Goal: Task Accomplishment & Management: Manage account settings

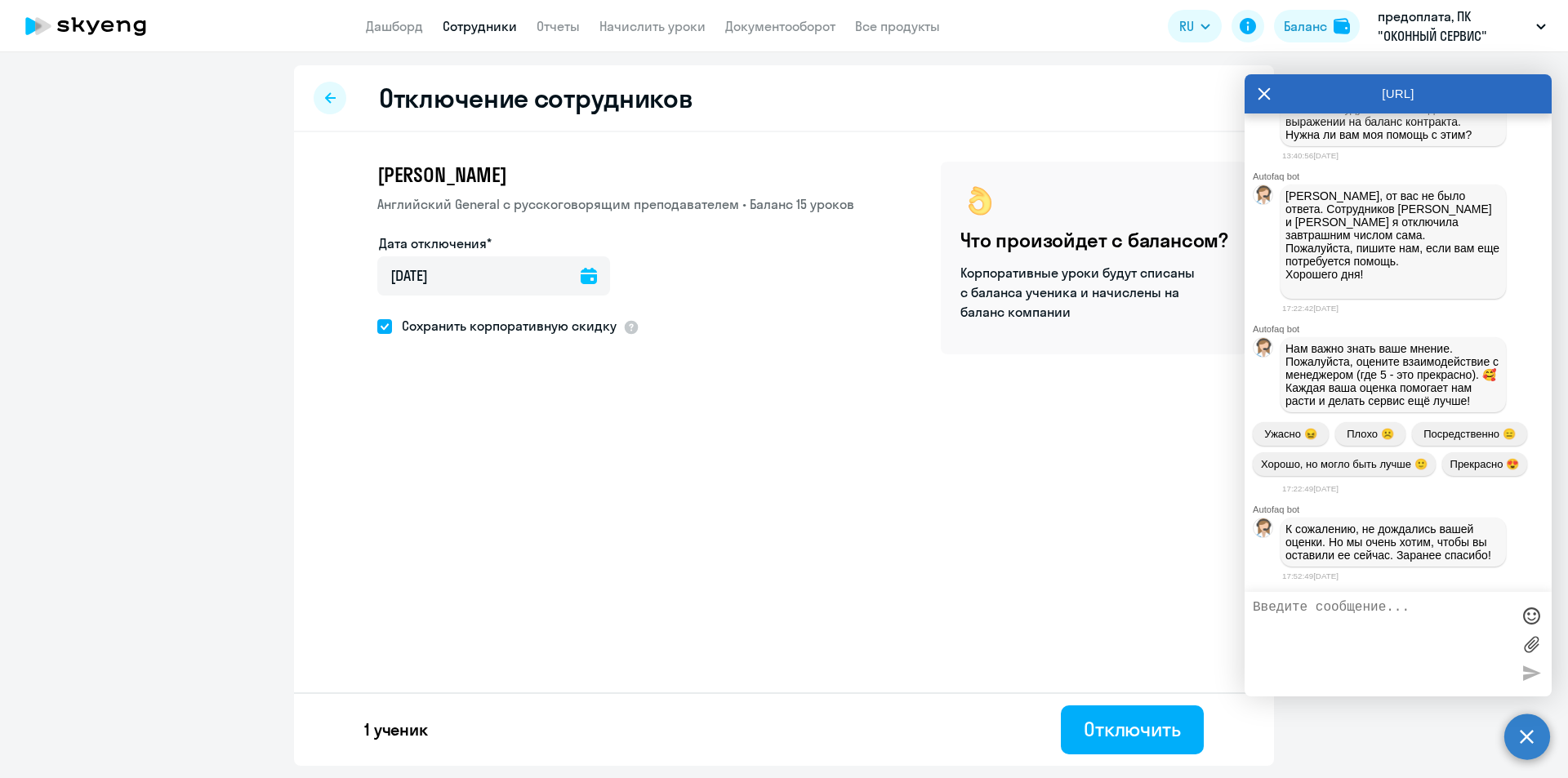
scroll to position [2006, 0]
click at [1269, 95] on icon at bounding box center [1264, 94] width 13 height 39
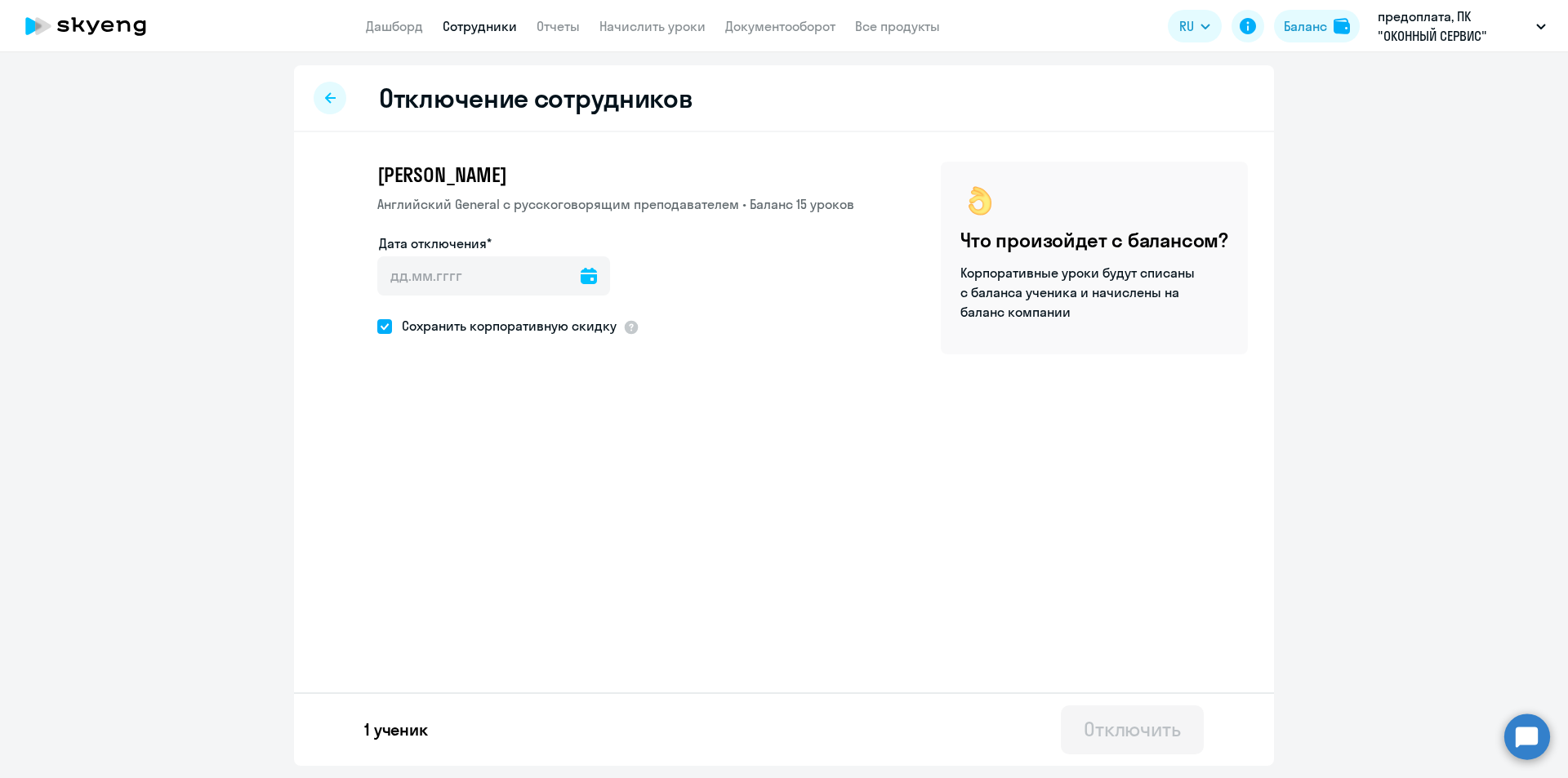
click at [323, 92] on div at bounding box center [330, 98] width 33 height 33
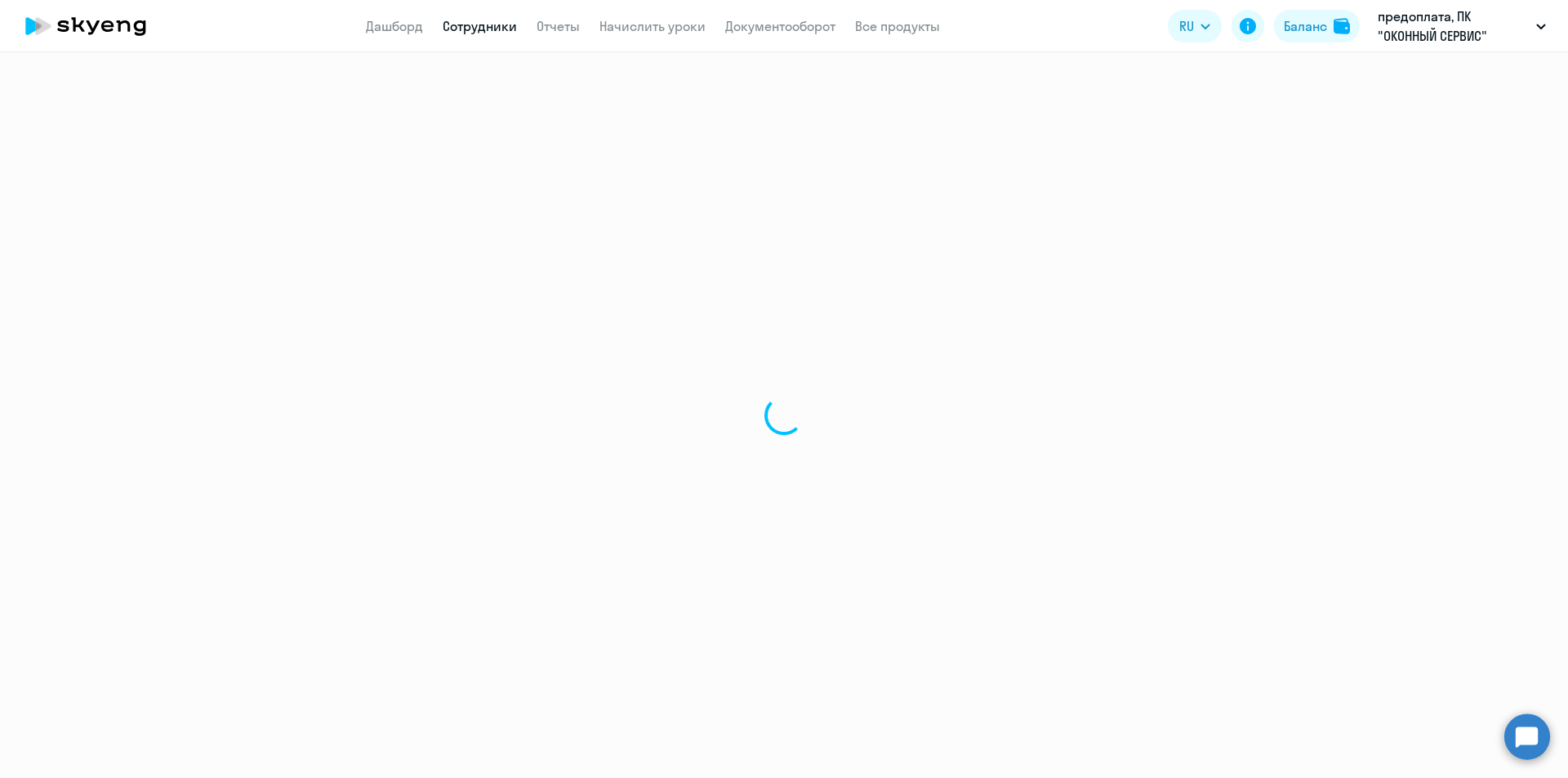
select select "30"
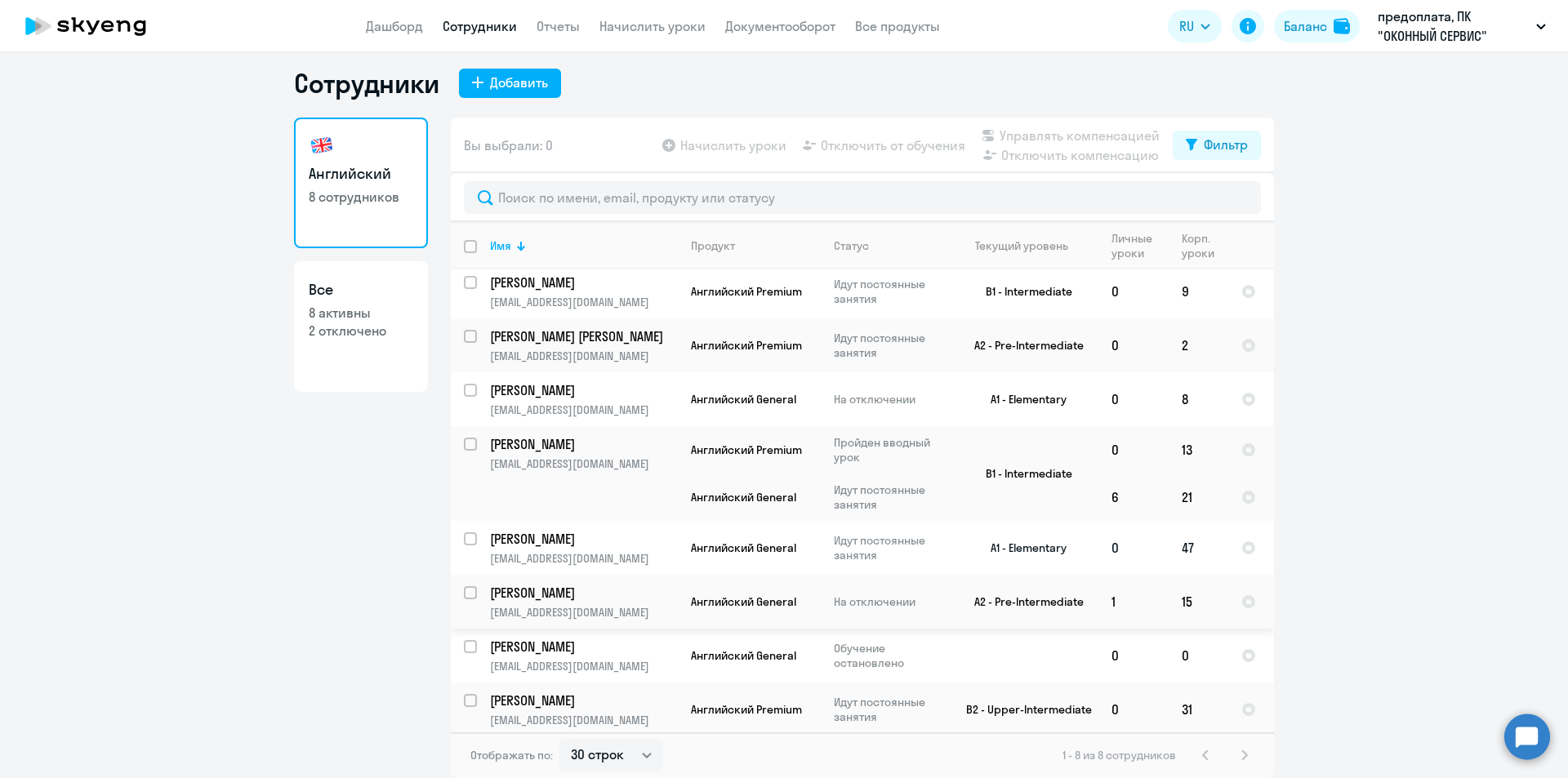
scroll to position [9, 0]
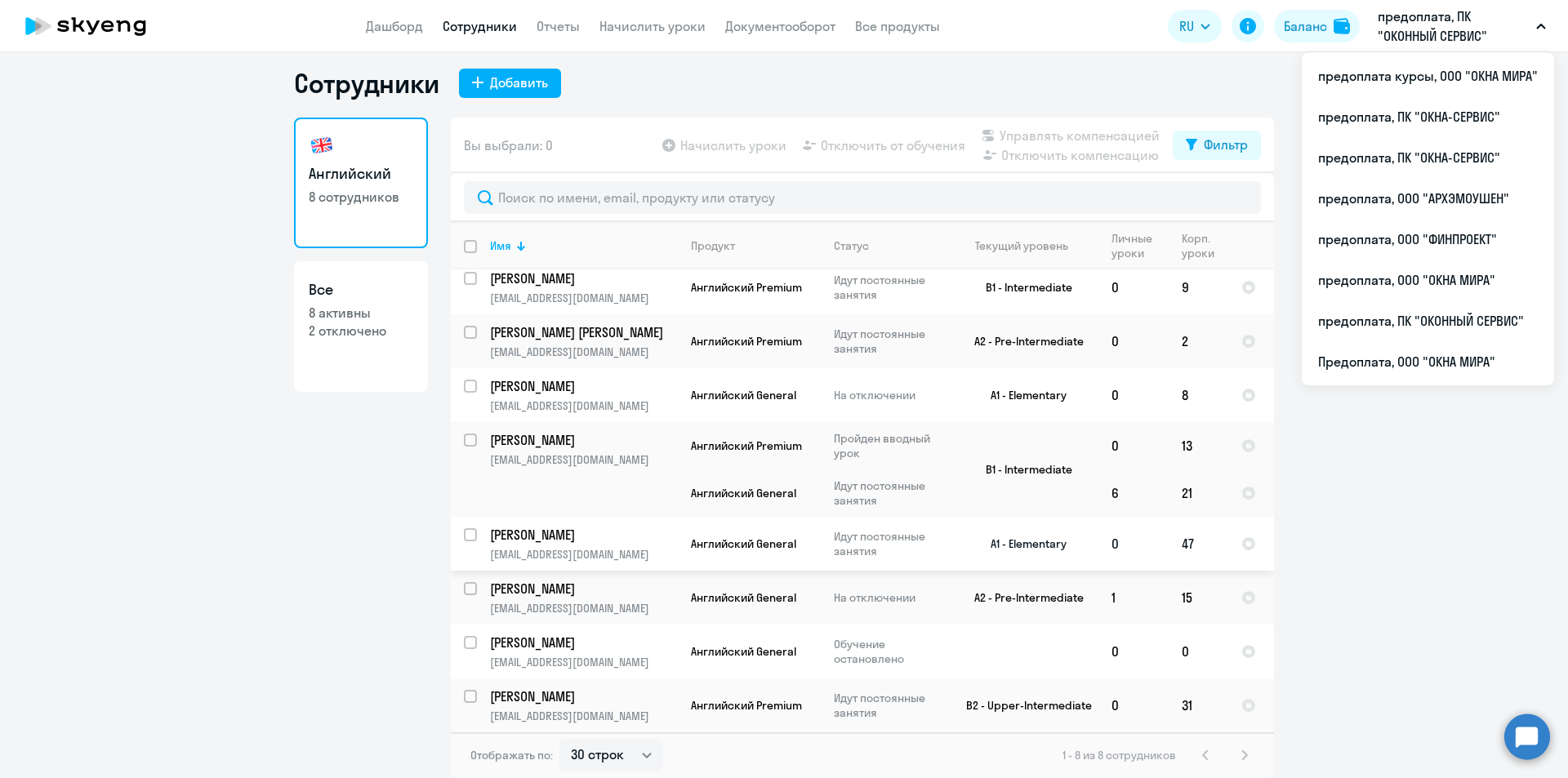
click at [557, 530] on p "[PERSON_NAME]" at bounding box center [582, 535] width 184 height 18
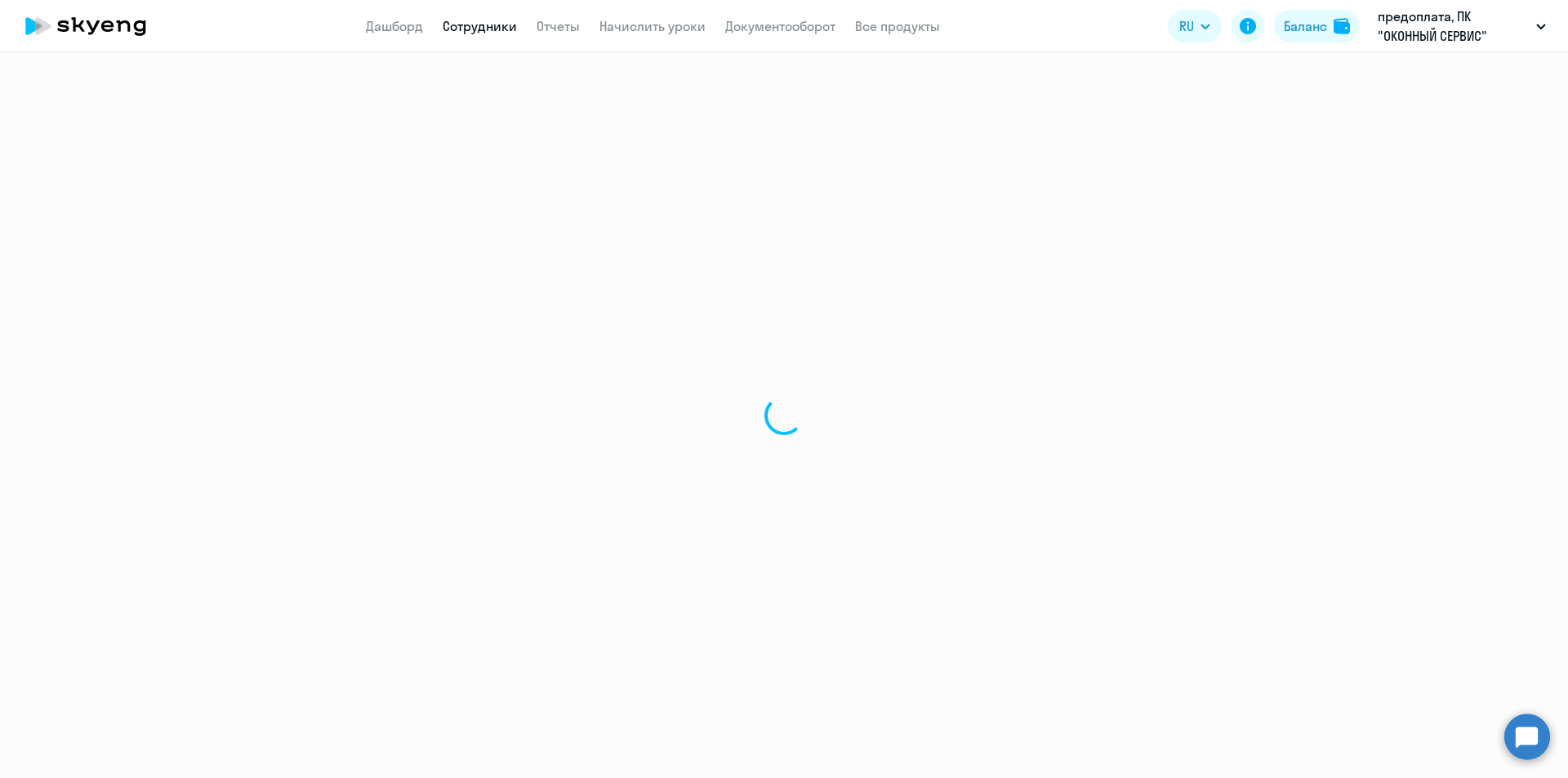
click at [557, 530] on div at bounding box center [784, 415] width 1568 height 726
select select "english"
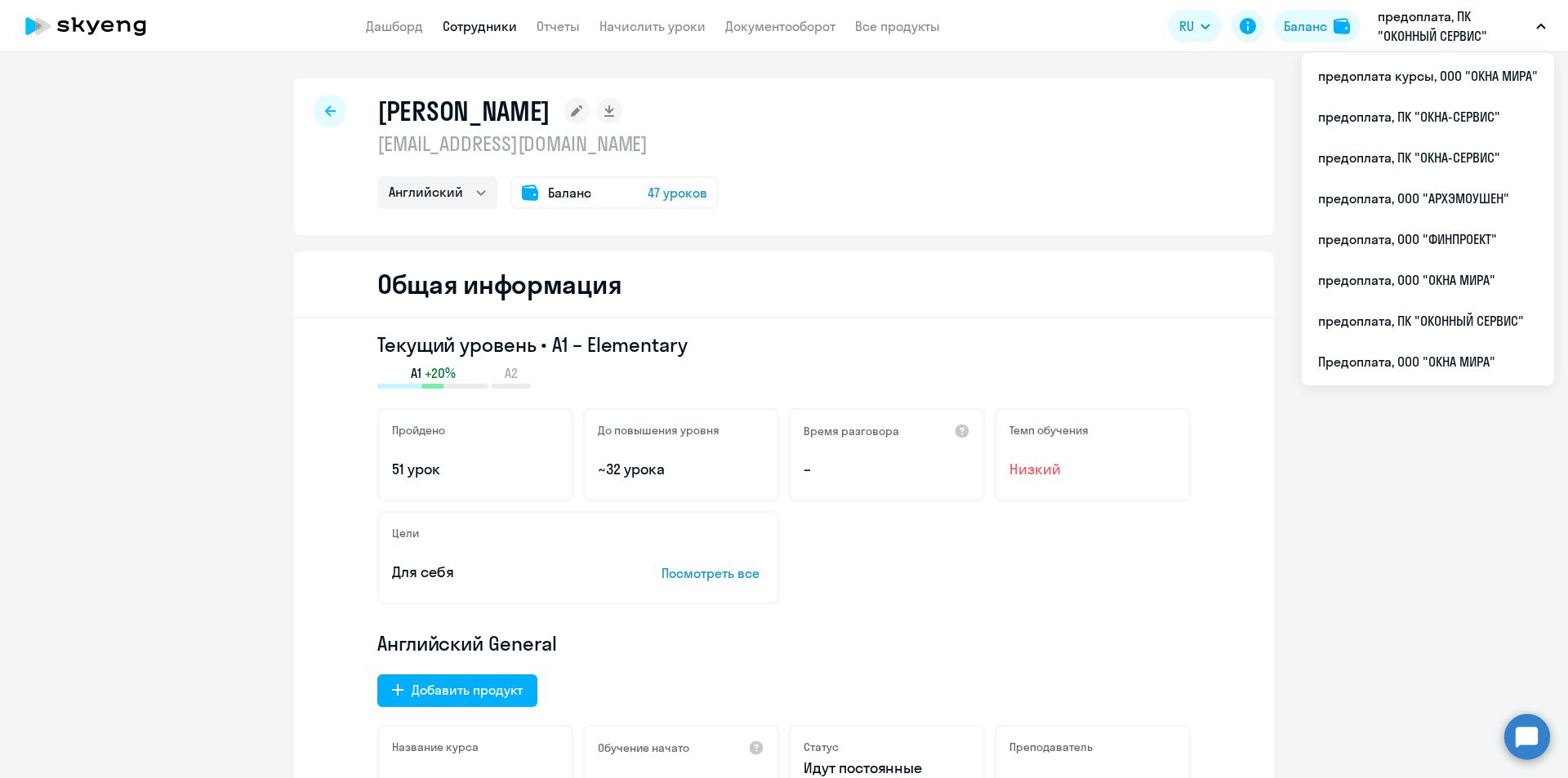
click at [325, 105] on icon at bounding box center [330, 111] width 11 height 12
select select "30"
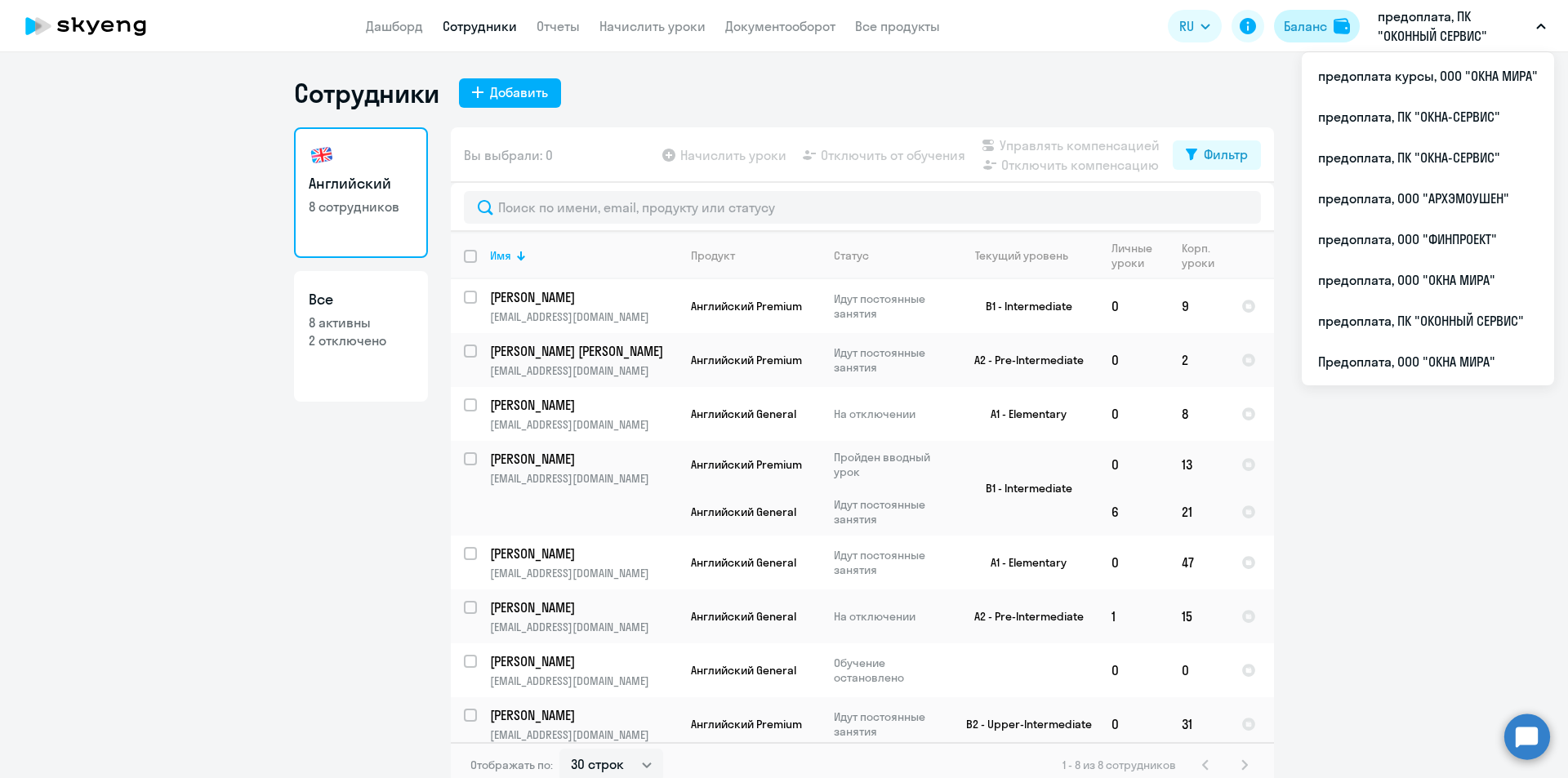
click at [1321, 21] on div "Баланс" at bounding box center [1306, 26] width 44 height 20
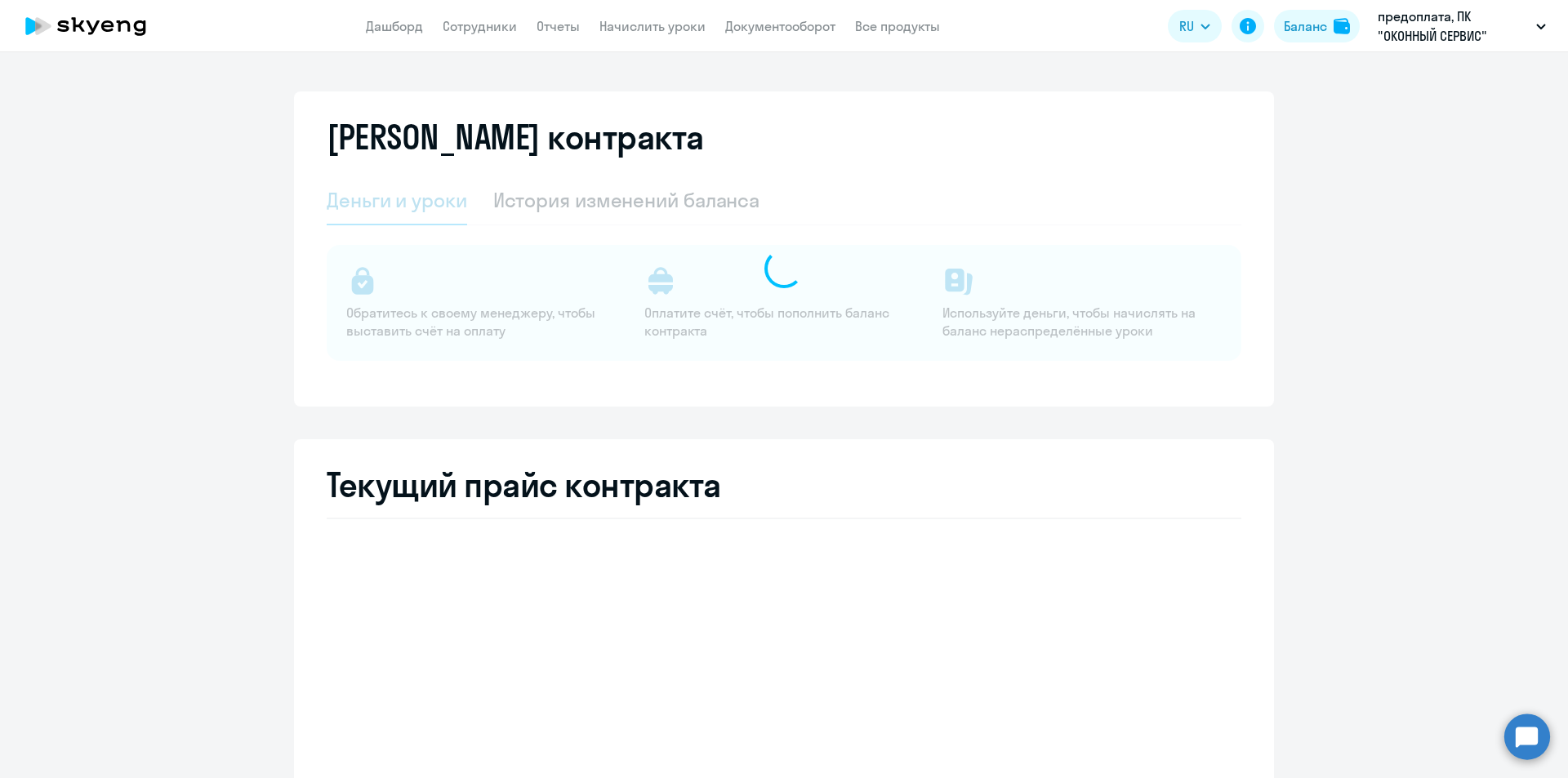
select select "english_adult_not_native_speaker"
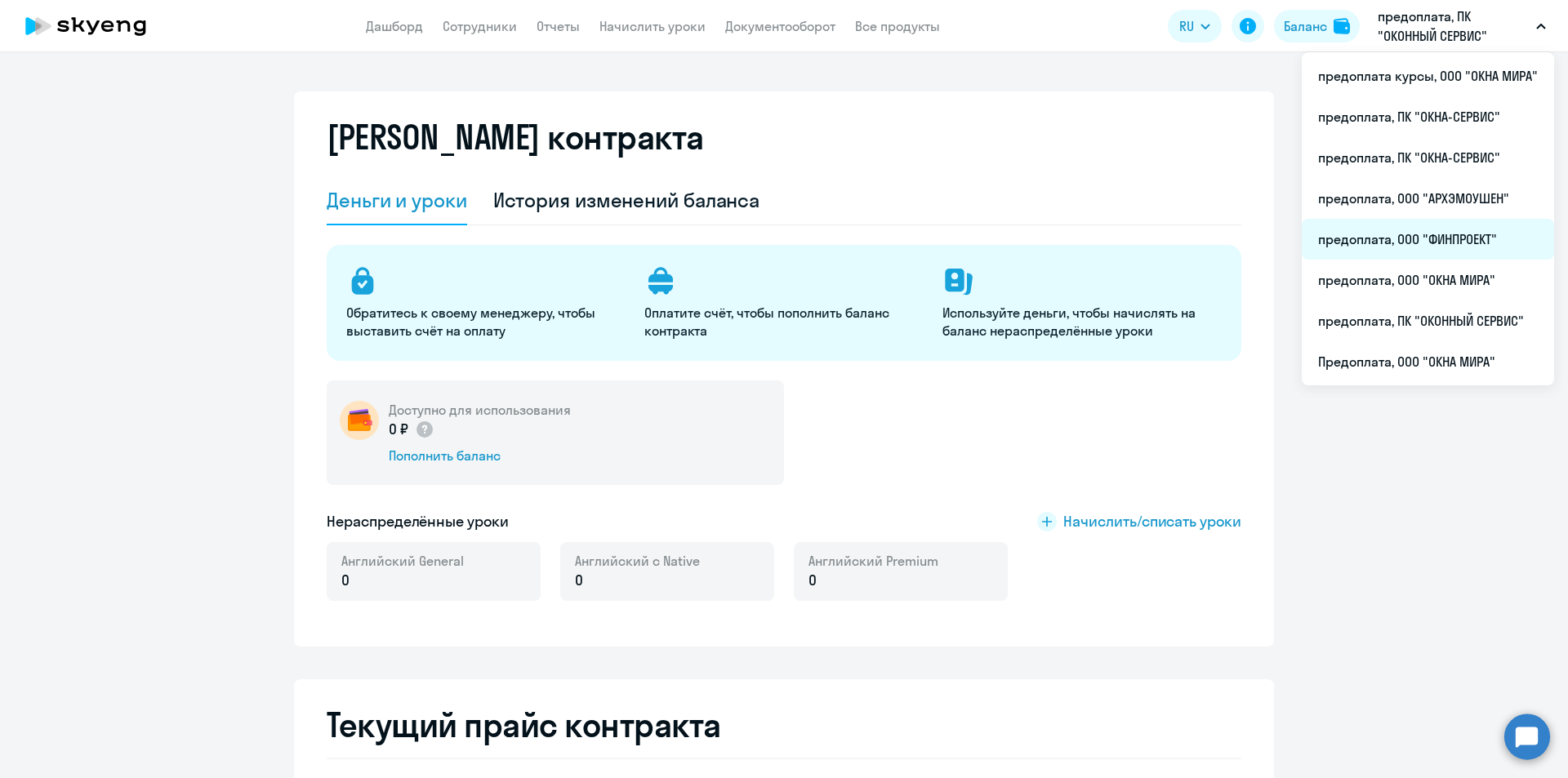
click at [1424, 235] on li "предоплата, ООО "ФИНПРОЕКТ"" at bounding box center [1428, 239] width 253 height 41
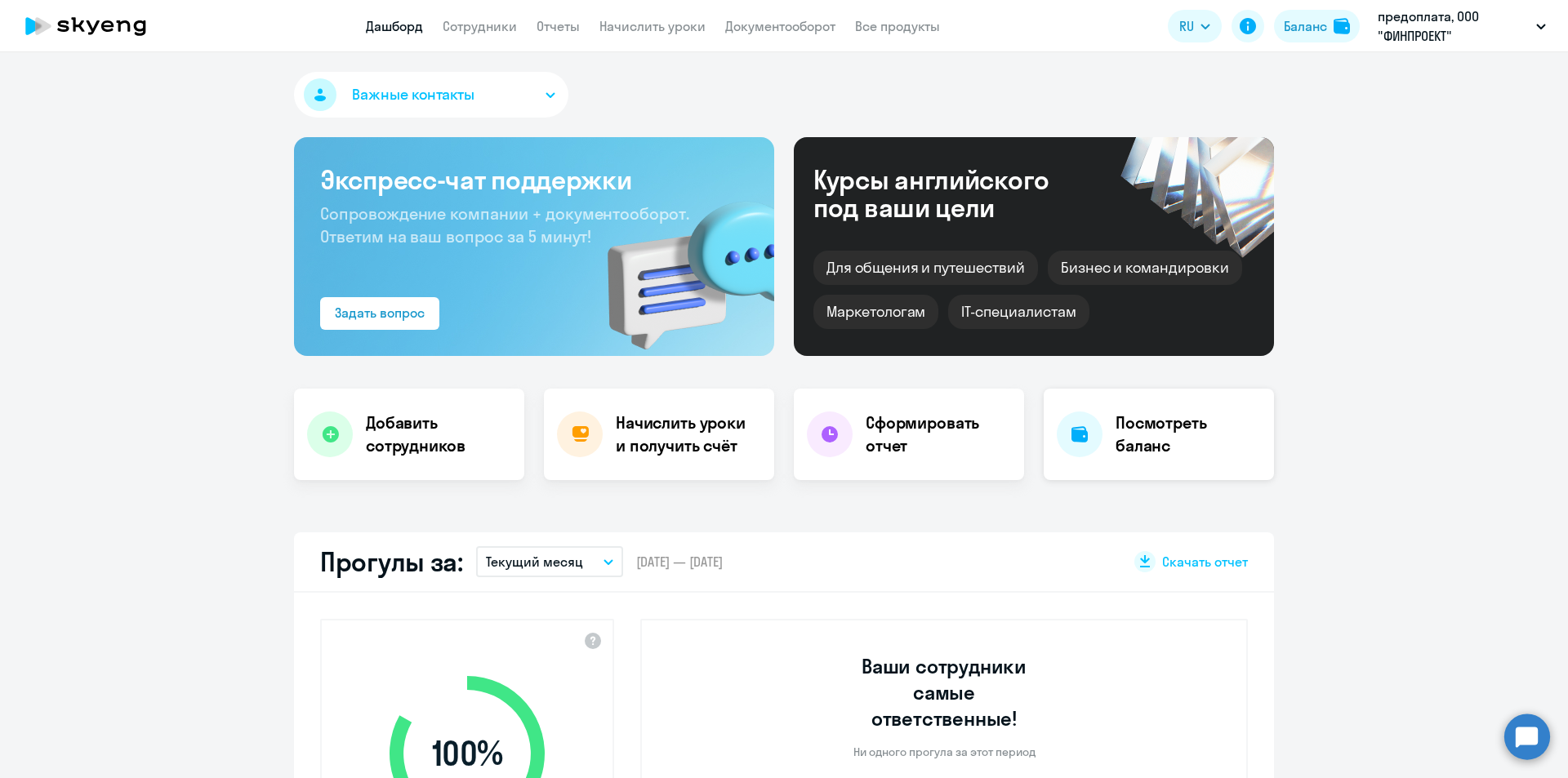
select select "30"
click at [1311, 19] on div "Баланс" at bounding box center [1306, 26] width 44 height 20
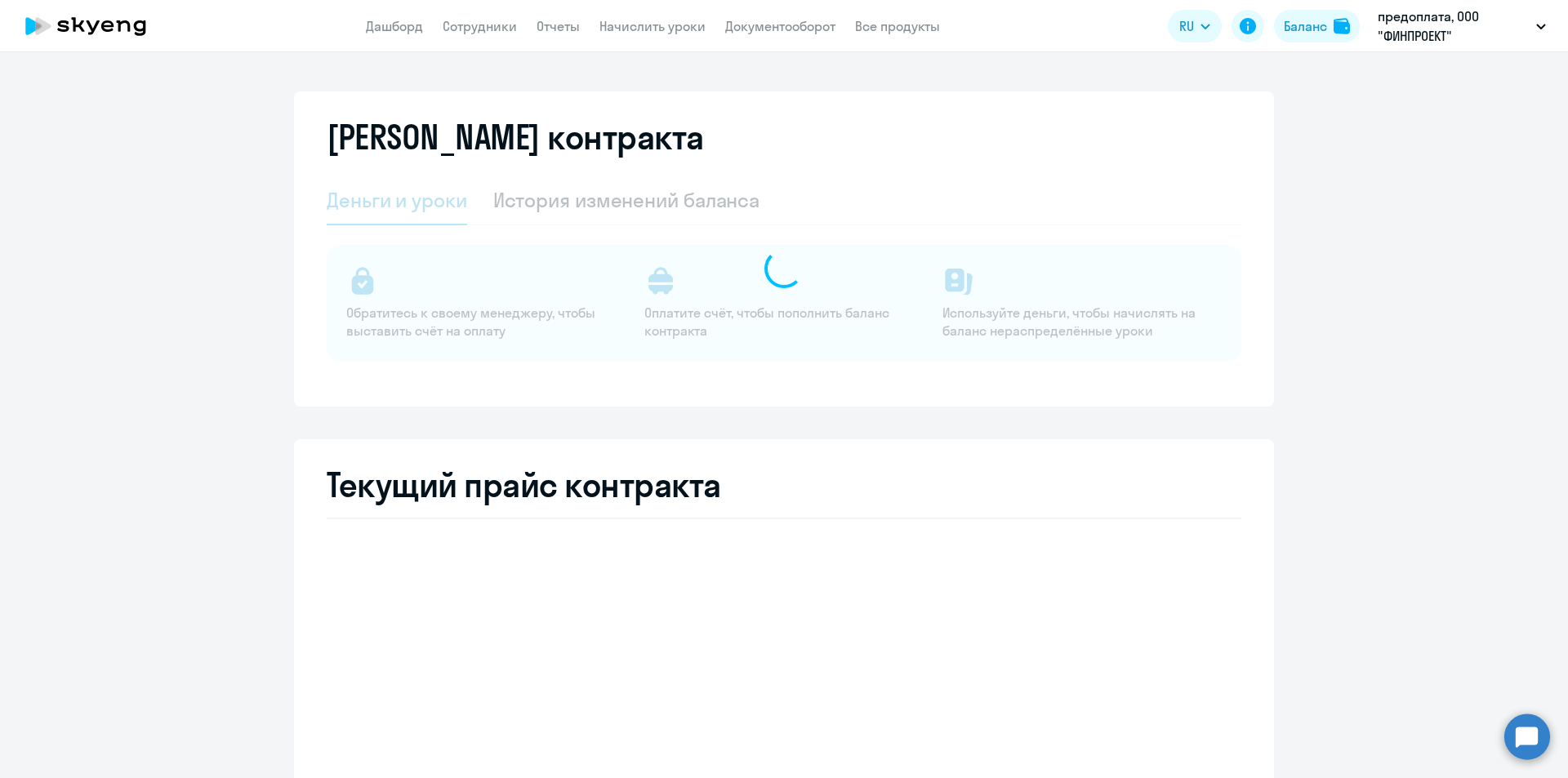
select select "english_adult_not_native_speaker"
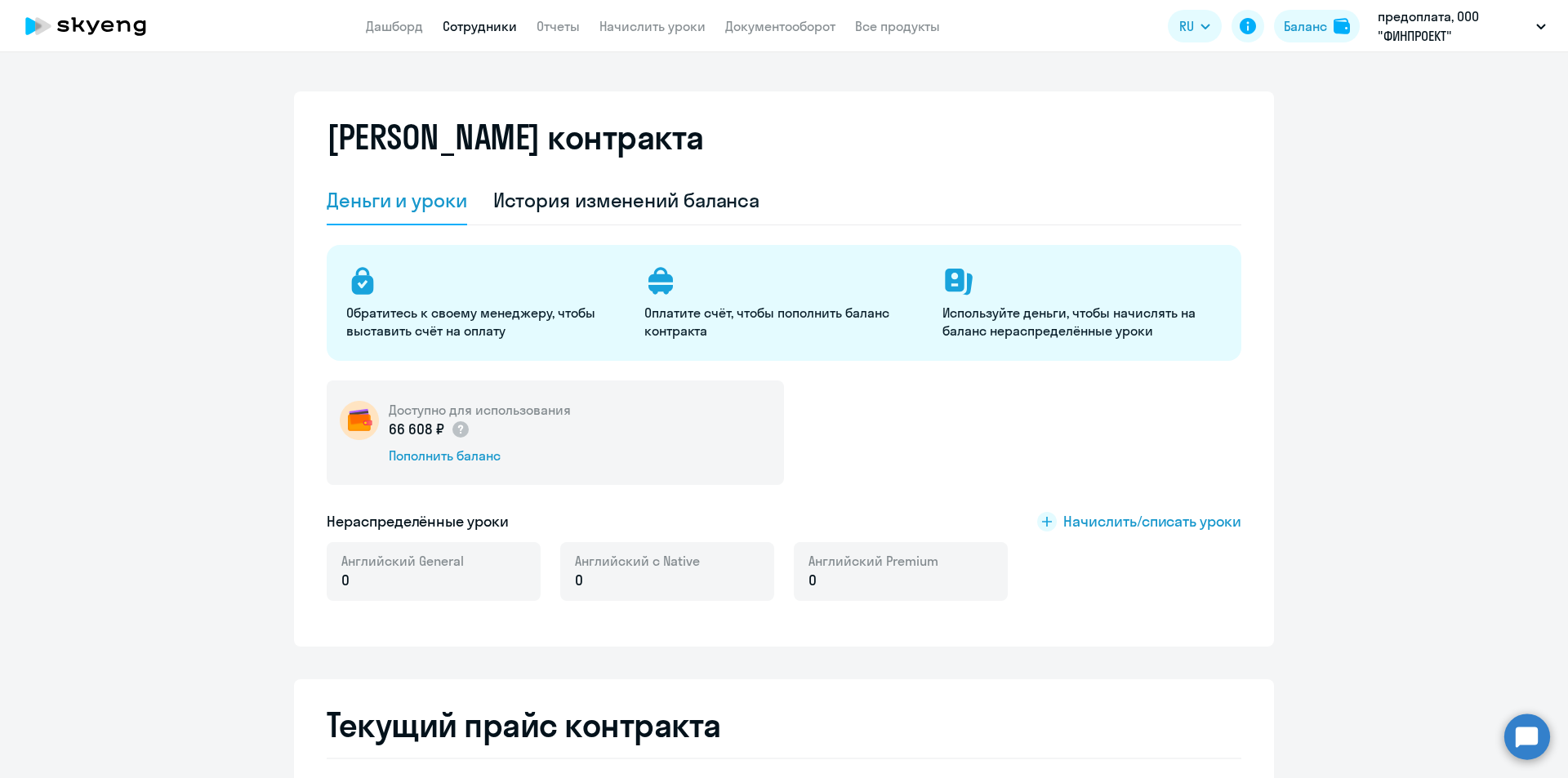
click at [506, 22] on link "Сотрудники" at bounding box center [480, 26] width 74 height 16
select select "30"
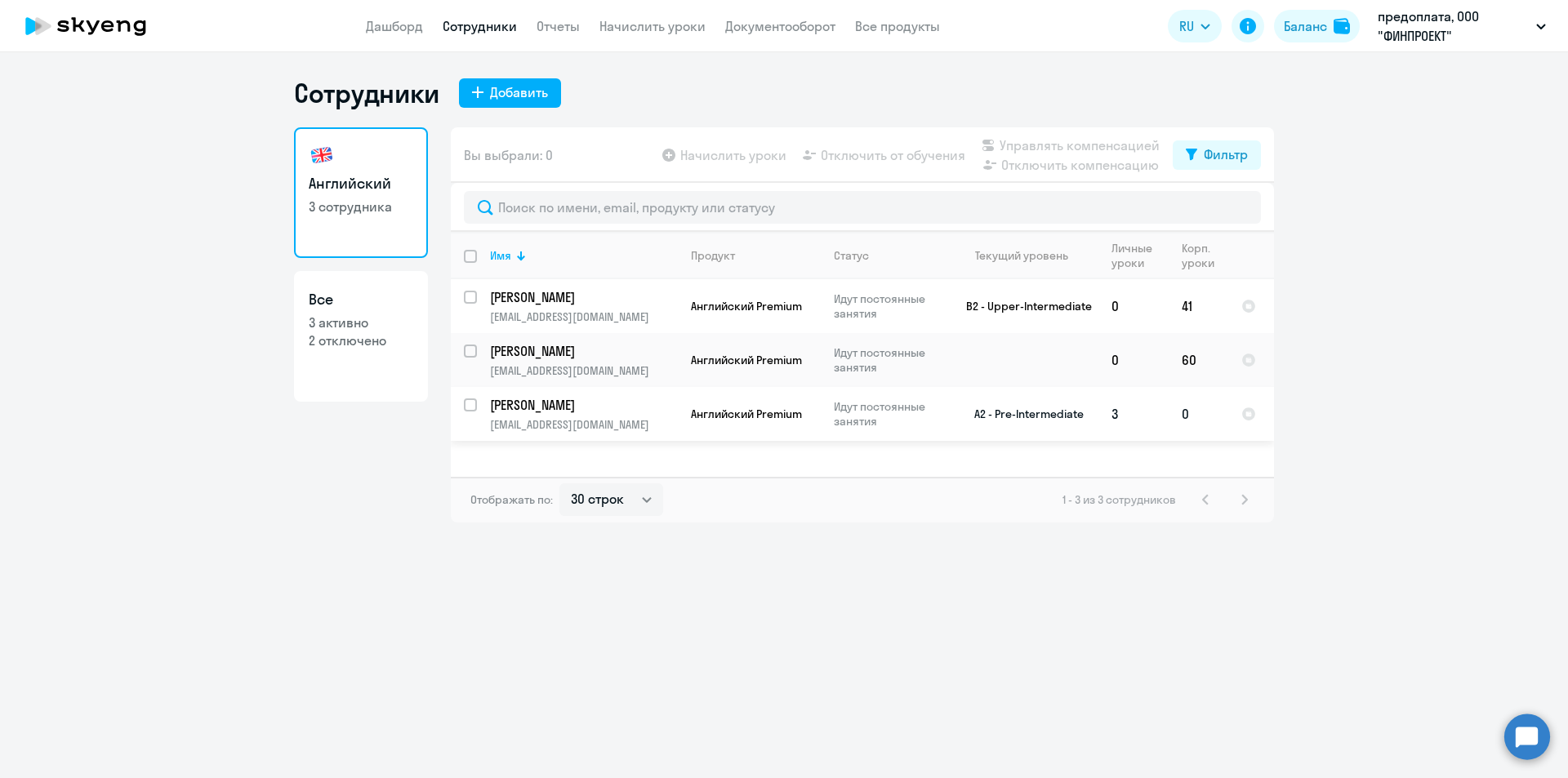
click at [572, 402] on p "[PERSON_NAME]" at bounding box center [582, 405] width 184 height 18
select select "english"
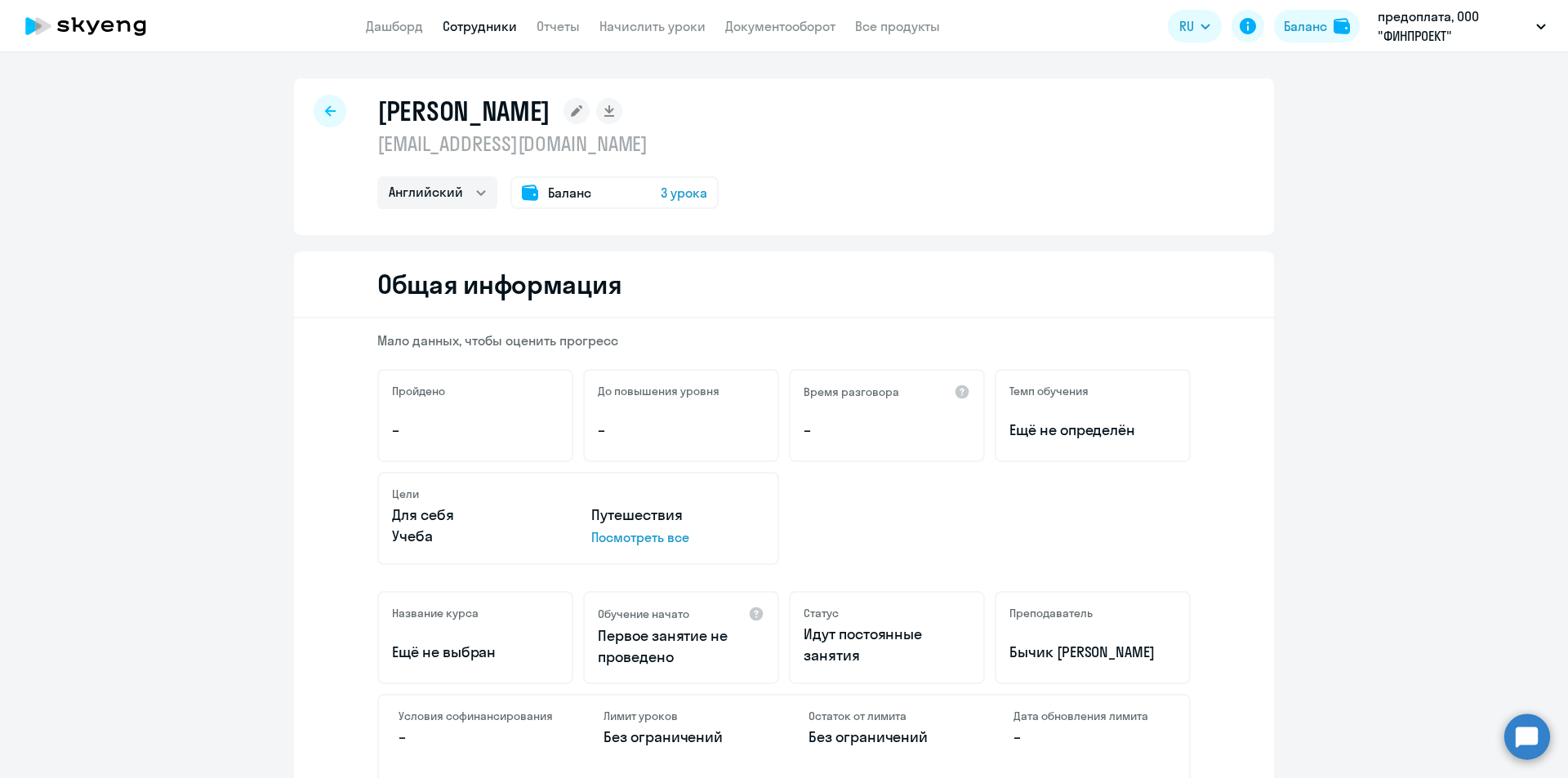
select select "30"
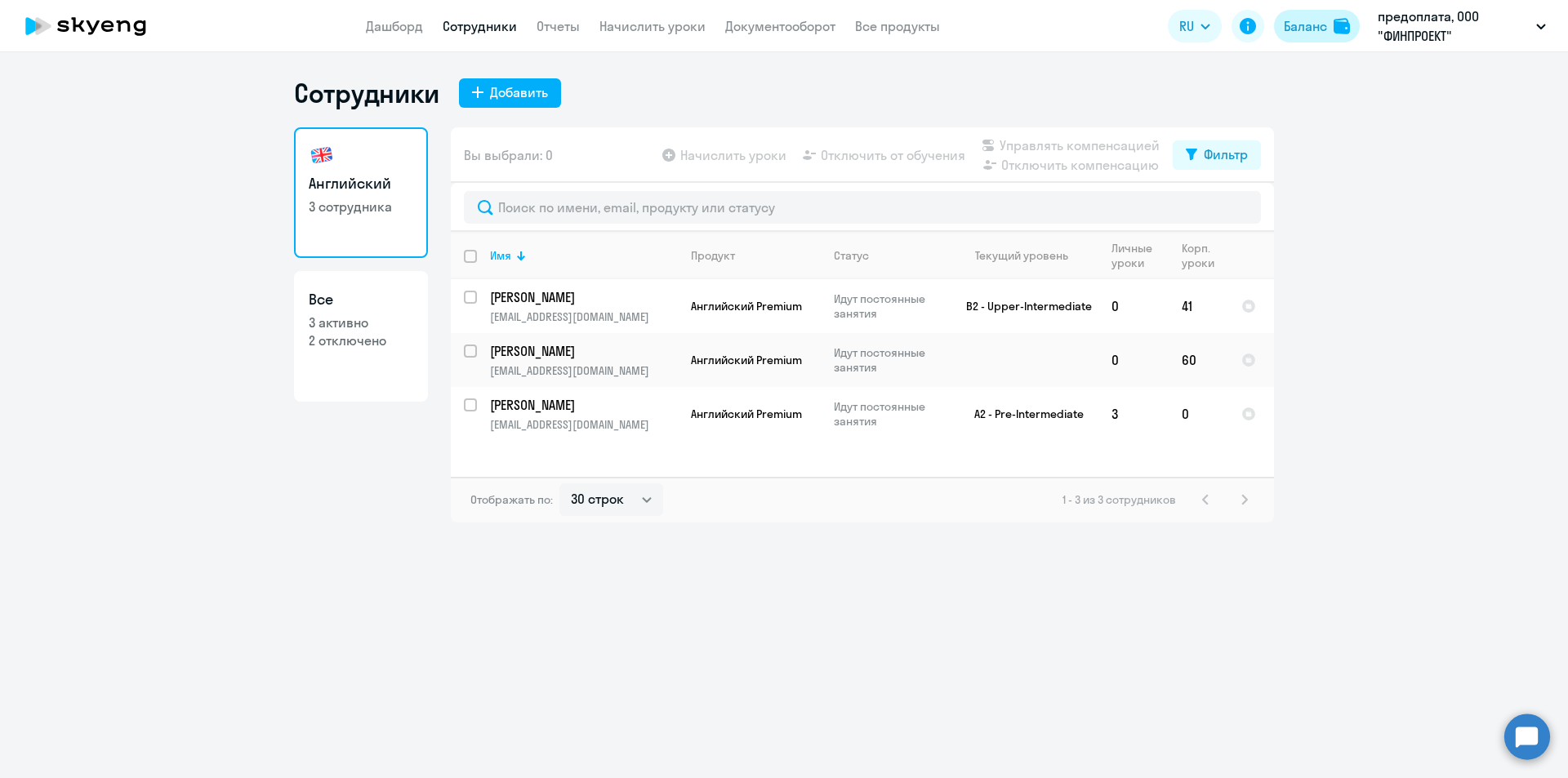
click at [1319, 17] on div "Баланс" at bounding box center [1306, 26] width 44 height 20
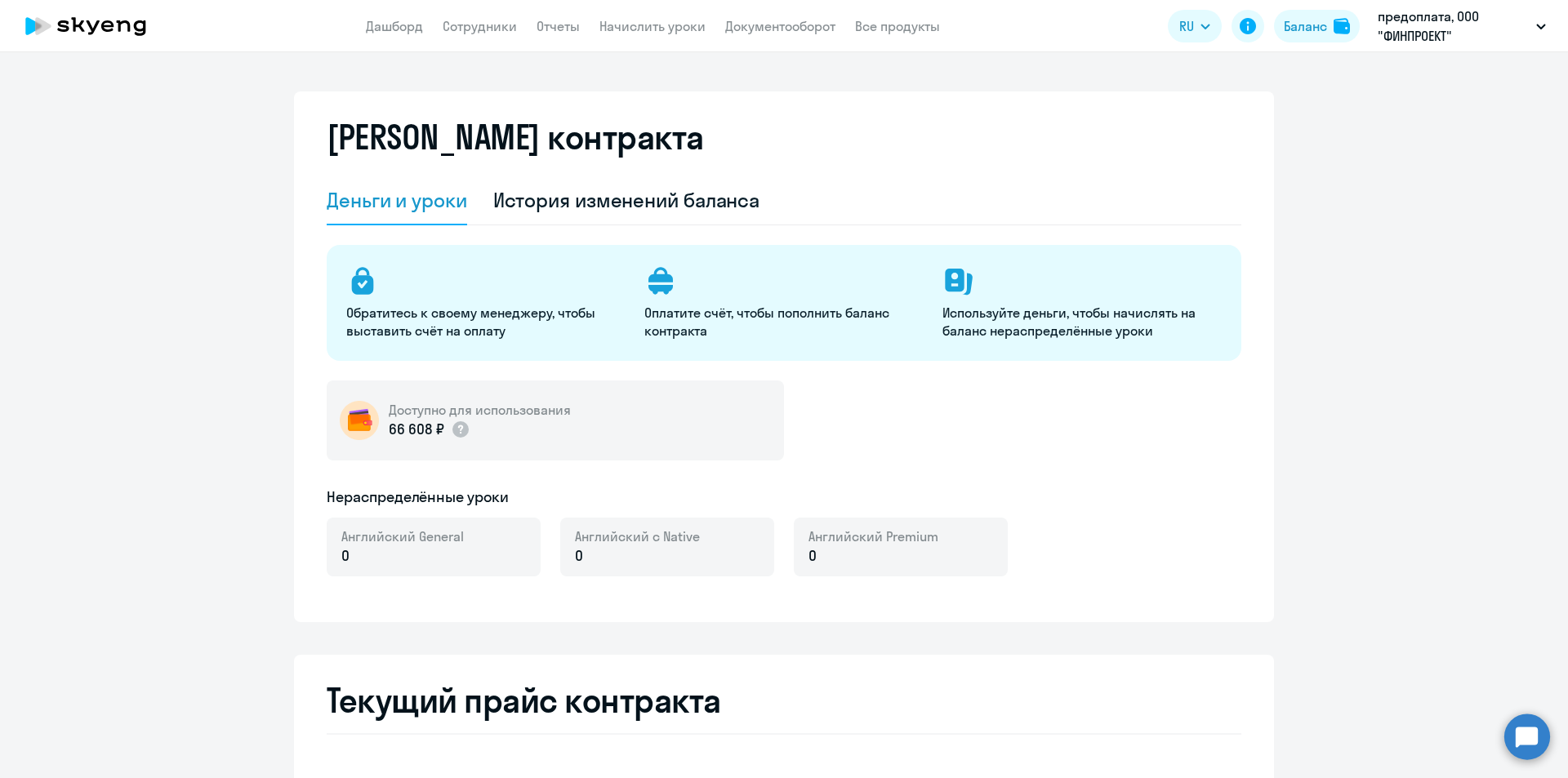
select select "english_adult_not_native_speaker"
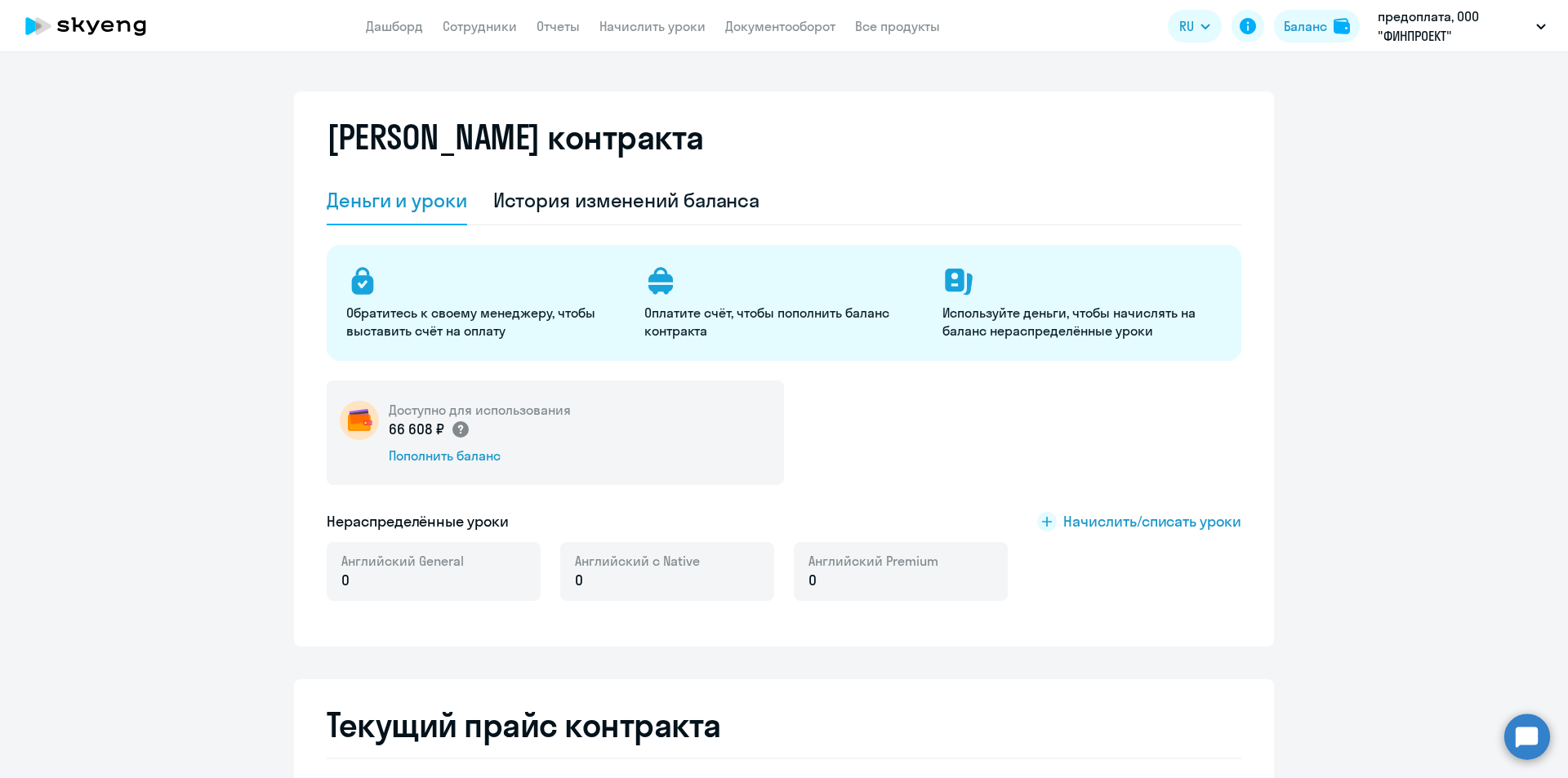
click at [456, 432] on circle at bounding box center [461, 429] width 16 height 16
click at [581, 201] on div "История изменений баланса" at bounding box center [627, 200] width 267 height 26
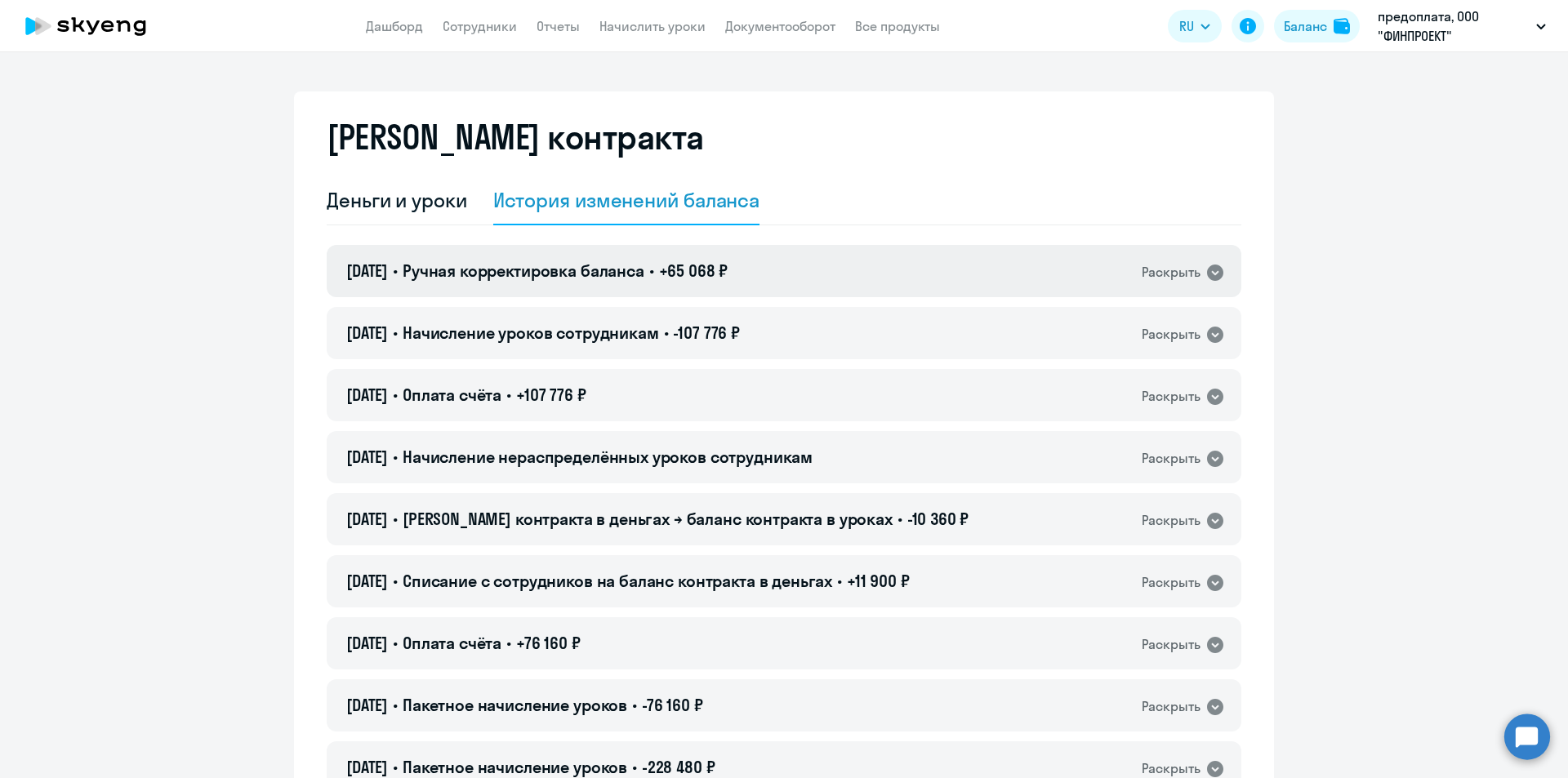
click at [1207, 285] on div "[DATE] • Ручная корректировка баланса • +65 068 ₽ Раскрыть" at bounding box center [784, 271] width 915 height 53
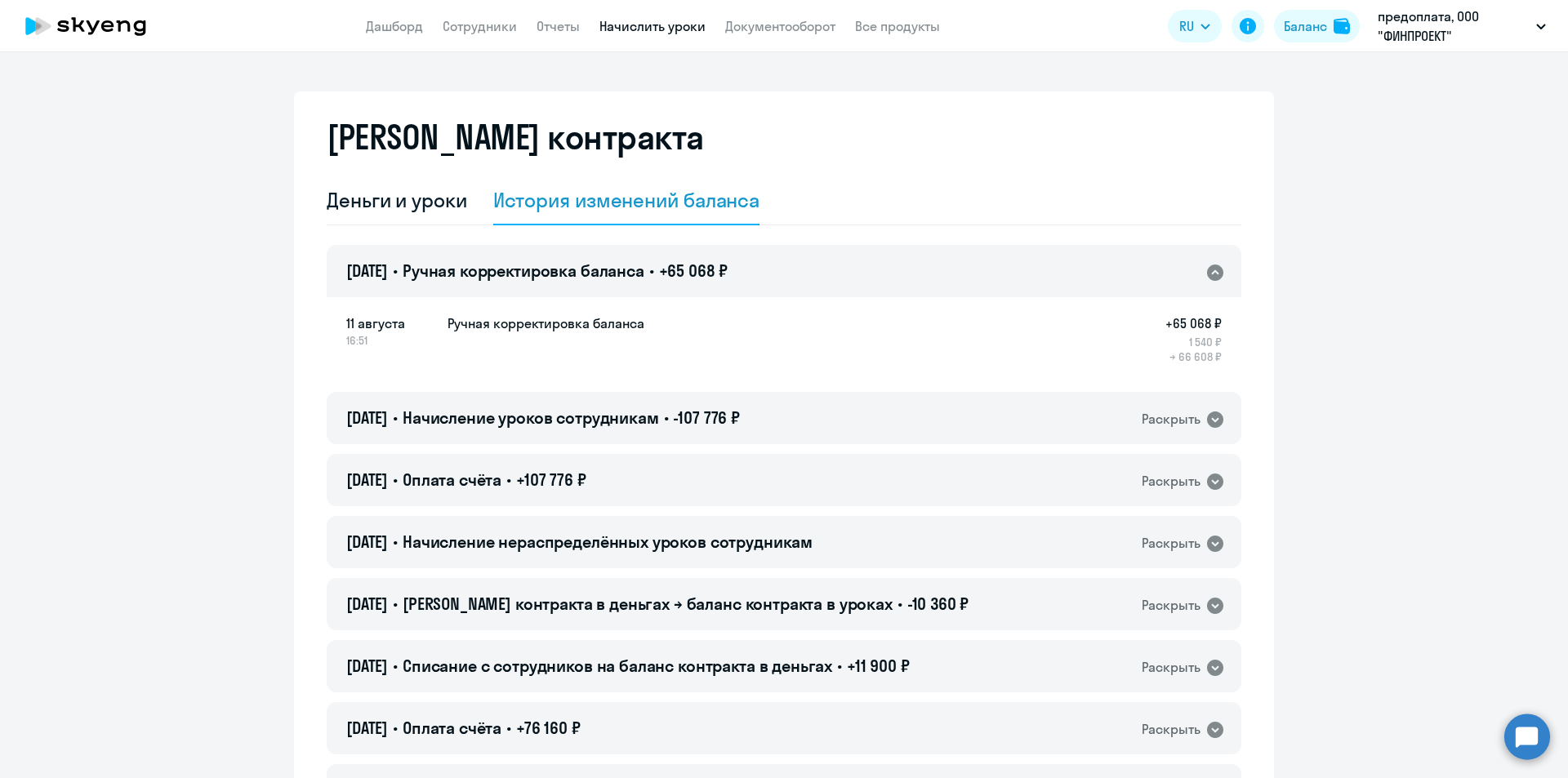
click at [644, 28] on link "Начислить уроки" at bounding box center [652, 26] width 106 height 16
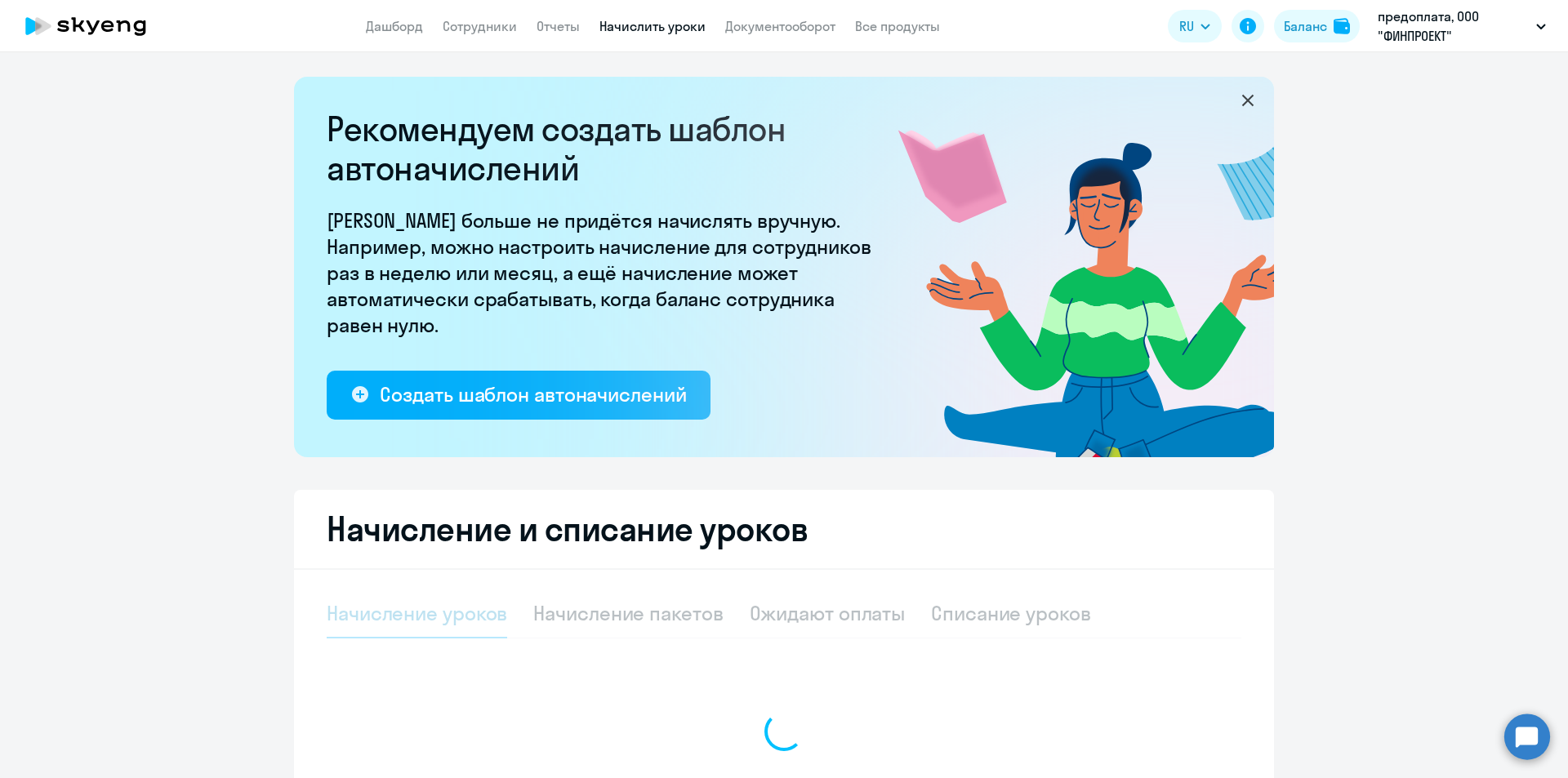
select select "10"
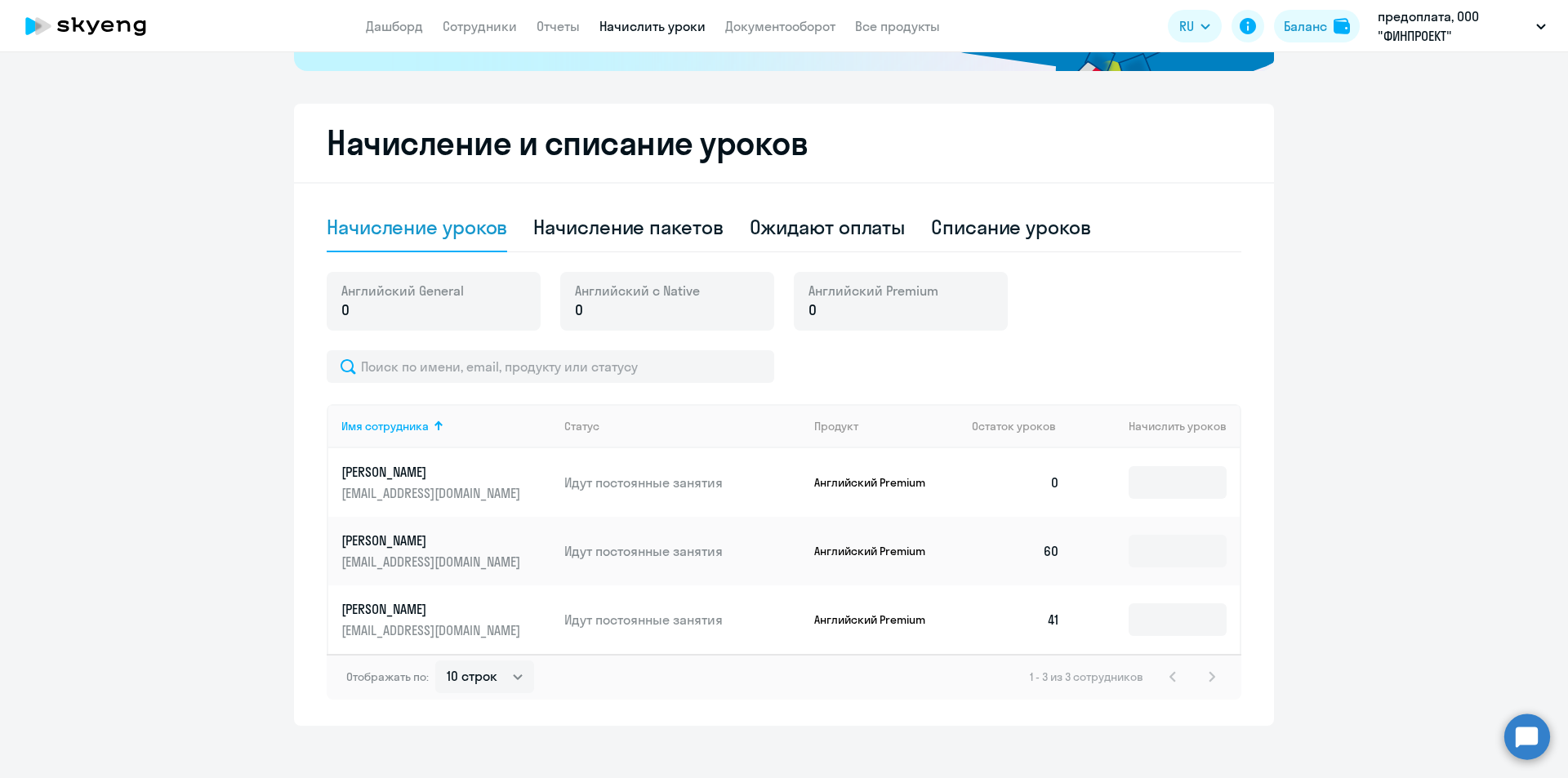
scroll to position [400, 0]
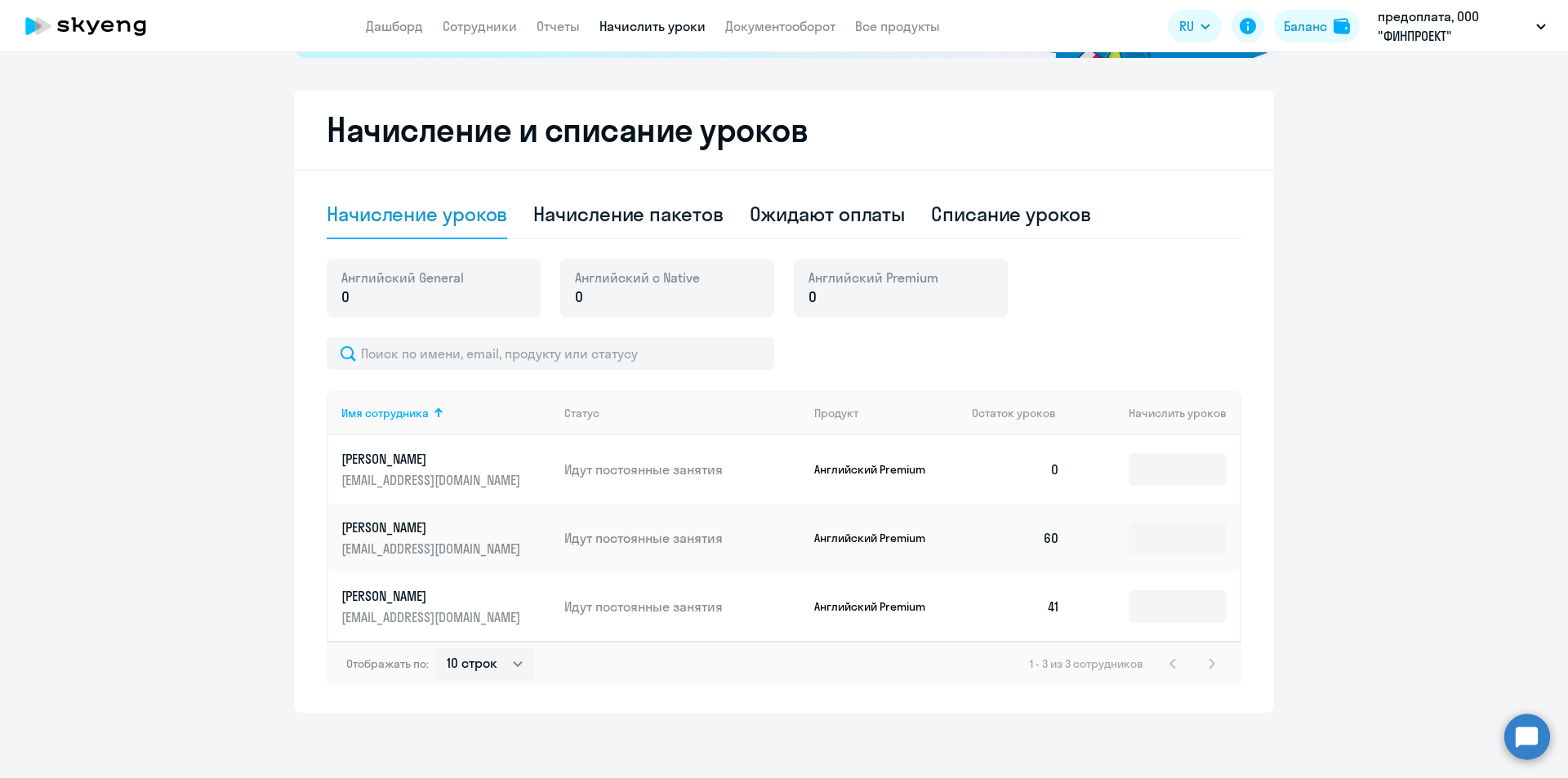
click at [508, 458] on p "[PERSON_NAME]" at bounding box center [433, 459] width 183 height 18
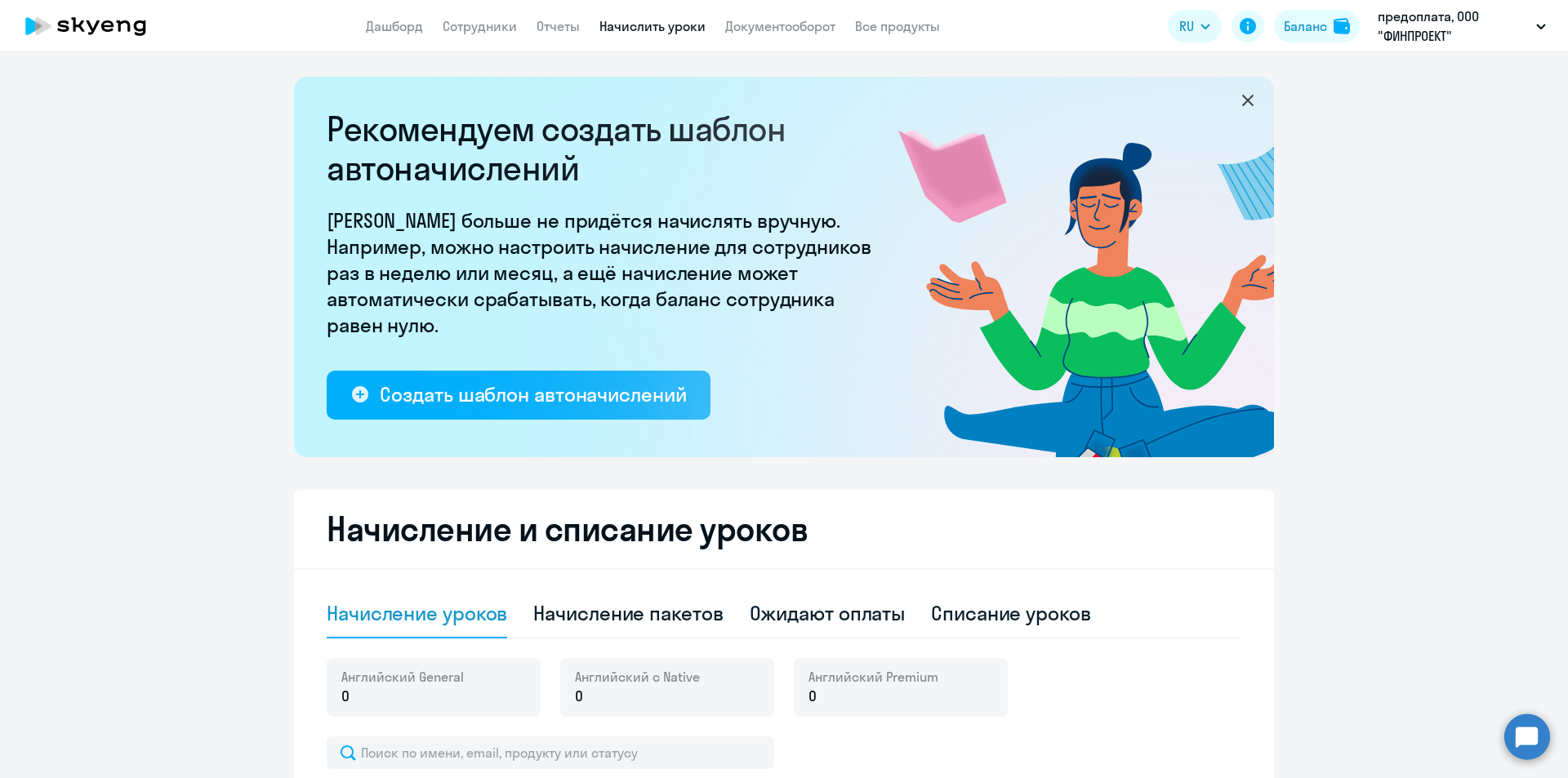
select select "english"
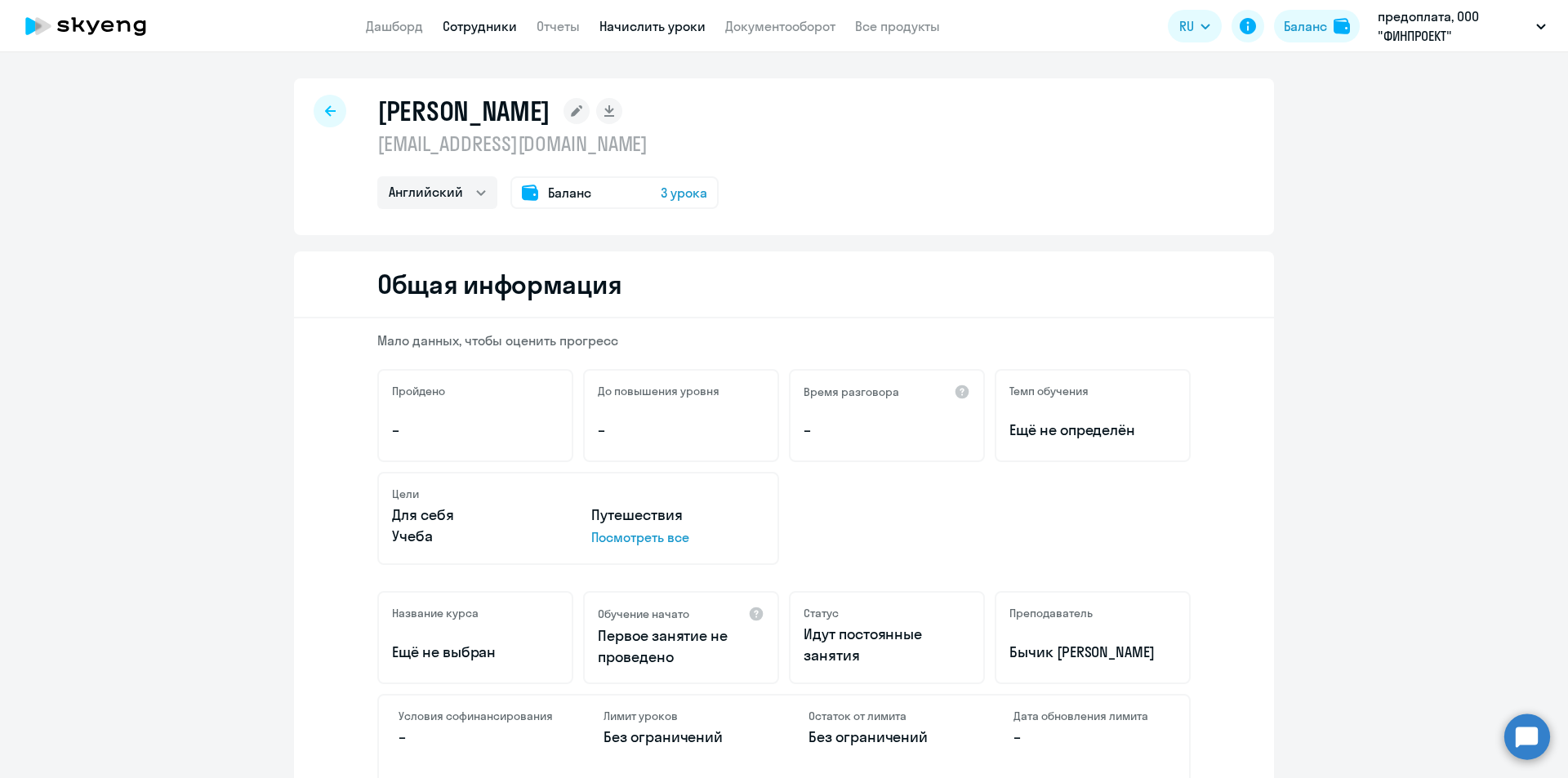
click at [647, 30] on link "Начислить уроки" at bounding box center [652, 26] width 106 height 16
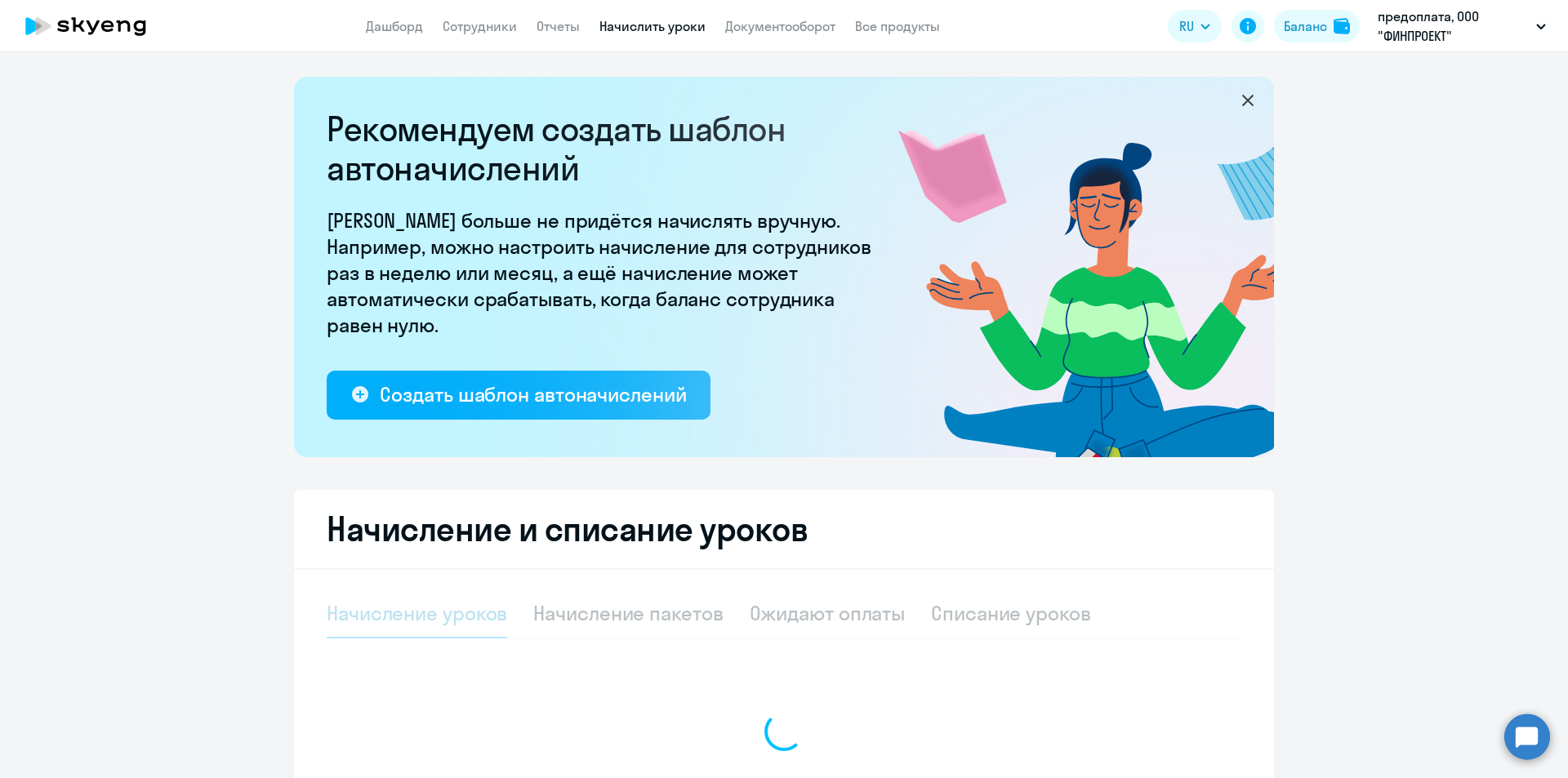
select select "10"
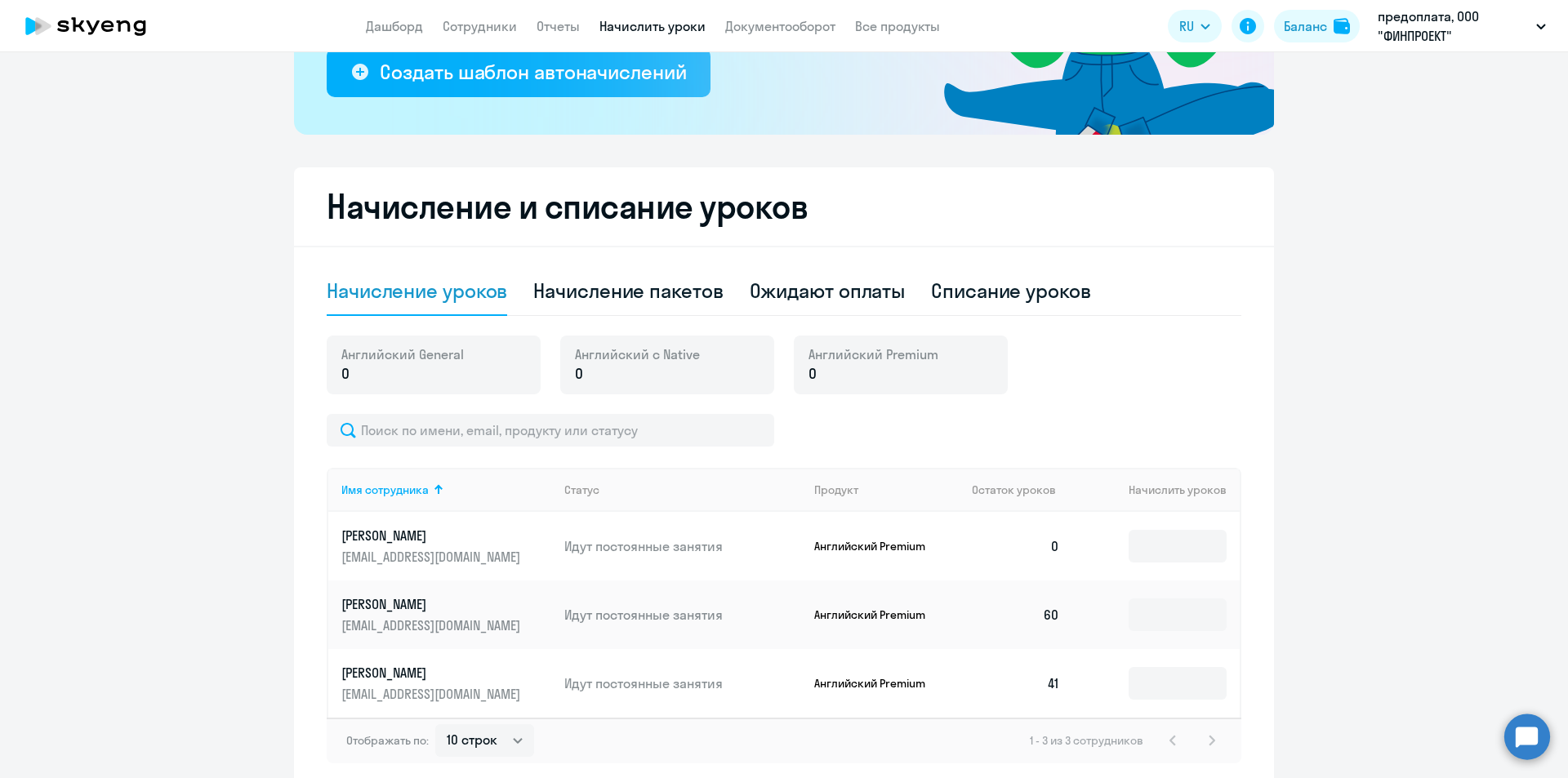
scroll to position [400, 0]
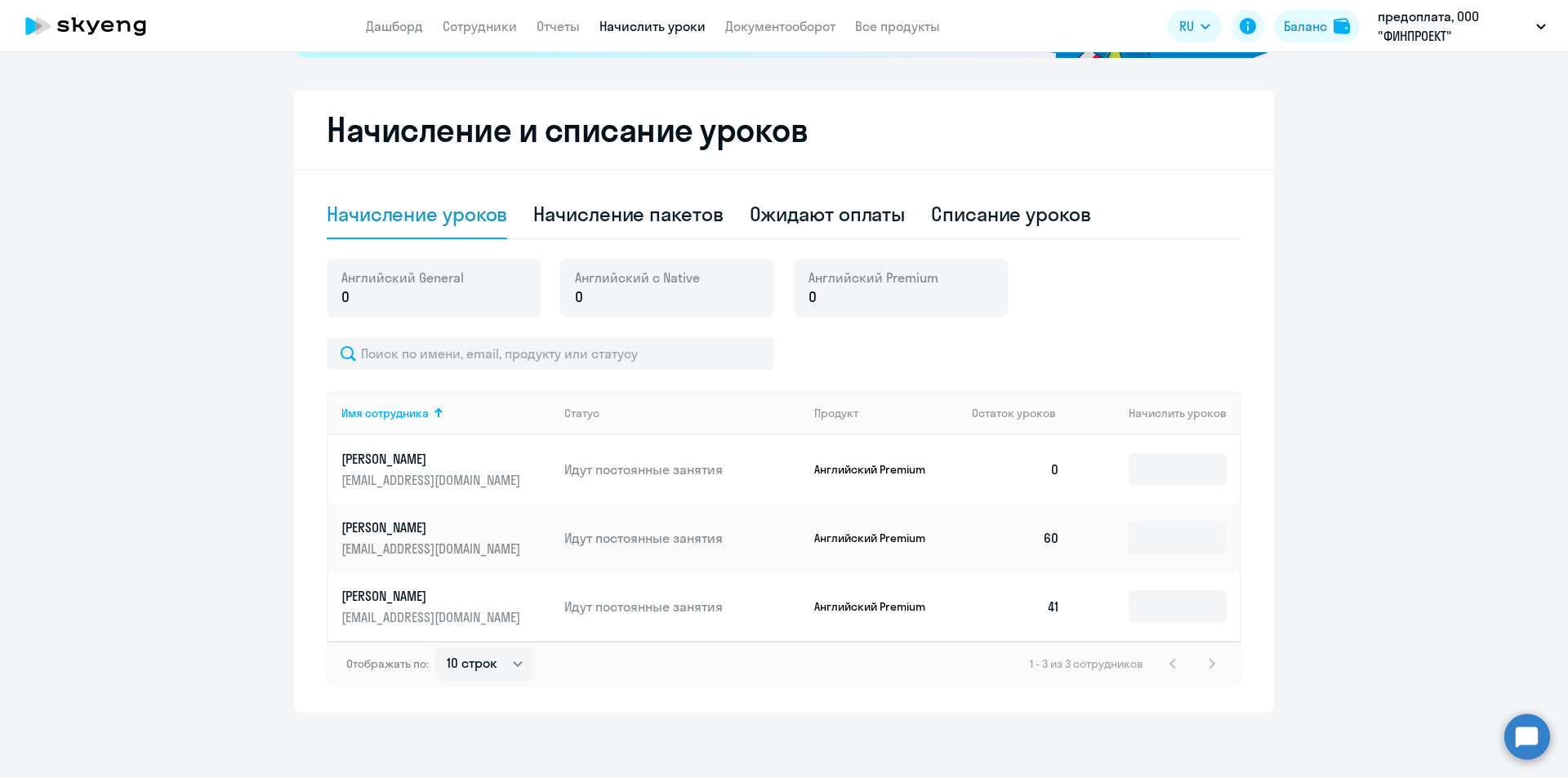
click at [579, 294] on p "0" at bounding box center [638, 297] width 125 height 21
click at [1176, 468] on input at bounding box center [1177, 470] width 98 height 33
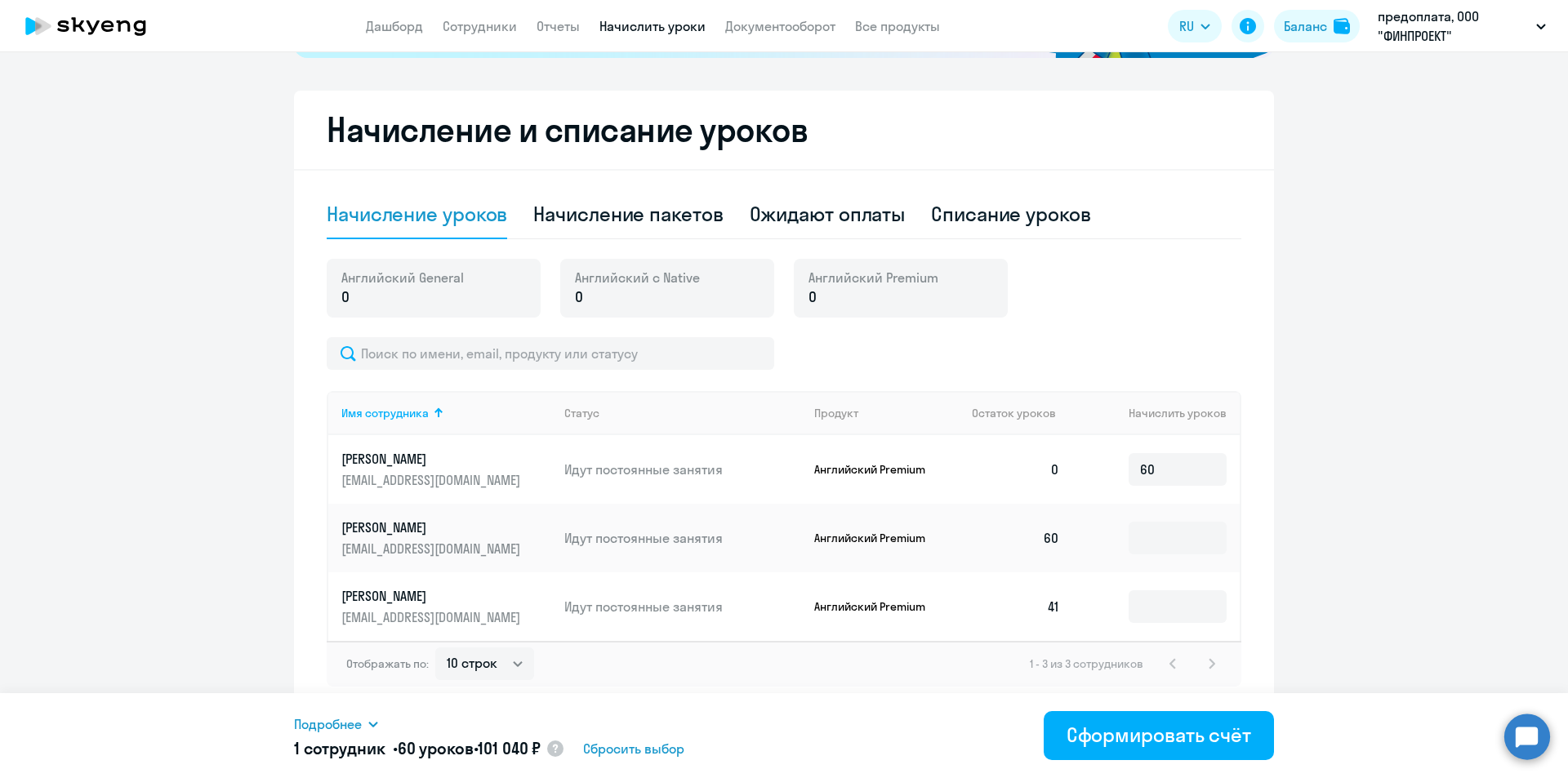
click at [1208, 659] on div "1 - 3 из 3 сотрудников" at bounding box center [1125, 664] width 192 height 20
click at [1163, 665] on div "1 - 3 из 3 сотрудников" at bounding box center [1125, 664] width 192 height 20
click at [1180, 465] on input "60" at bounding box center [1177, 470] width 98 height 33
type input "6"
type input "5"
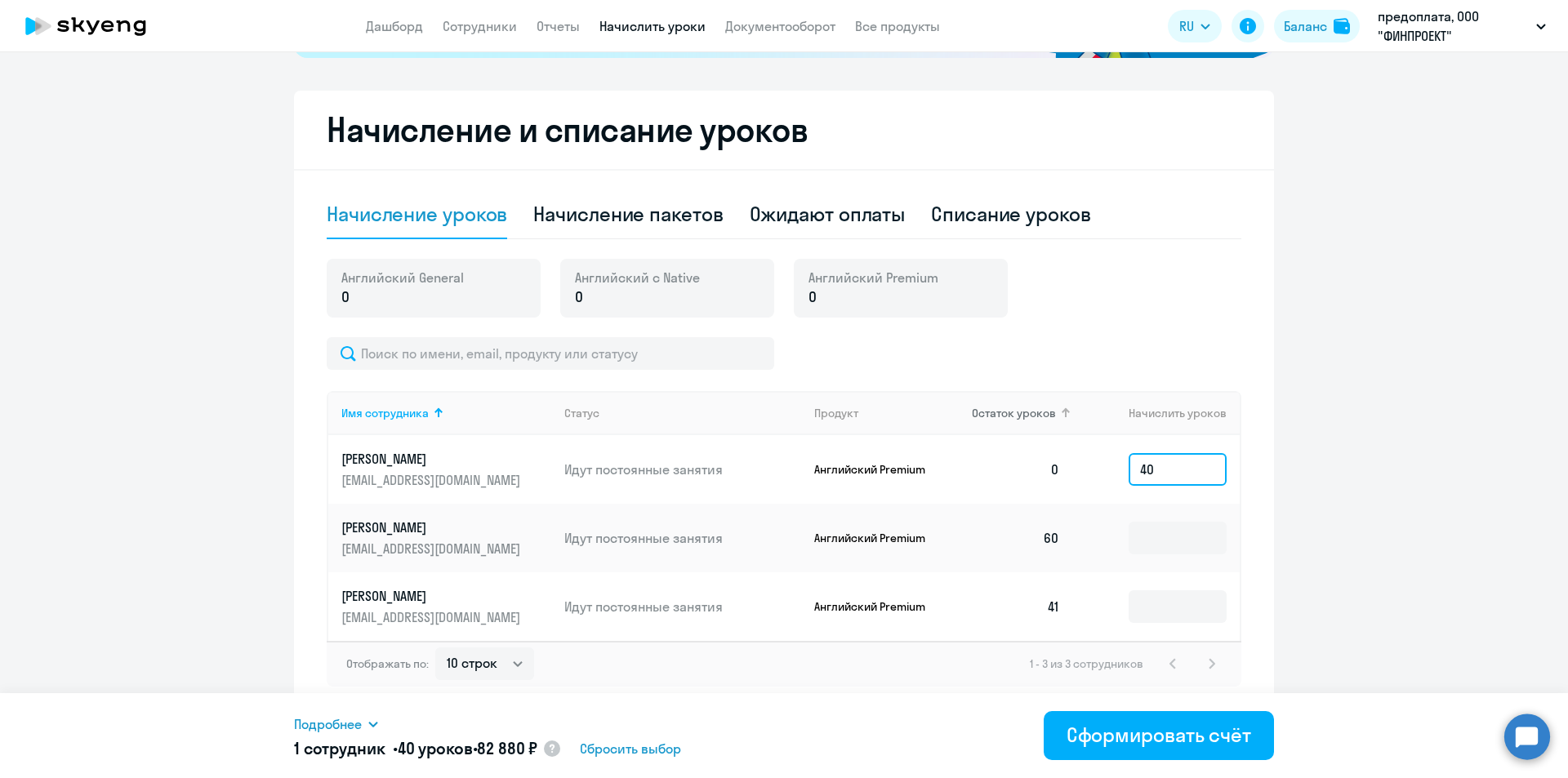
type input "4"
type input "30"
click at [180, 526] on ng-component "Рекомендуем создать шаблон автоначислений Уроки больше не придётся начислять вр…" at bounding box center [784, 195] width 1568 height 1035
click at [1047, 334] on div "[DEMOGRAPHIC_DATA] General 0 Английский с Native 0 Английский Premium 0" at bounding box center [784, 298] width 915 height 78
click at [1543, 717] on app-dynamic-footer-inner "Подробнее Имя сотрудника Продукт Начислить уроков [PERSON_NAME] Premium 30 На б…" at bounding box center [784, 735] width 1568 height 85
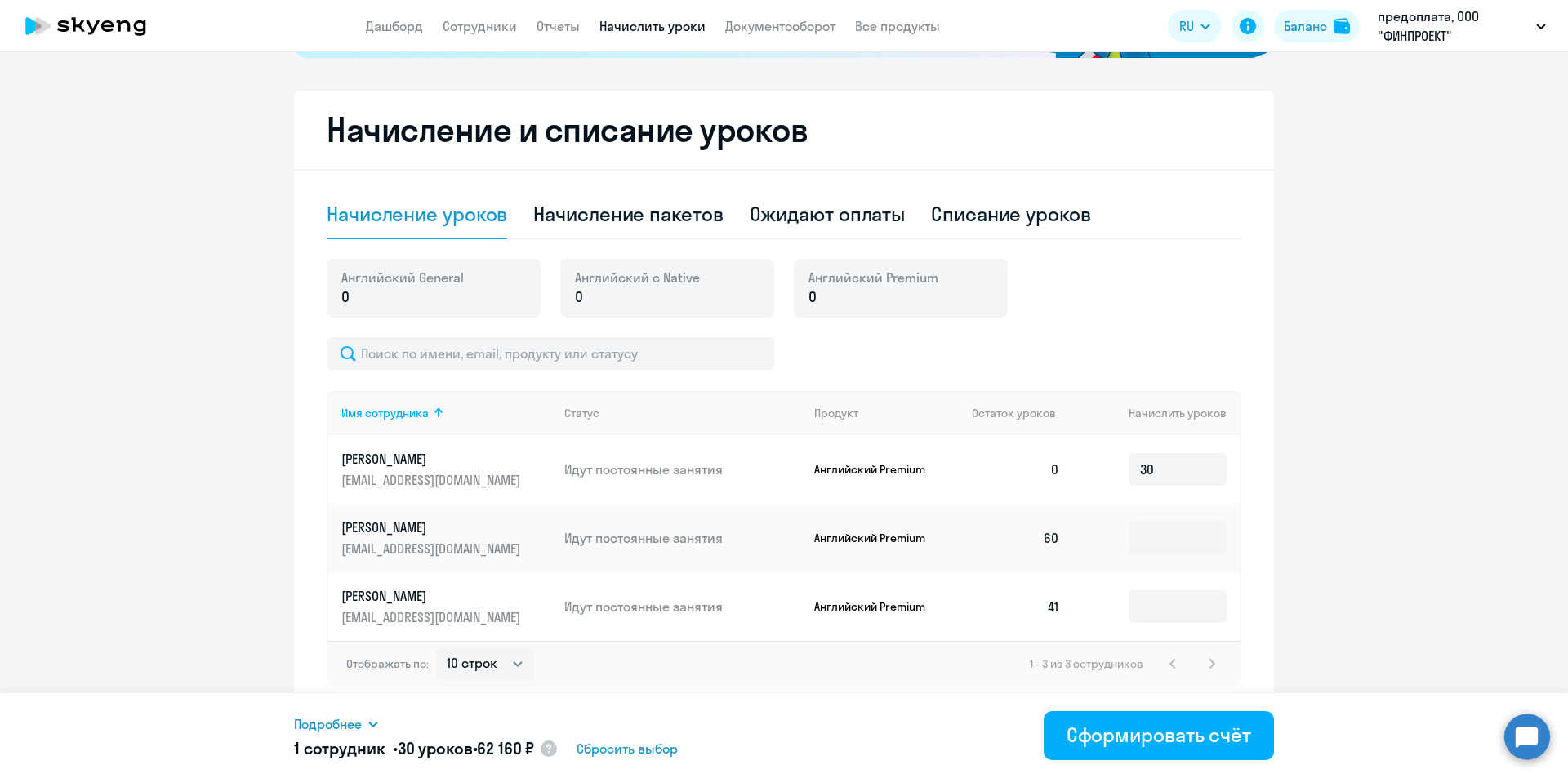
click at [567, 456] on td "Идут постоянные занятия" at bounding box center [676, 469] width 250 height 68
click at [574, 468] on p "Идут постоянные занятия" at bounding box center [683, 470] width 237 height 18
click at [443, 460] on p "[PERSON_NAME]" at bounding box center [433, 459] width 183 height 18
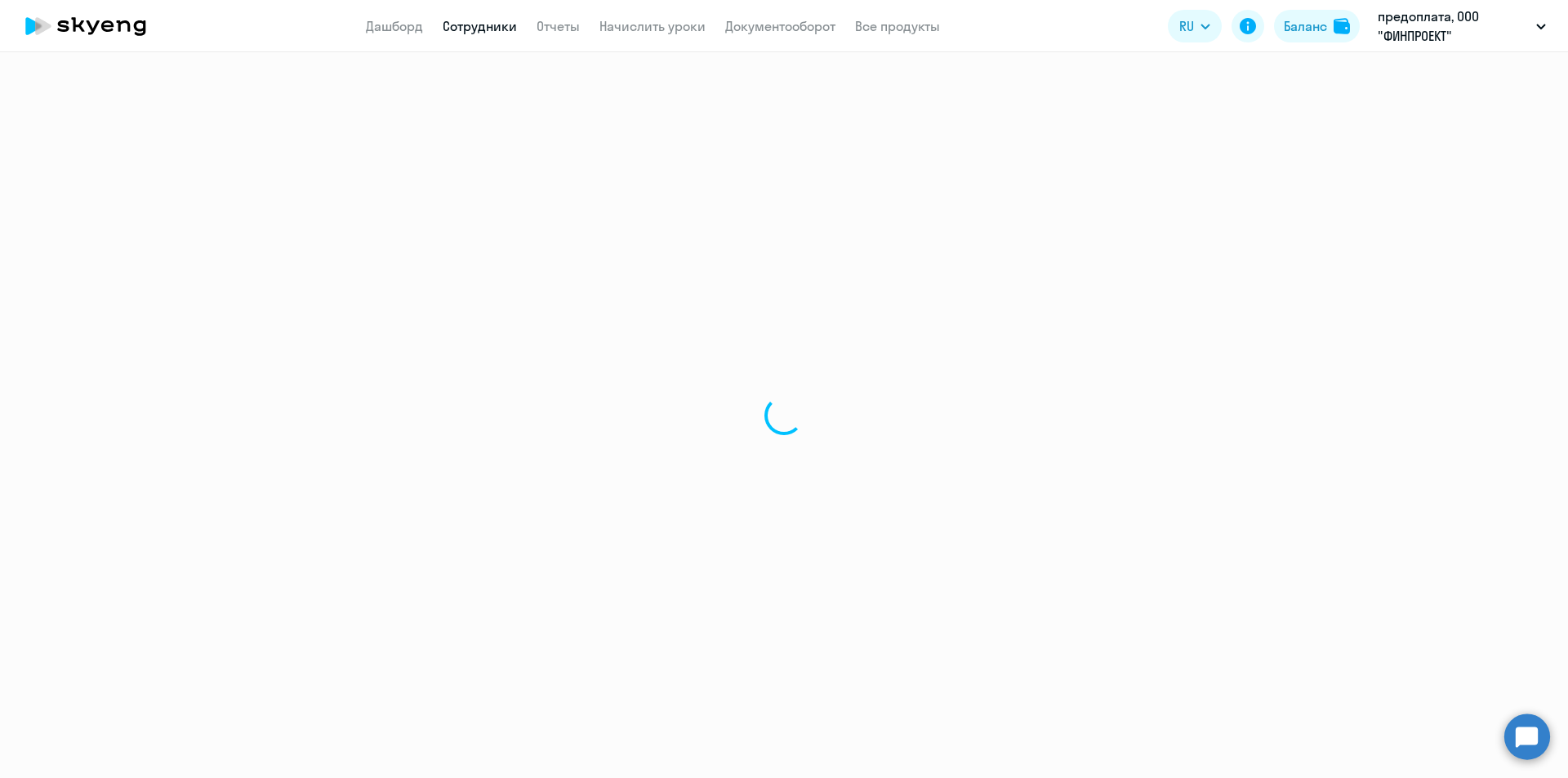
select select "english"
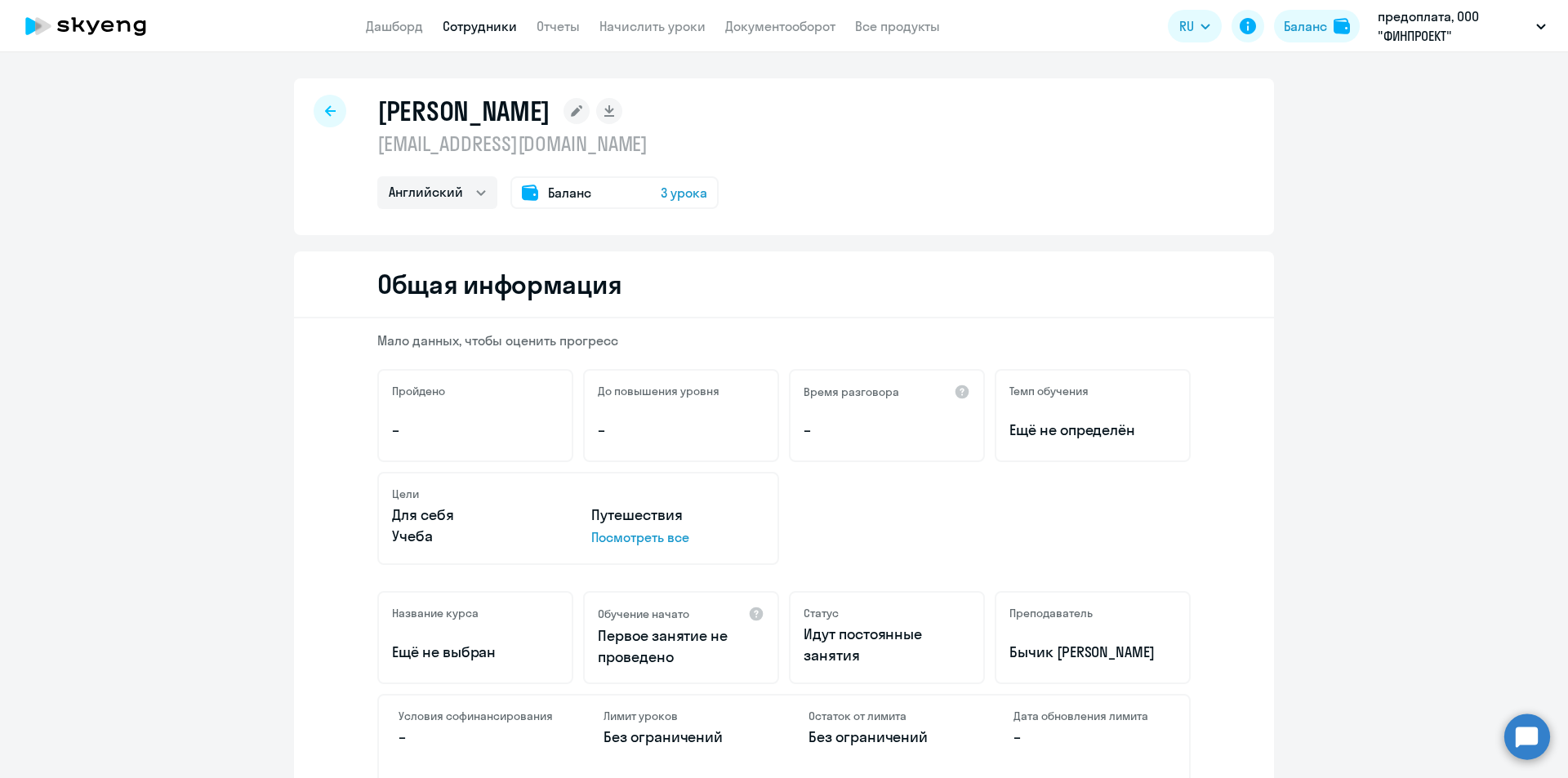
click at [1522, 752] on circle at bounding box center [1528, 737] width 46 height 46
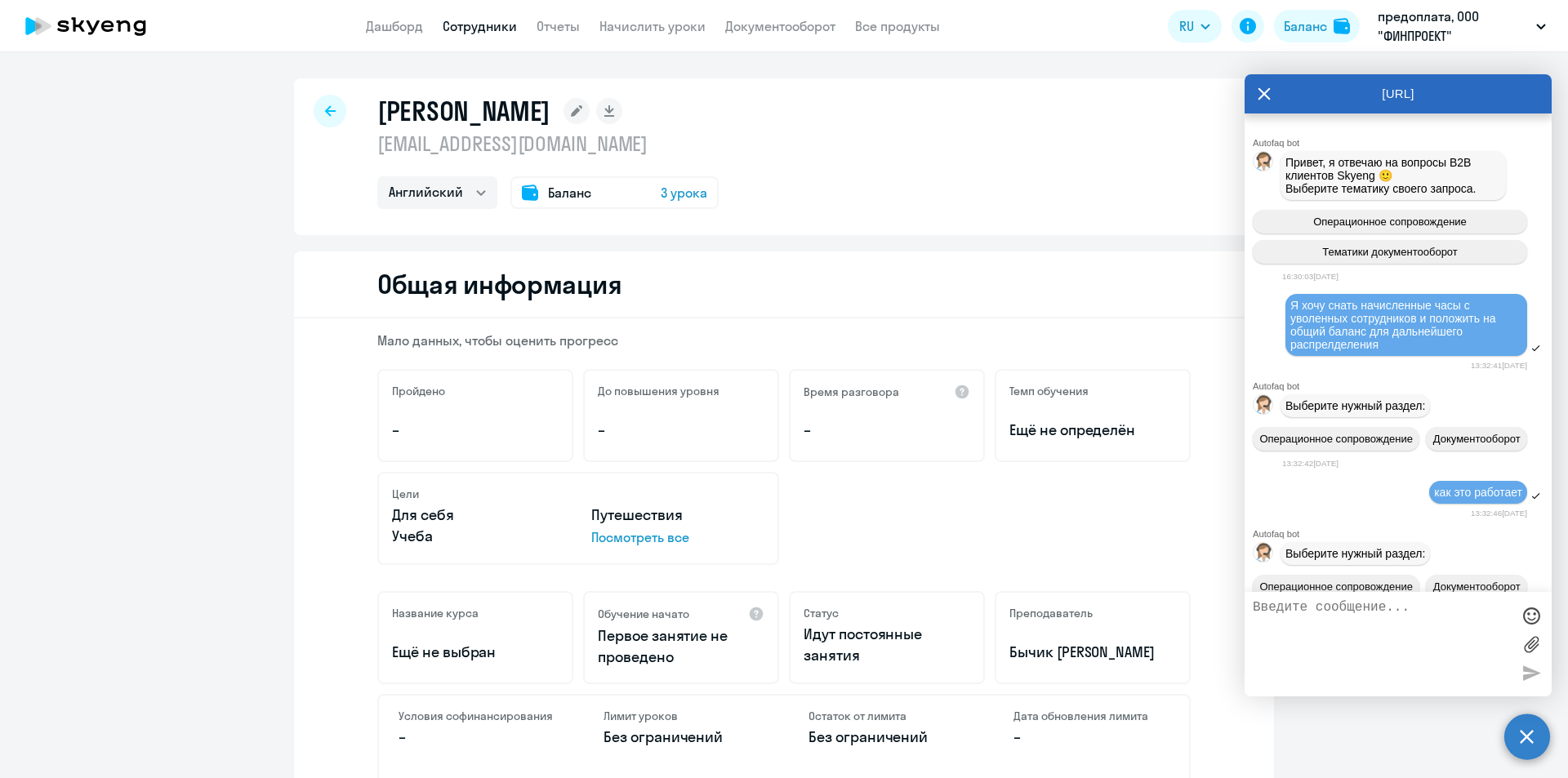
scroll to position [2006, 0]
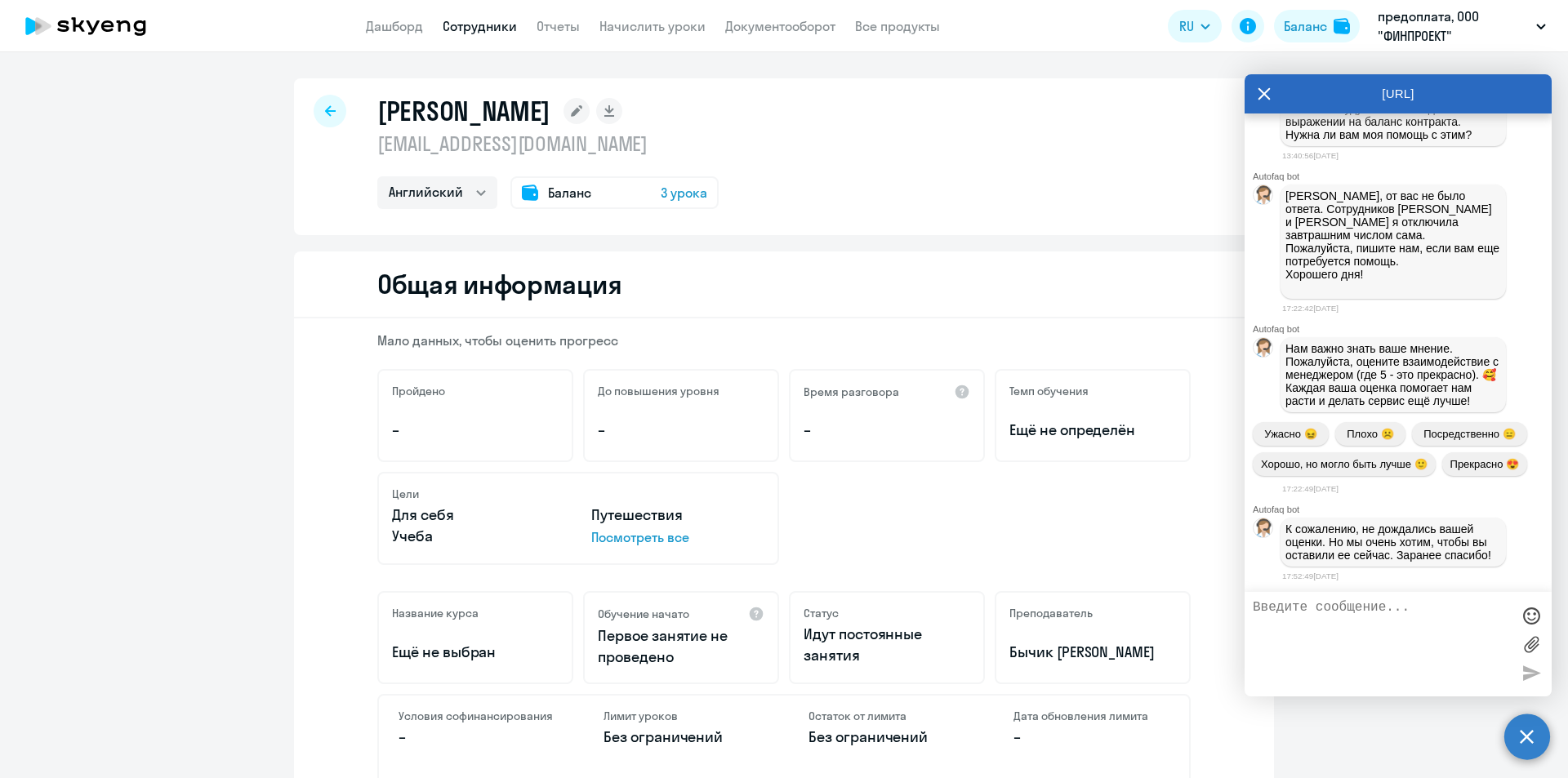
click at [1400, 623] on textarea at bounding box center [1382, 644] width 258 height 88
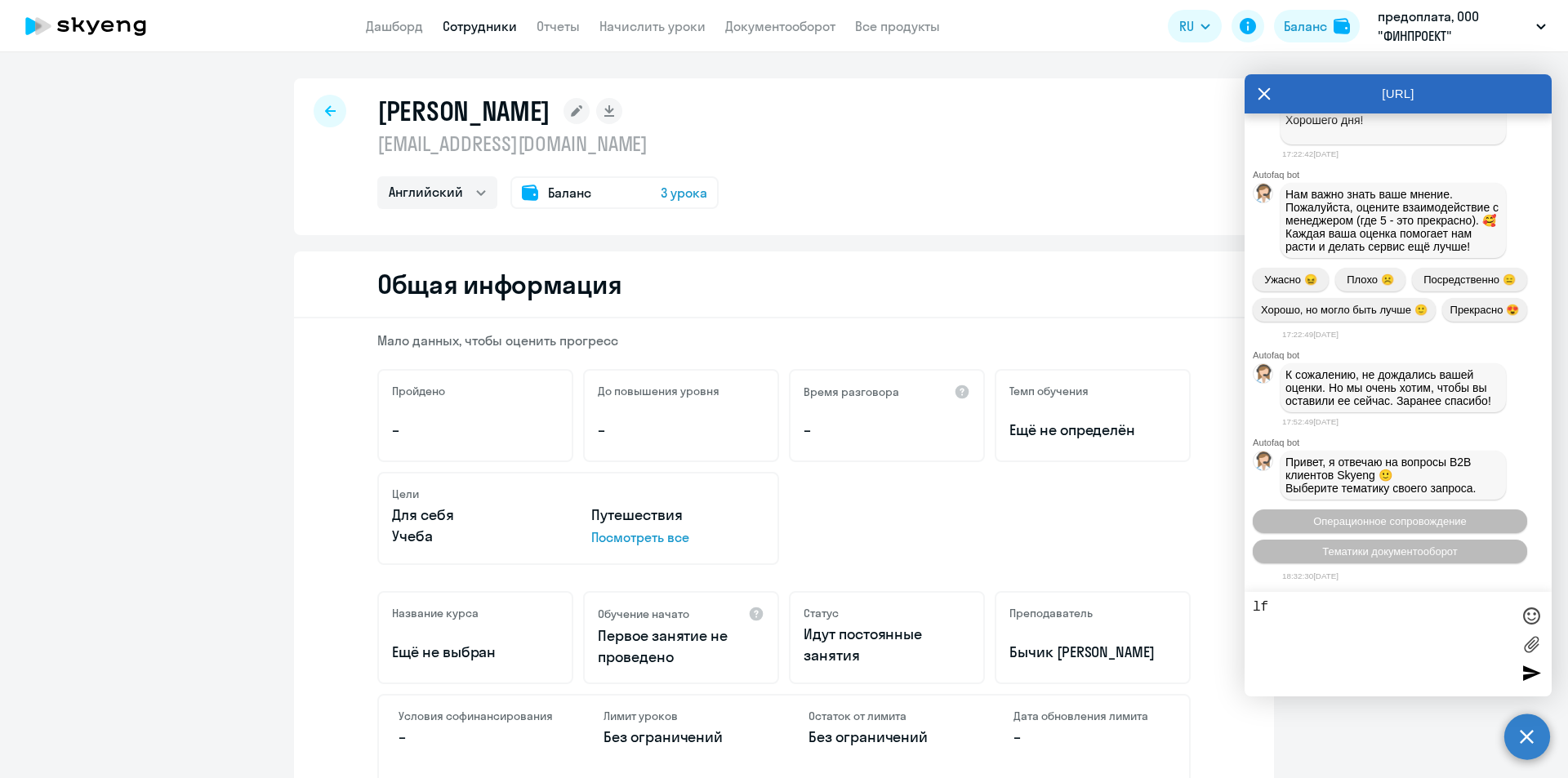
type textarea "l"
type textarea "спасибо"
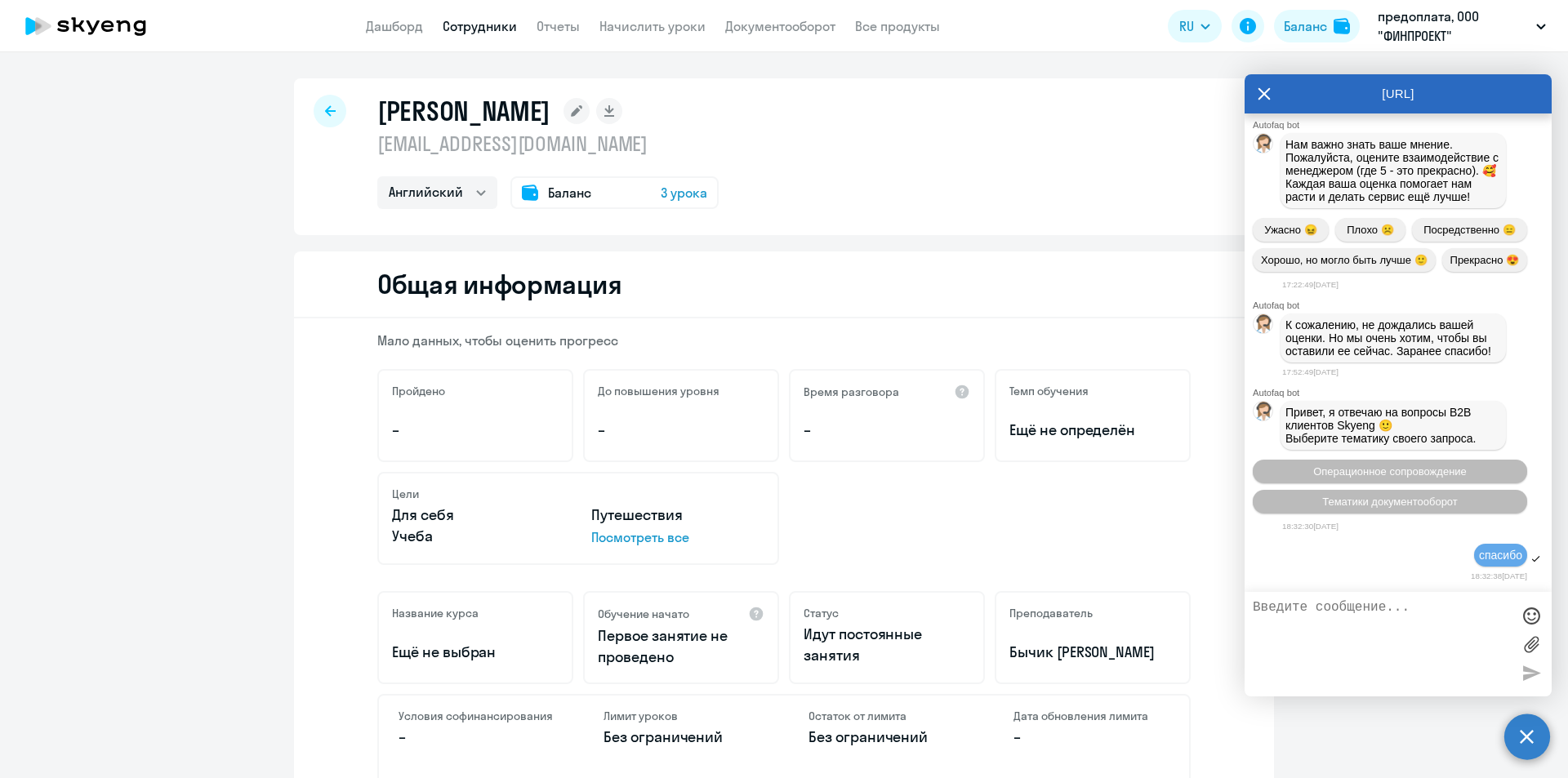
scroll to position [2480, 0]
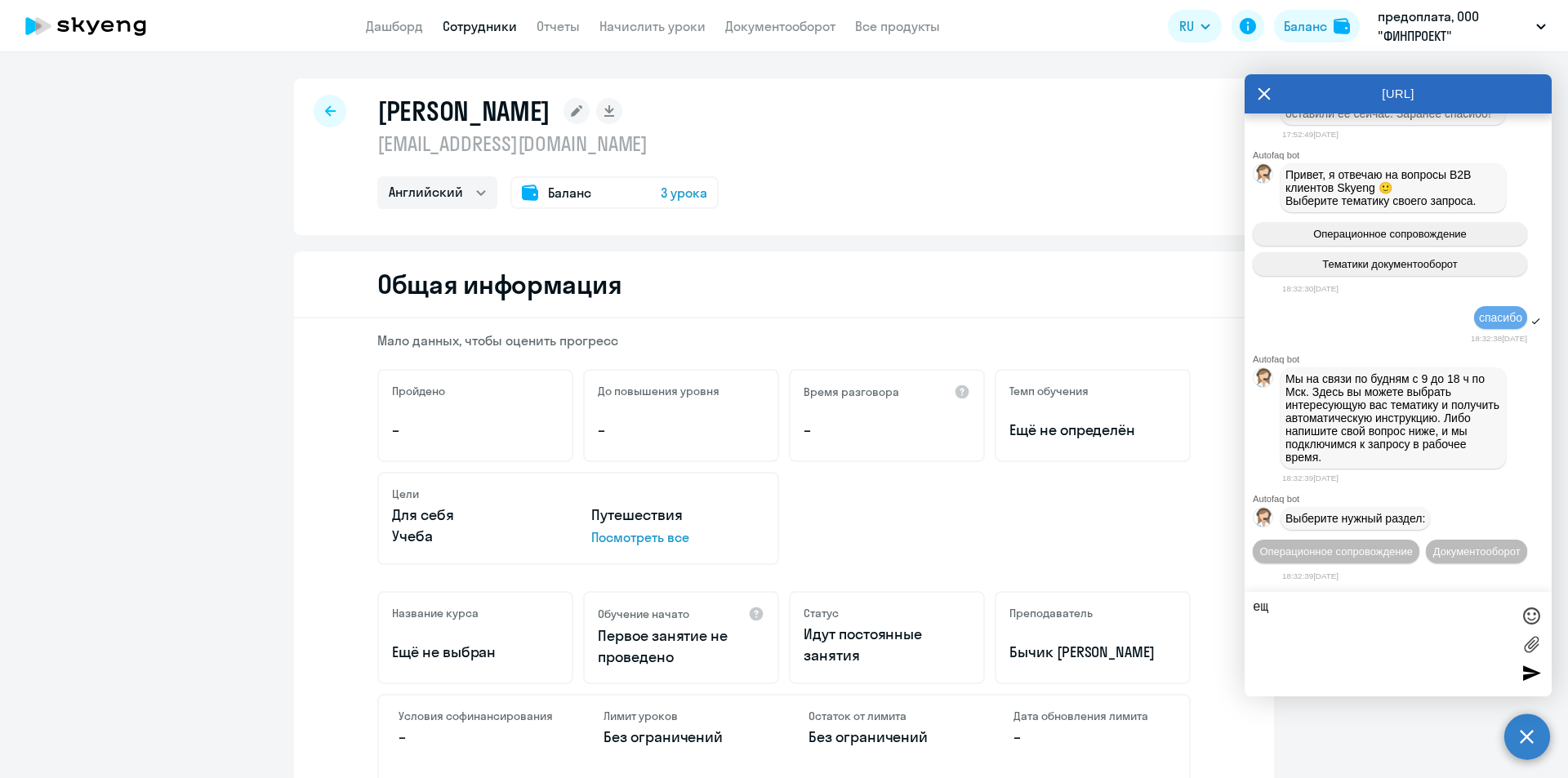
type textarea "е"
type textarea "вопрос"
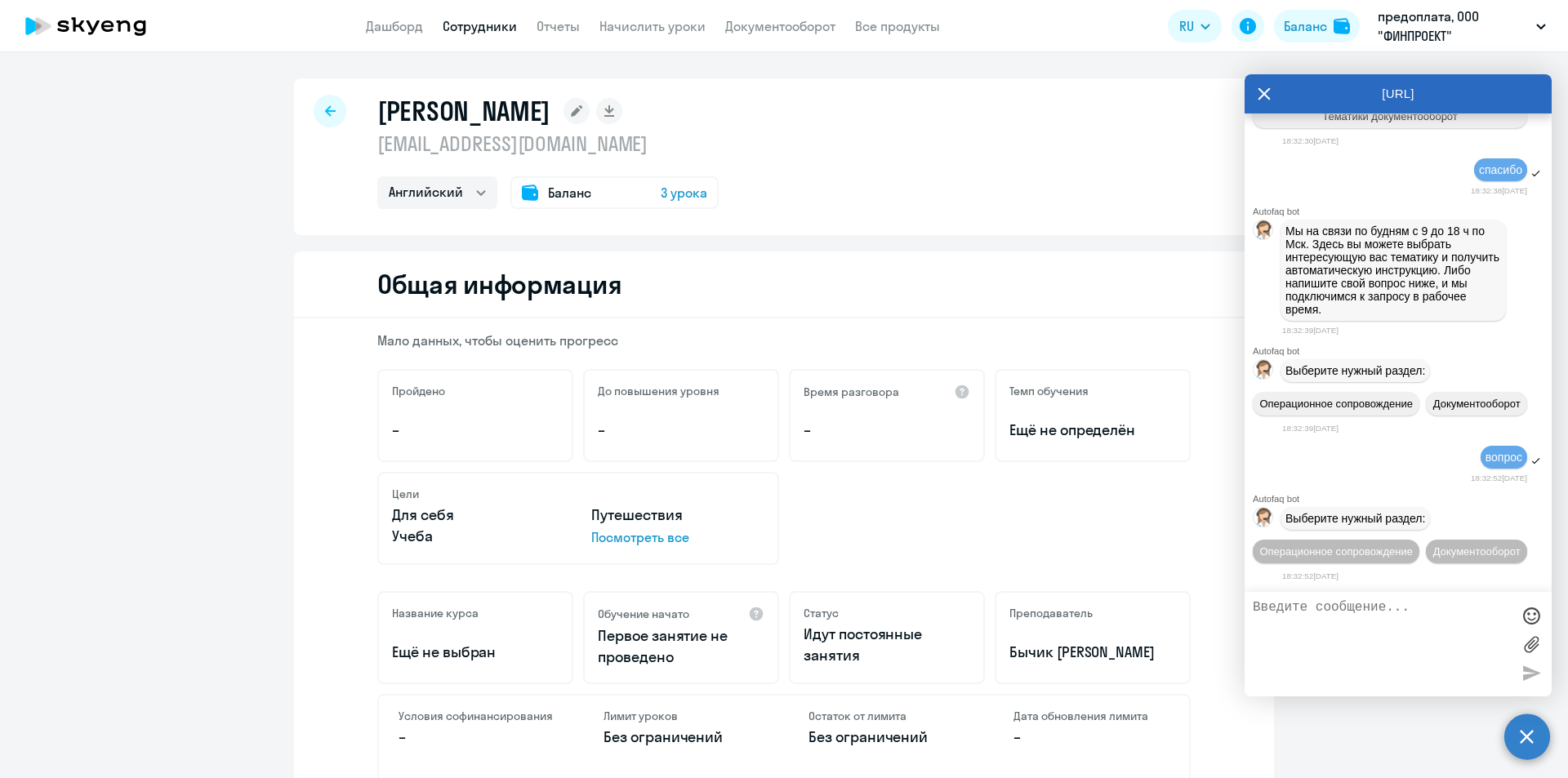
scroll to position [2659, 0]
click at [1262, 88] on icon at bounding box center [1264, 94] width 13 height 39
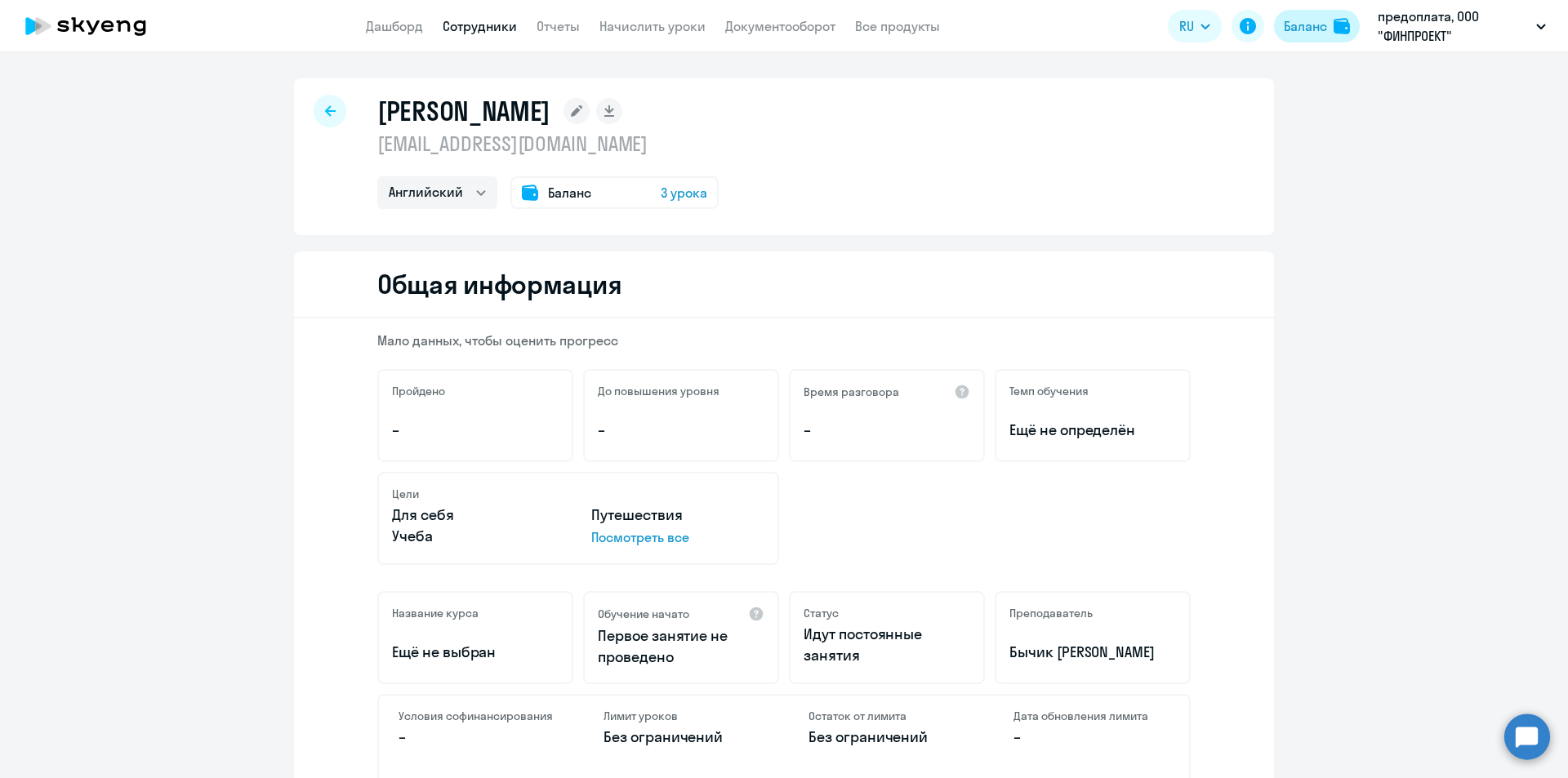
click at [1300, 28] on div "Баланс" at bounding box center [1306, 26] width 44 height 20
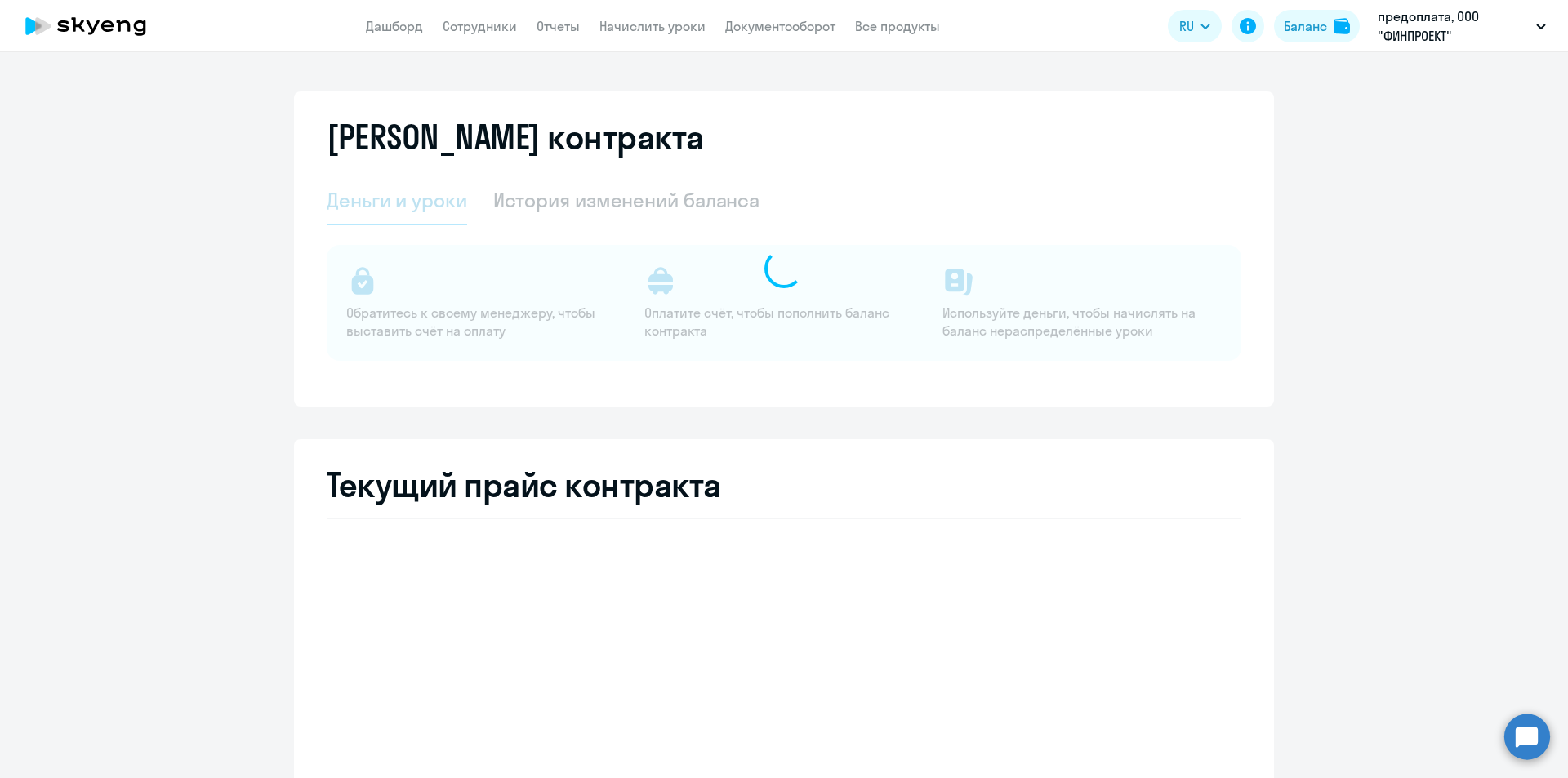
select select "english_adult_not_native_speaker"
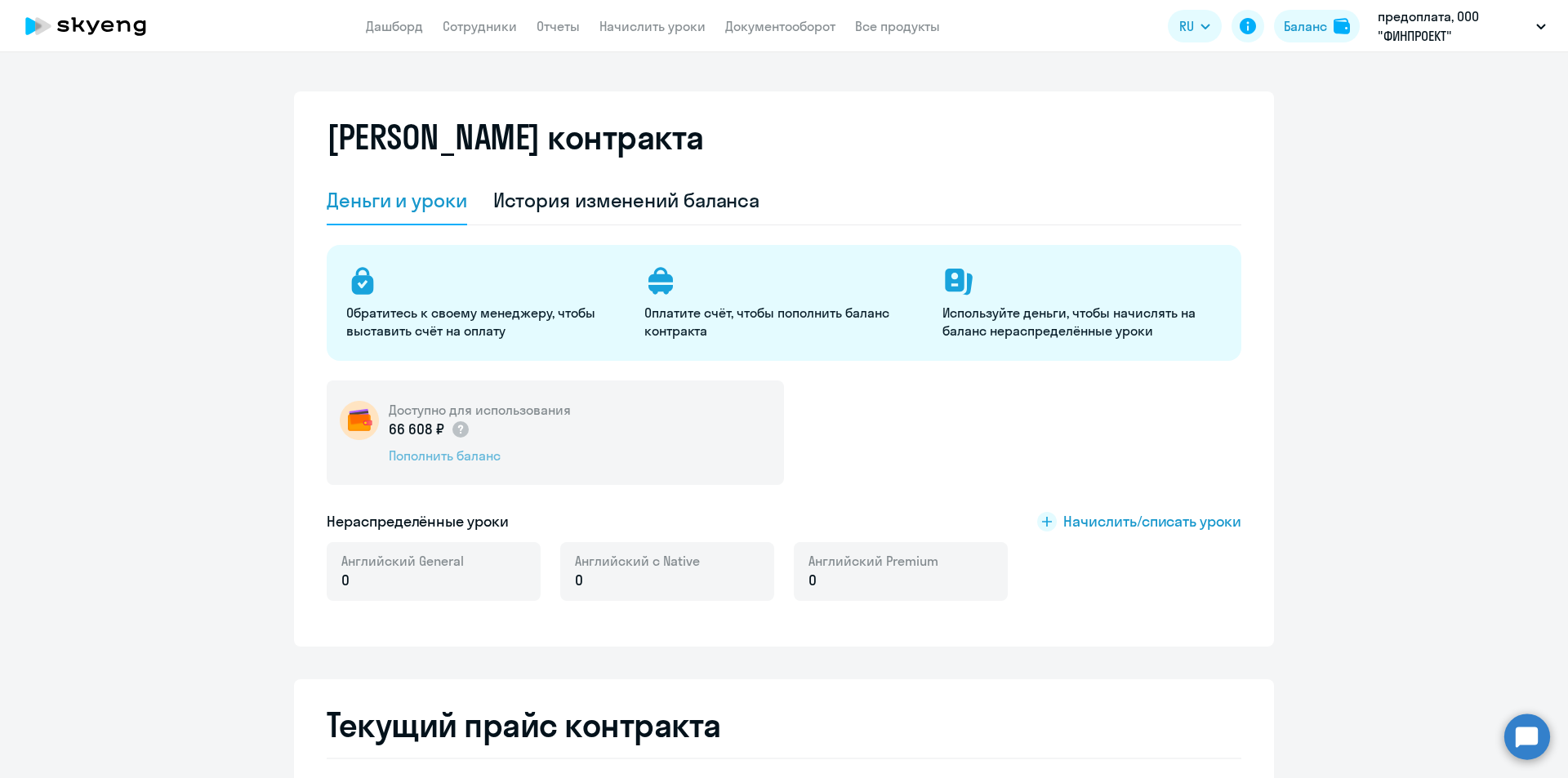
click at [439, 456] on div "Пополнить баланс" at bounding box center [480, 456] width 182 height 18
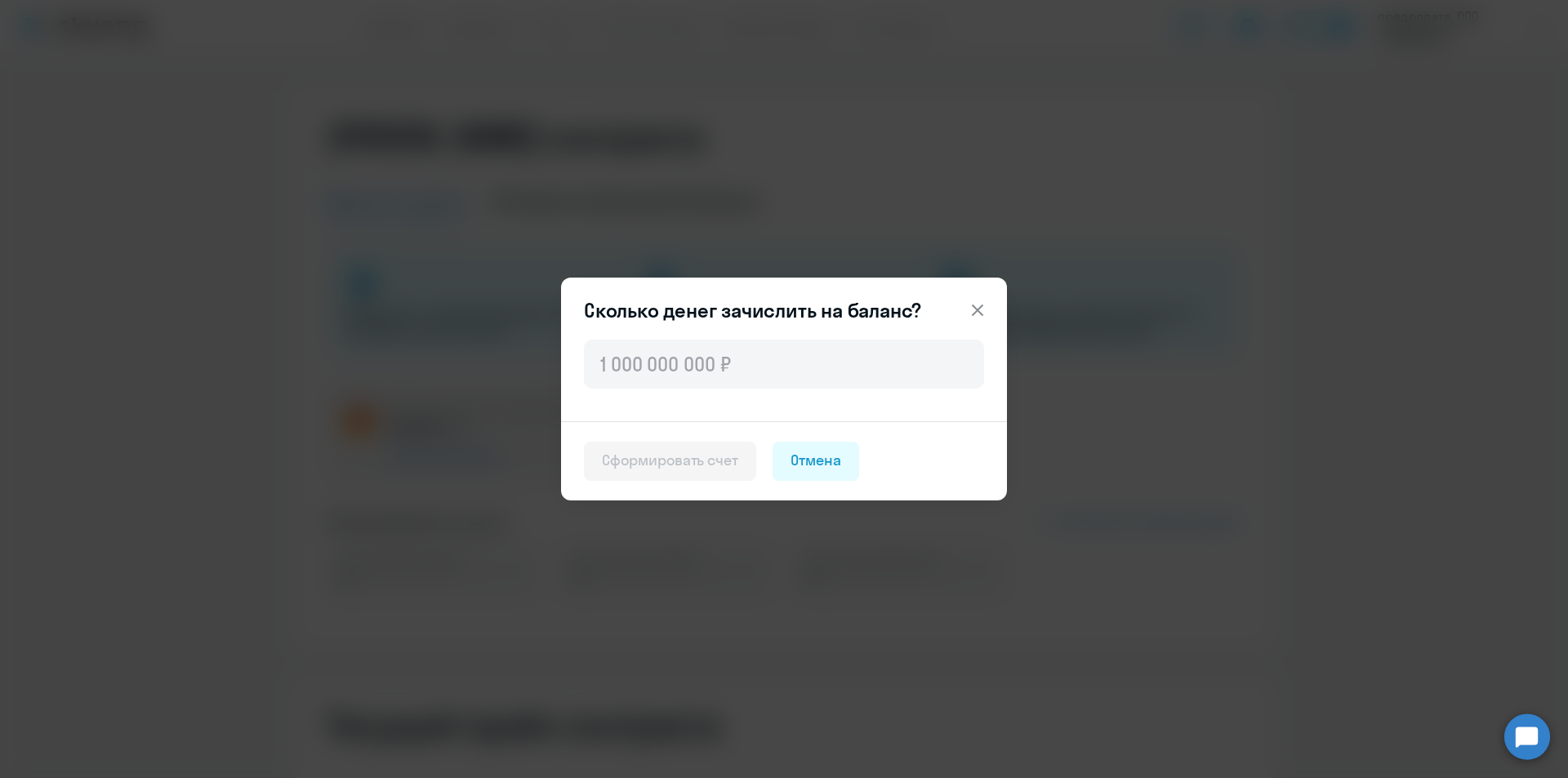
drag, startPoint x: 970, startPoint y: 299, endPoint x: 981, endPoint y: 305, distance: 12.5
click at [980, 303] on button at bounding box center [978, 310] width 33 height 33
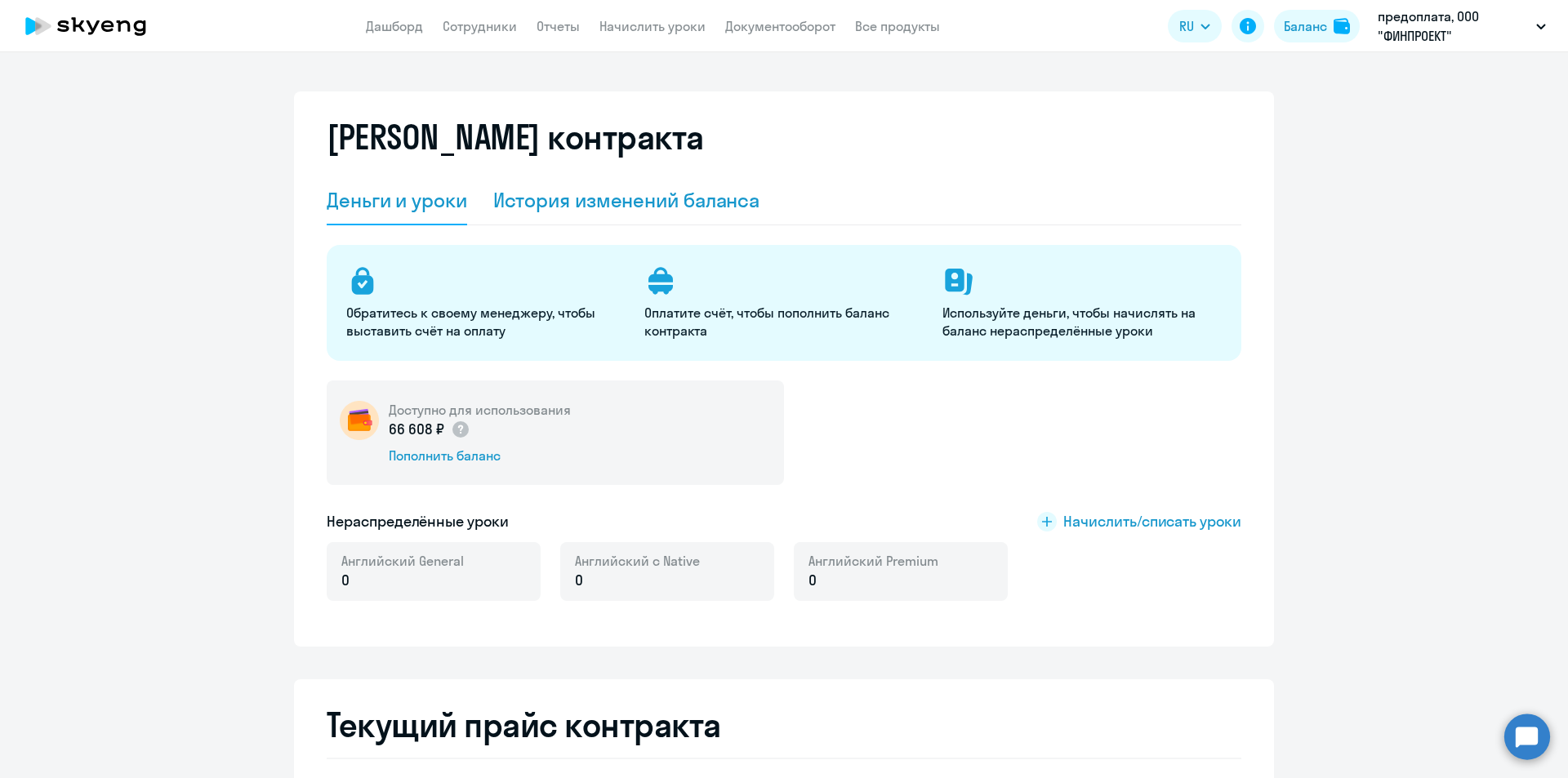
click at [606, 190] on div "История изменений баланса" at bounding box center [627, 200] width 267 height 26
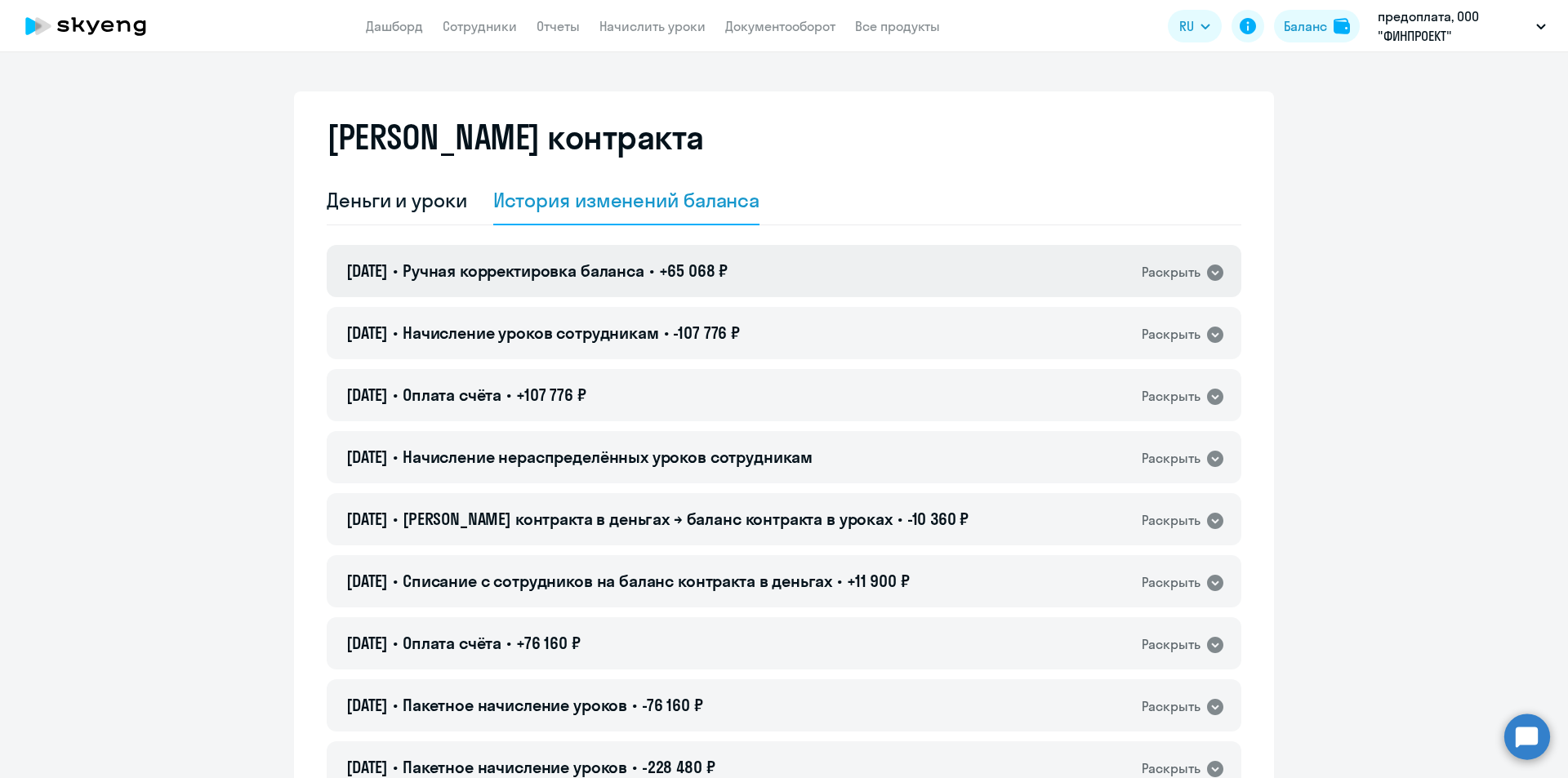
click at [1208, 270] on icon at bounding box center [1215, 273] width 16 height 16
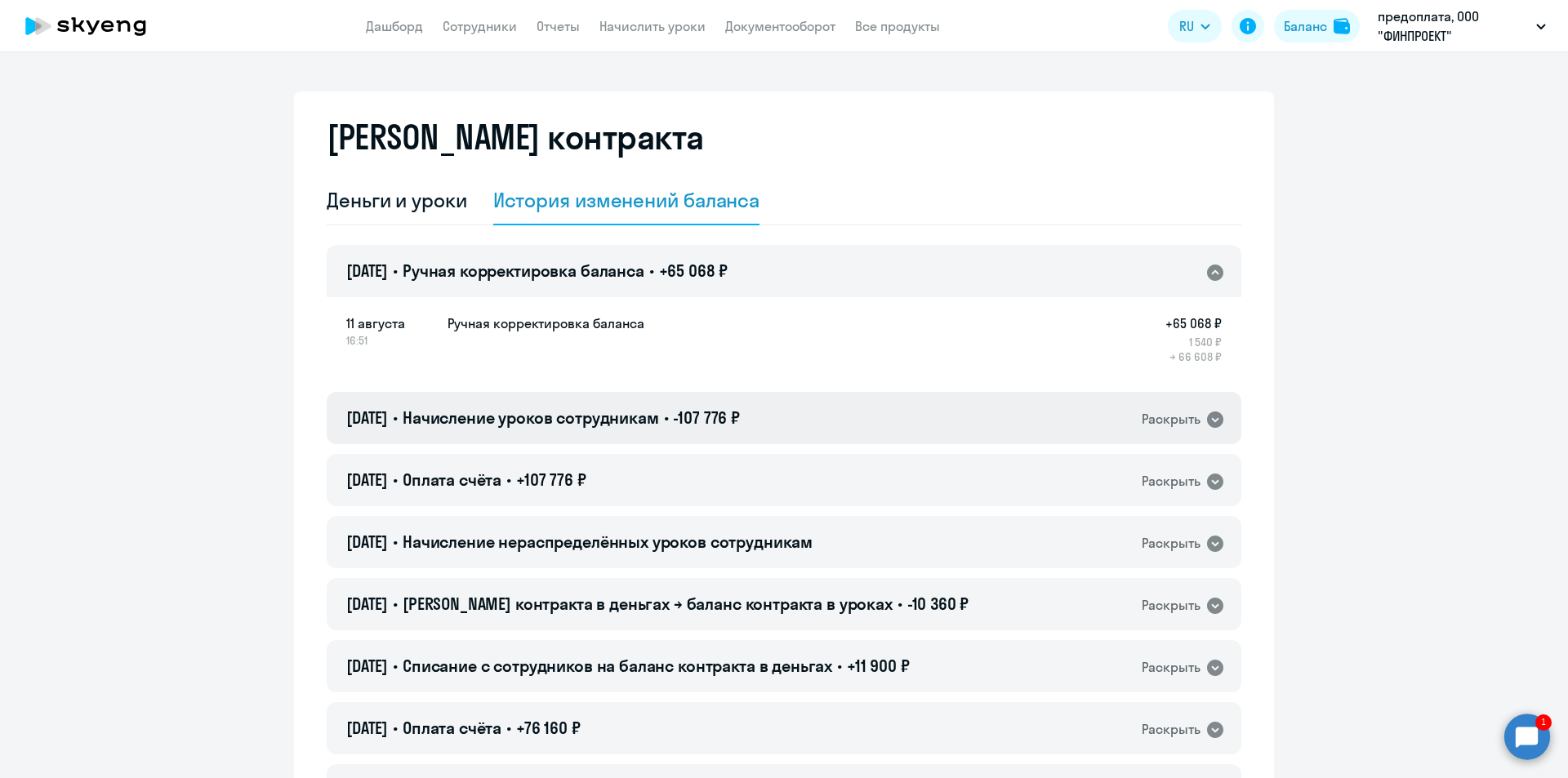
click at [1208, 419] on icon at bounding box center [1215, 419] width 16 height 16
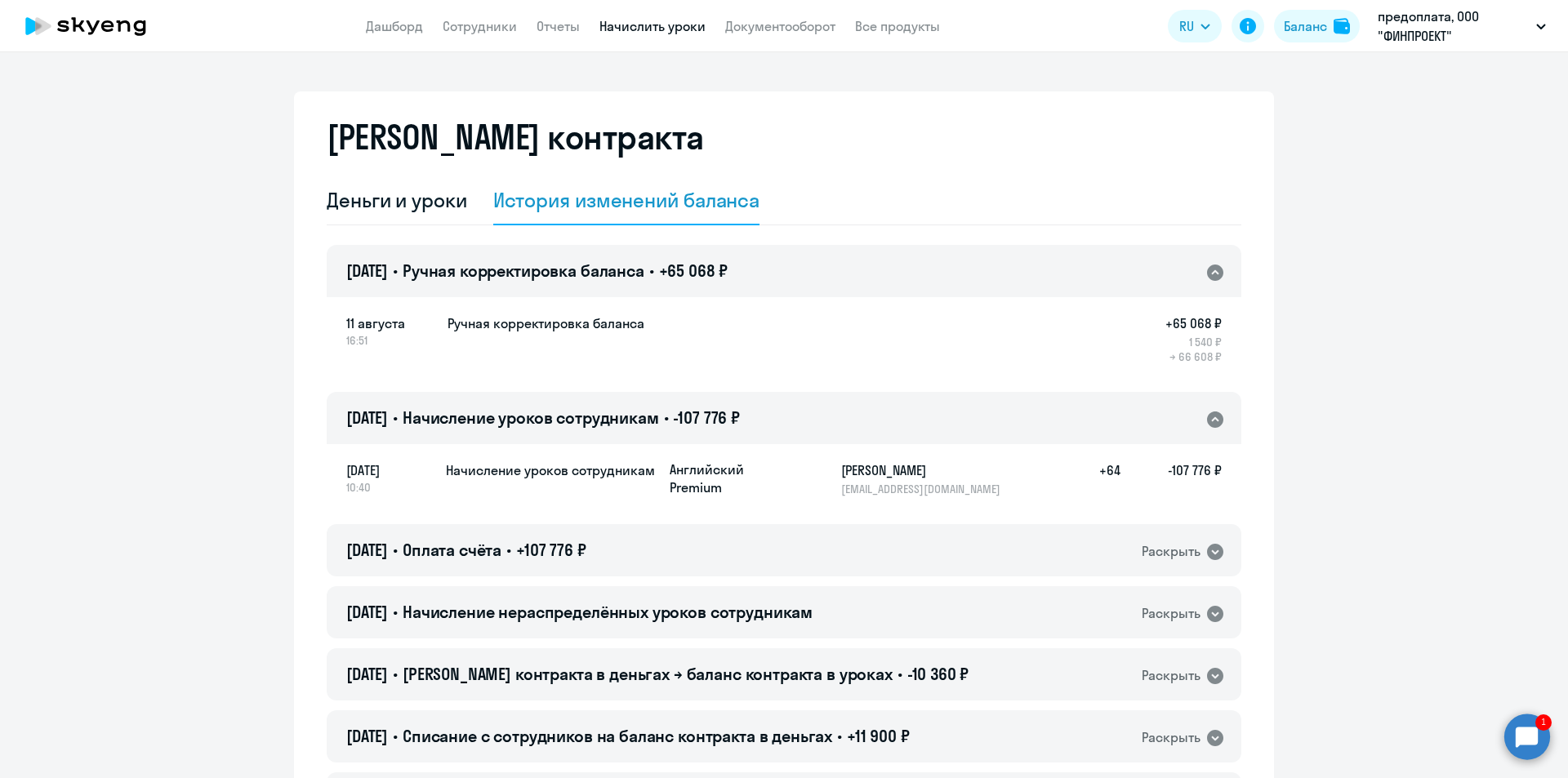
click at [635, 29] on link "Начислить уроки" at bounding box center [652, 26] width 106 height 16
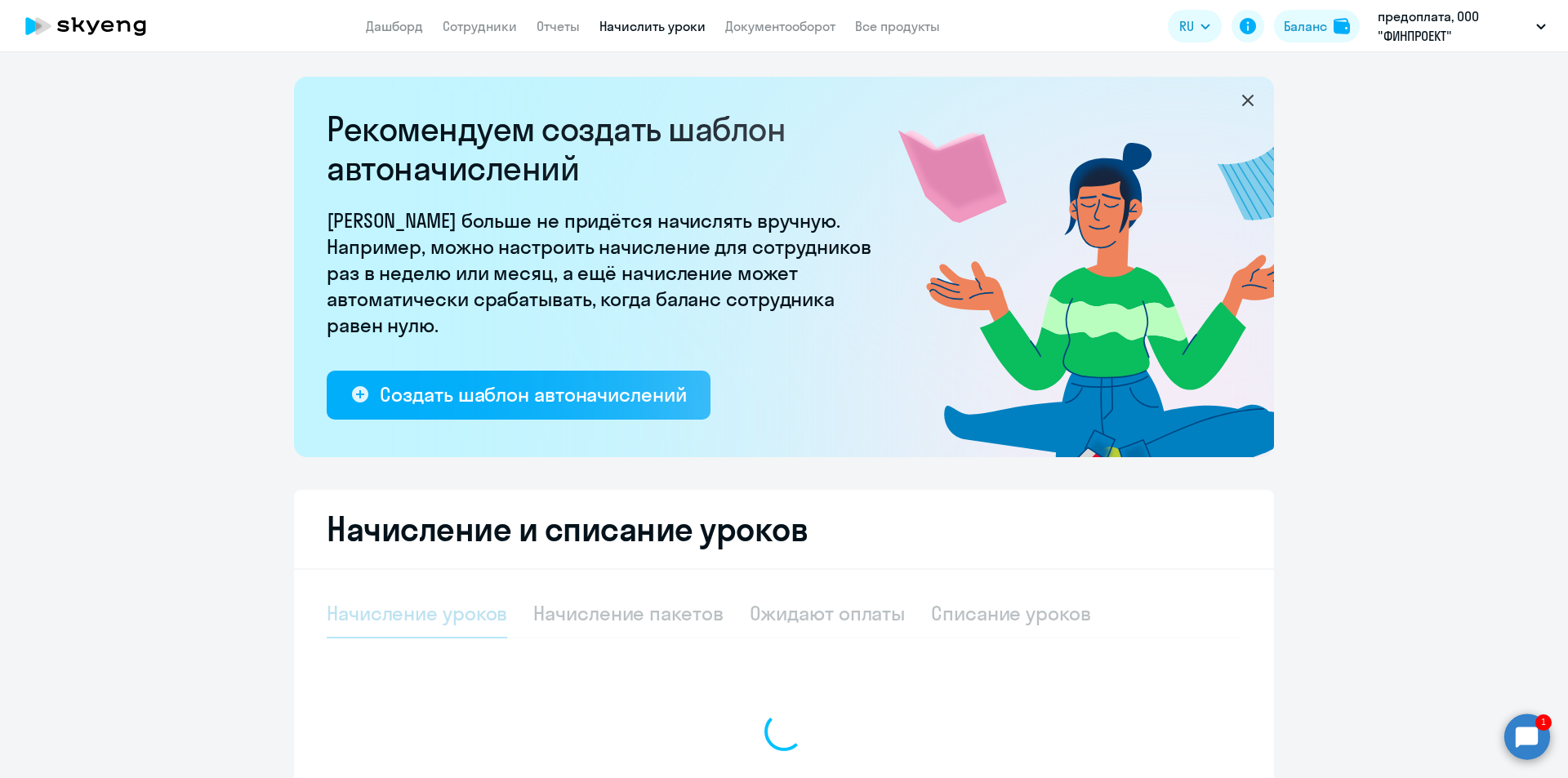
select select "10"
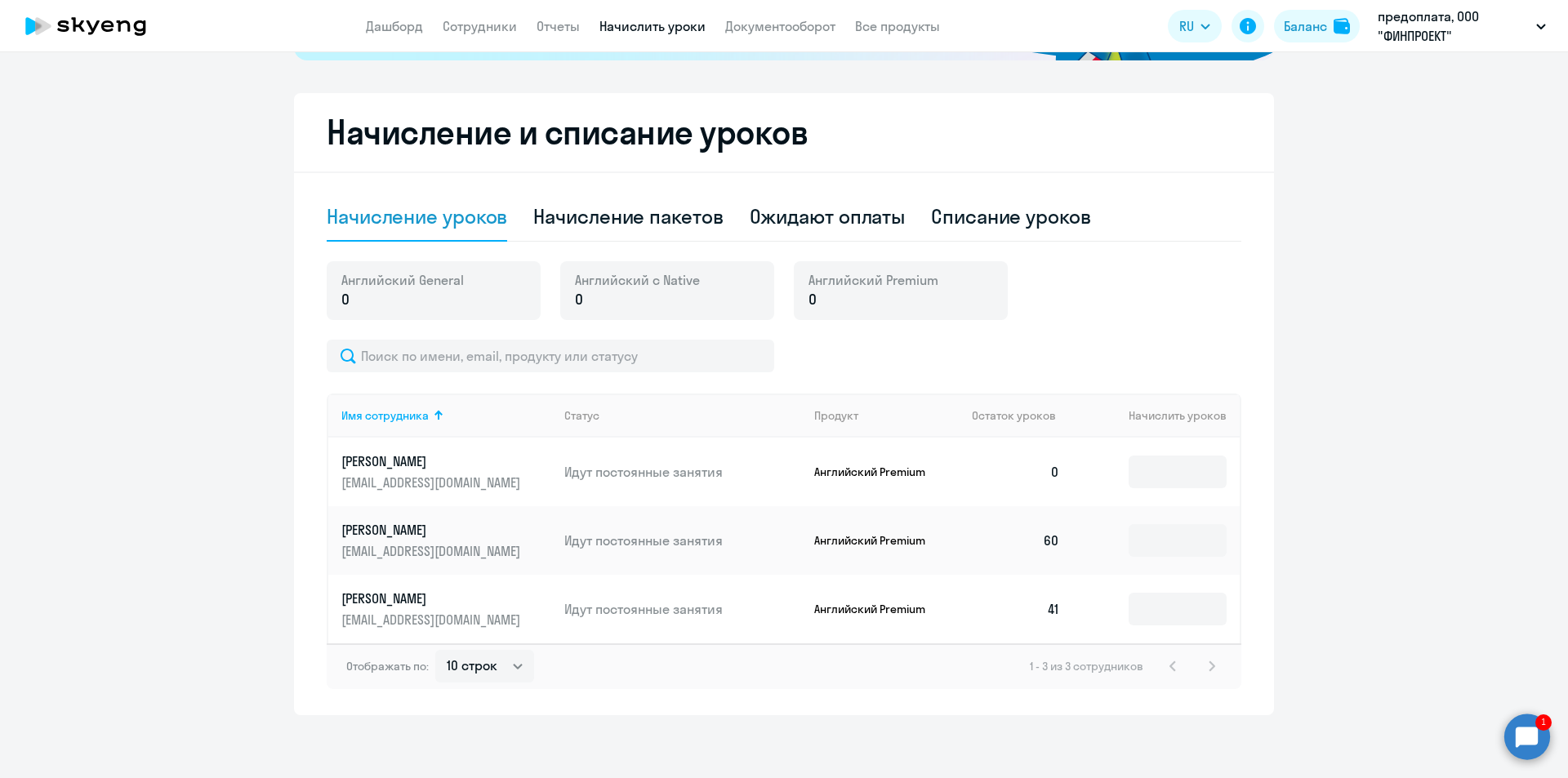
scroll to position [400, 0]
drag, startPoint x: 643, startPoint y: 469, endPoint x: 937, endPoint y: 475, distance: 294.1
click at [646, 470] on p "Идут постоянные занятия" at bounding box center [683, 470] width 237 height 18
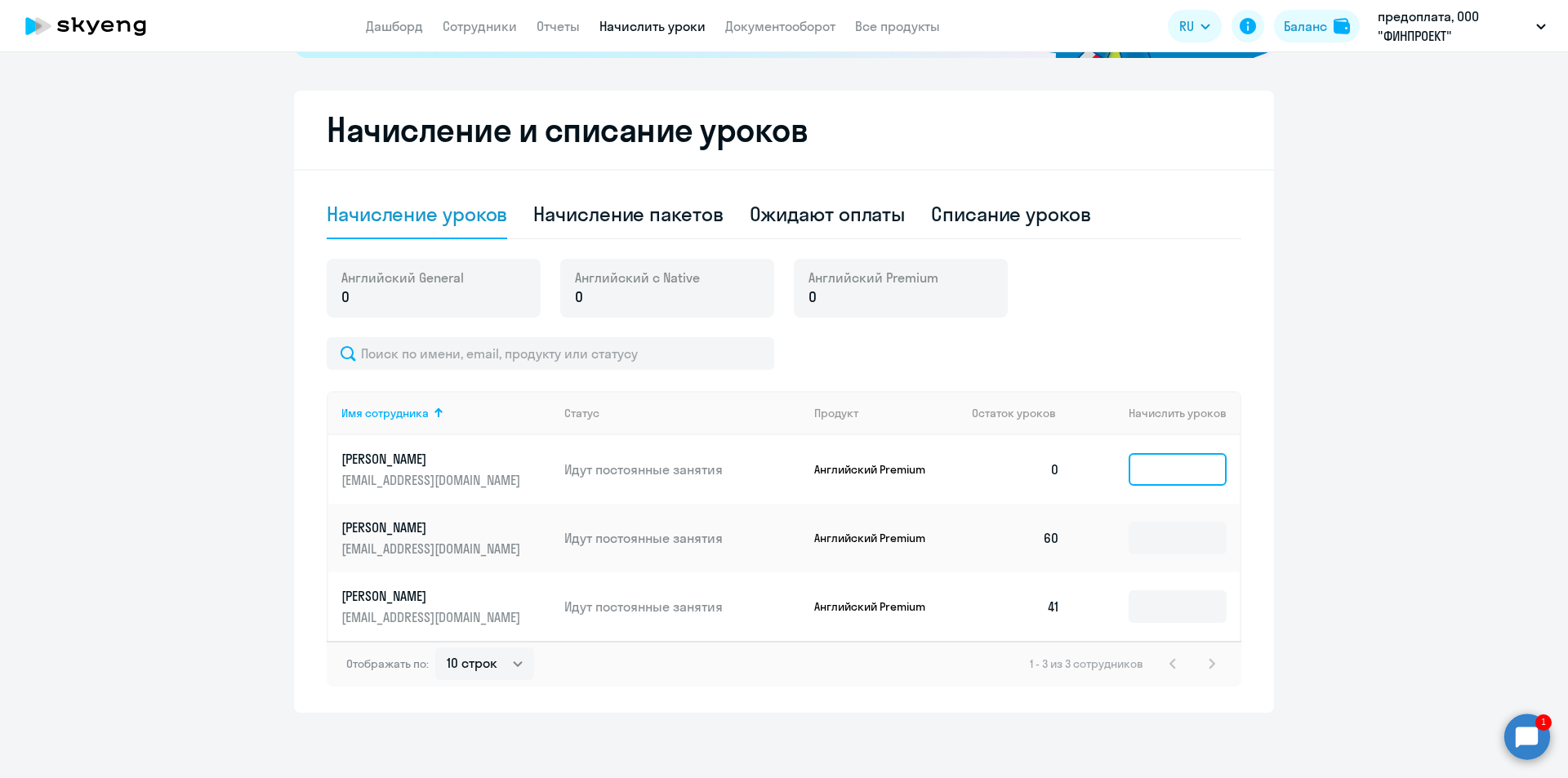
click at [1167, 468] on input at bounding box center [1177, 470] width 98 height 33
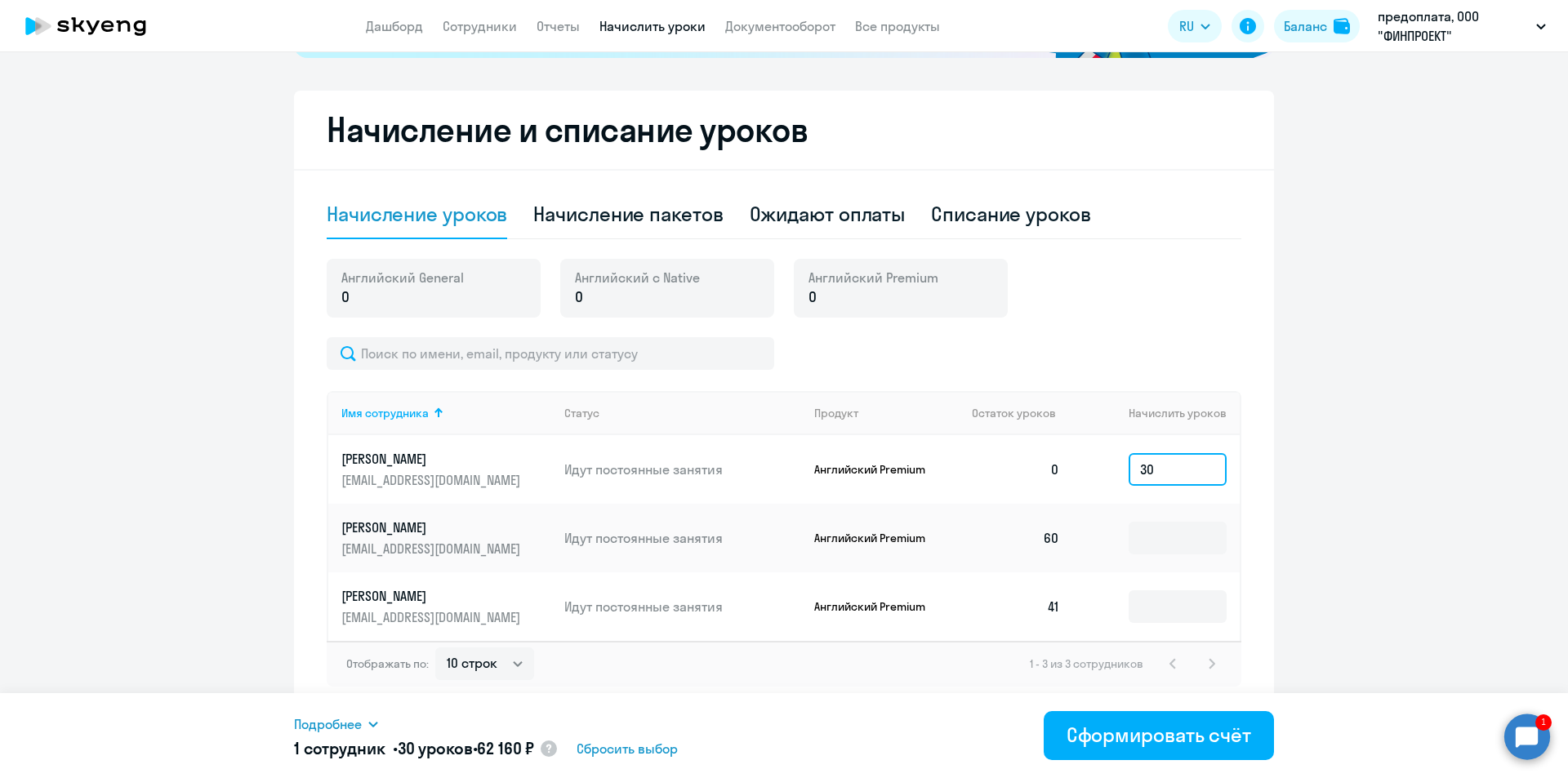
type input "30"
click at [557, 752] on circle at bounding box center [549, 749] width 16 height 16
select select "english_adult_f2g_base"
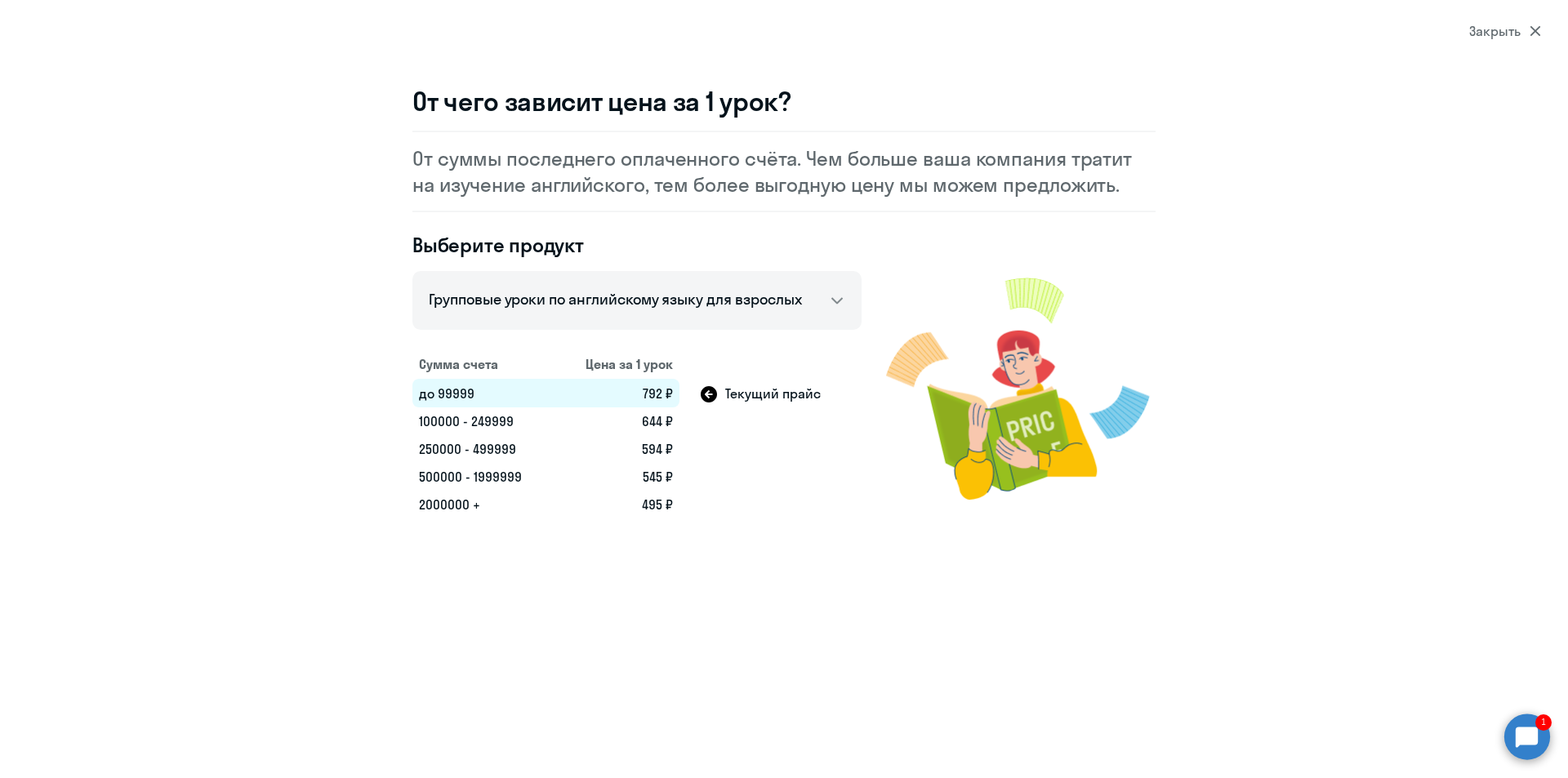
click at [1536, 26] on icon at bounding box center [1536, 31] width 12 height 12
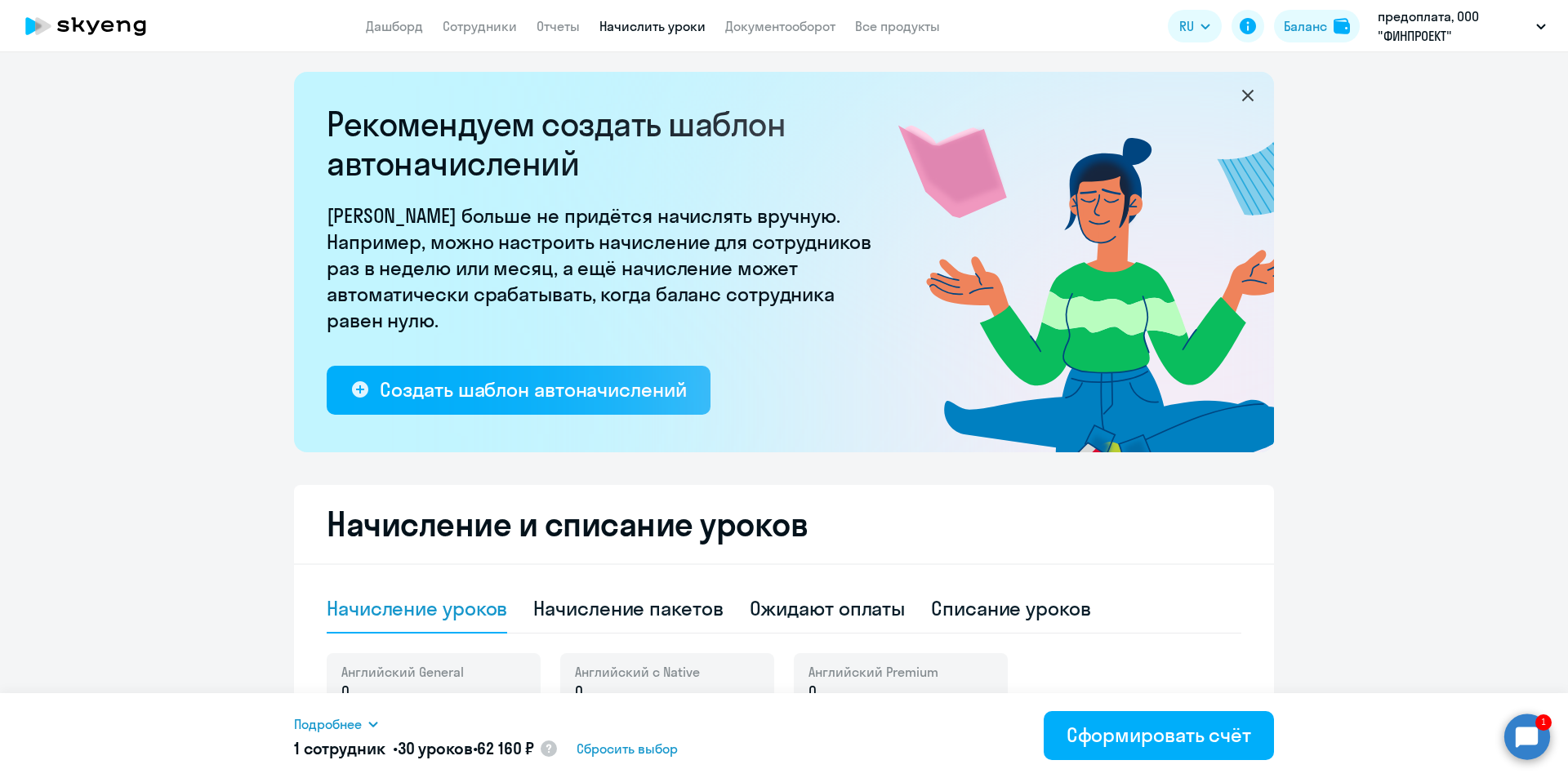
scroll to position [0, 0]
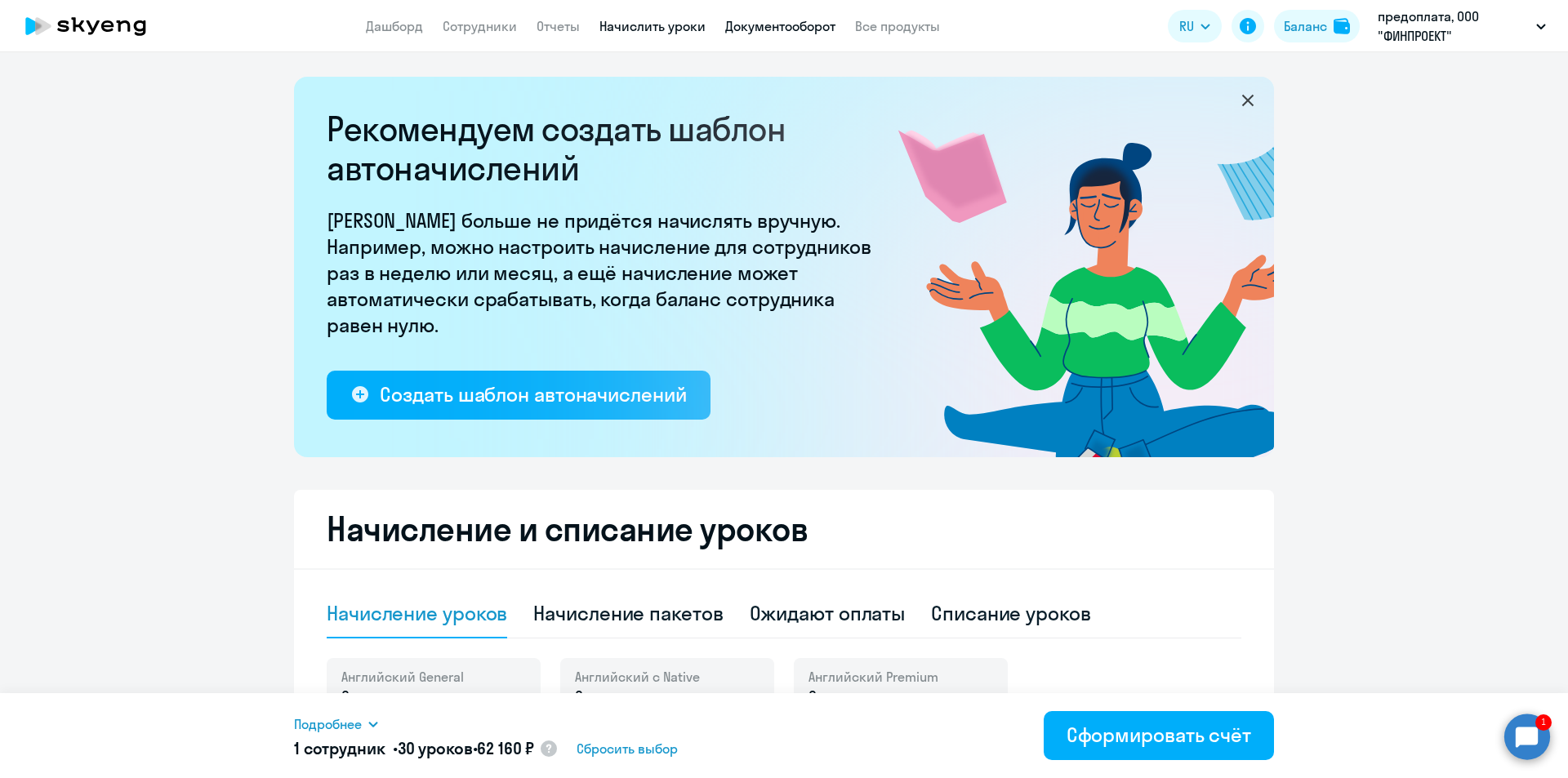
click at [794, 25] on link "Документооборот" at bounding box center [781, 26] width 110 height 16
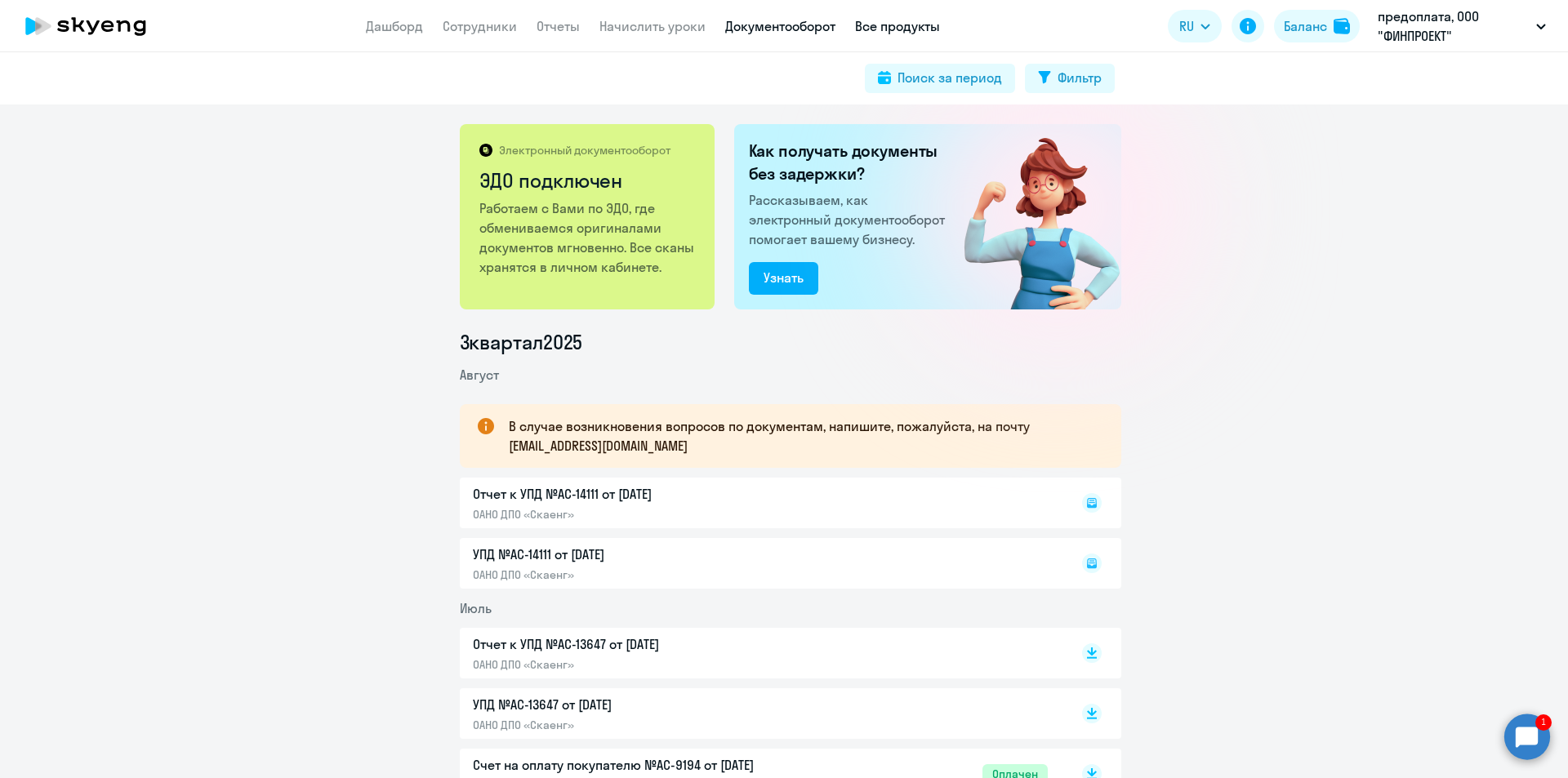
click at [870, 27] on link "Все продукты" at bounding box center [898, 26] width 85 height 16
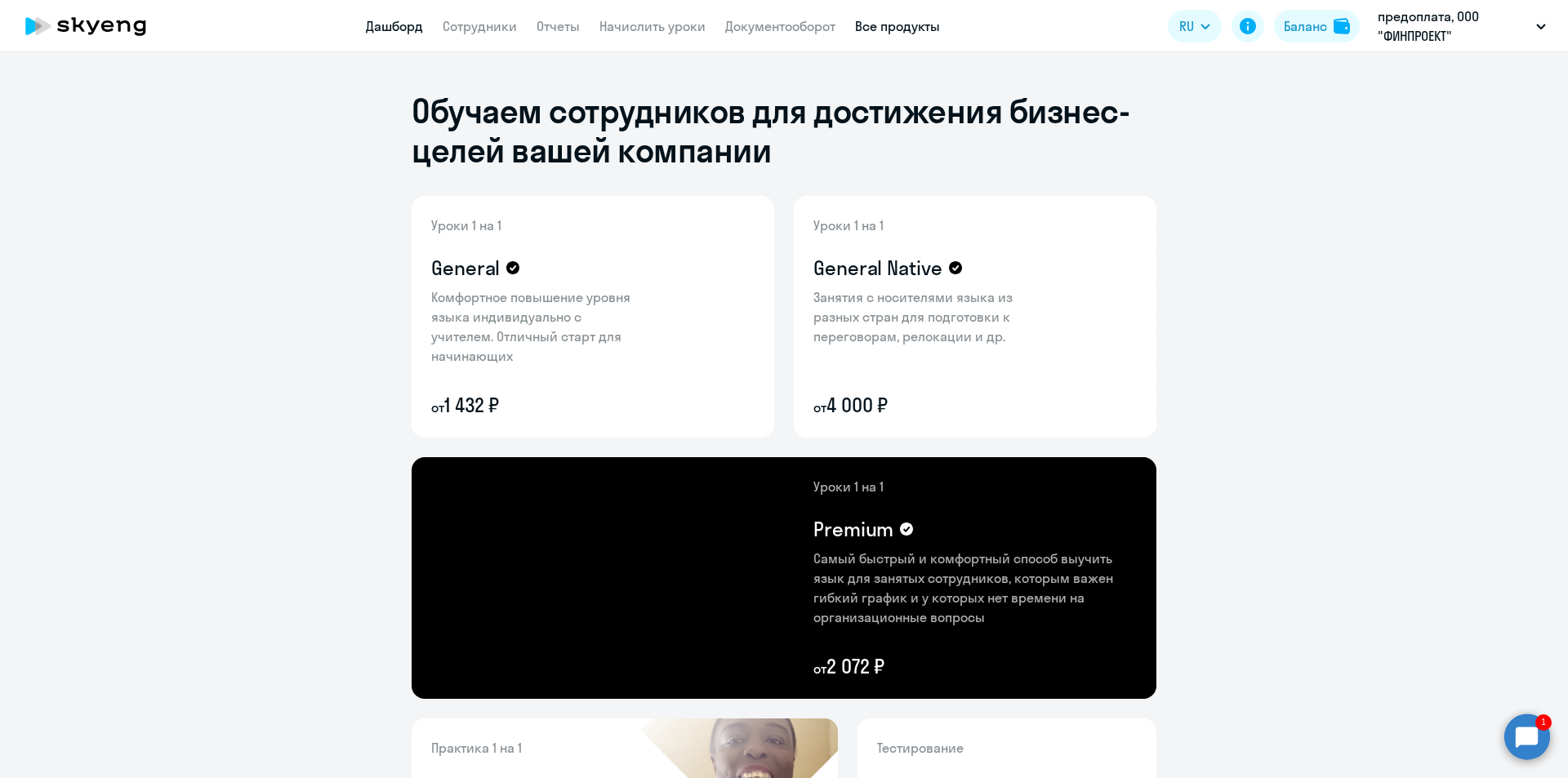
click at [397, 27] on link "Дашборд" at bounding box center [394, 26] width 57 height 16
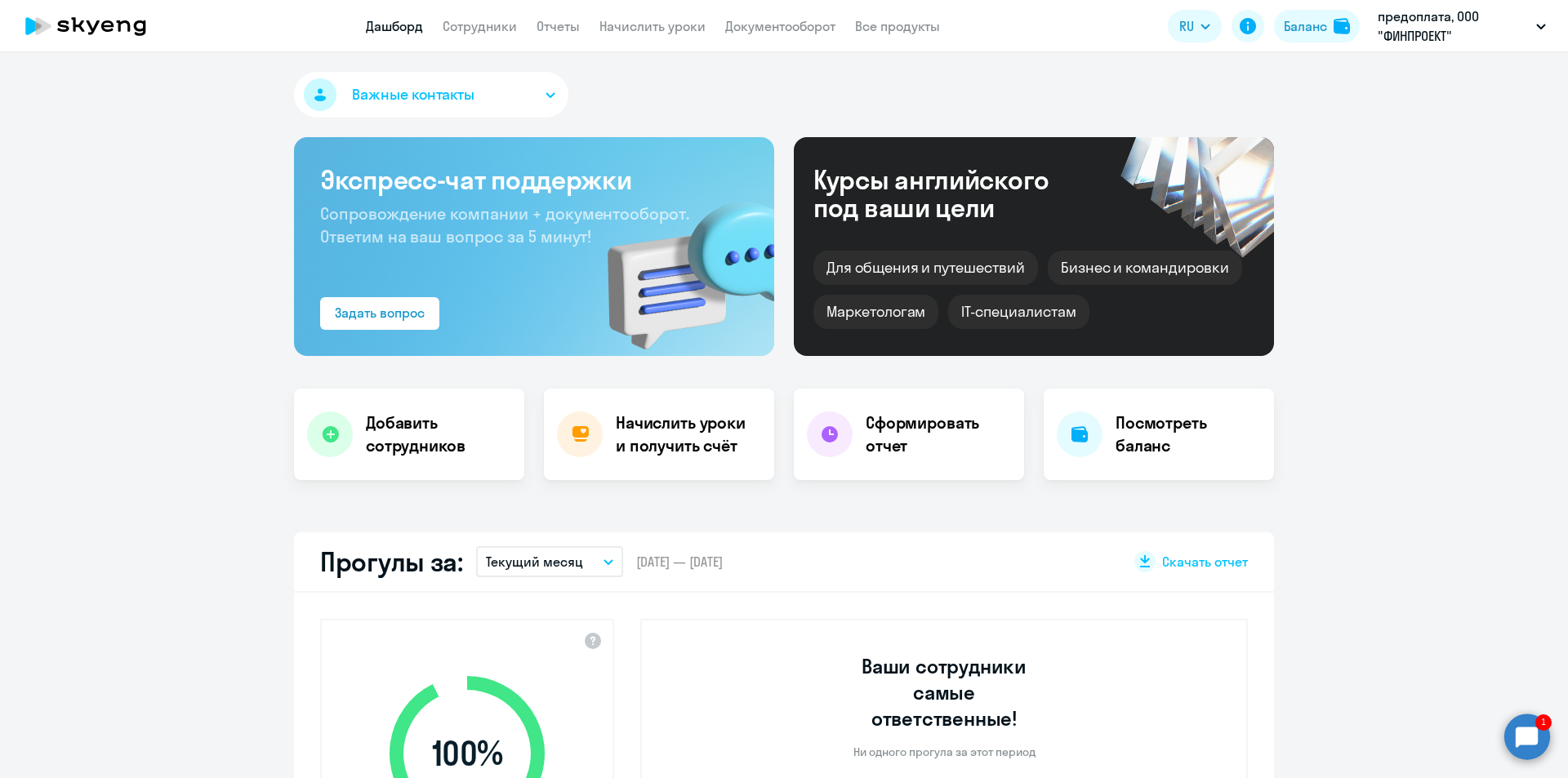
select select "30"
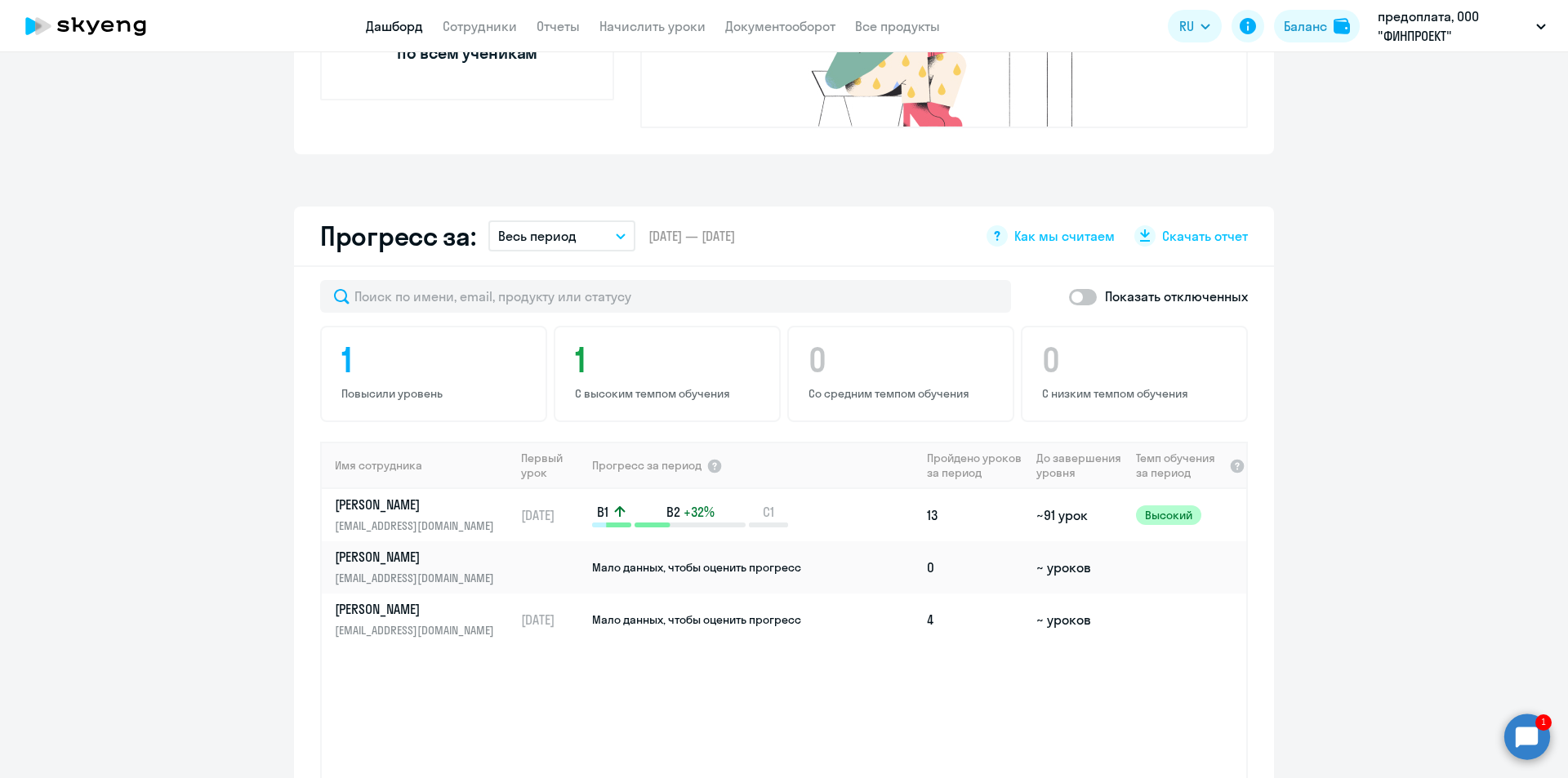
scroll to position [817, 0]
click at [782, 559] on span "Мало данных, чтобы оценить прогресс" at bounding box center [697, 567] width 209 height 15
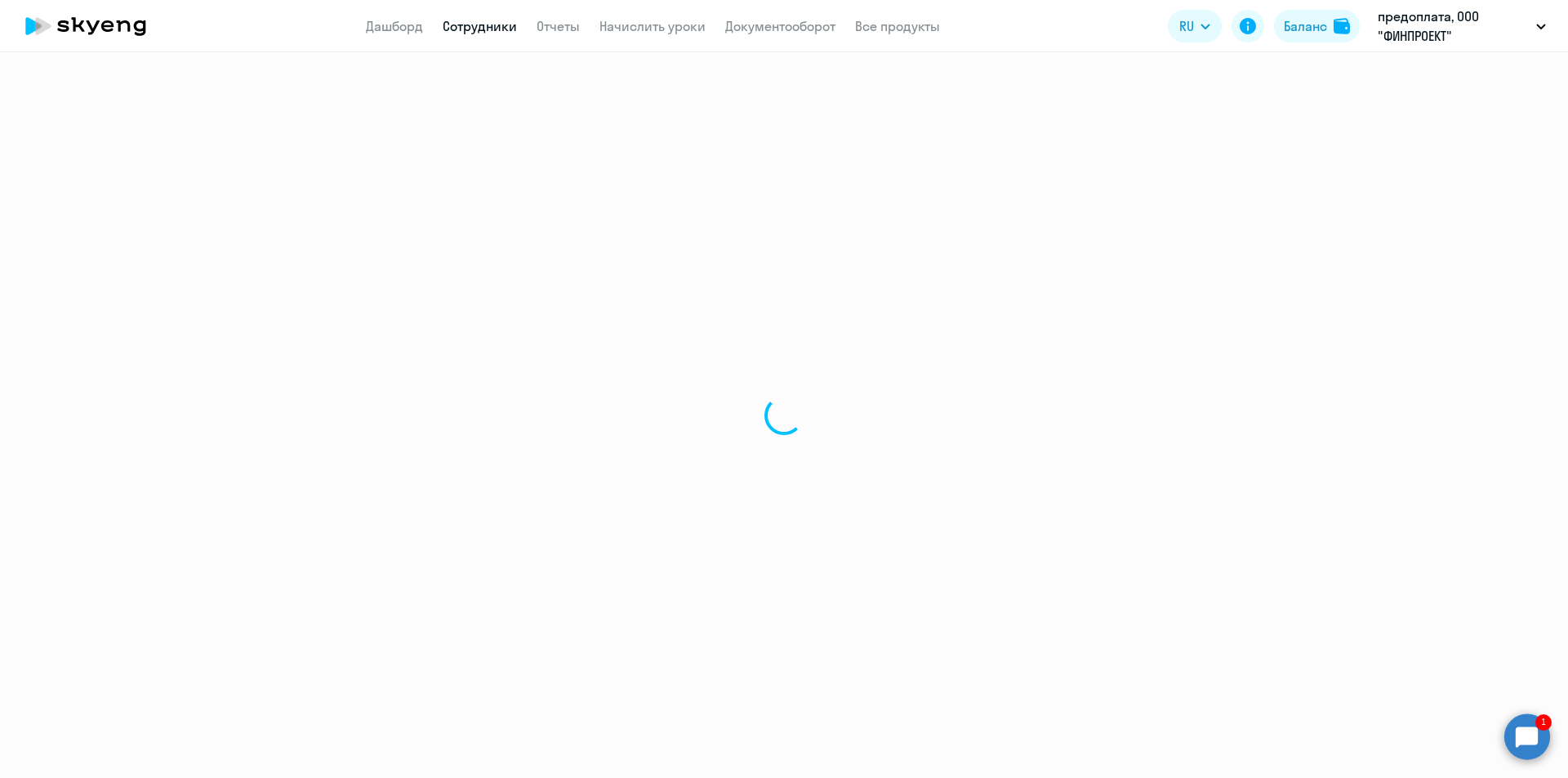
select select "english"
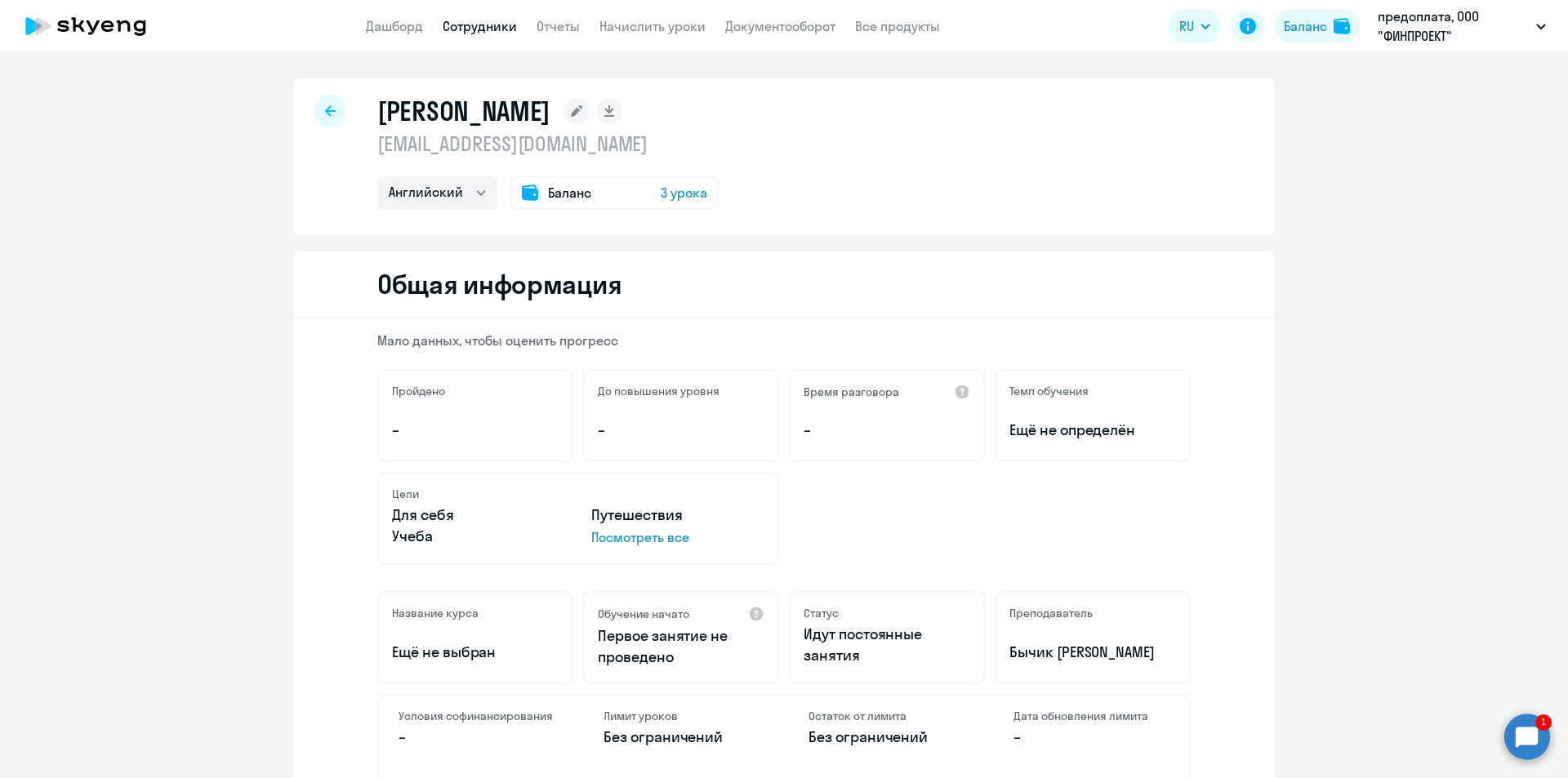
click at [327, 112] on icon at bounding box center [330, 111] width 11 height 12
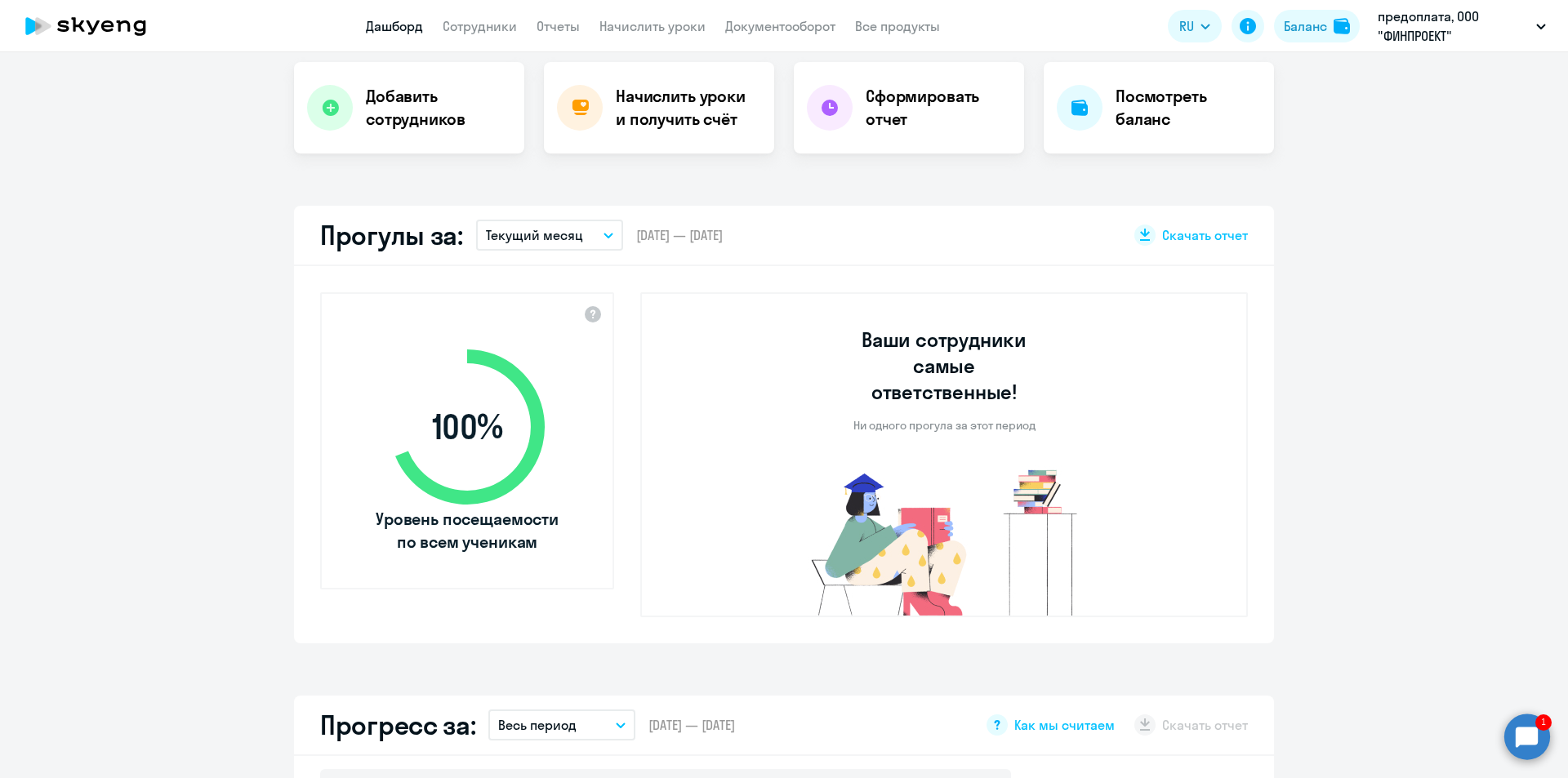
select select "30"
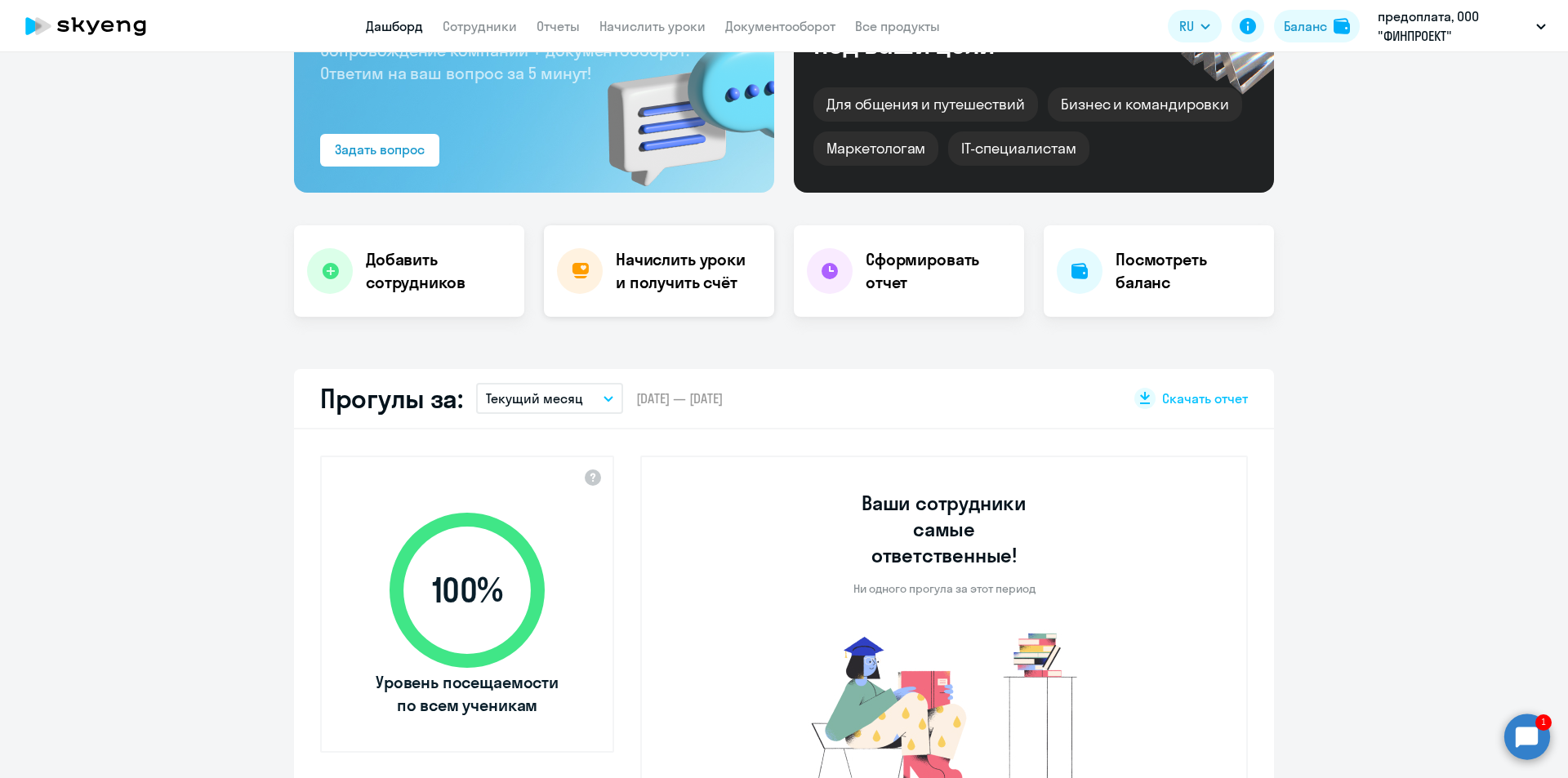
click at [651, 279] on h4 "Начислить уроки и получить счёт" at bounding box center [687, 271] width 142 height 46
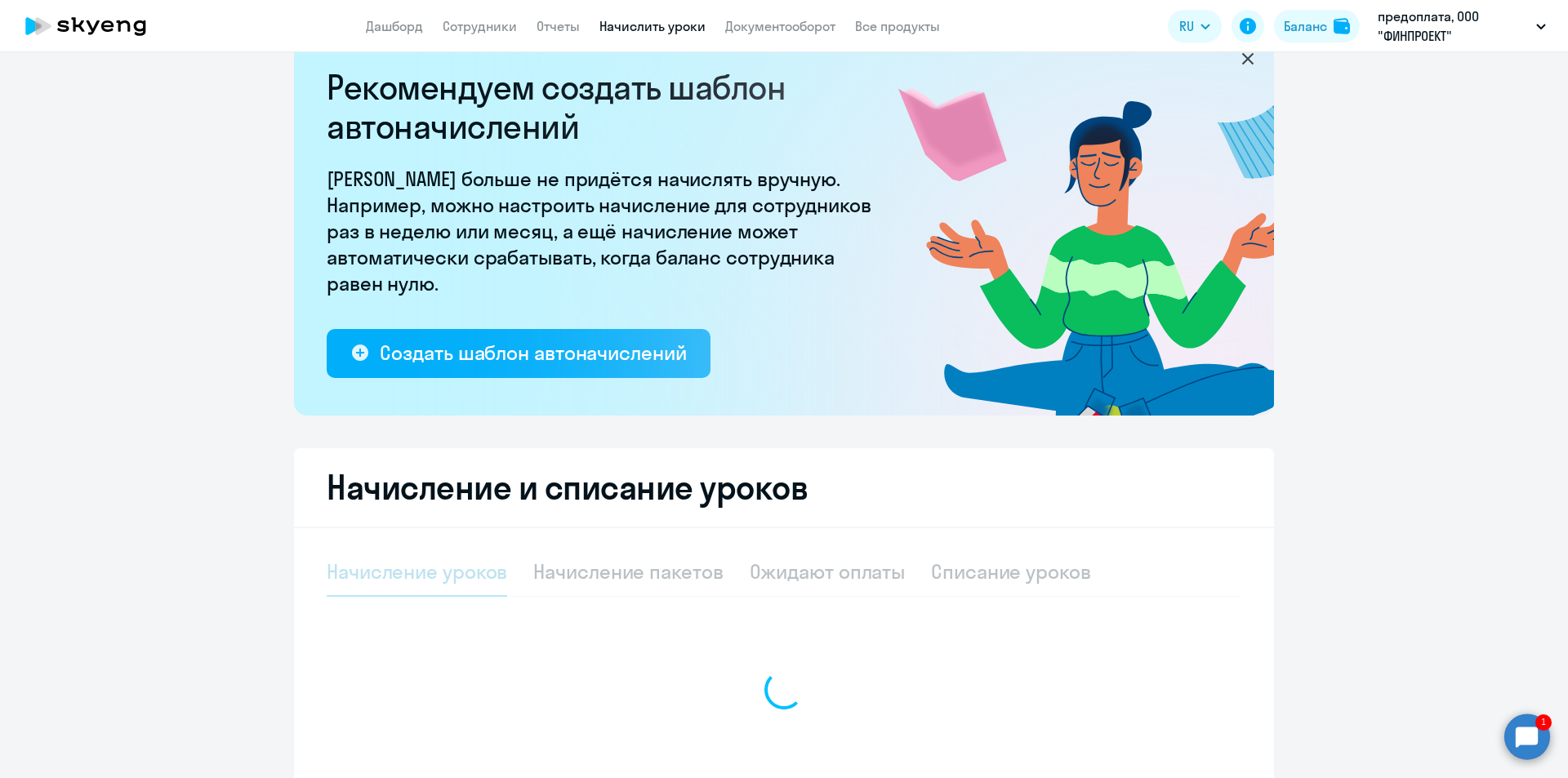
select select "10"
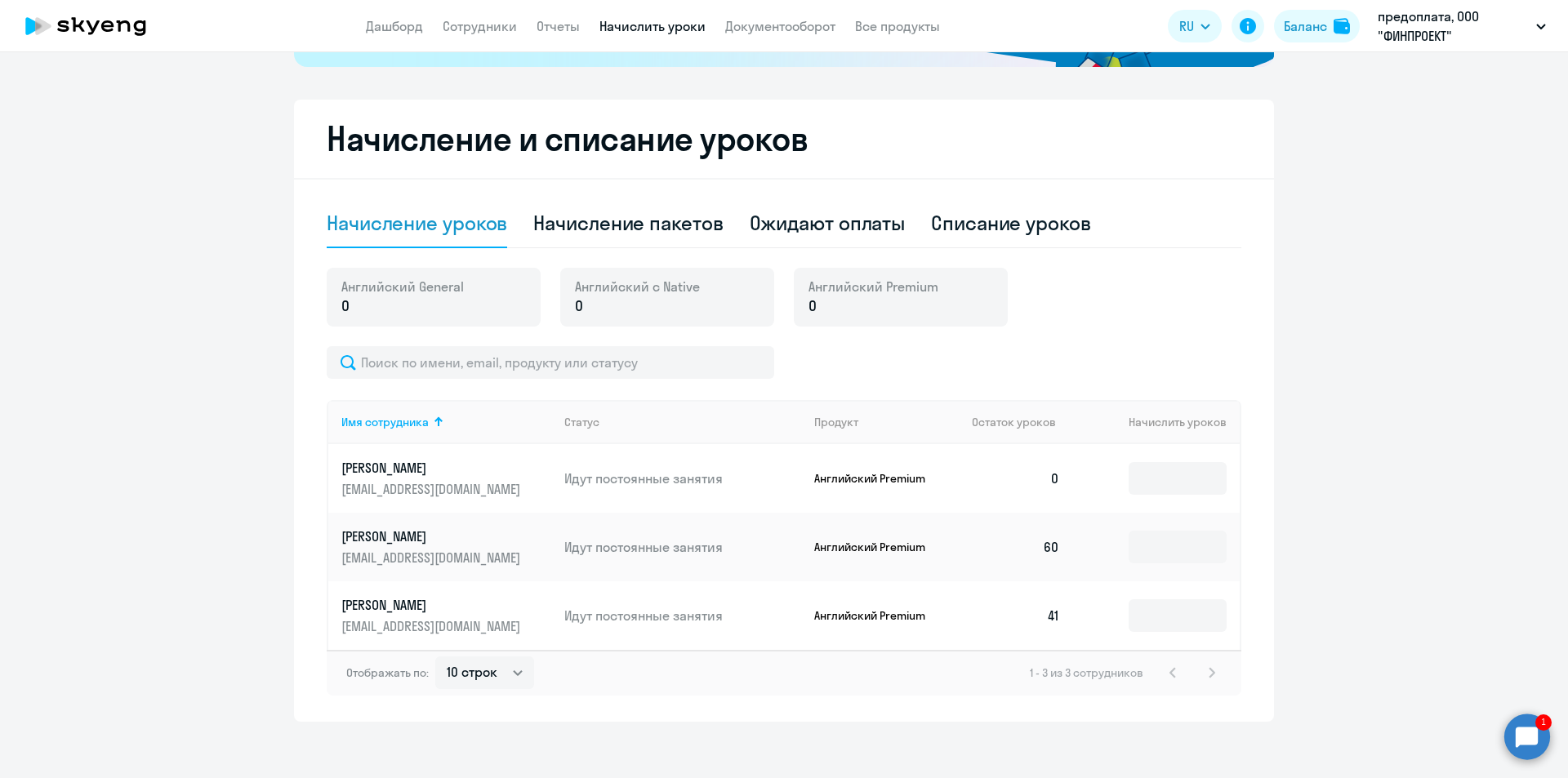
scroll to position [400, 0]
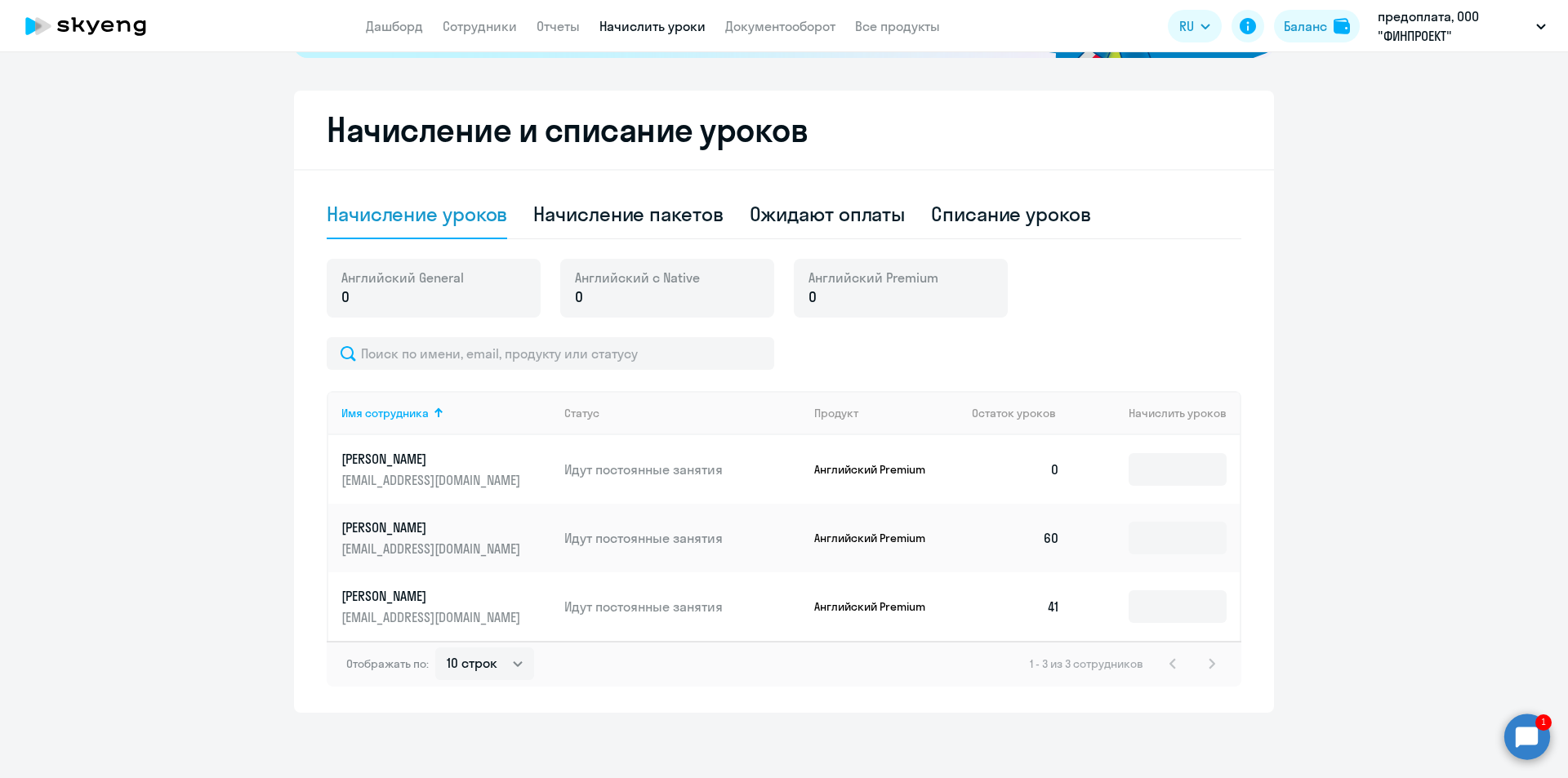
drag, startPoint x: 1117, startPoint y: 462, endPoint x: 1227, endPoint y: 485, distance: 112.4
click at [1118, 462] on td at bounding box center [1157, 469] width 167 height 68
click at [1191, 462] on input at bounding box center [1177, 470] width 98 height 33
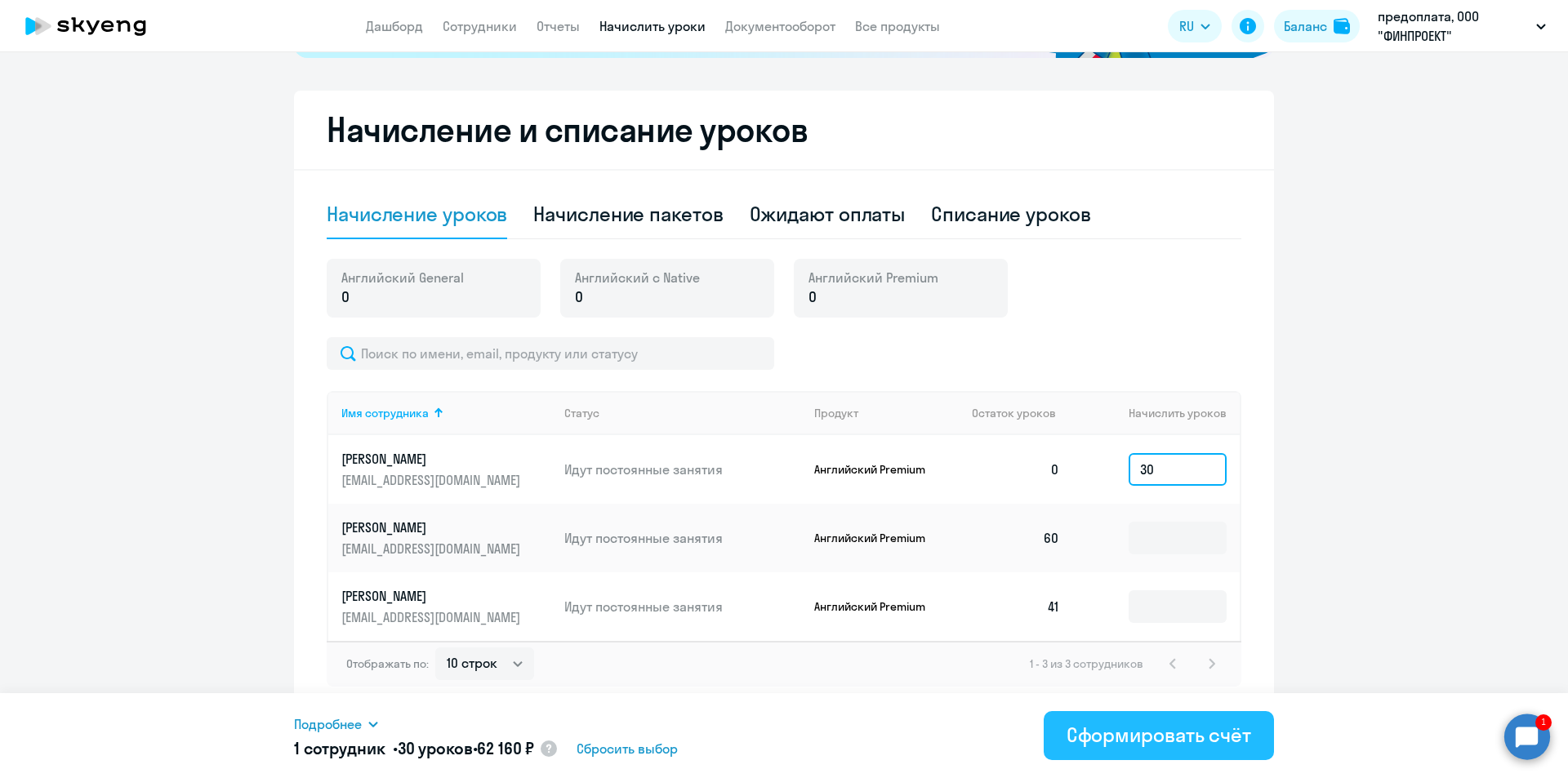
type input "30"
click at [1111, 733] on div "Сформировать счёт" at bounding box center [1159, 735] width 184 height 26
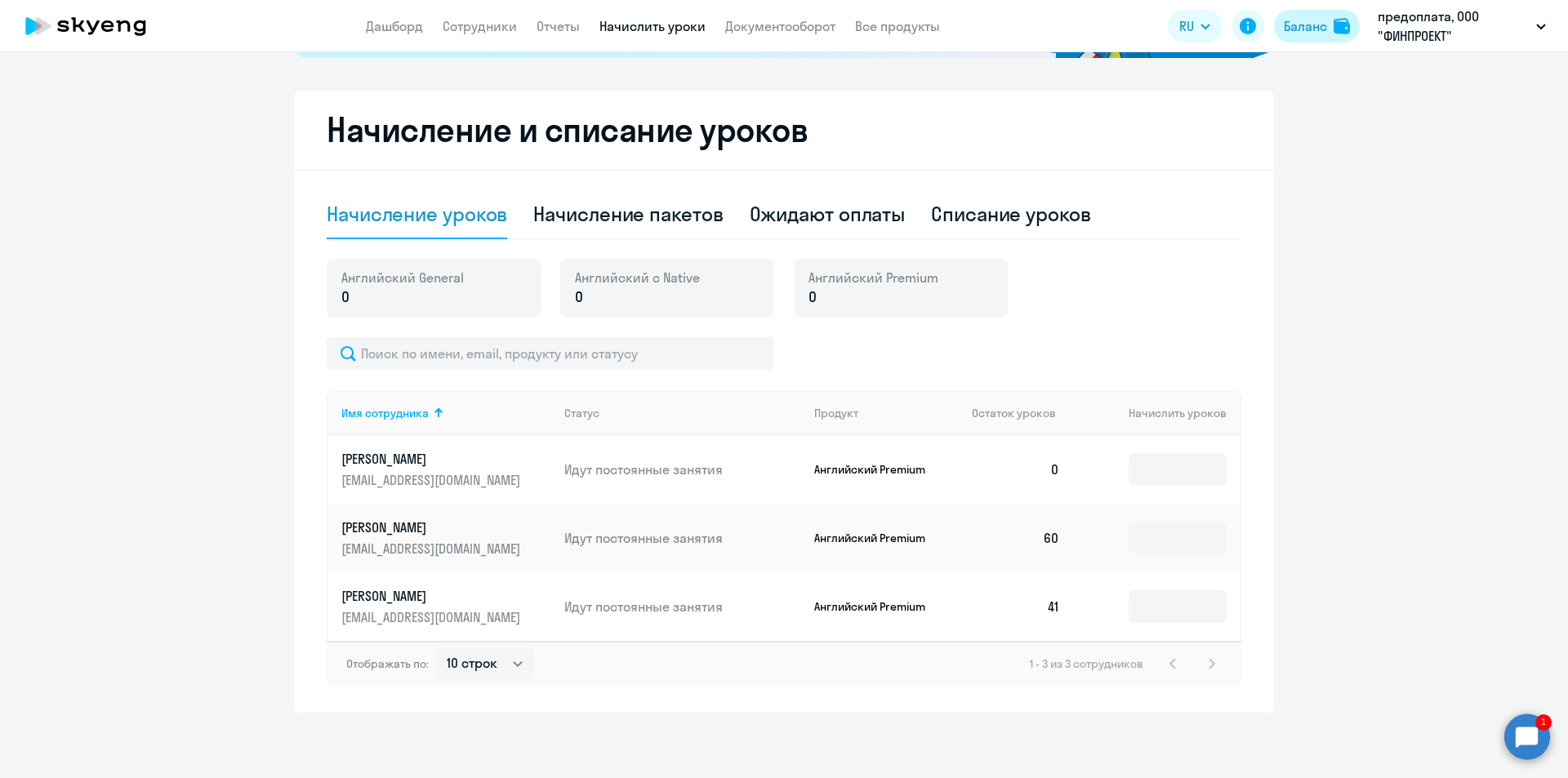
click at [1306, 40] on button "Баланс" at bounding box center [1317, 26] width 86 height 33
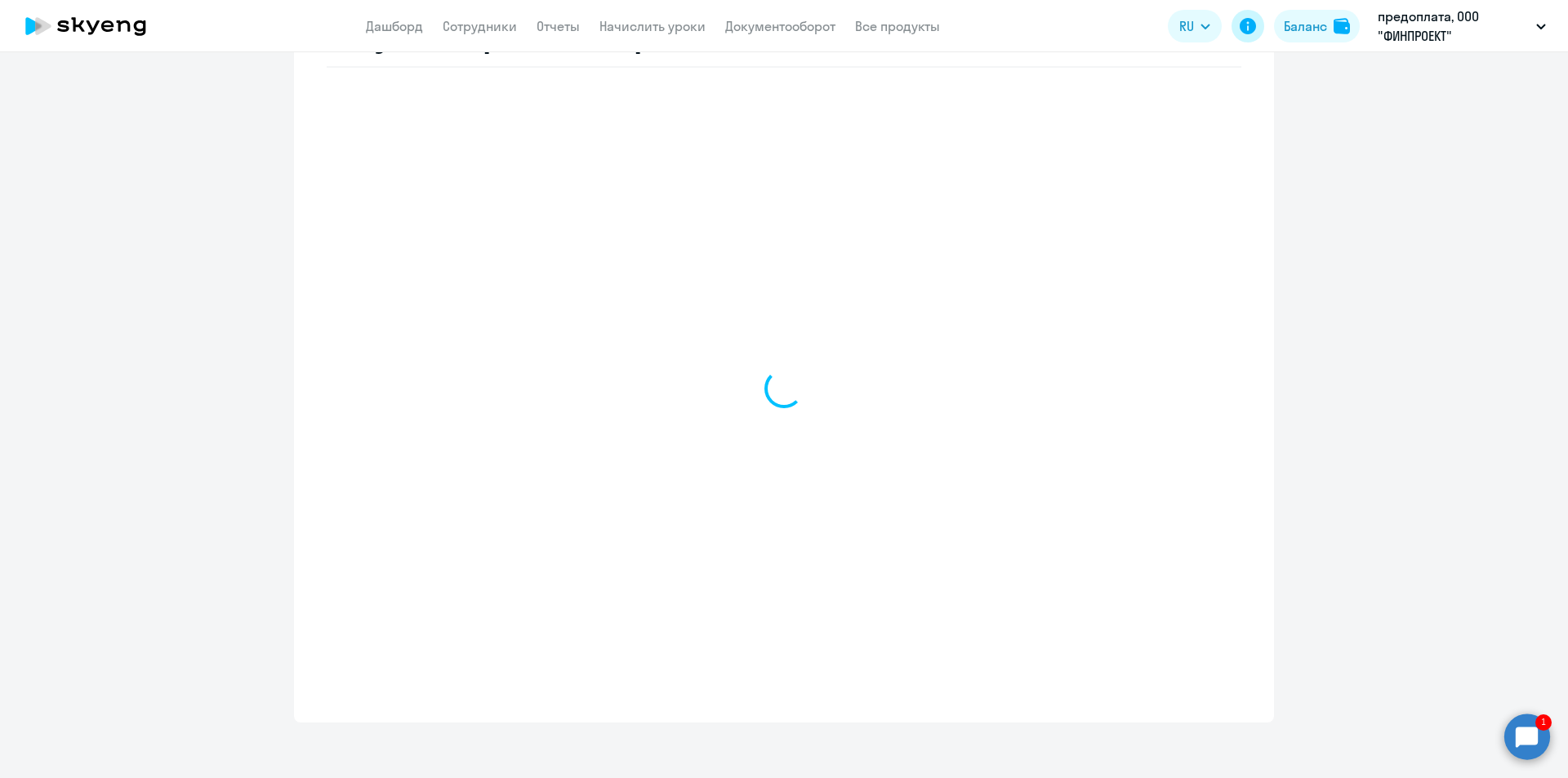
select select "english_adult_not_native_speaker"
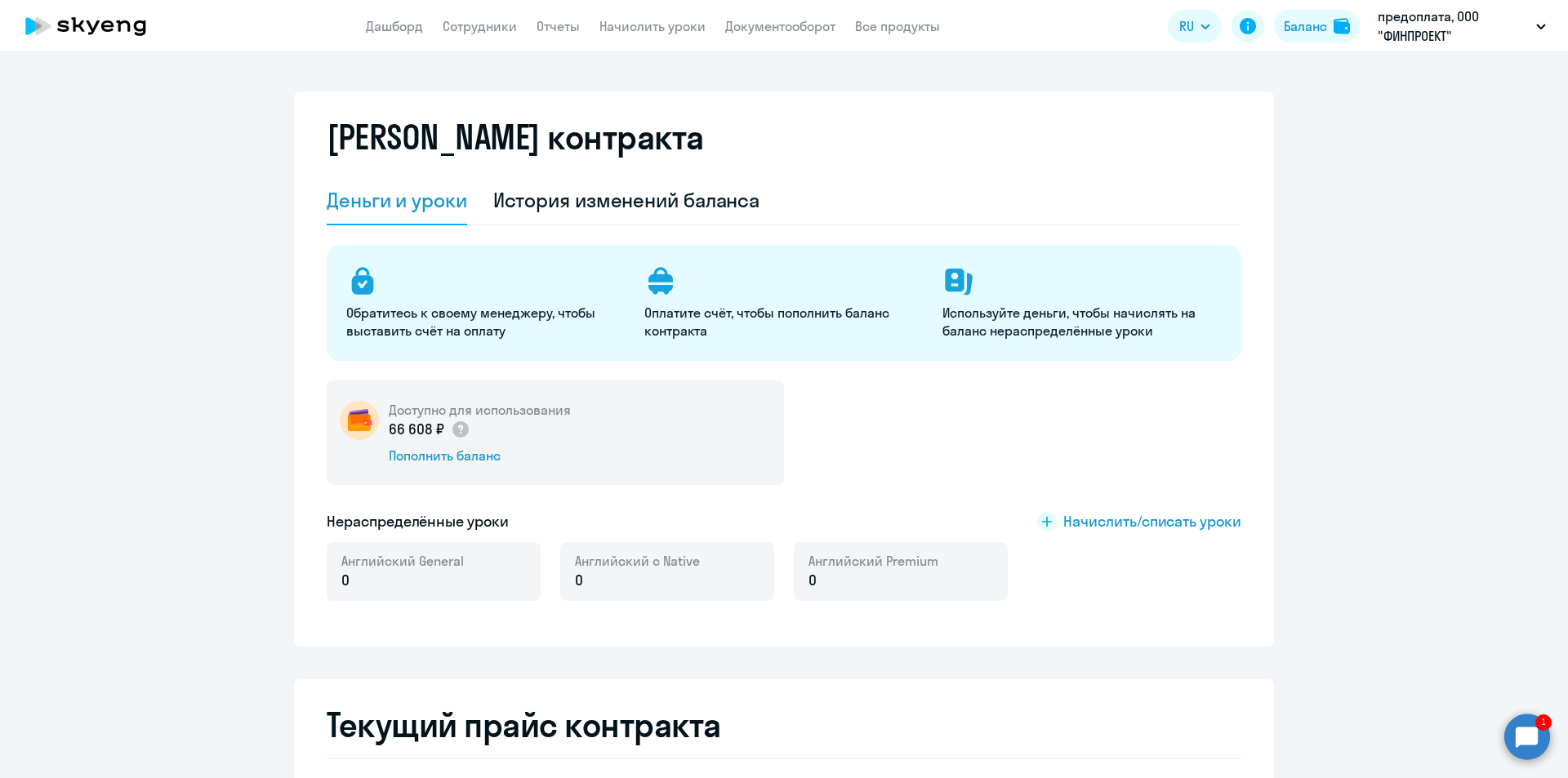
click at [417, 573] on p "0" at bounding box center [402, 581] width 123 height 21
drag, startPoint x: 438, startPoint y: 564, endPoint x: 441, endPoint y: 575, distance: 11.4
click at [438, 567] on span "Английский General" at bounding box center [402, 561] width 123 height 18
click at [450, 579] on p "0" at bounding box center [402, 581] width 123 height 21
click at [723, 581] on div "Английский с Native 0" at bounding box center [667, 571] width 214 height 58
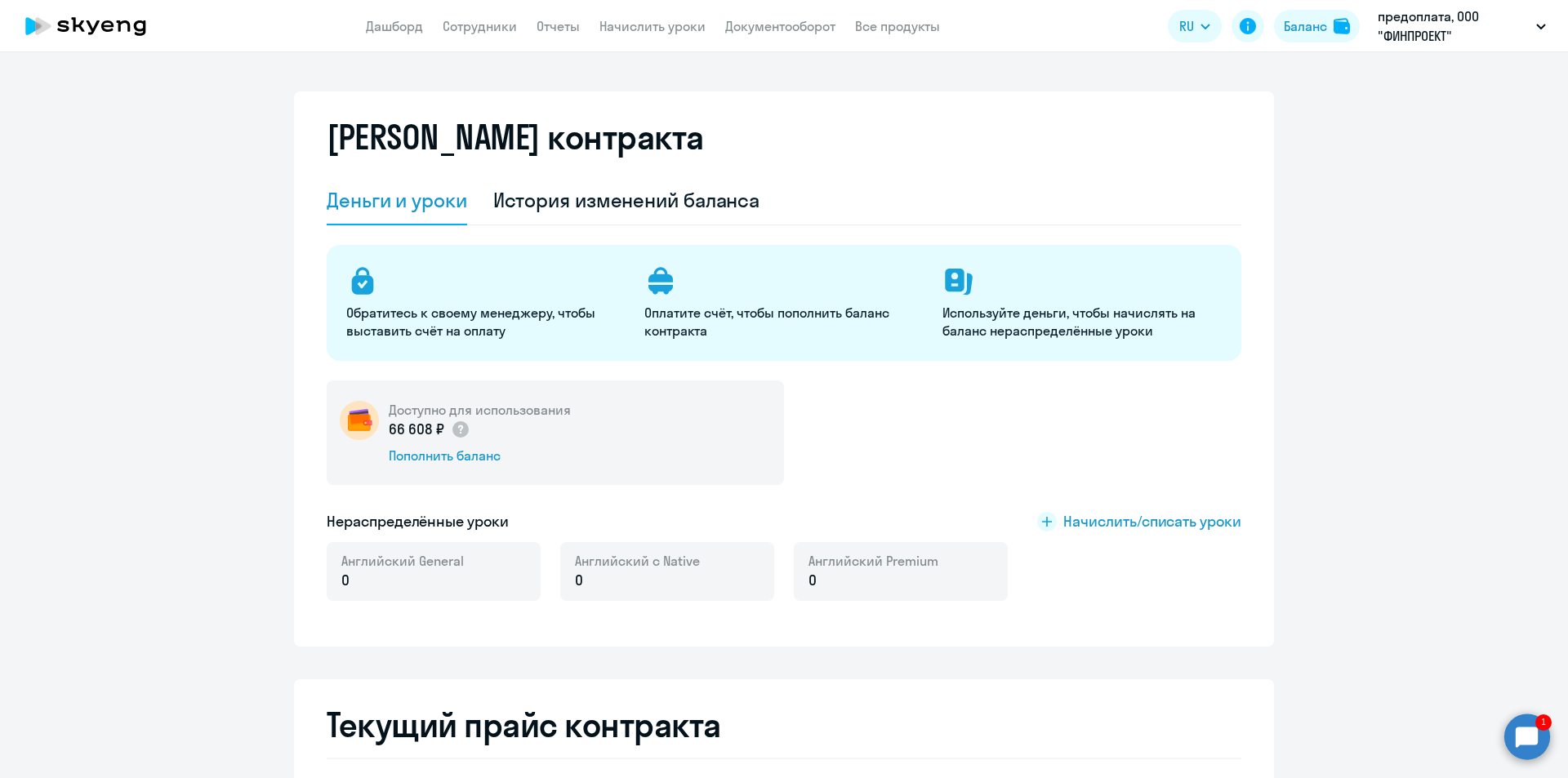
click at [826, 581] on p "0" at bounding box center [874, 581] width 130 height 21
click at [1162, 517] on span "Начислить/списать уроки" at bounding box center [1153, 522] width 178 height 21
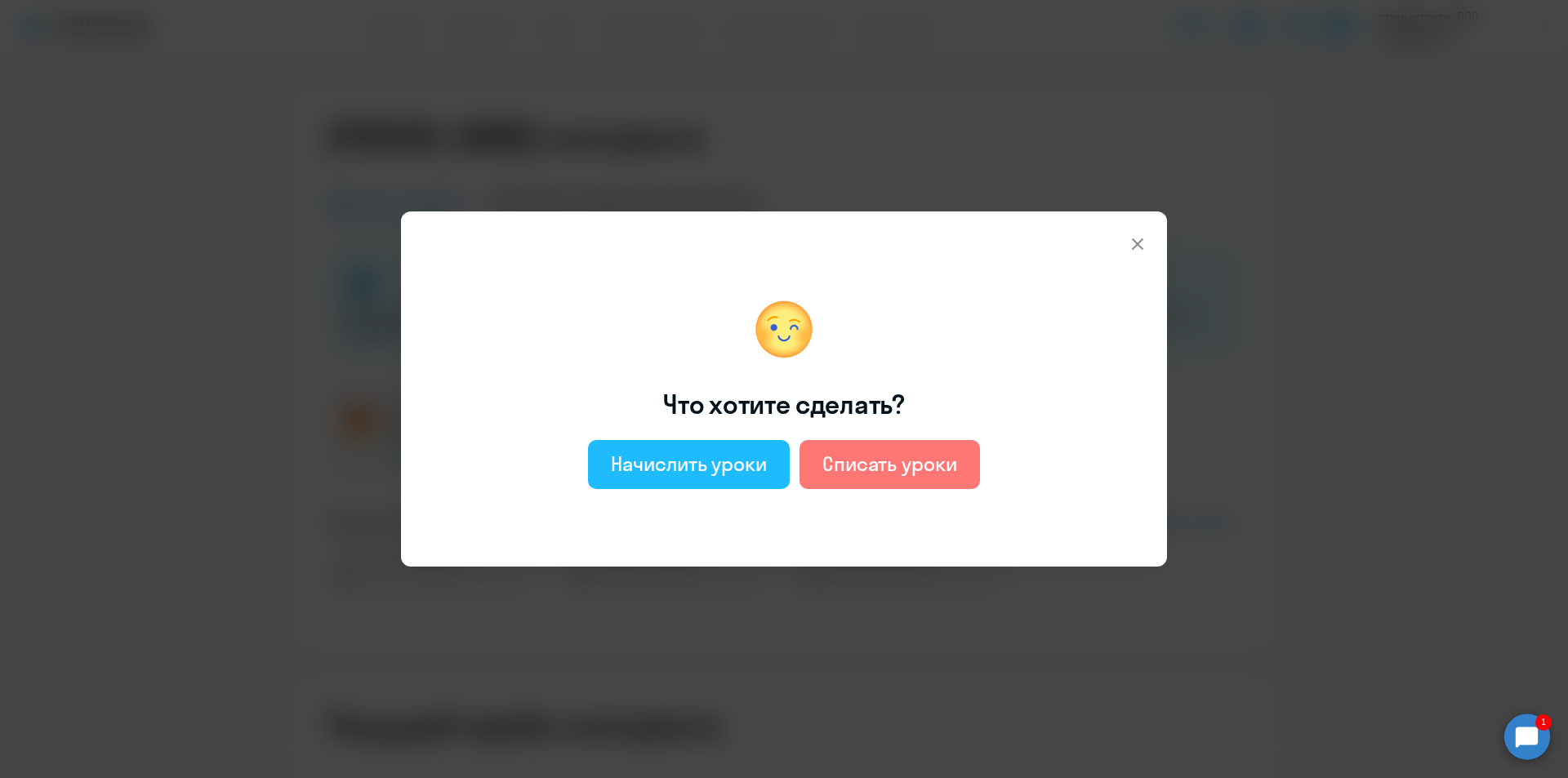
click at [707, 460] on div "Начислить уроки" at bounding box center [689, 464] width 156 height 26
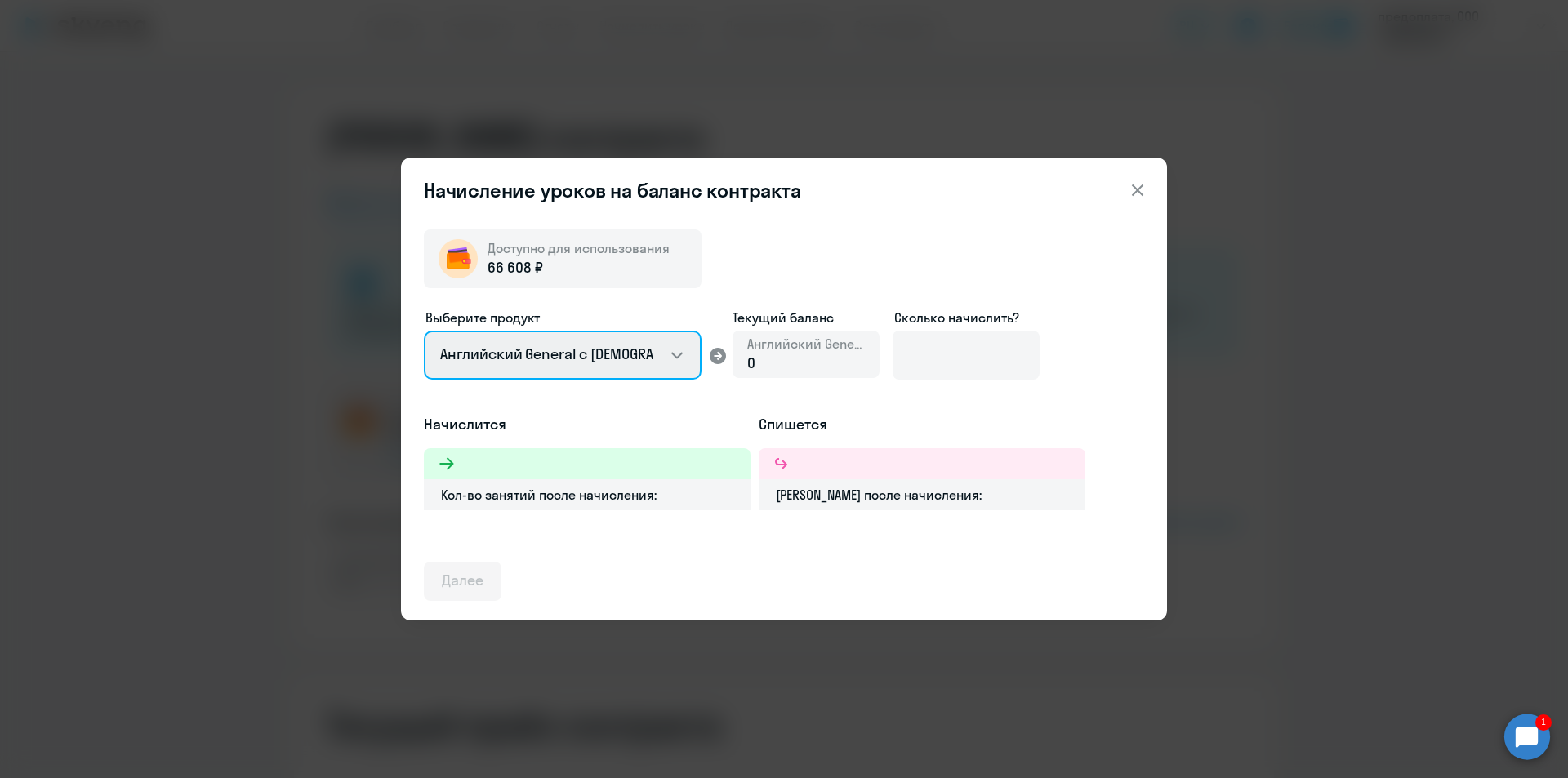
click at [662, 356] on select "Английский General с [DEMOGRAPHIC_DATA] преподавателем Английский General с [DE…" at bounding box center [563, 355] width 278 height 49
select select "english_adult_not_native_speaker_premium"
click at [424, 331] on select "Английский General с [DEMOGRAPHIC_DATA] преподавателем Английский General с [DE…" at bounding box center [563, 355] width 278 height 49
click at [791, 363] on div "0" at bounding box center [805, 364] width 118 height 21
click at [772, 364] on div "0" at bounding box center [805, 364] width 118 height 21
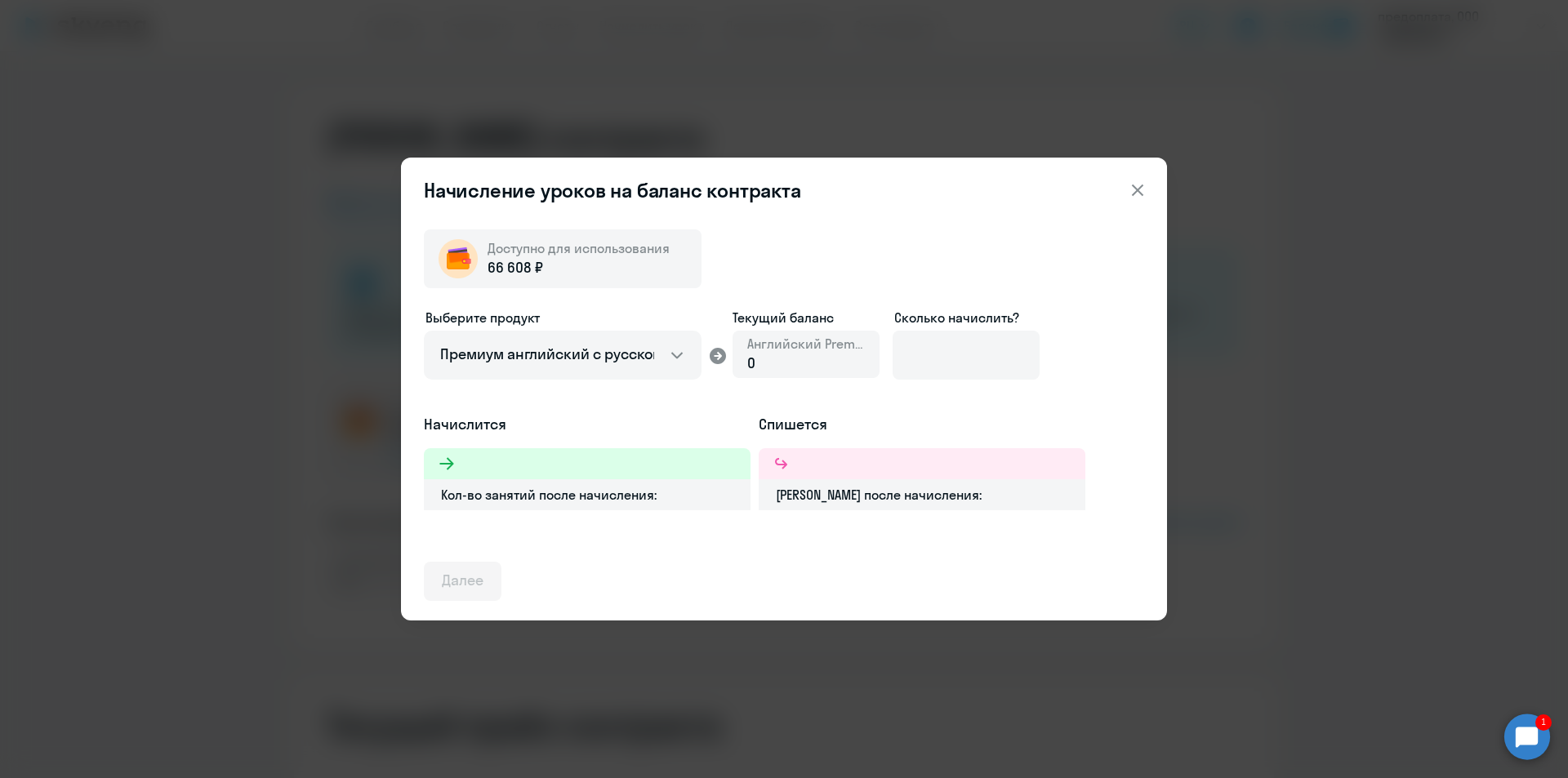
click at [716, 356] on icon at bounding box center [718, 356] width 20 height 20
drag, startPoint x: 849, startPoint y: 350, endPoint x: 949, endPoint y: 336, distance: 101.0
click at [859, 353] on div "Английский Premium 0" at bounding box center [805, 354] width 118 height 39
click at [949, 336] on input at bounding box center [966, 355] width 147 height 49
click at [949, 350] on input at bounding box center [966, 355] width 147 height 49
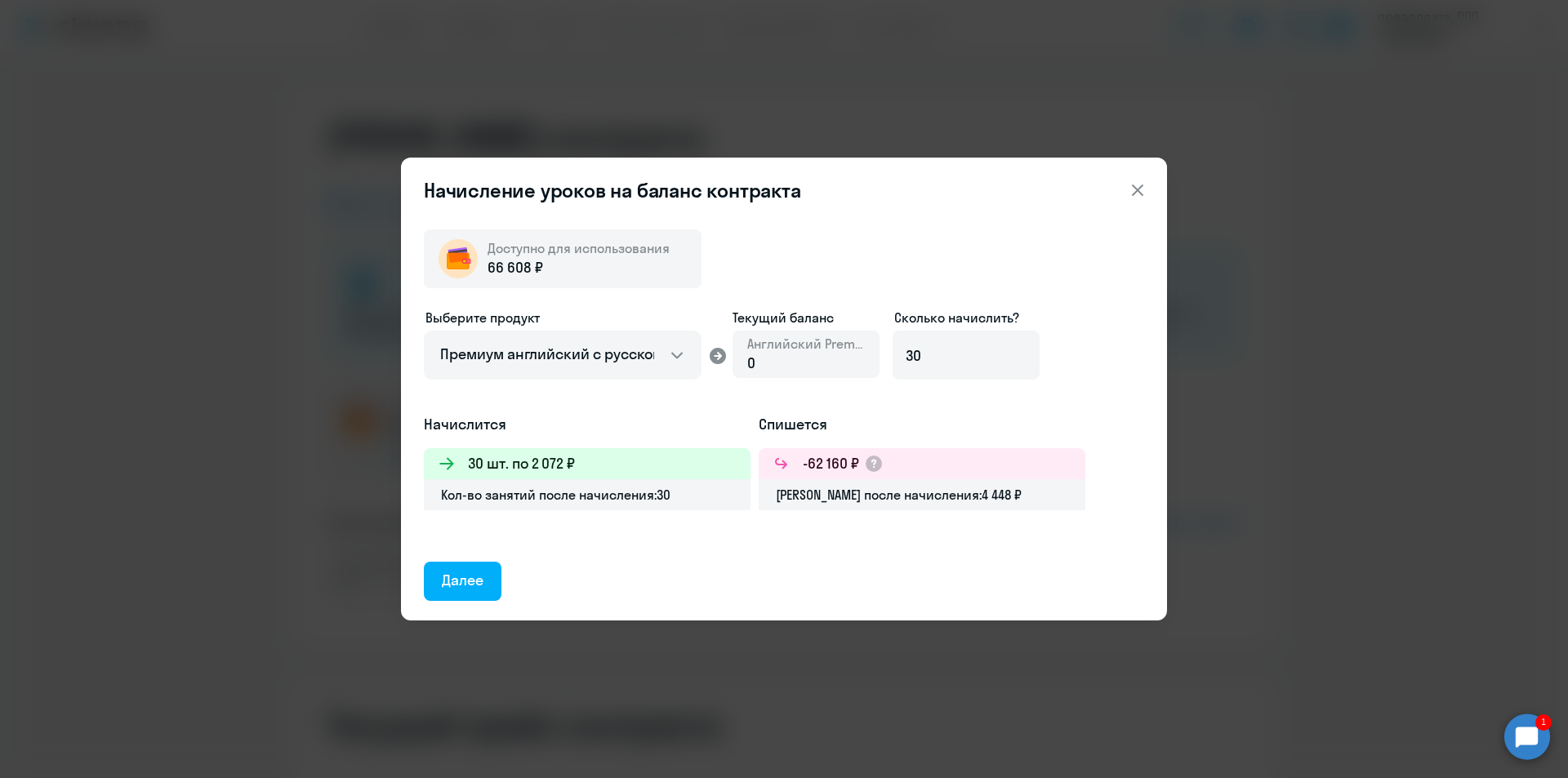
click at [772, 386] on div "Выберите продукт Английский General с русскоговорящим преподавателем Английский…" at bounding box center [784, 360] width 721 height 106
click at [952, 362] on input "30" at bounding box center [966, 355] width 147 height 49
type input "32"
click at [467, 582] on div "Далее" at bounding box center [462, 581] width 42 height 21
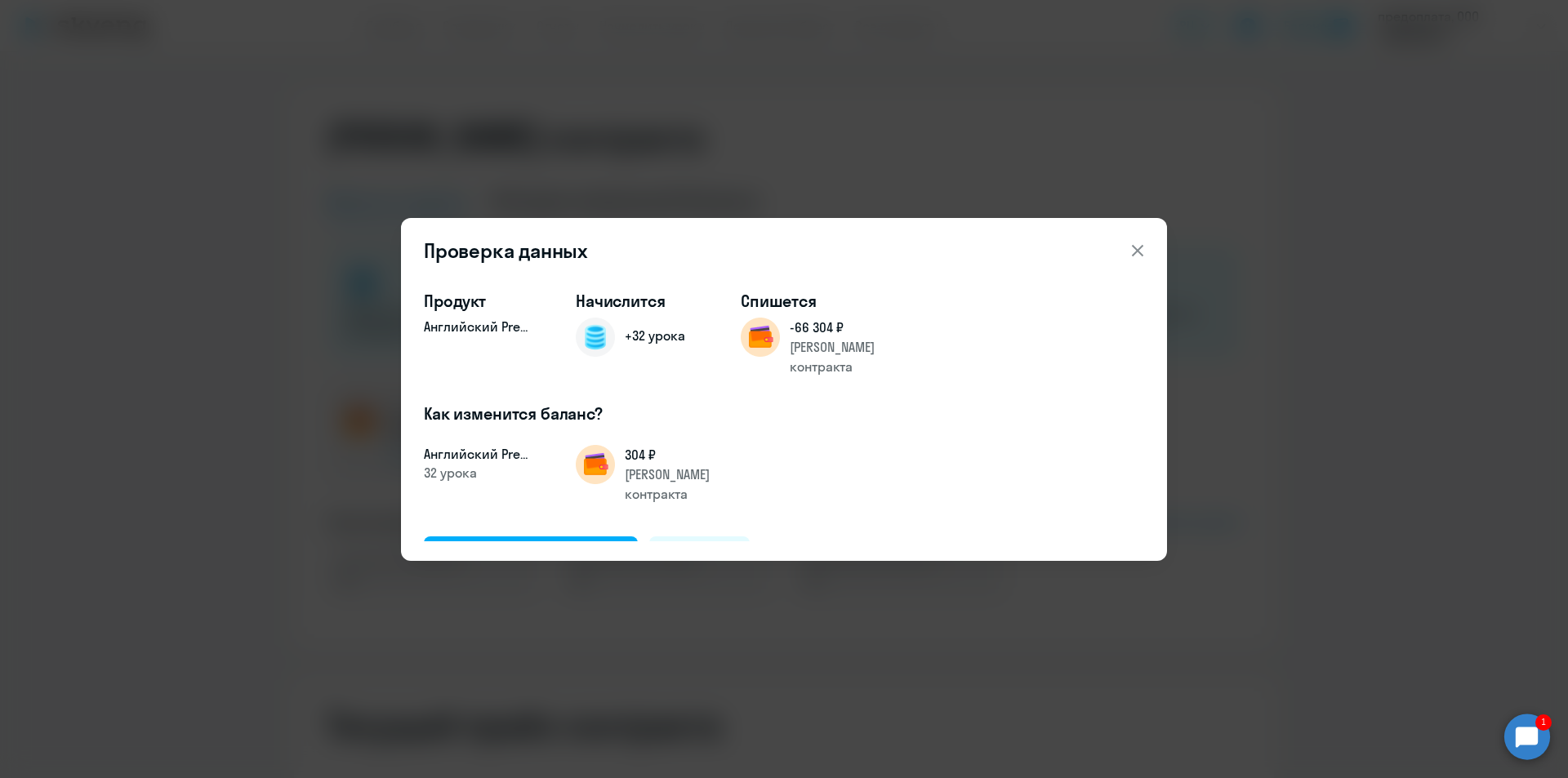
drag, startPoint x: 1134, startPoint y: 249, endPoint x: 772, endPoint y: 507, distance: 444.5
click at [849, 484] on div "Проверка данных Продукт Английский Premium Начислится +32 урока Спишется -66 30…" at bounding box center [783, 389] width 766 height 343
click at [707, 536] on button "Отменить" at bounding box center [699, 556] width 101 height 39
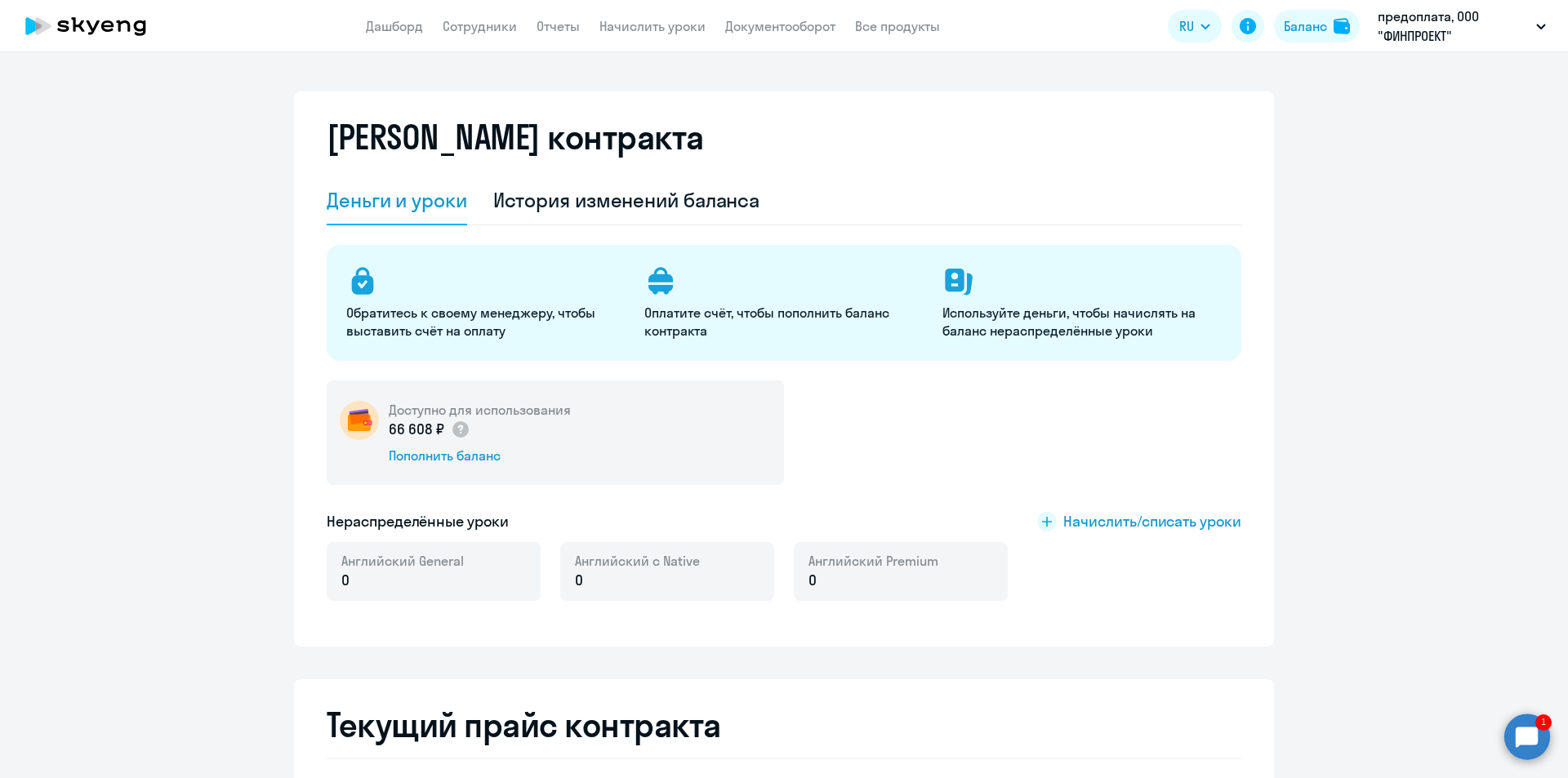
click at [1537, 737] on circle at bounding box center [1528, 737] width 46 height 46
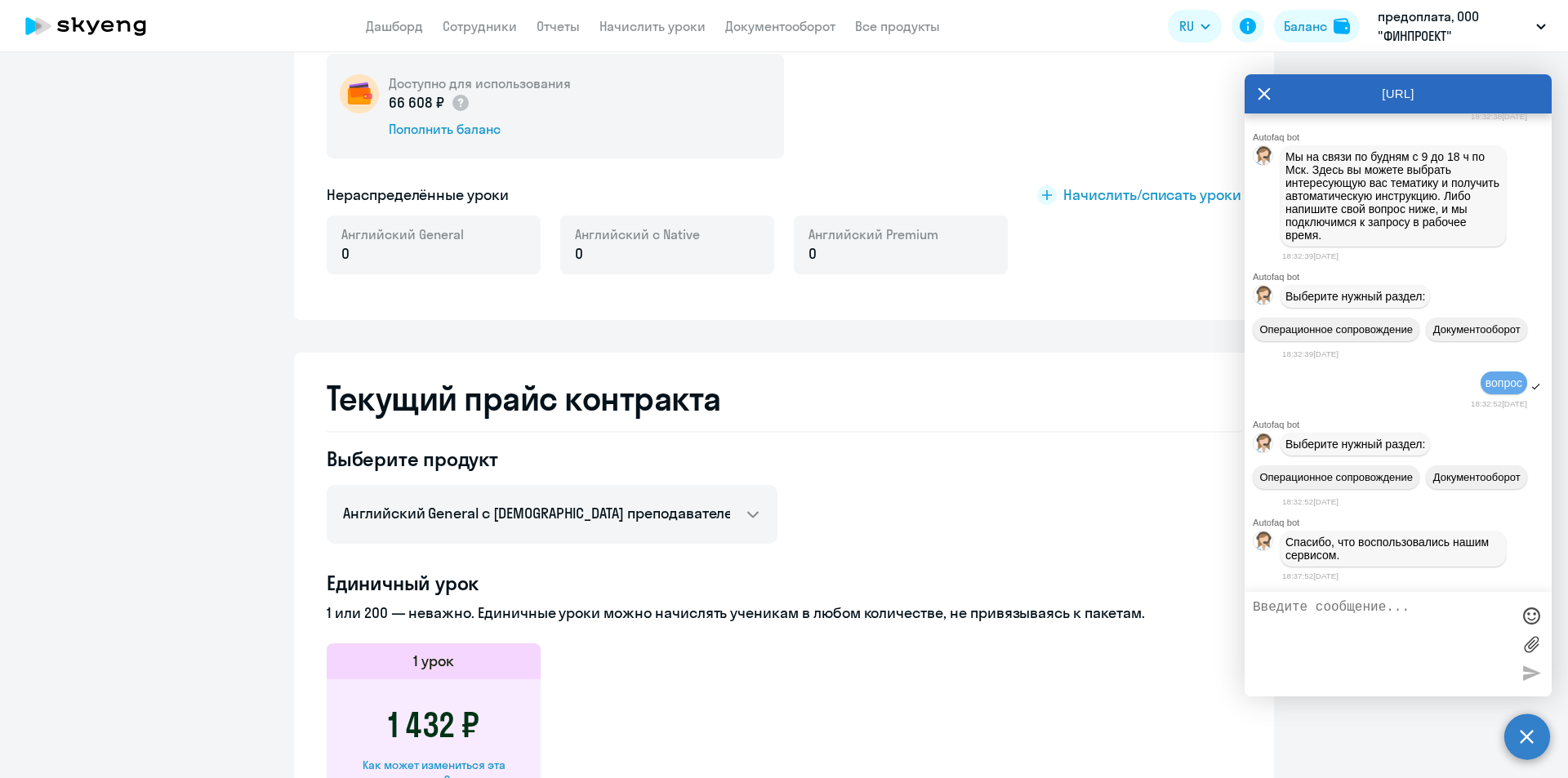
scroll to position [2890, 0]
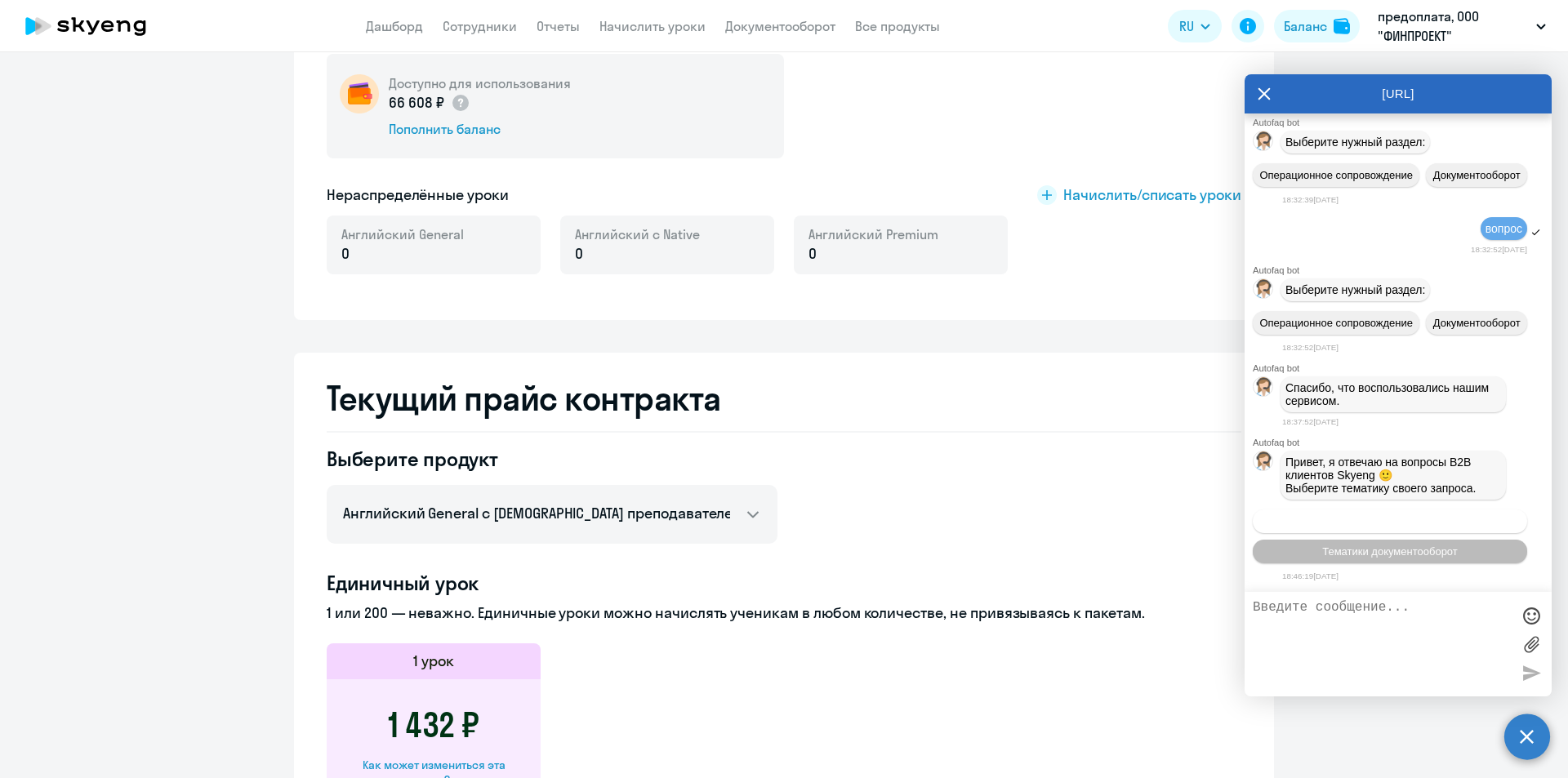
click at [1393, 526] on span "Операционное сопровождение" at bounding box center [1390, 521] width 154 height 12
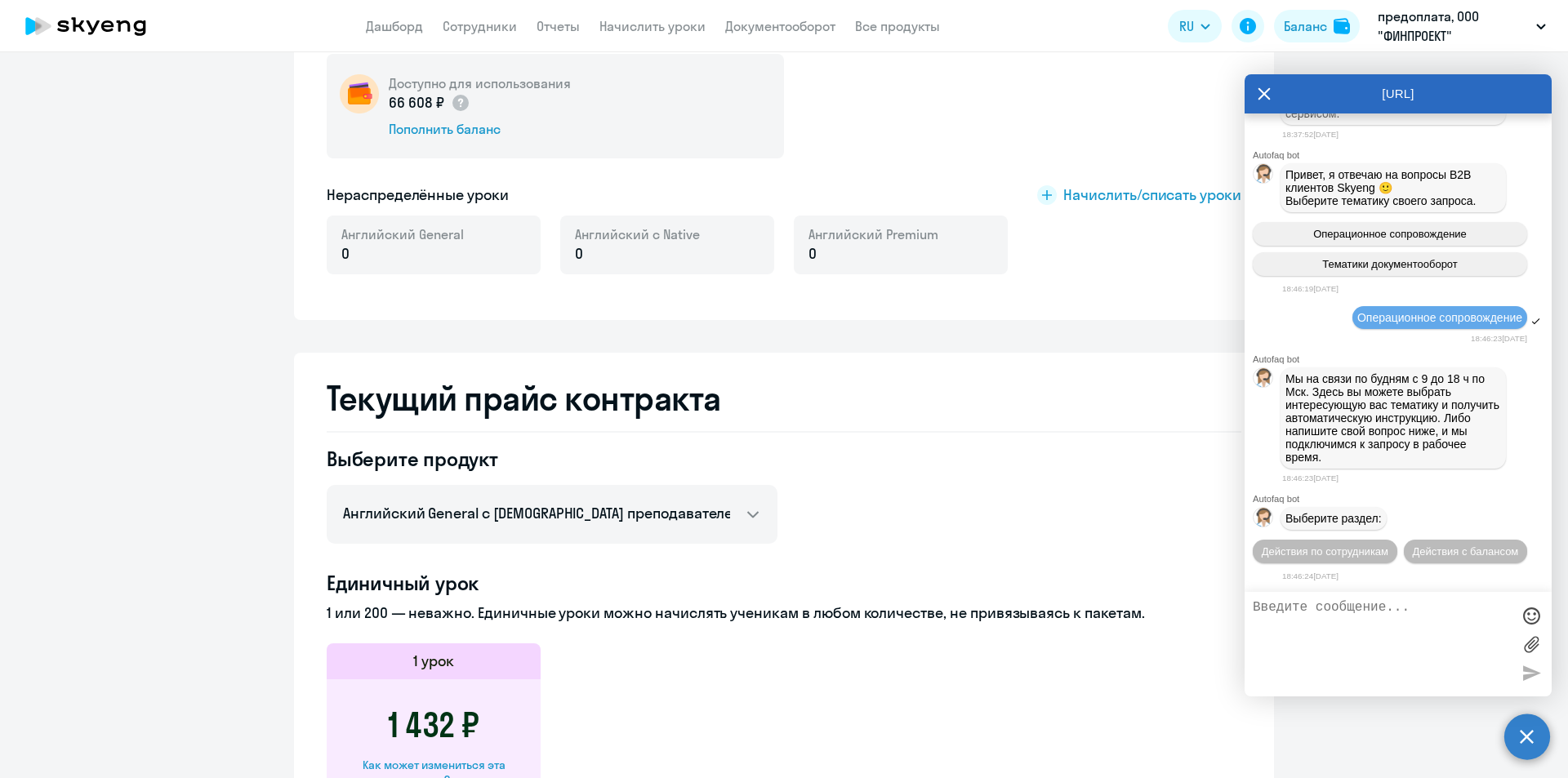
scroll to position [3207, 0]
click at [1413, 551] on span "Действия с балансом" at bounding box center [1465, 551] width 106 height 12
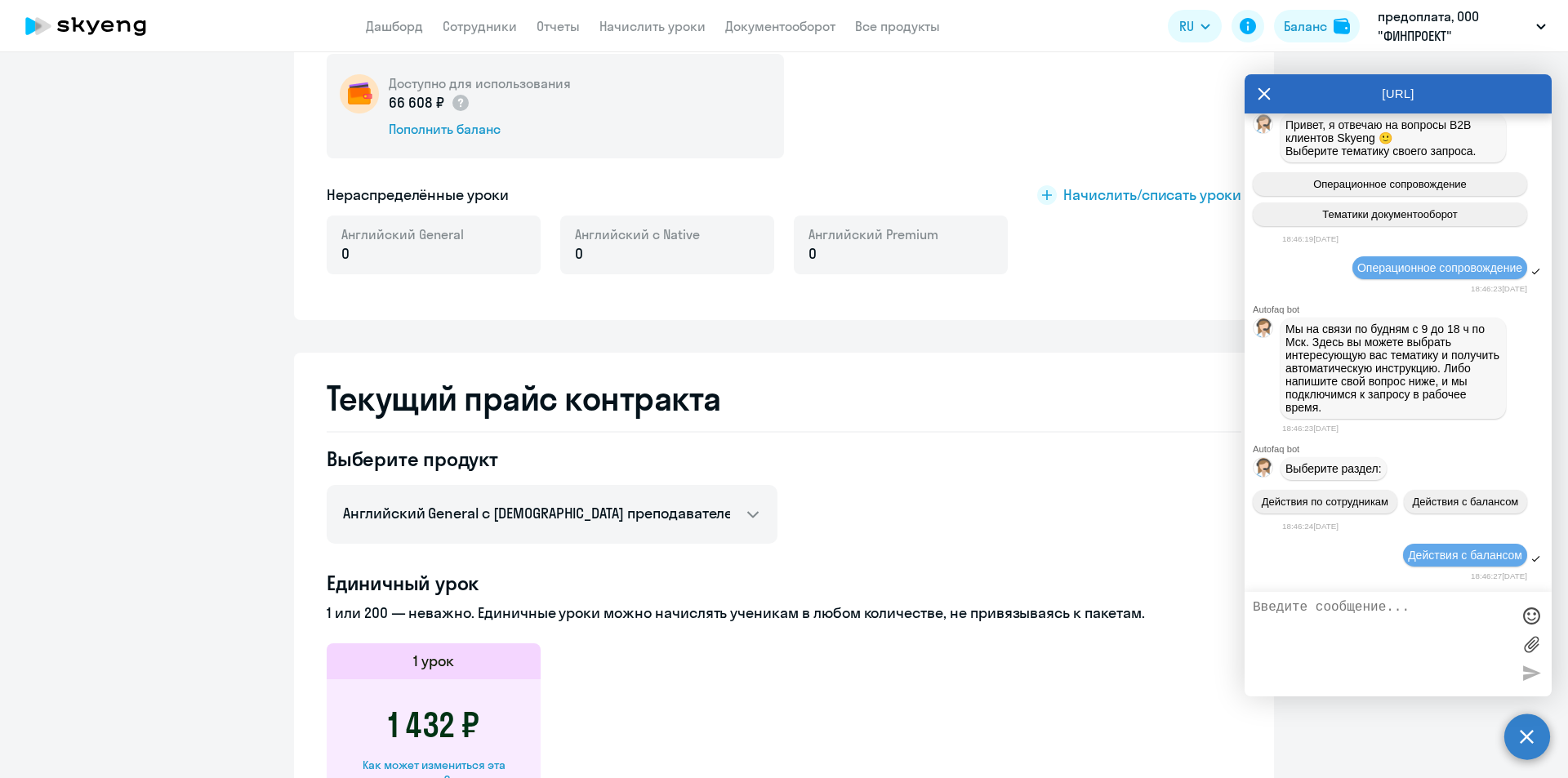
scroll to position [3387, 0]
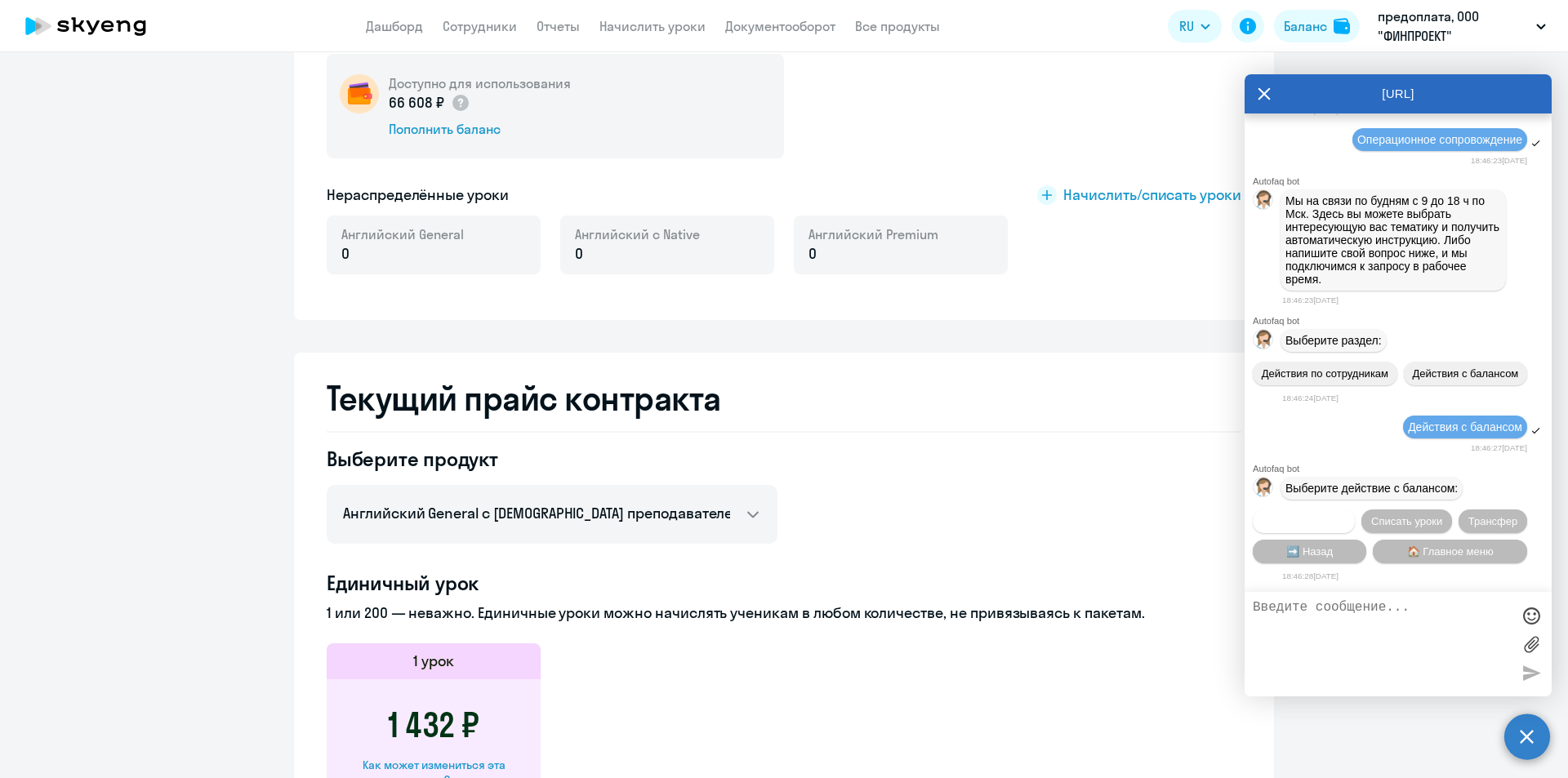
click at [1315, 516] on span "Начислить уроки" at bounding box center [1304, 521] width 83 height 12
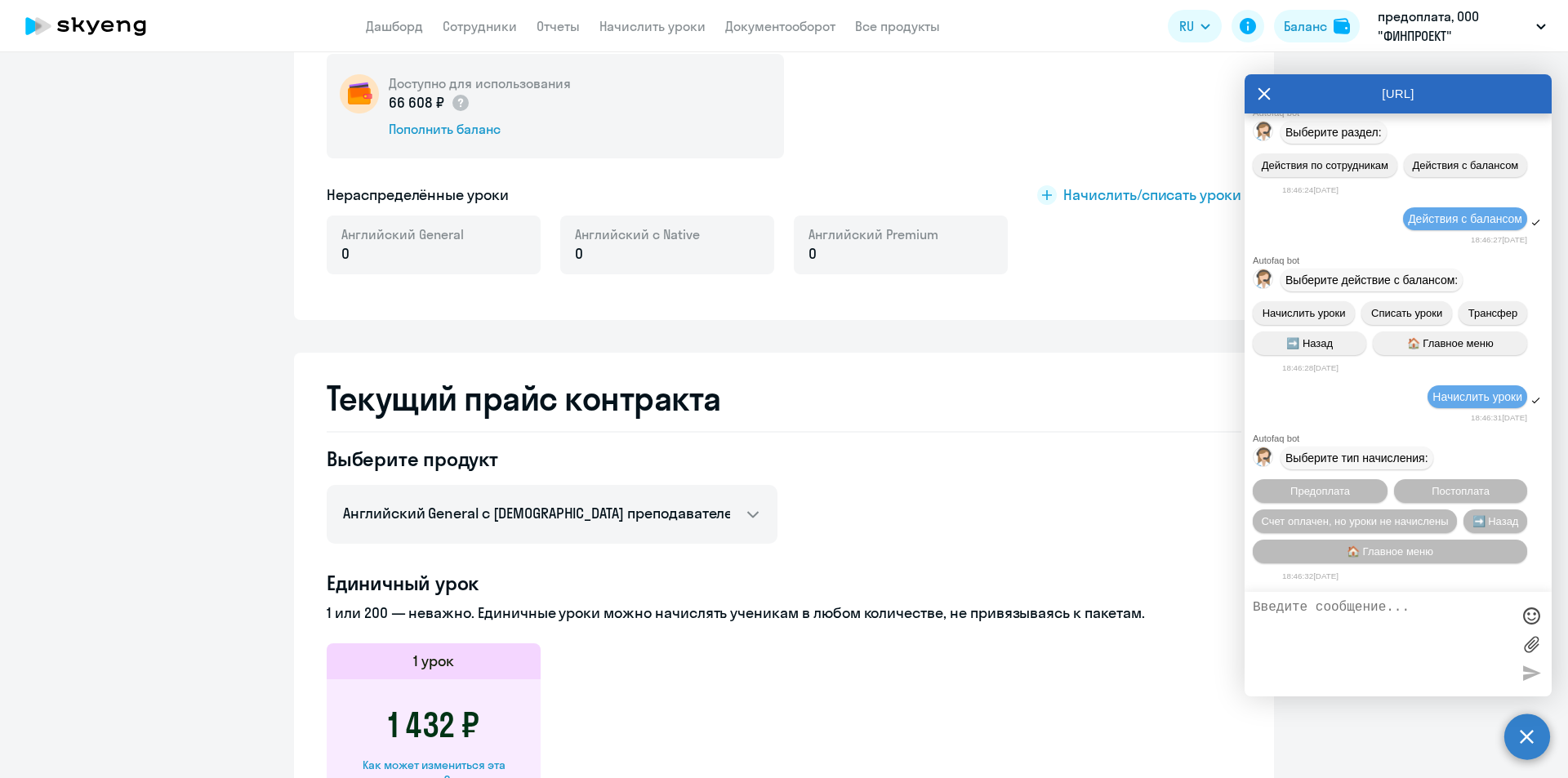
scroll to position [3597, 0]
click at [1366, 517] on span "Счет оплачен, но уроки не начислены" at bounding box center [1355, 521] width 187 height 12
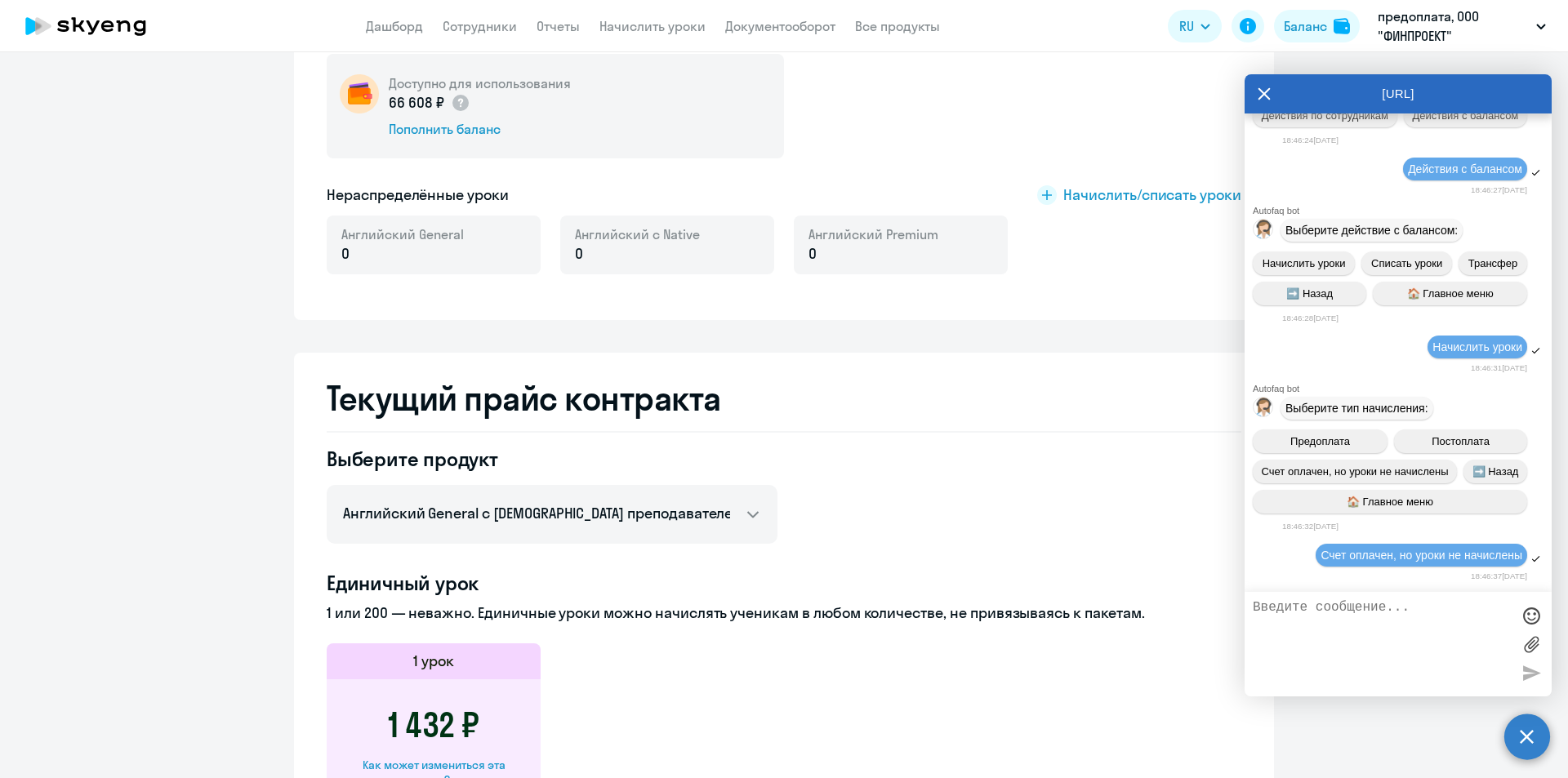
scroll to position [3647, 0]
click at [1378, 615] on textarea at bounding box center [1382, 644] width 258 height 88
click at [1375, 618] on textarea at bounding box center [1382, 644] width 258 height 88
click at [1377, 565] on div "Счет оплачен, но уроки не начислены" at bounding box center [1421, 555] width 211 height 23
click at [1375, 651] on textarea at bounding box center [1382, 644] width 258 height 88
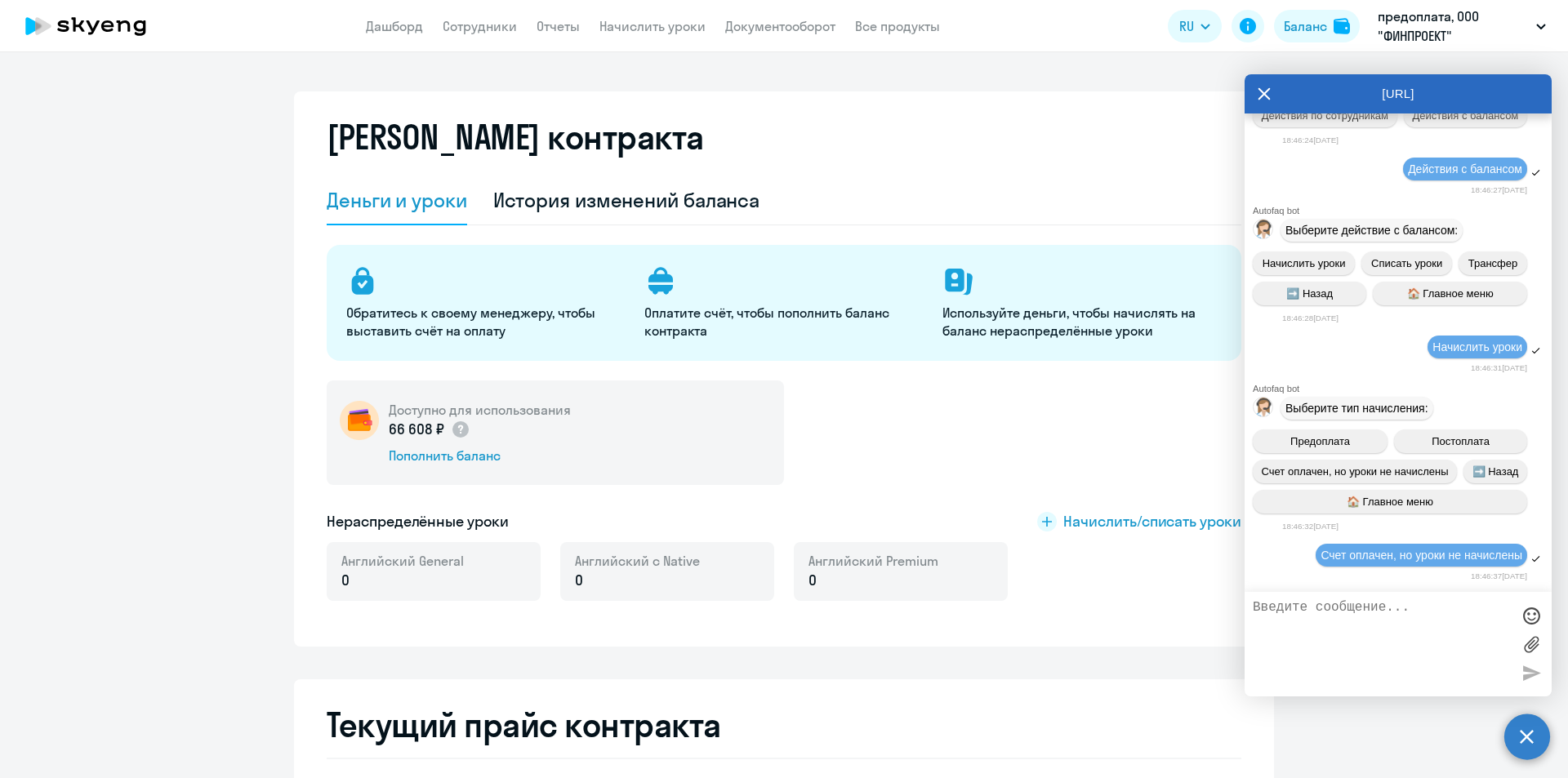
click at [1380, 564] on div "Счет оплачен, но уроки не начислены" at bounding box center [1421, 555] width 211 height 23
drag, startPoint x: 1381, startPoint y: 561, endPoint x: 1366, endPoint y: 616, distance: 57.0
click at [1380, 567] on div "Счет оплачен, но уроки не начислены" at bounding box center [1398, 556] width 307 height 28
click at [1366, 616] on textarea at bounding box center [1382, 644] width 258 height 88
click at [1365, 617] on textarea at bounding box center [1382, 644] width 258 height 88
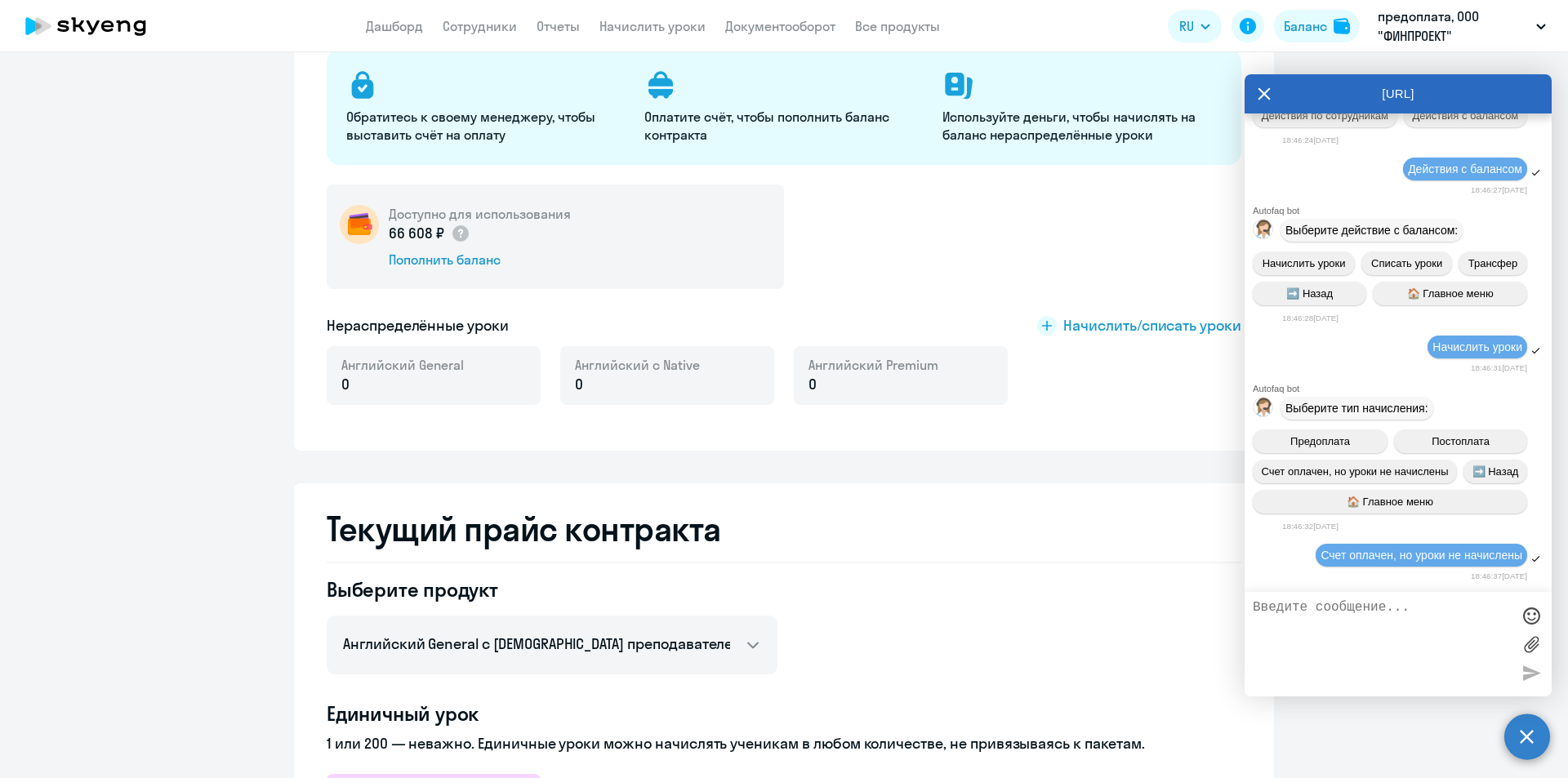
scroll to position [326, 0]
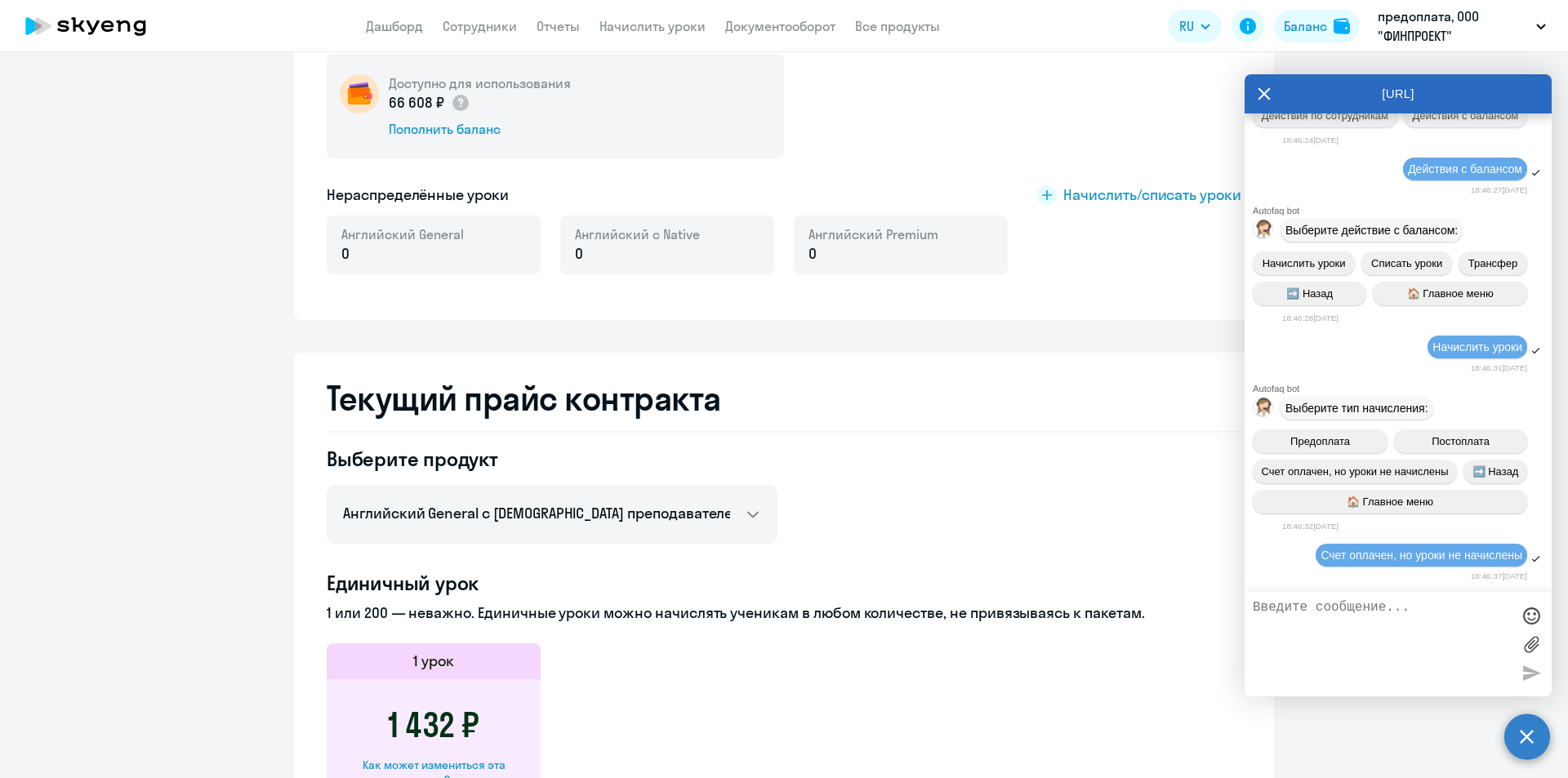
click at [1259, 95] on icon at bounding box center [1264, 94] width 13 height 39
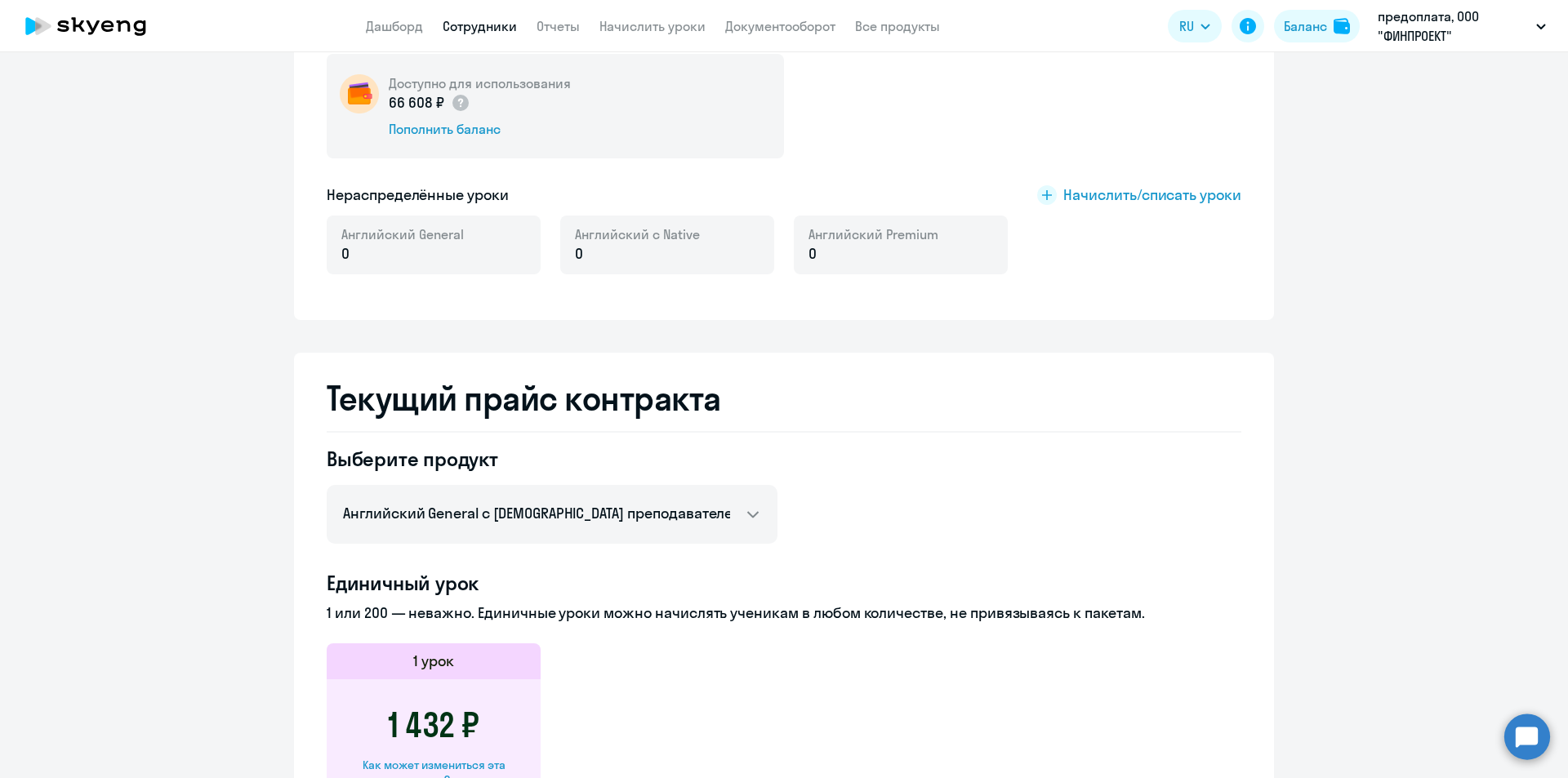
click at [494, 22] on link "Сотрудники" at bounding box center [480, 26] width 74 height 16
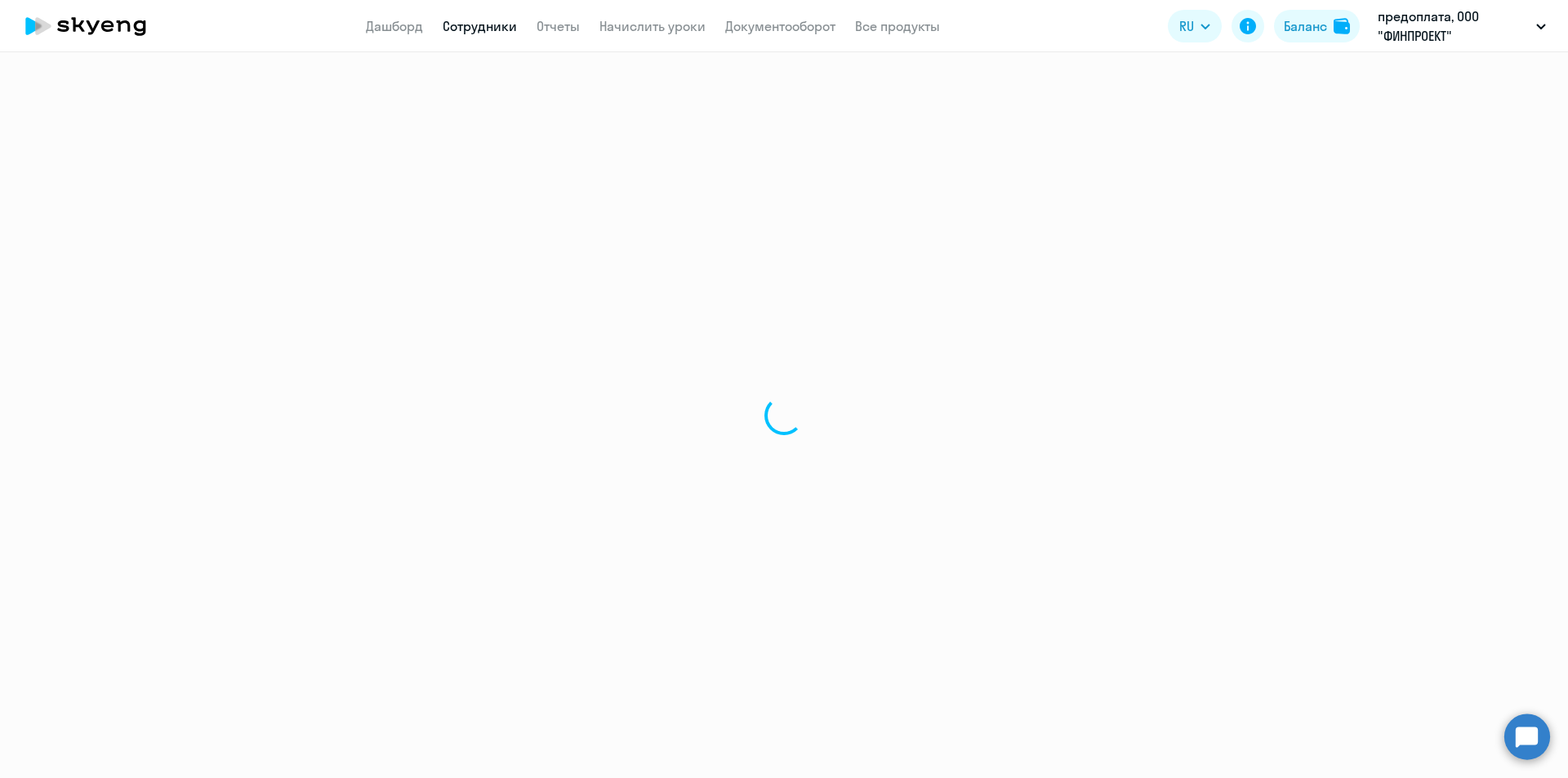
select select "30"
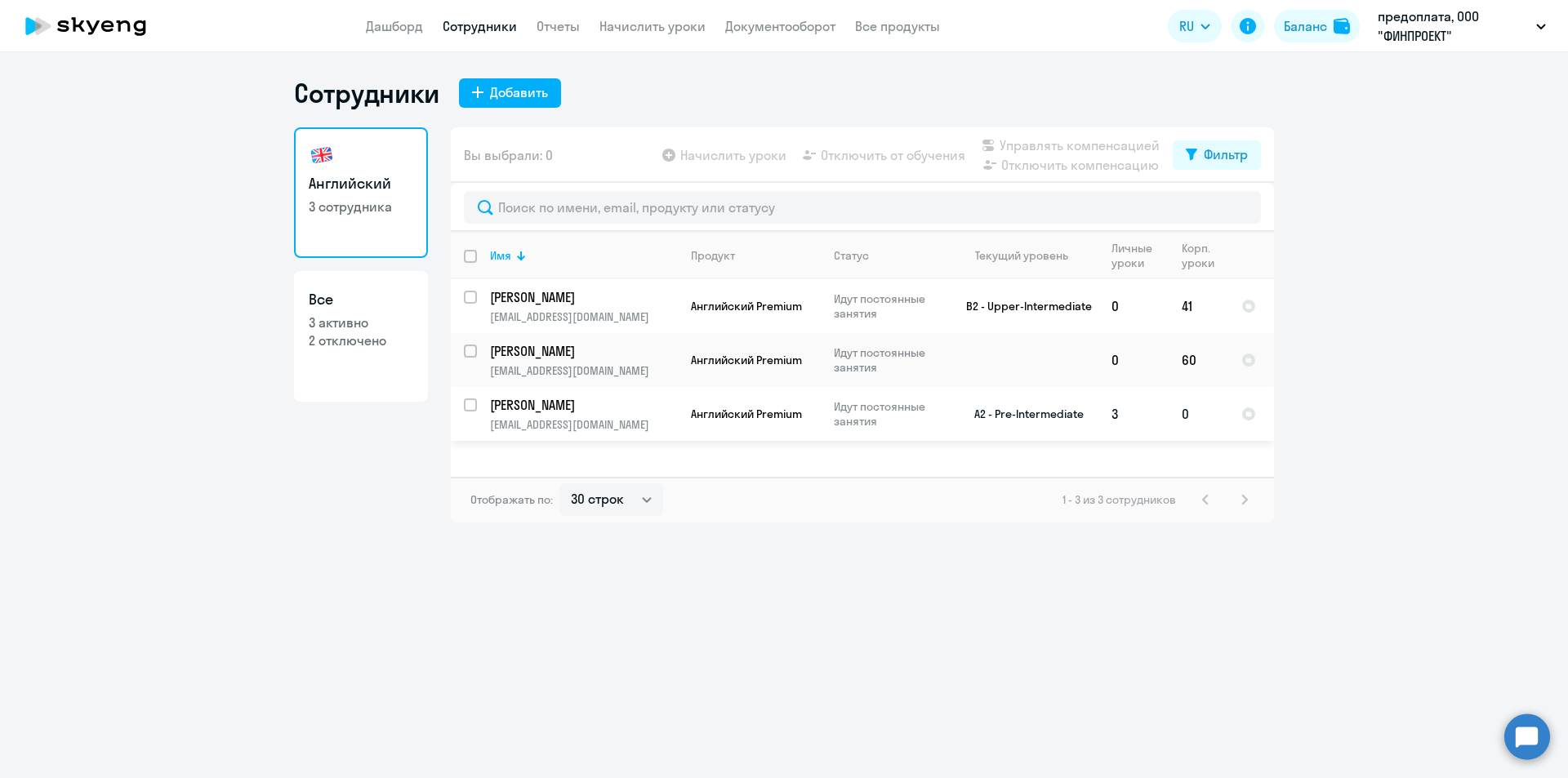
click at [875, 409] on p "Идут постоянные занятия" at bounding box center [890, 414] width 112 height 30
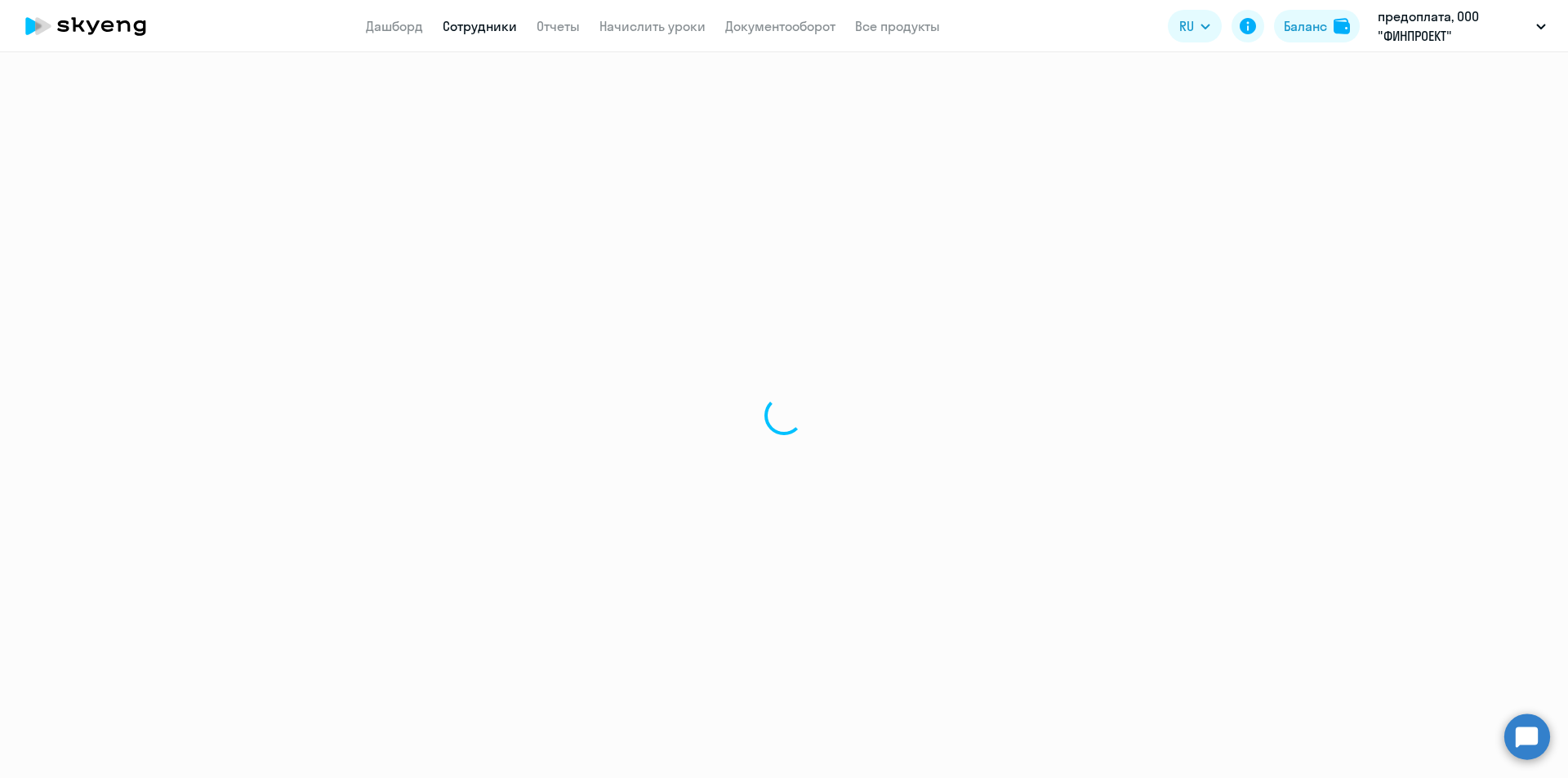
select select "english"
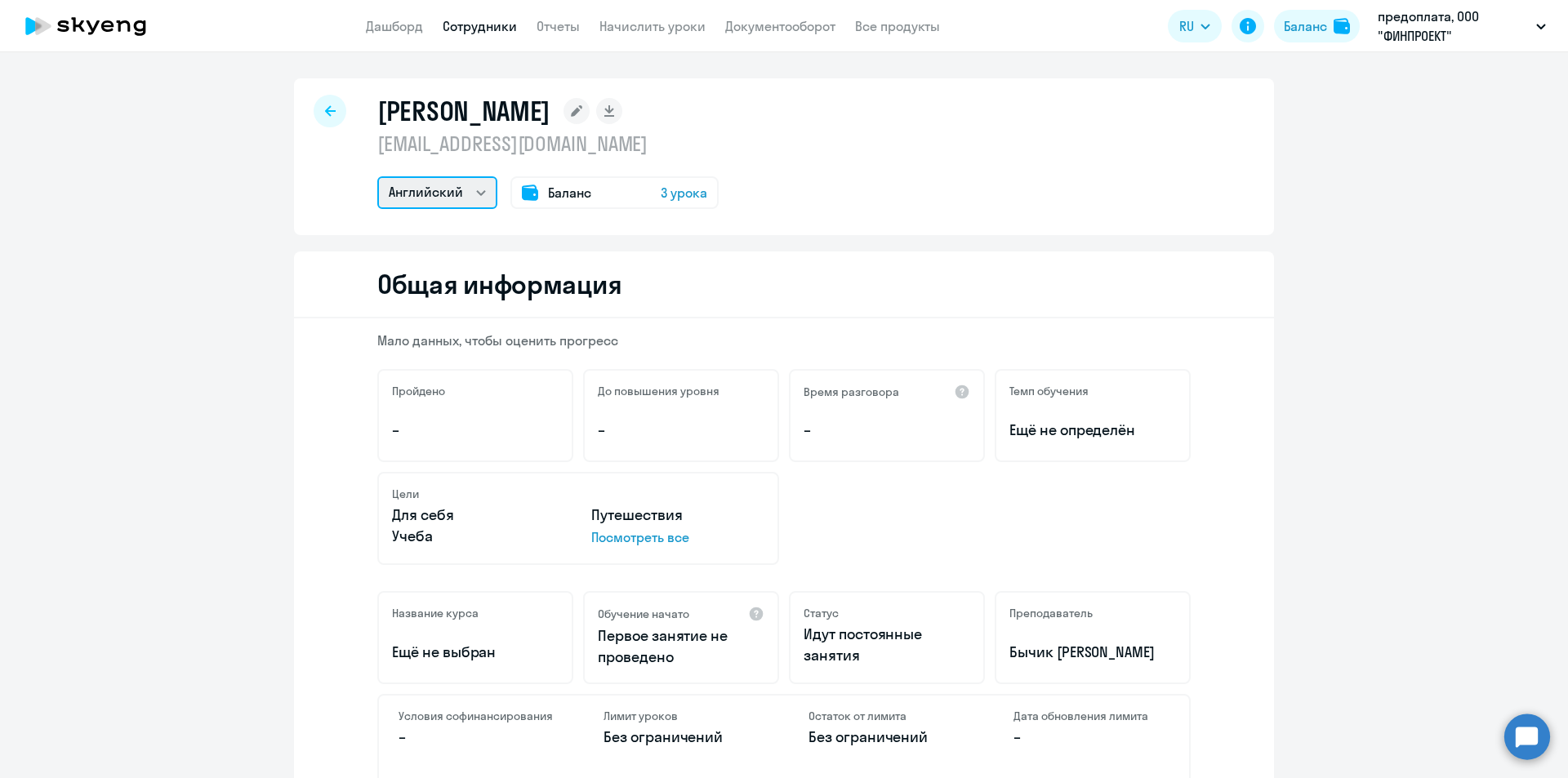
click at [468, 187] on select "Английский" at bounding box center [438, 192] width 120 height 33
drag, startPoint x: 207, startPoint y: 243, endPoint x: 186, endPoint y: 366, distance: 124.8
click at [555, 25] on link "Отчеты" at bounding box center [558, 26] width 44 height 16
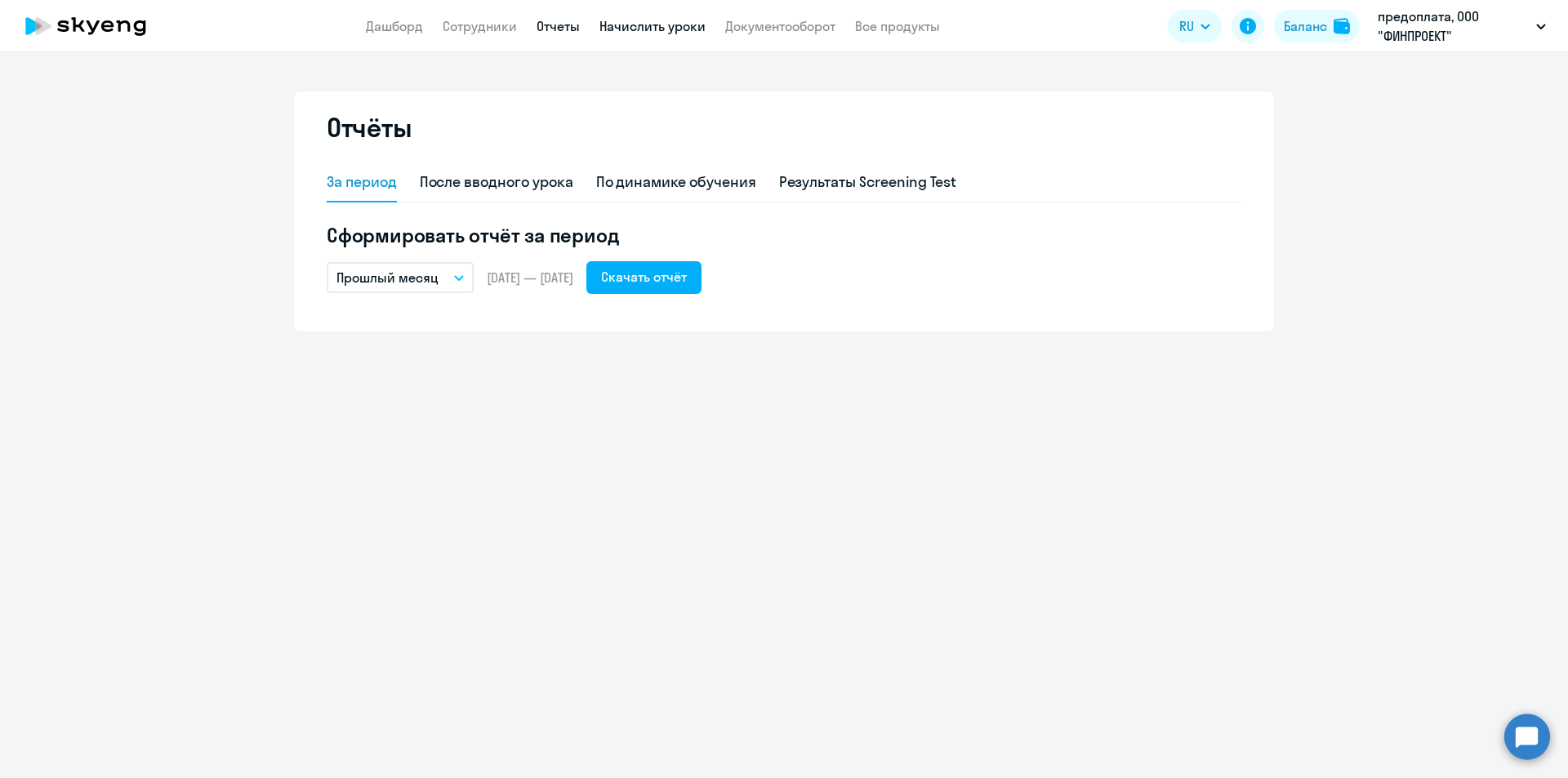
click at [634, 23] on link "Начислить уроки" at bounding box center [652, 26] width 106 height 16
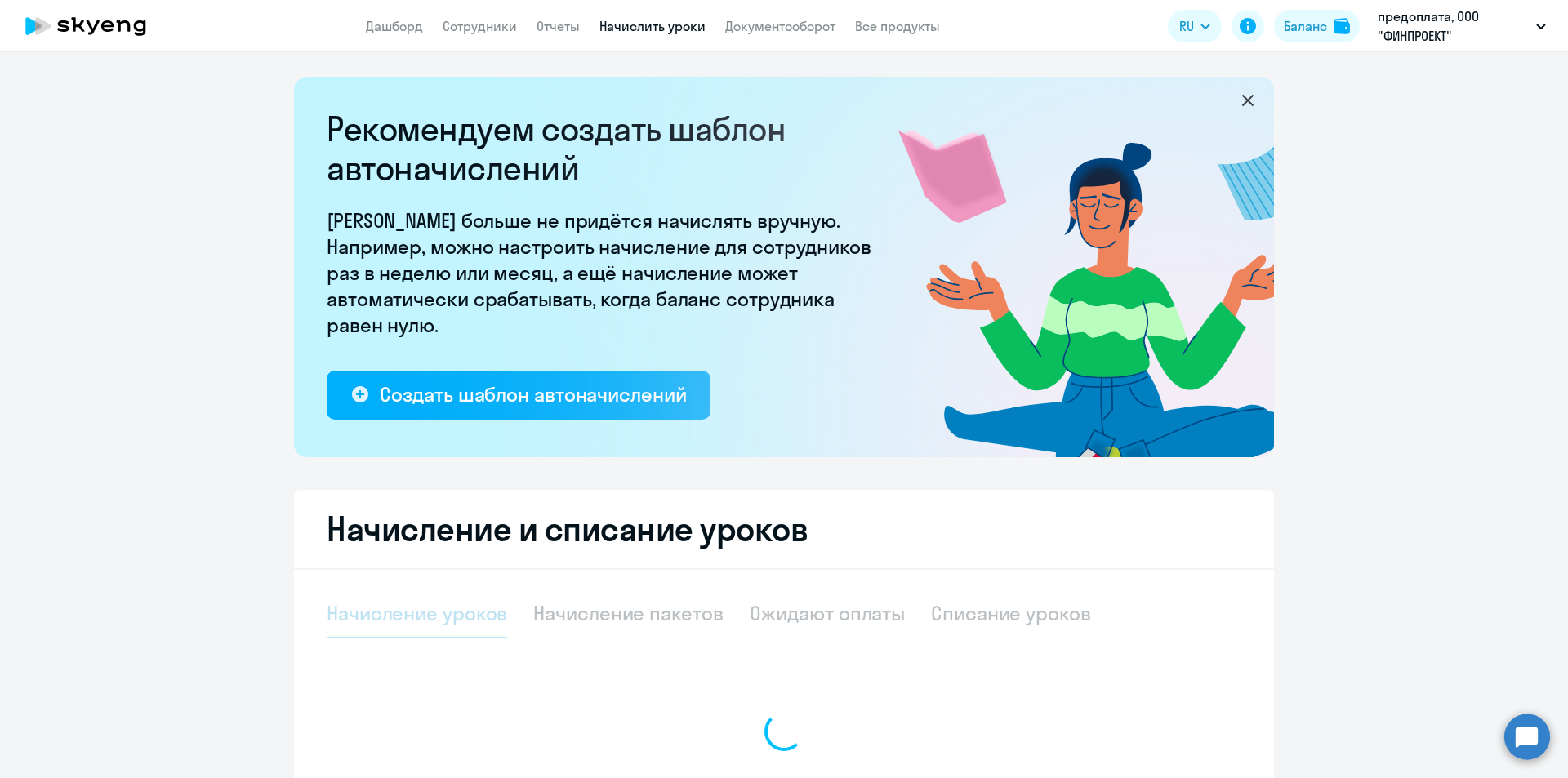
select select "10"
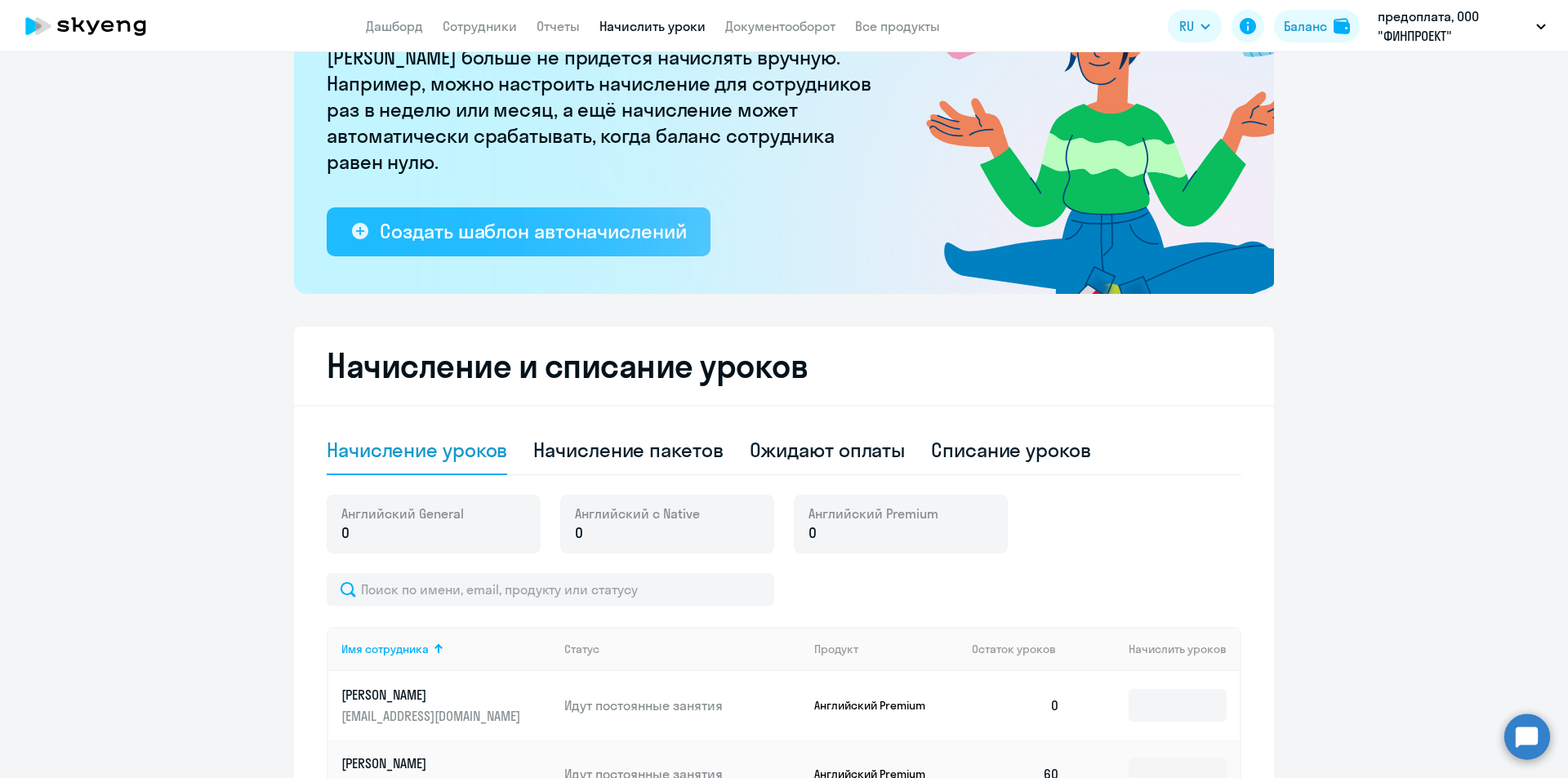
click at [464, 236] on div "Создать шаблон автоначислений" at bounding box center [533, 231] width 306 height 26
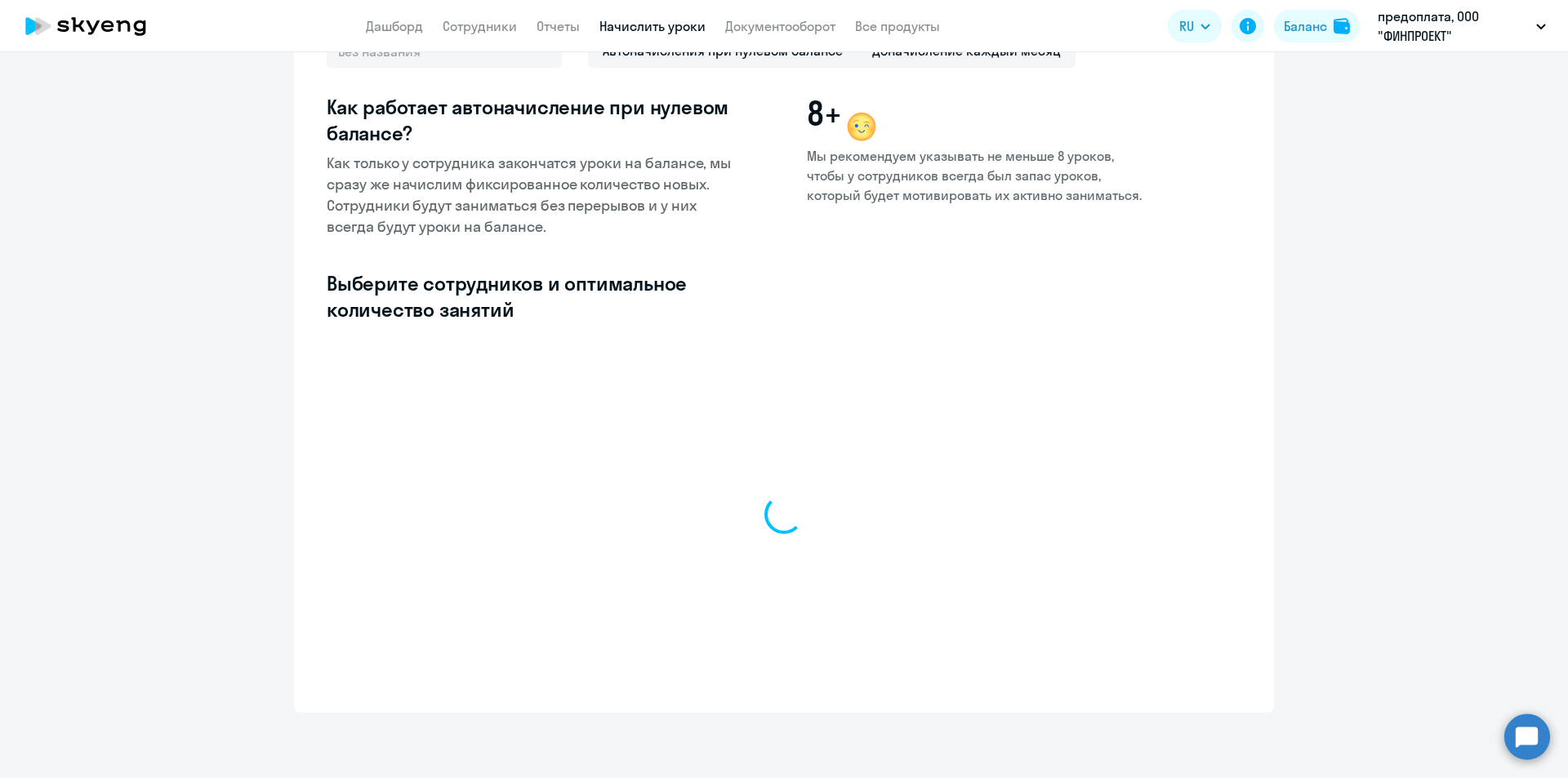
select select "10"
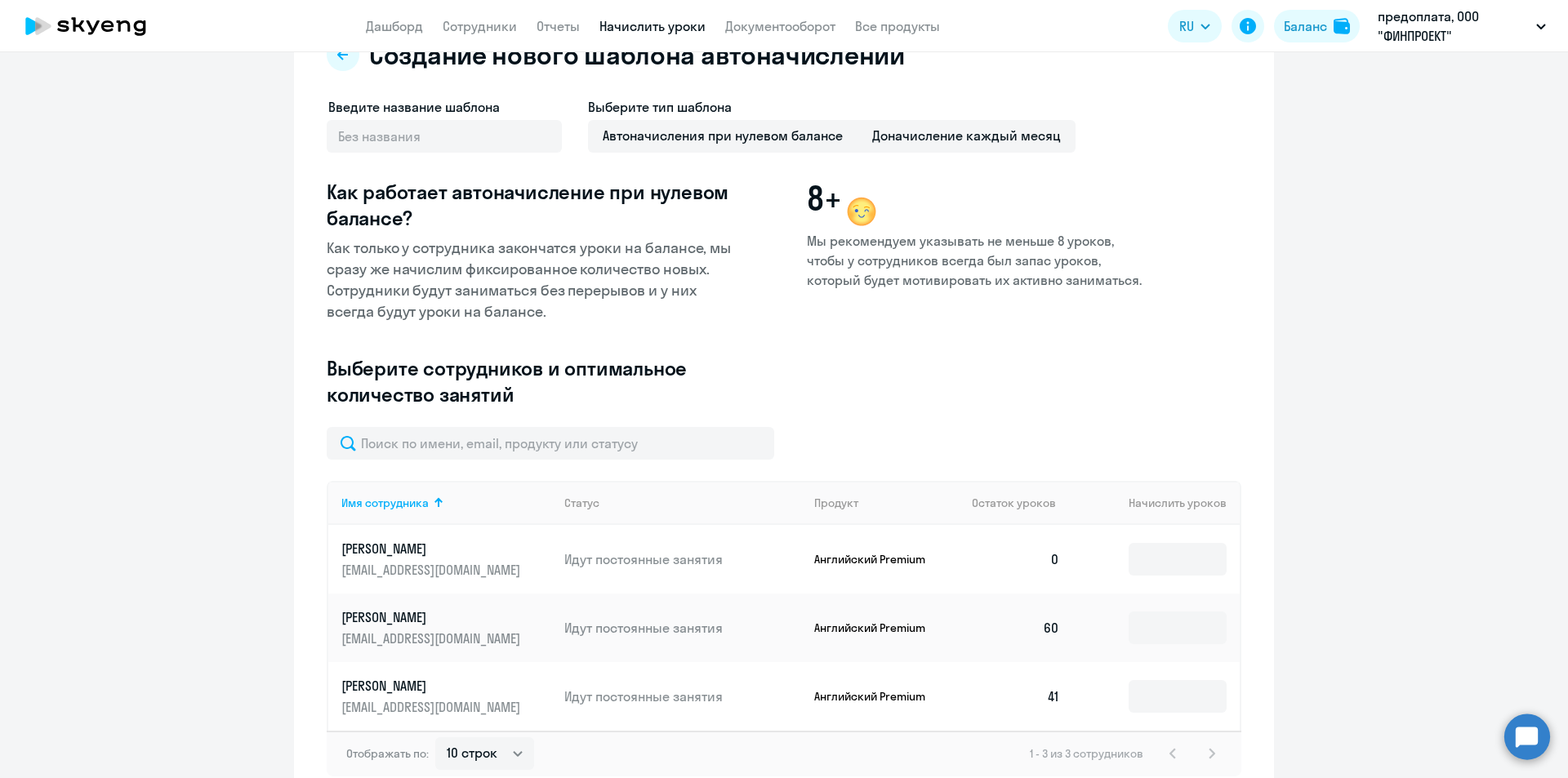
scroll to position [145, 0]
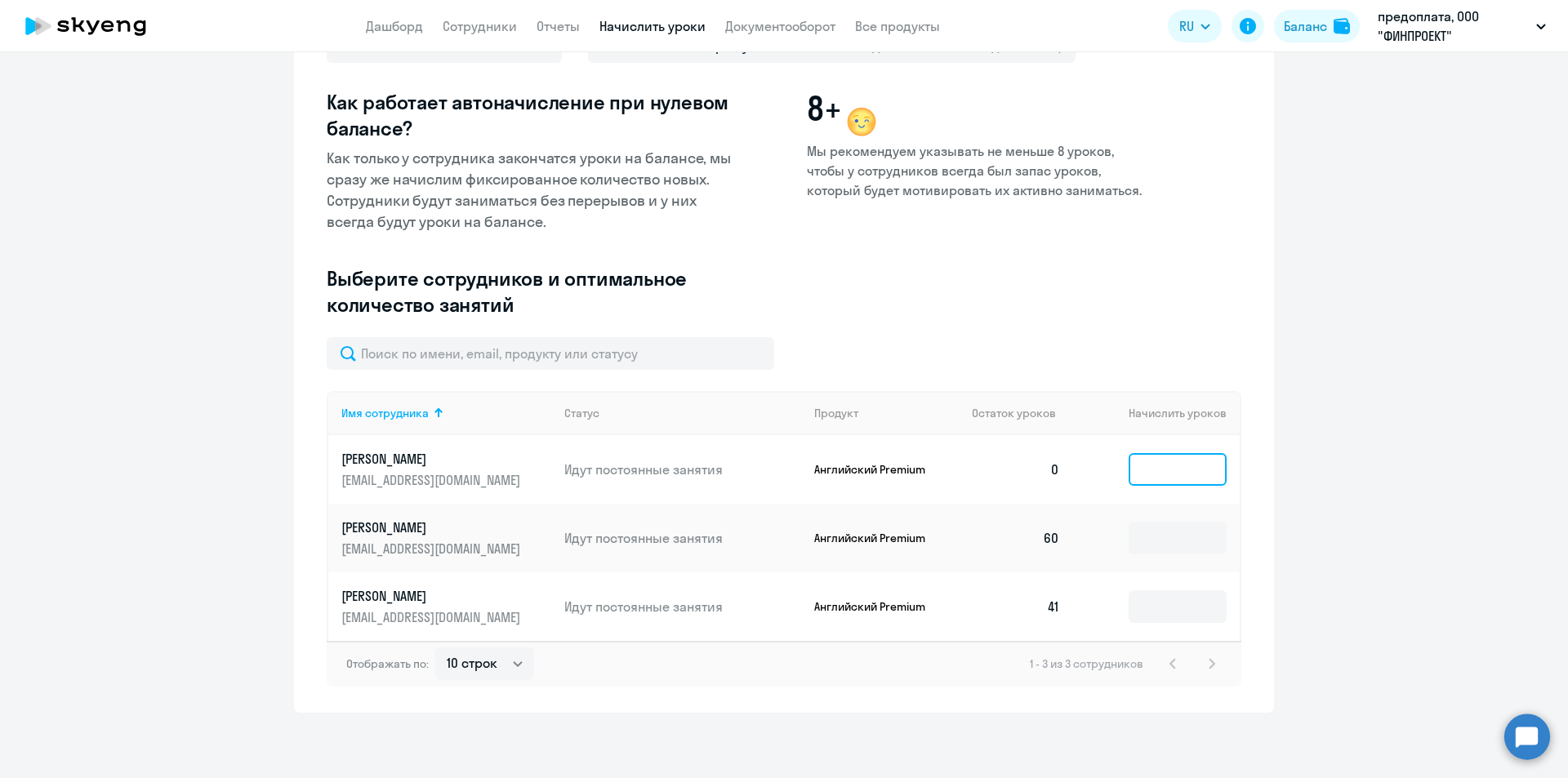
click at [1154, 472] on input at bounding box center [1177, 470] width 98 height 33
click at [1001, 333] on div "Введите название шаблона Выберите тип шаблона Автоначисления при нулевом баланс…" at bounding box center [735, 172] width 817 height 330
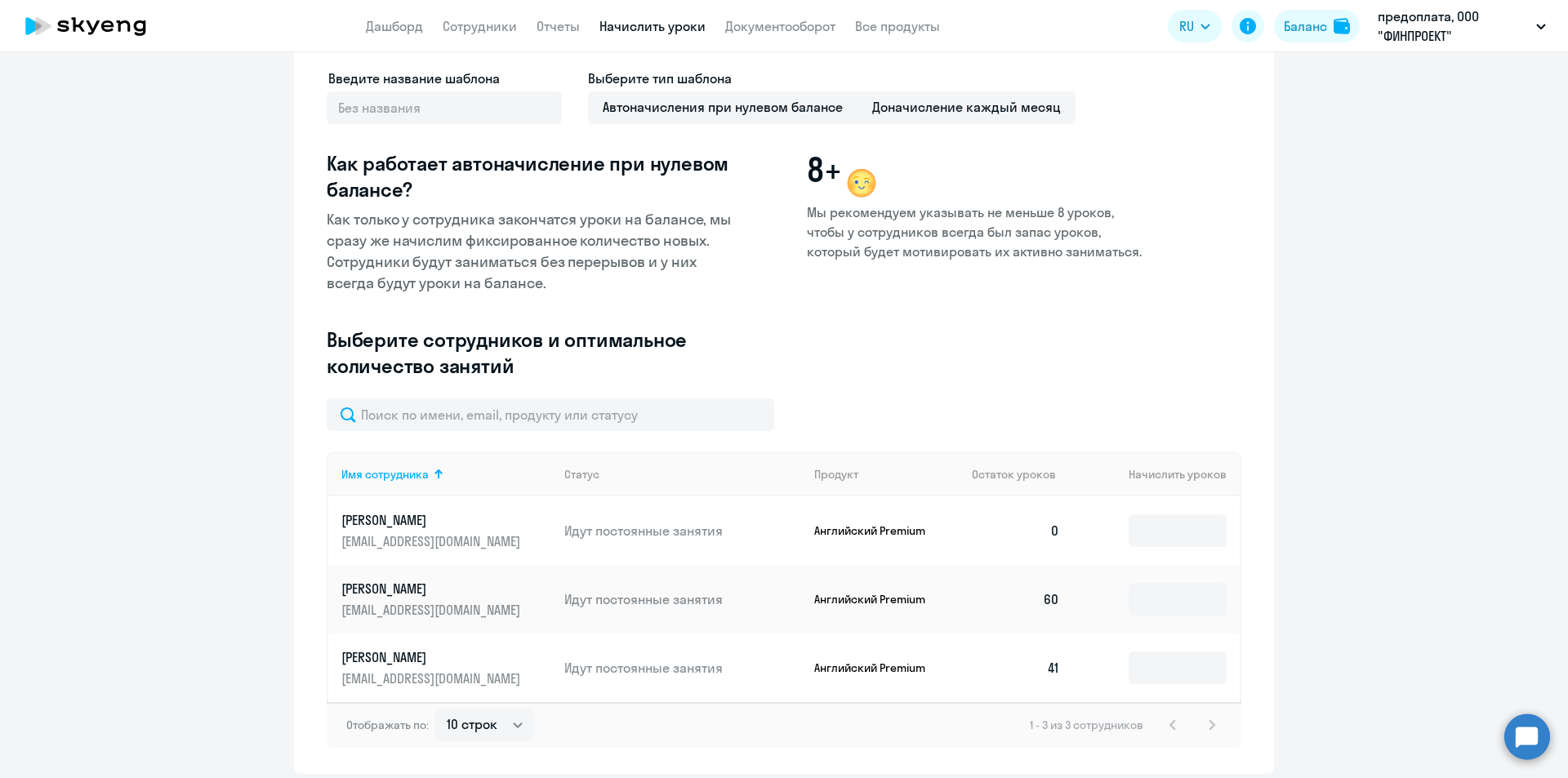
scroll to position [0, 0]
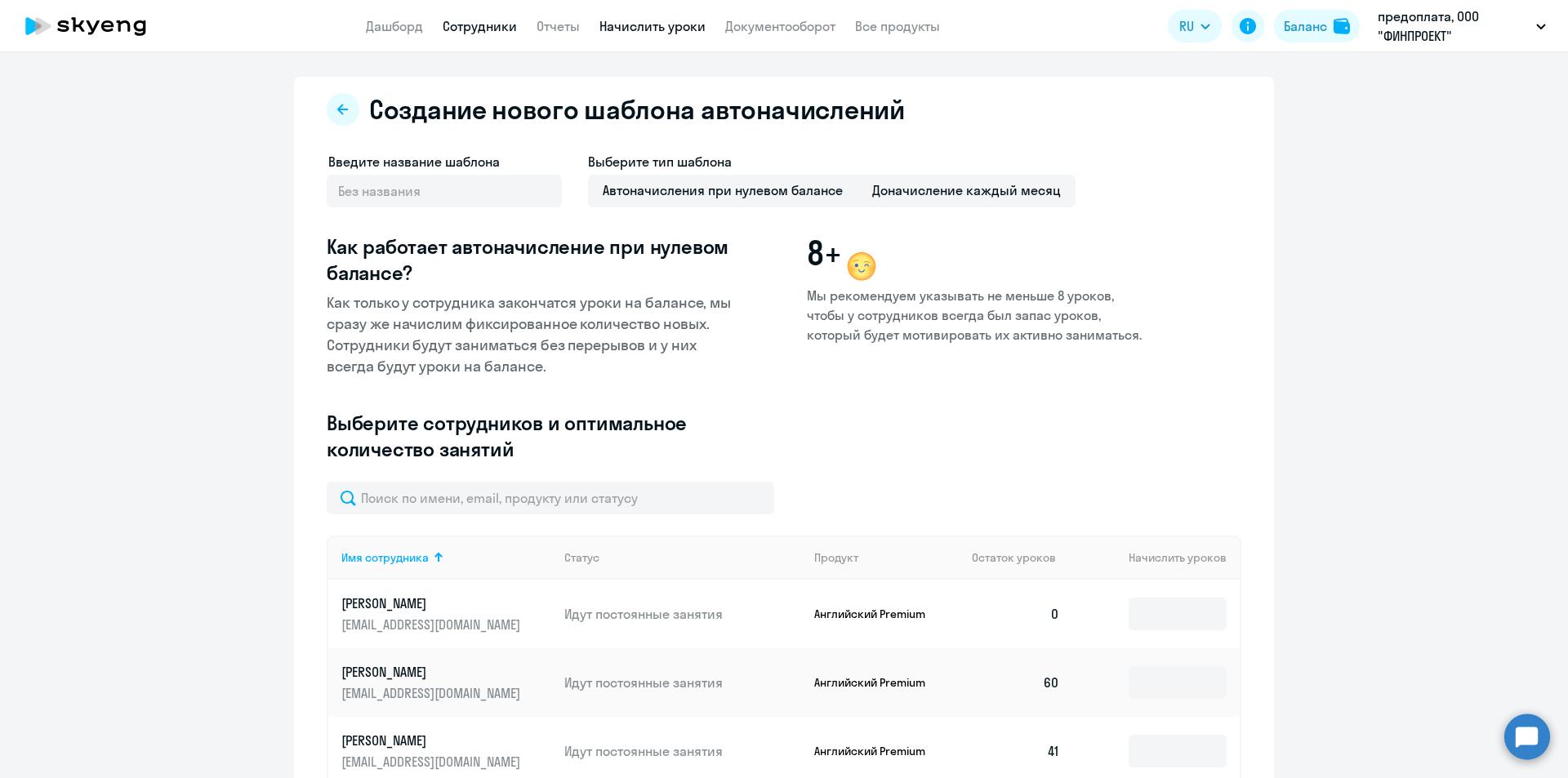
click at [463, 30] on link "Сотрудники" at bounding box center [480, 26] width 74 height 16
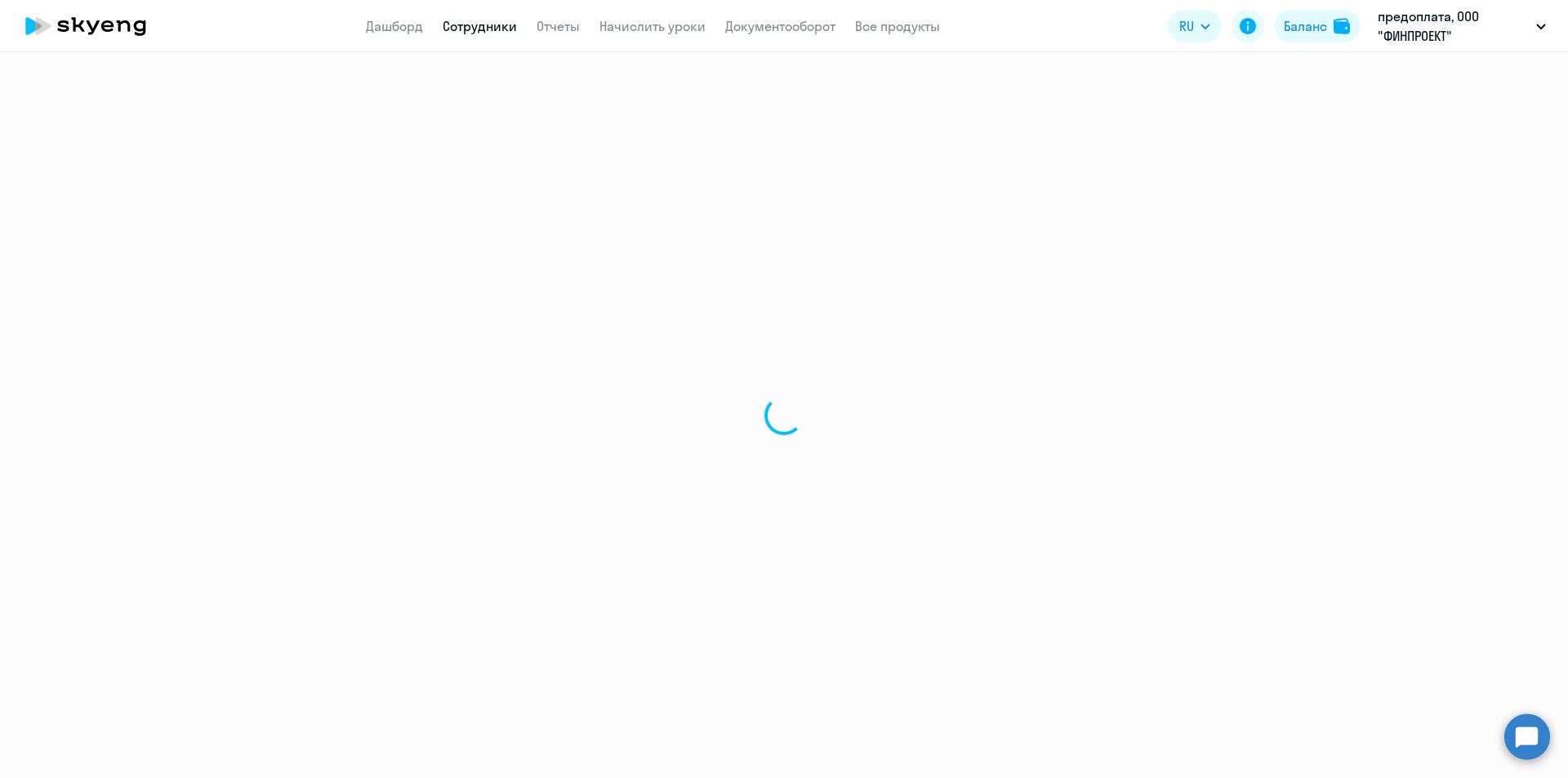
select select "30"
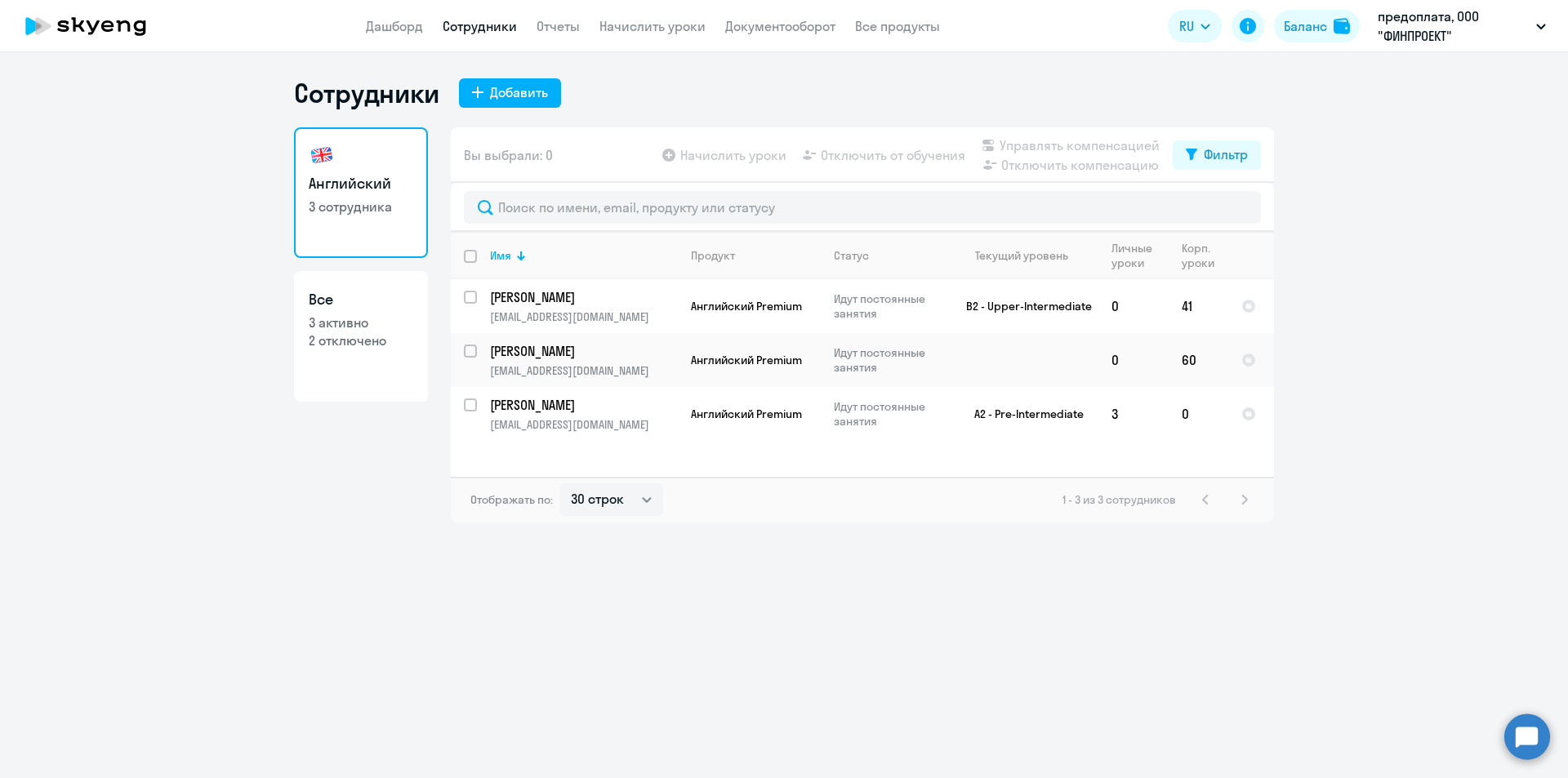
click at [342, 336] on p "2 отключено" at bounding box center [360, 340] width 104 height 18
select select "30"
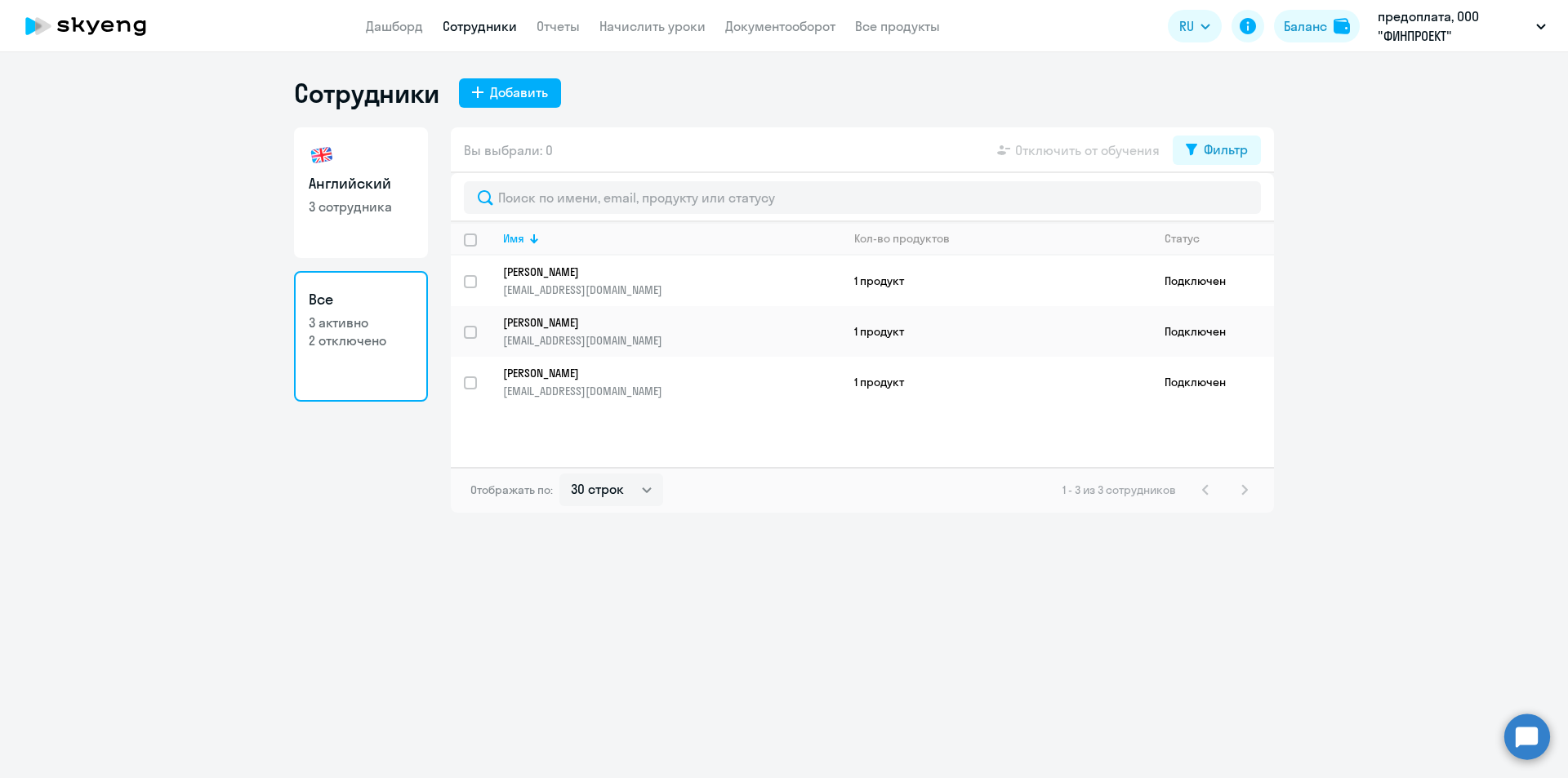
click at [342, 336] on p "2 отключено" at bounding box center [360, 340] width 104 height 18
click at [661, 30] on link "Начислить уроки" at bounding box center [652, 26] width 106 height 16
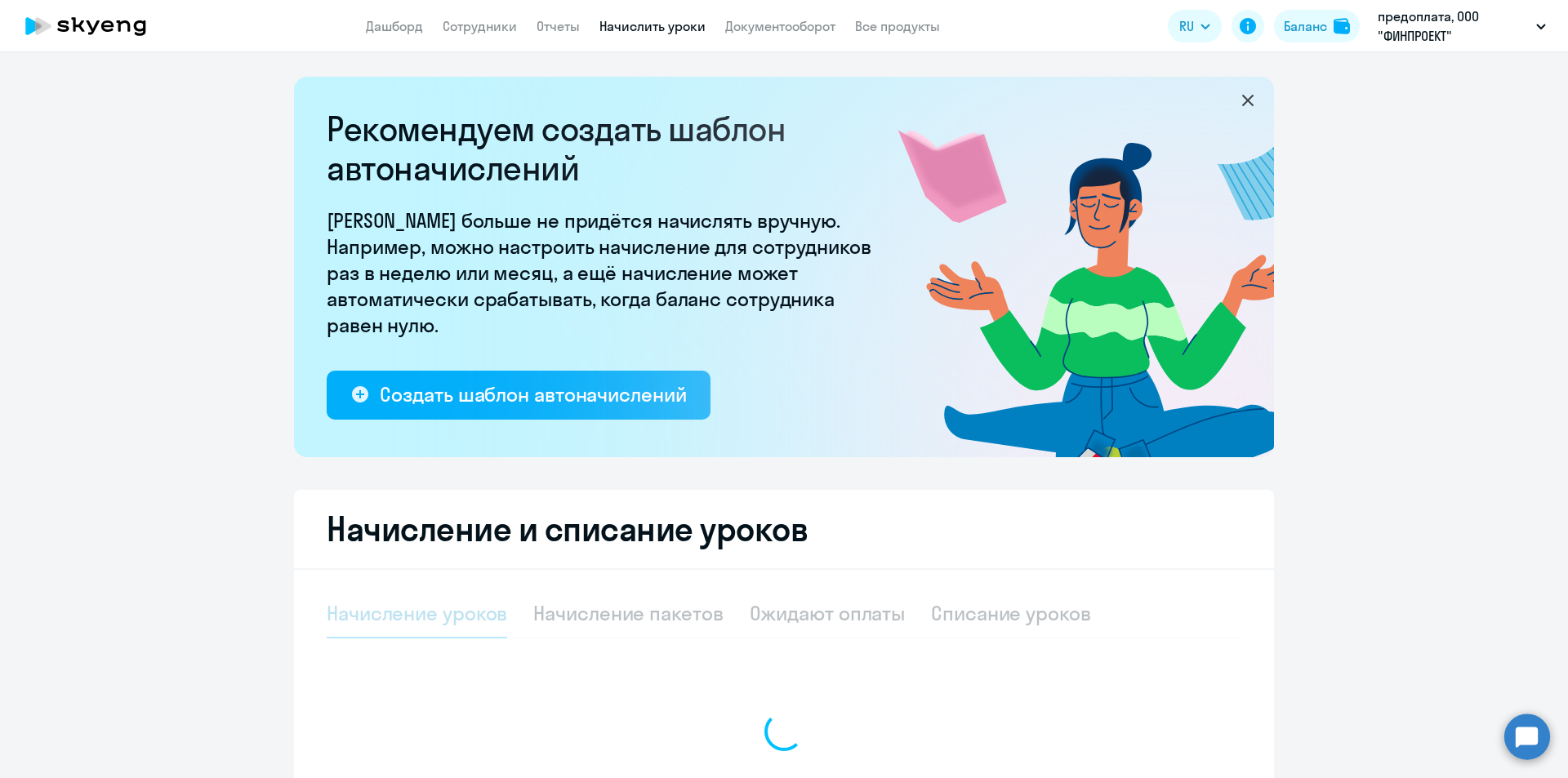
select select "10"
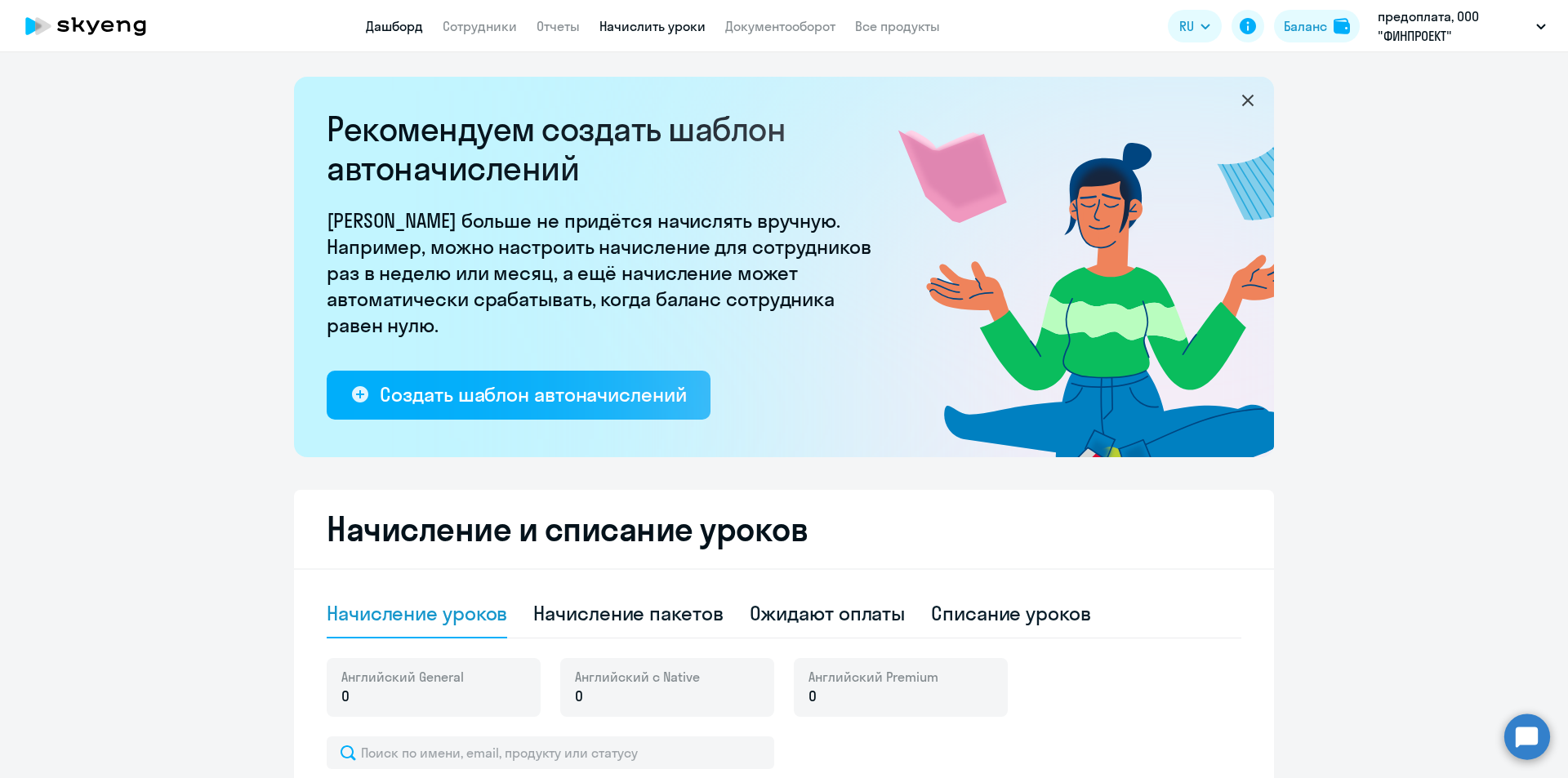
click at [389, 25] on link "Дашборд" at bounding box center [394, 26] width 57 height 16
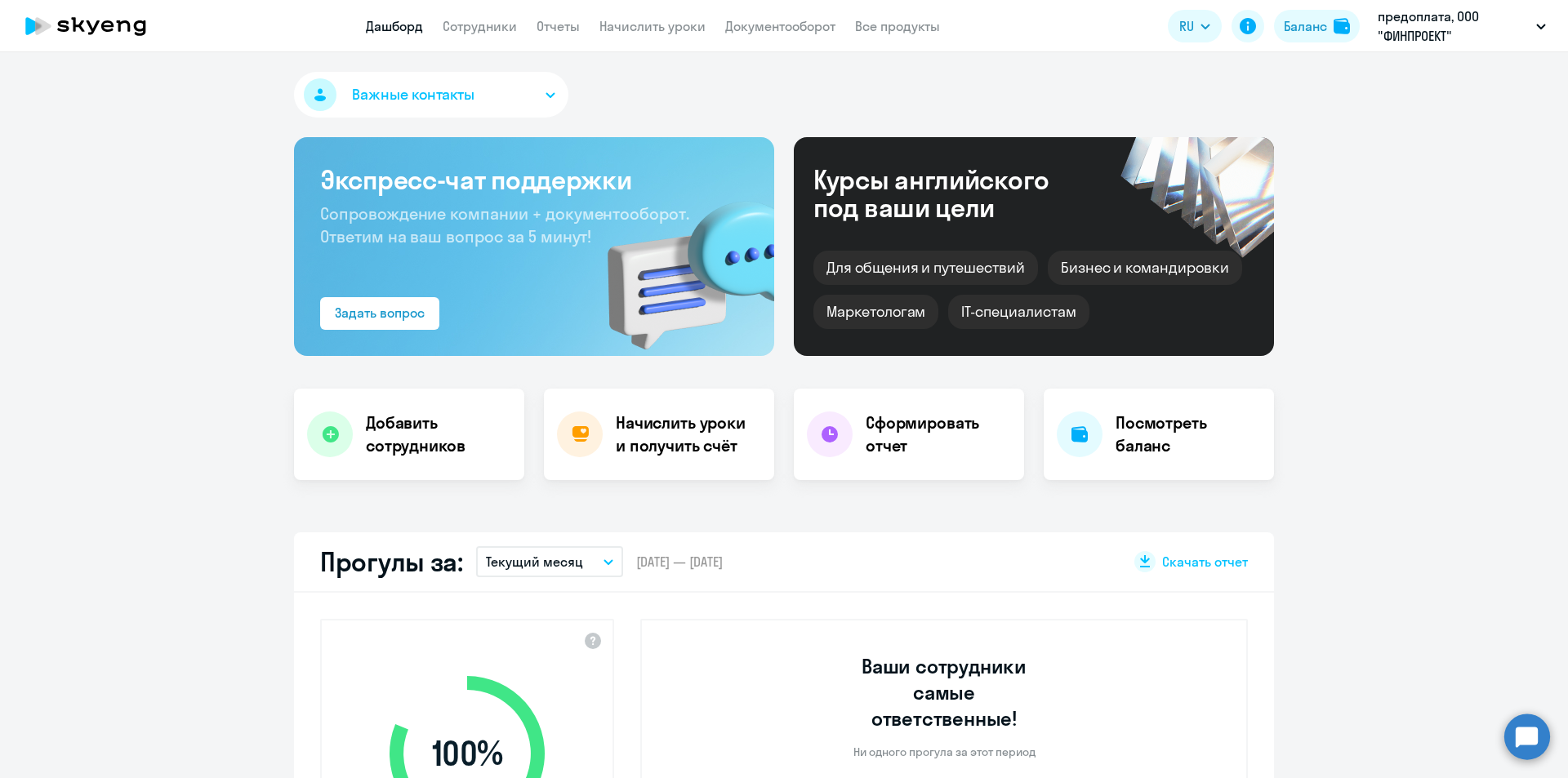
select select "30"
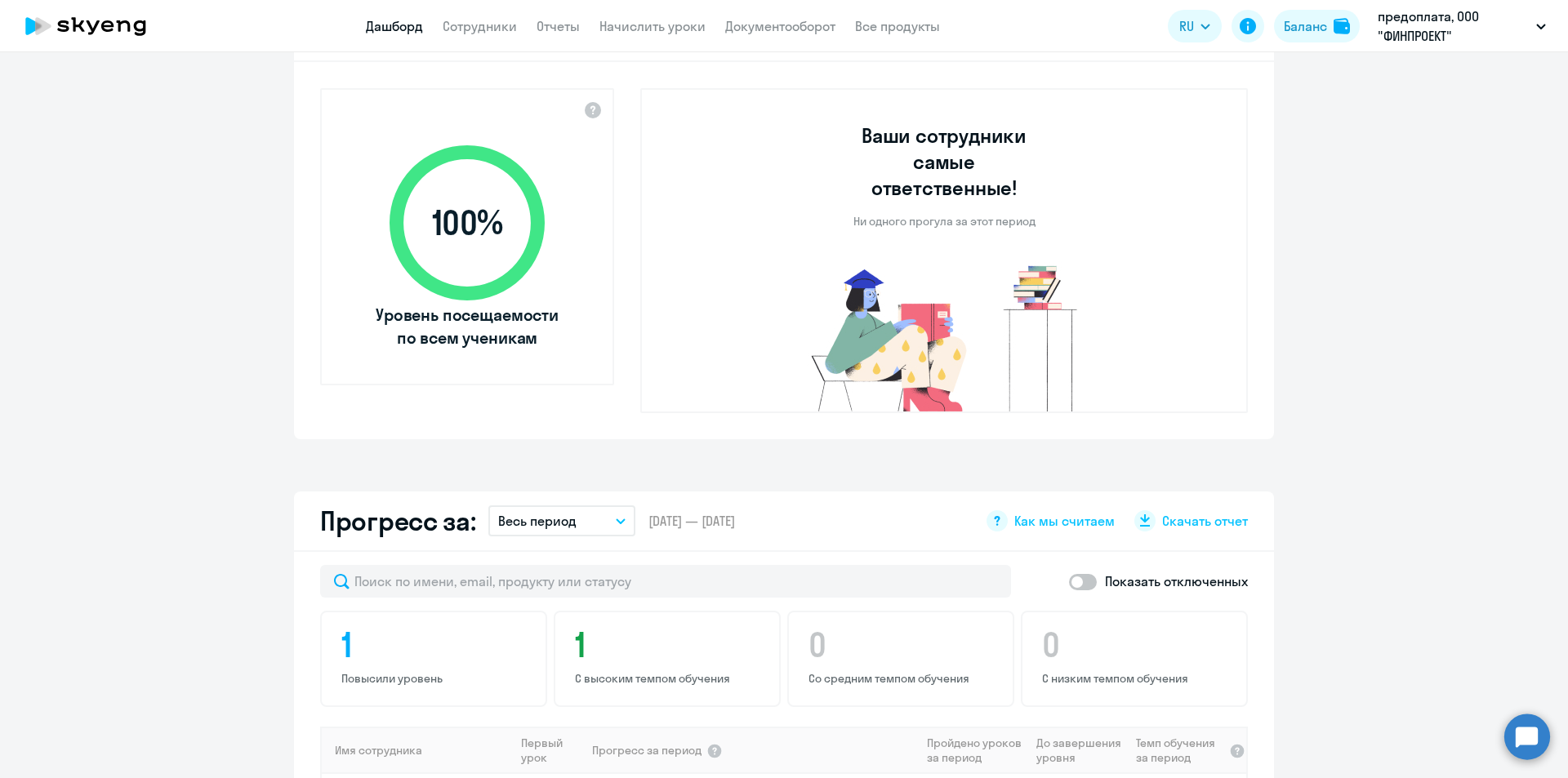
scroll to position [572, 0]
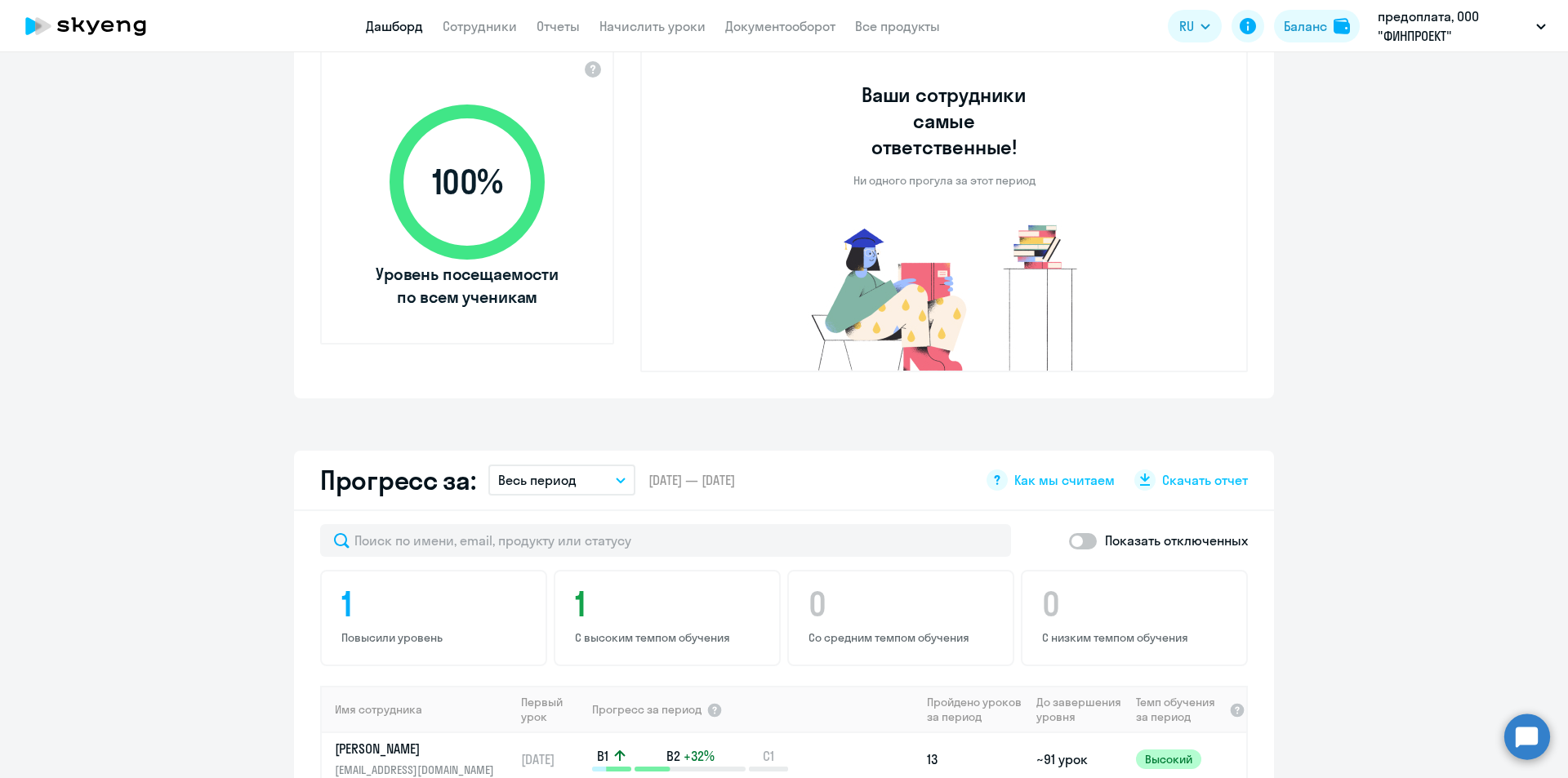
click at [1538, 733] on circle at bounding box center [1528, 737] width 46 height 46
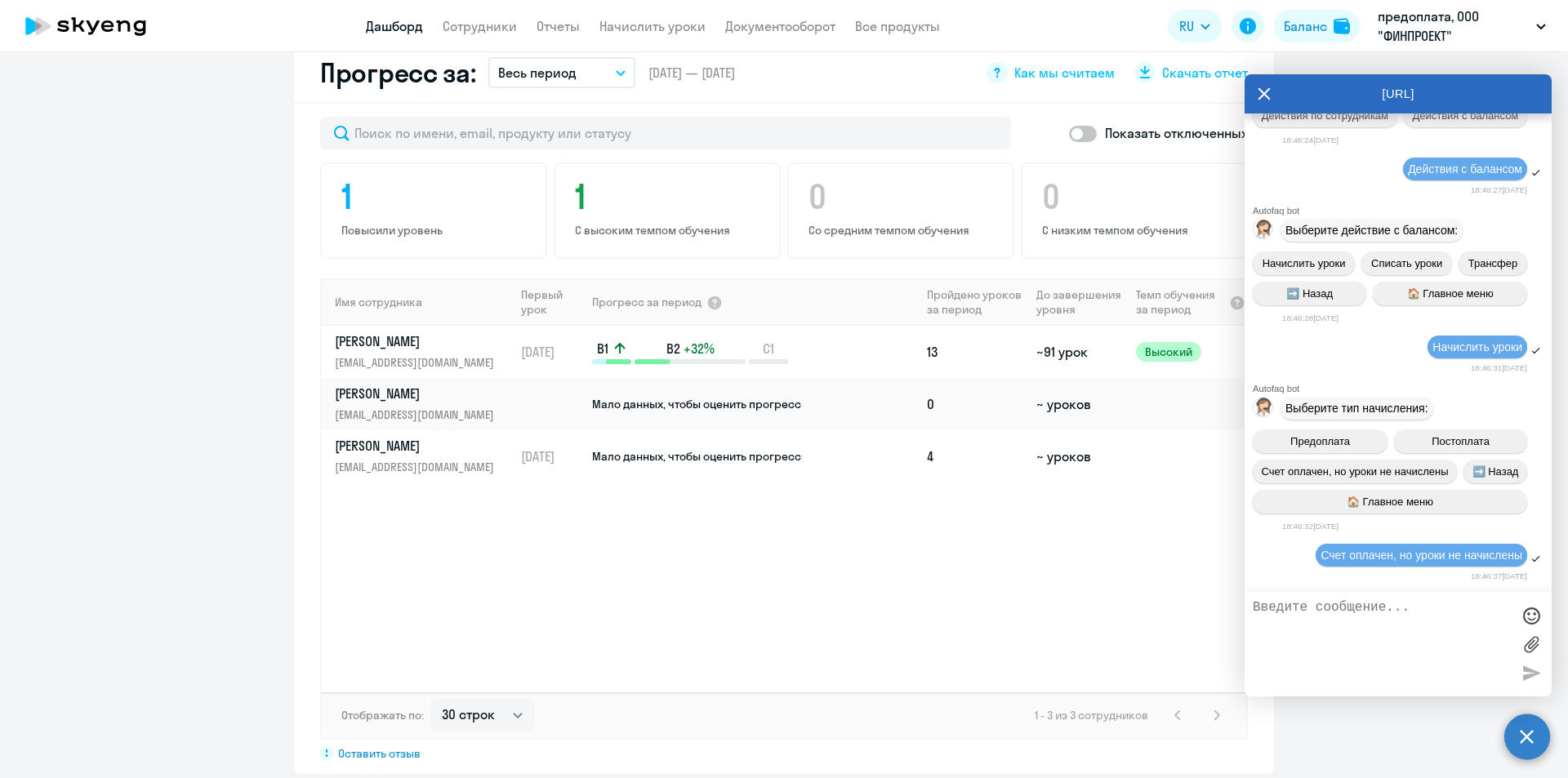
scroll to position [979, 0]
click at [1269, 93] on icon at bounding box center [1264, 94] width 13 height 39
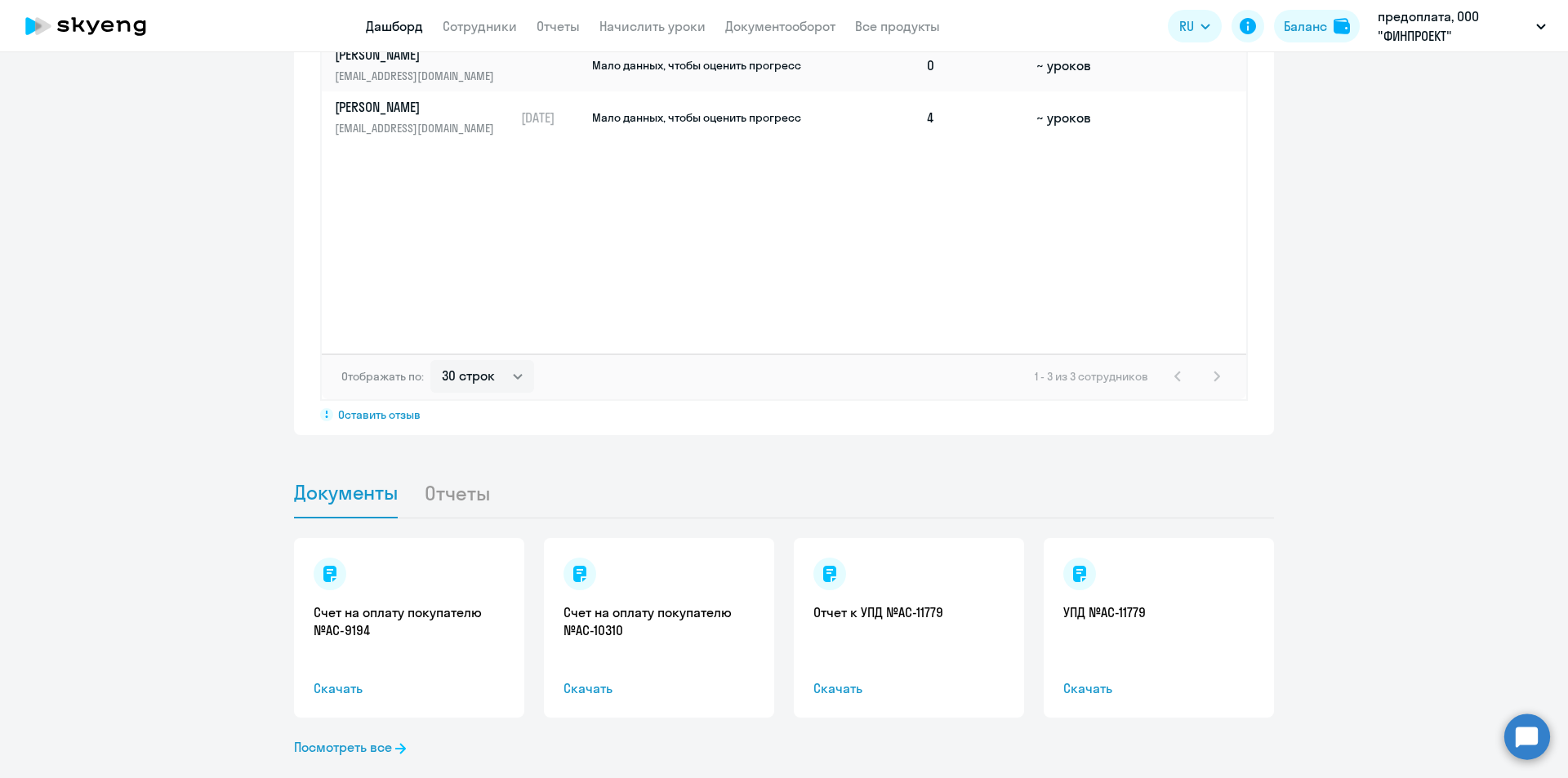
scroll to position [1322, 0]
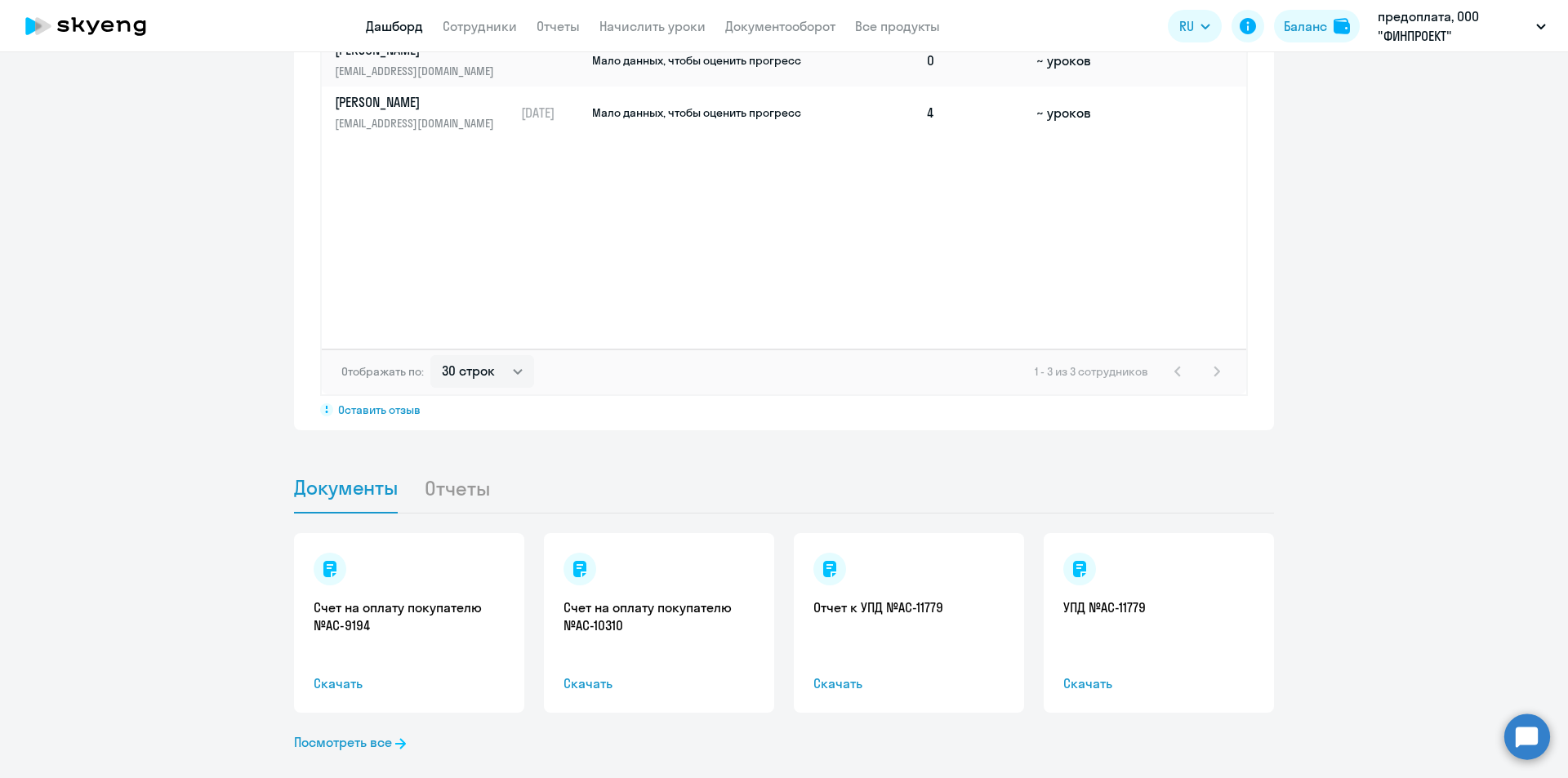
click at [378, 727] on div "Счет на оплату покупателю №AC-9194 Скачать Счет на оплату покупателю №AC-10310 …" at bounding box center [783, 659] width 980 height 290
click at [378, 733] on link "Посмотреть все" at bounding box center [350, 743] width 112 height 20
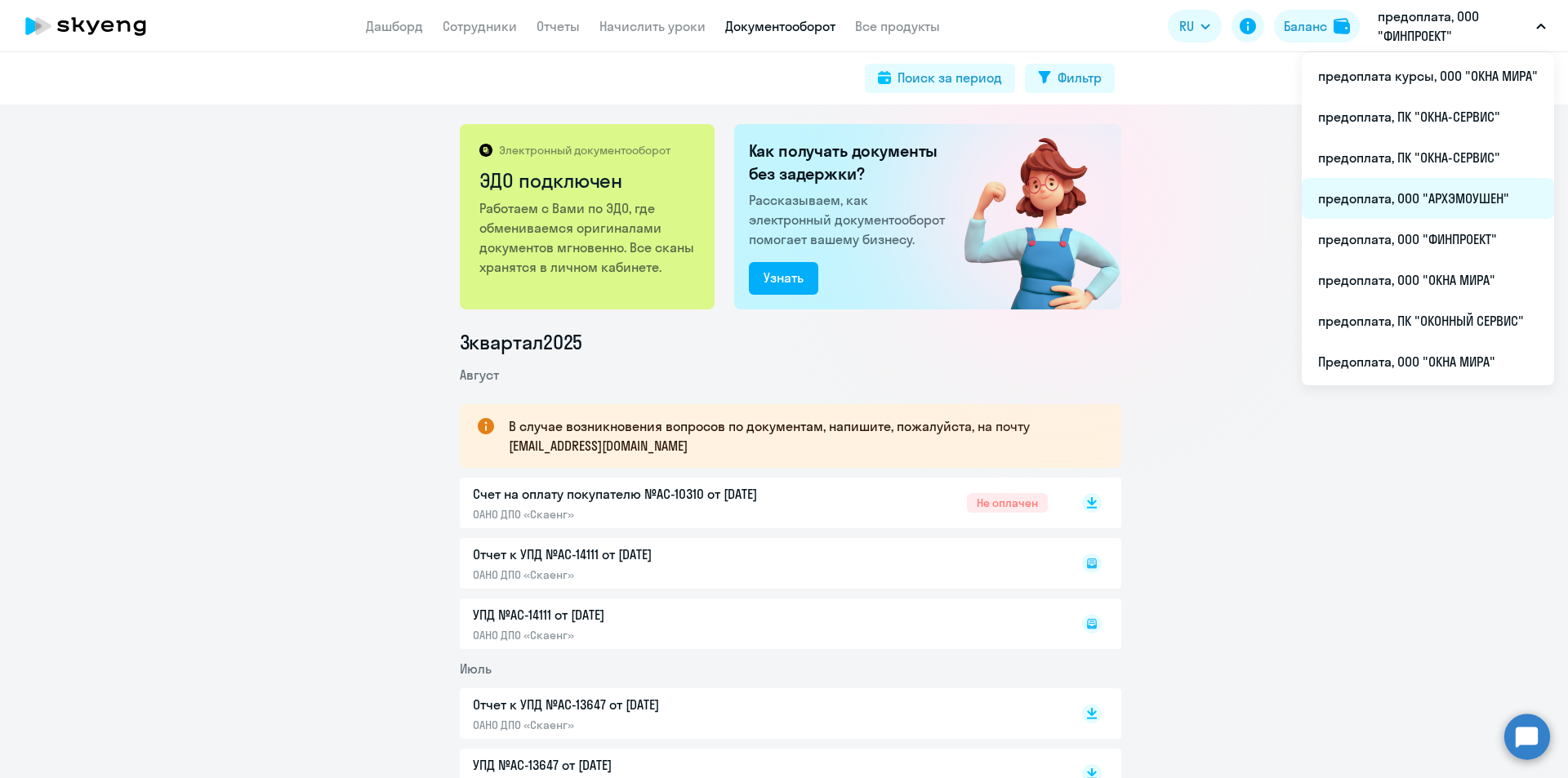
click at [1410, 197] on li "предоплата, ООО "АРХЭМОУШЕН"" at bounding box center [1428, 198] width 253 height 41
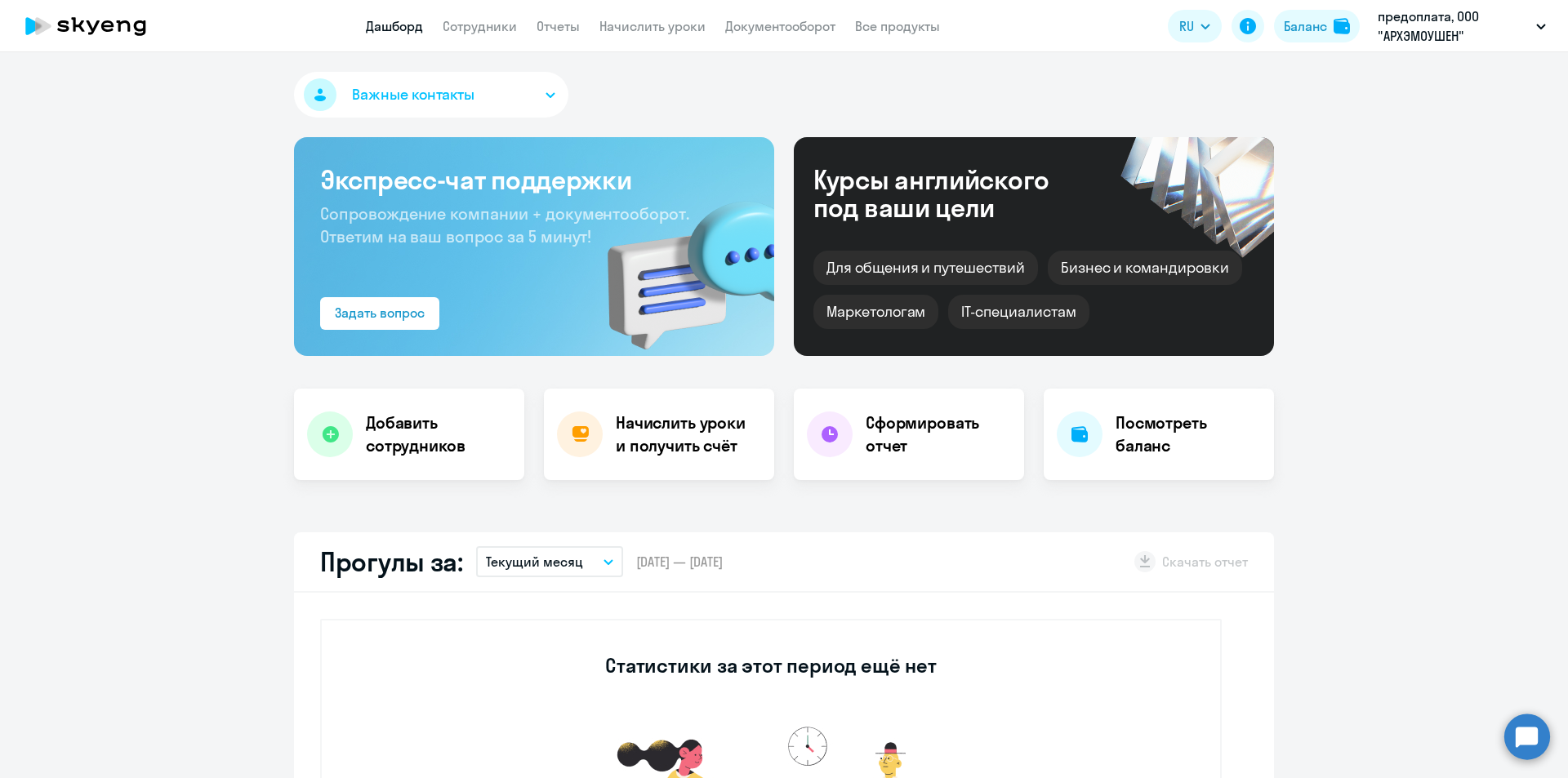
select select "30"
click at [657, 441] on h4 "Начислить уроки и получить счёт" at bounding box center [687, 434] width 142 height 46
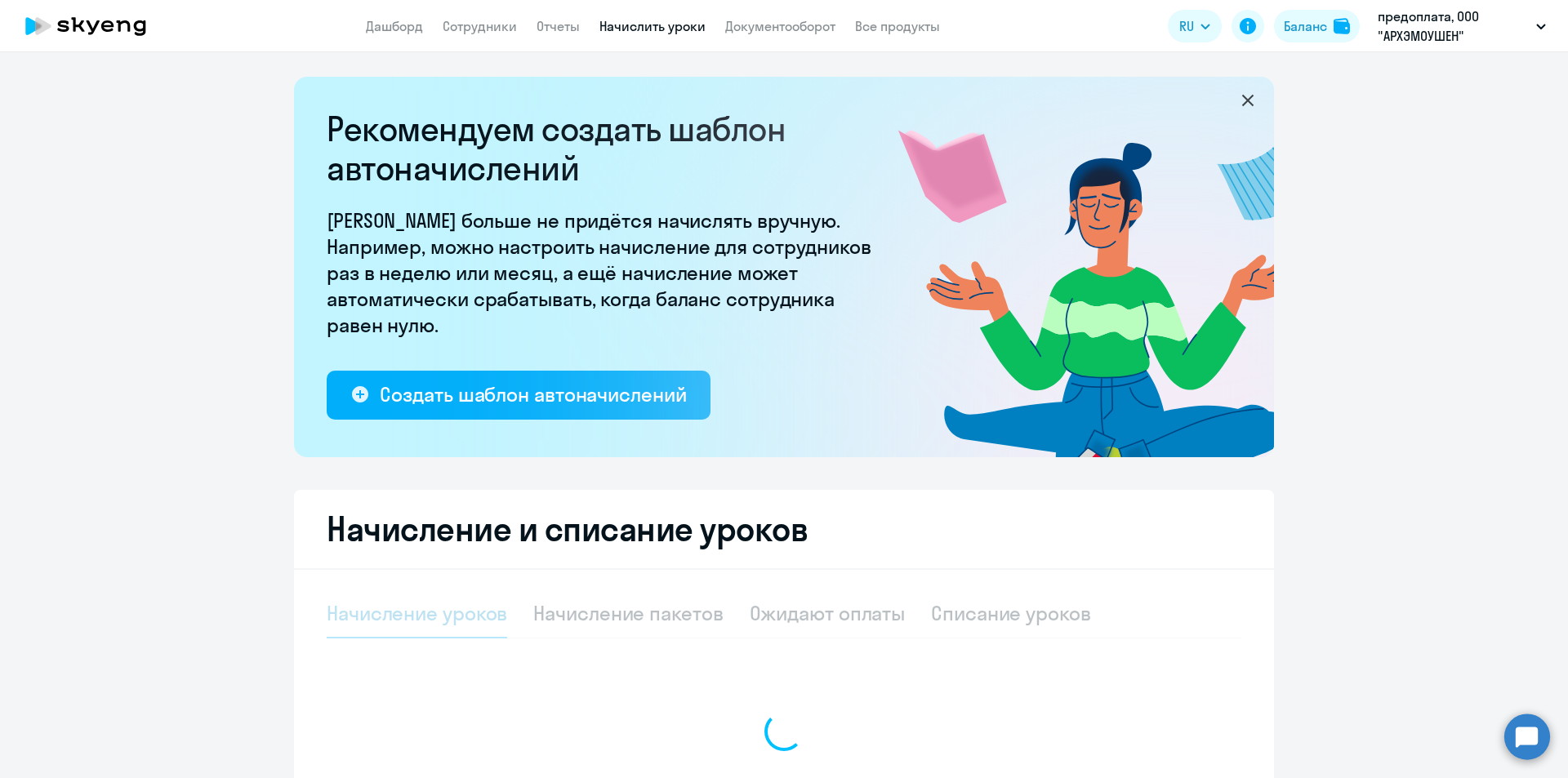
select select "10"
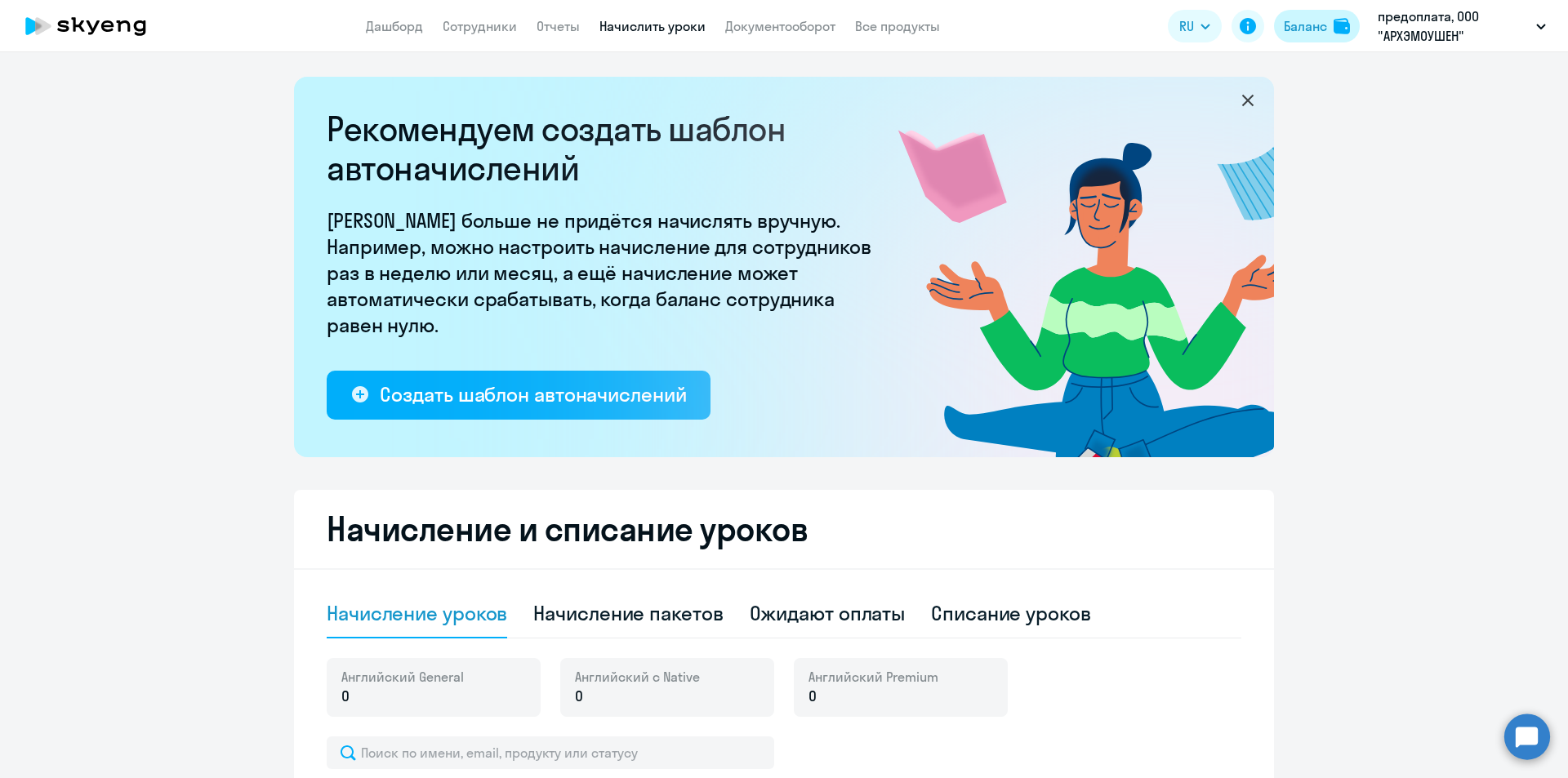
click at [1325, 16] on button "Баланс" at bounding box center [1317, 26] width 86 height 33
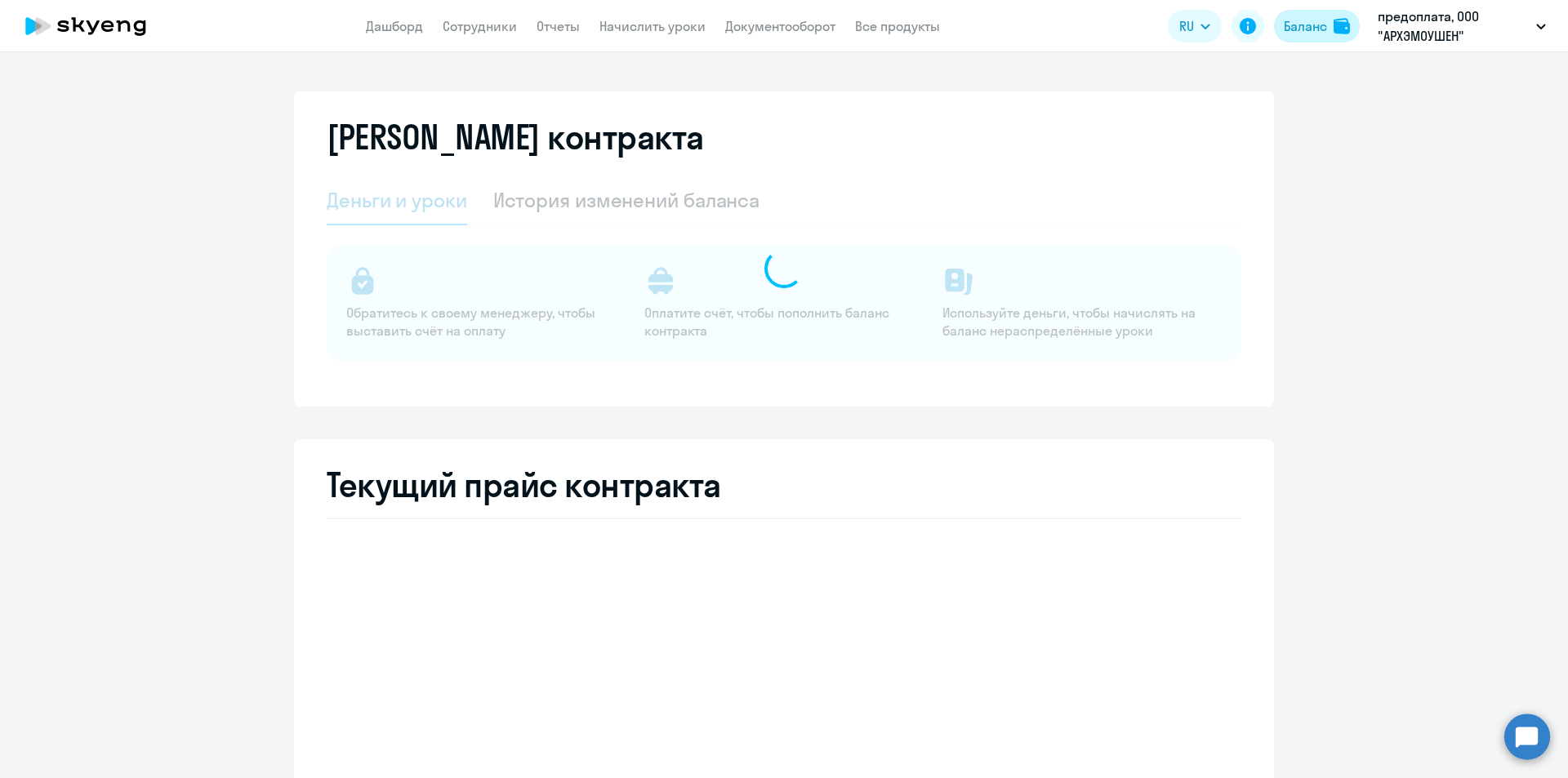
select select "english_adult_not_native_speaker"
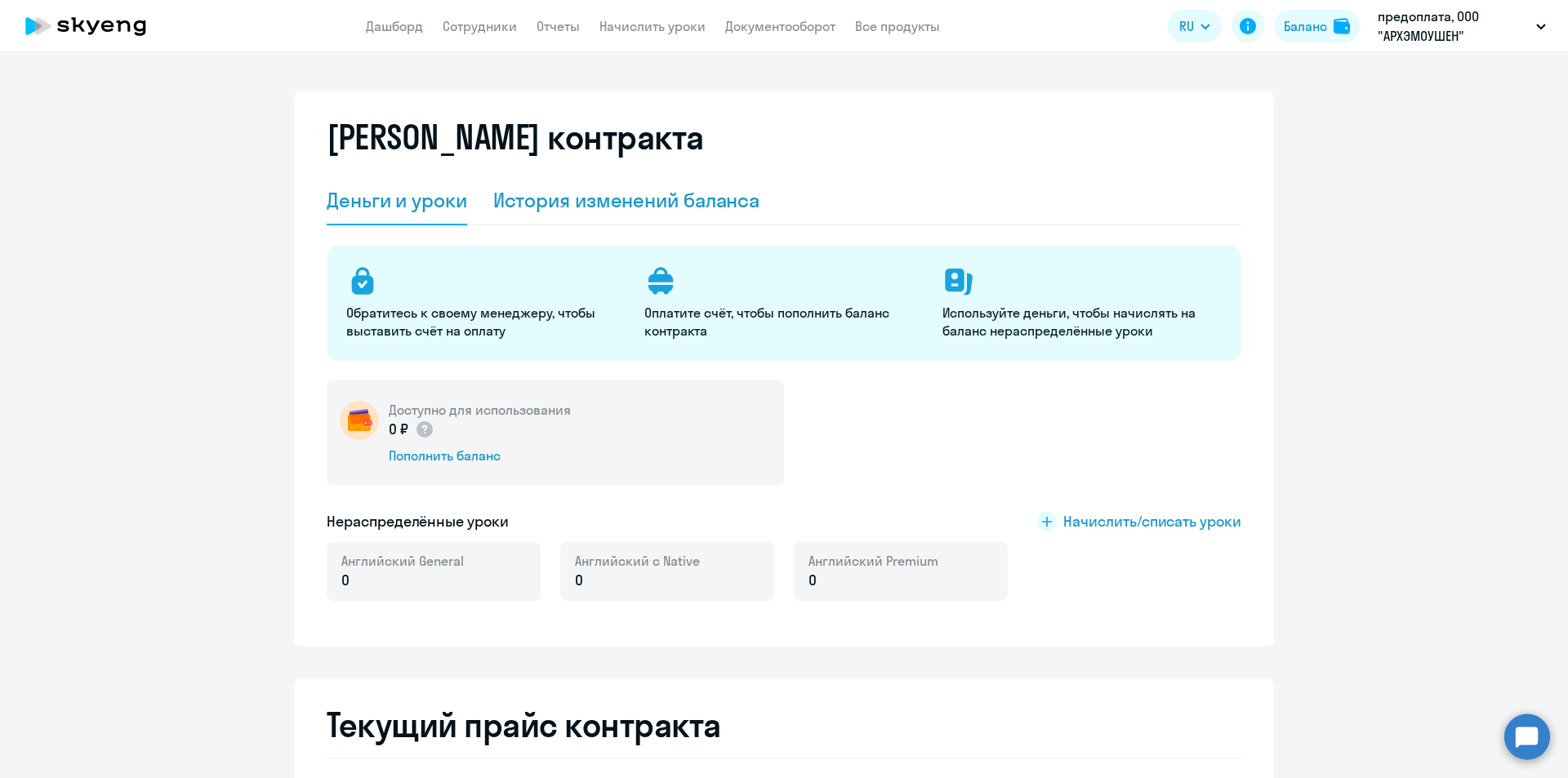
click at [596, 201] on div "История изменений баланса" at bounding box center [627, 200] width 267 height 26
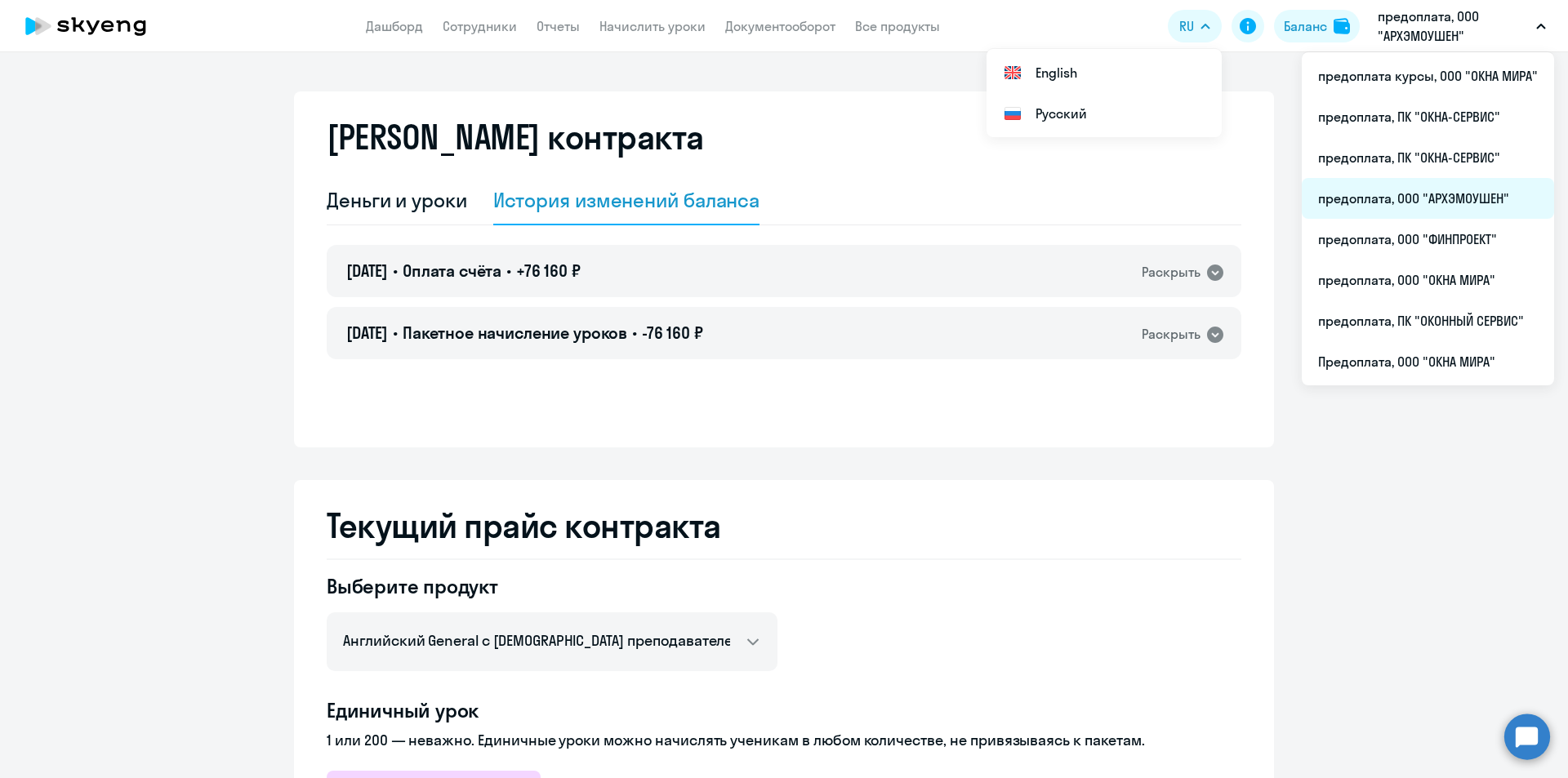
click at [1433, 191] on li "предоплата, ООО "АРХЭМОУШЕН"" at bounding box center [1428, 198] width 253 height 41
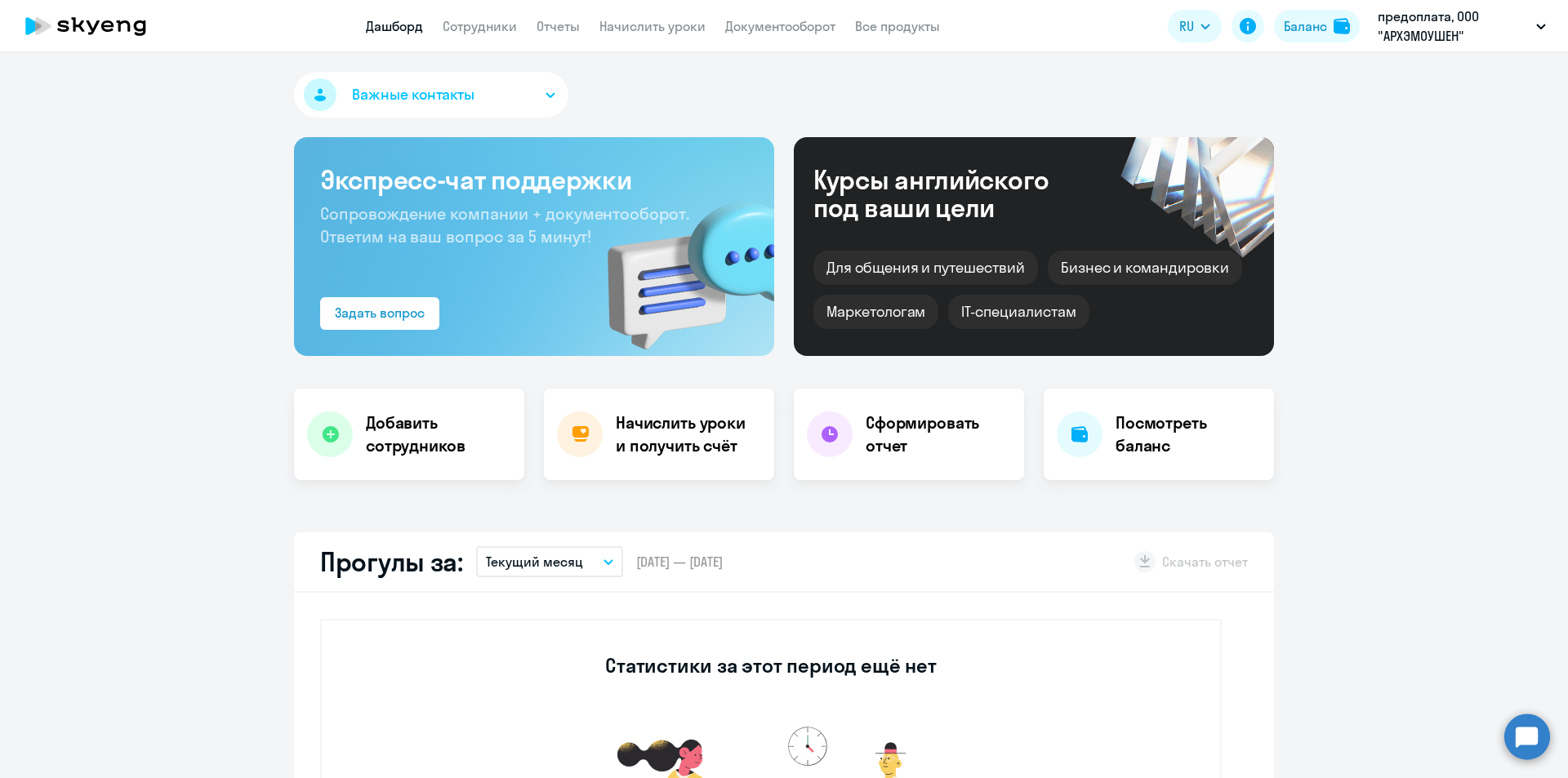
select select "30"
click at [785, 25] on link "Документооборот" at bounding box center [781, 26] width 110 height 16
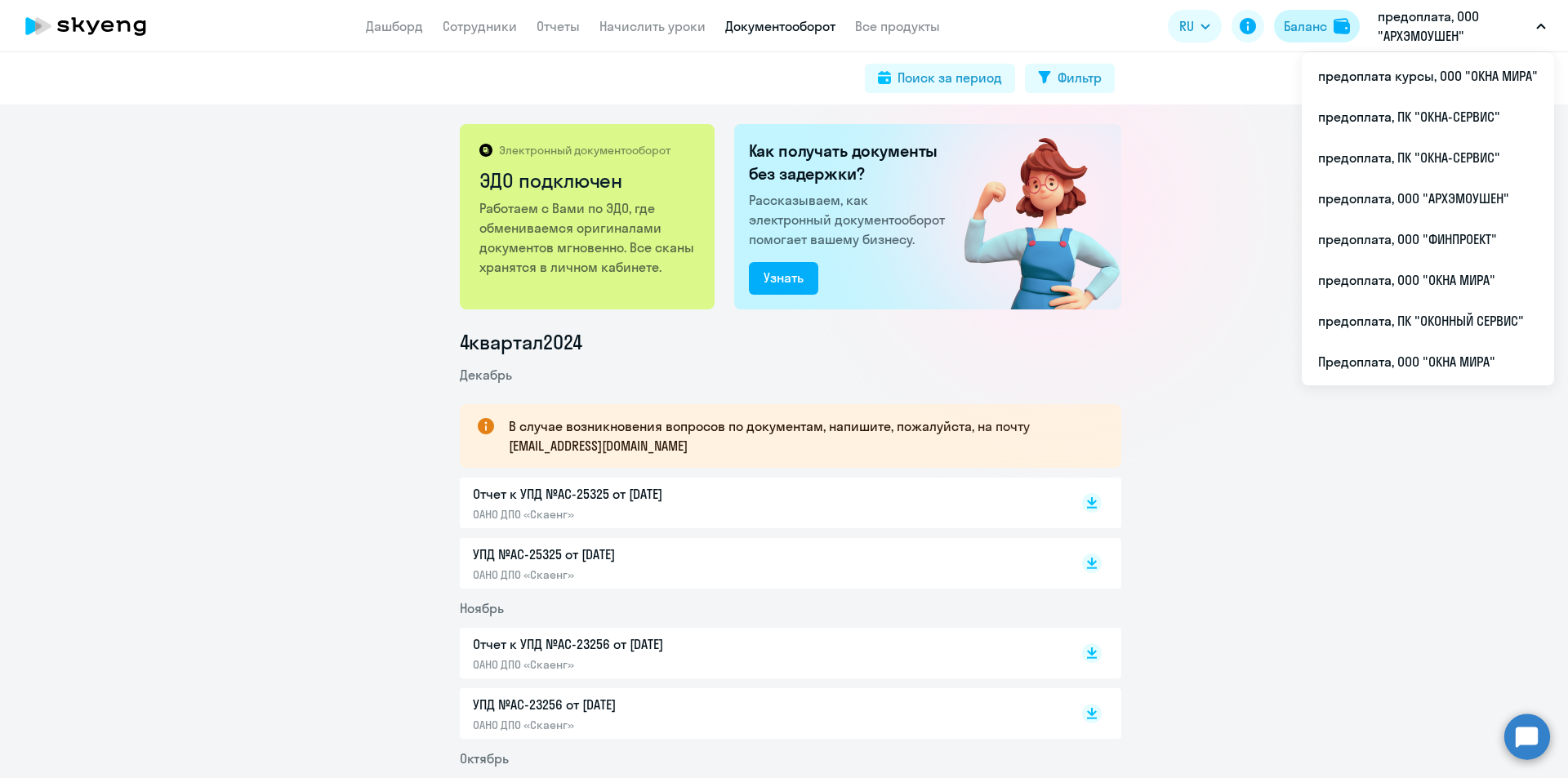
click at [1324, 30] on div "Баланс" at bounding box center [1306, 26] width 44 height 20
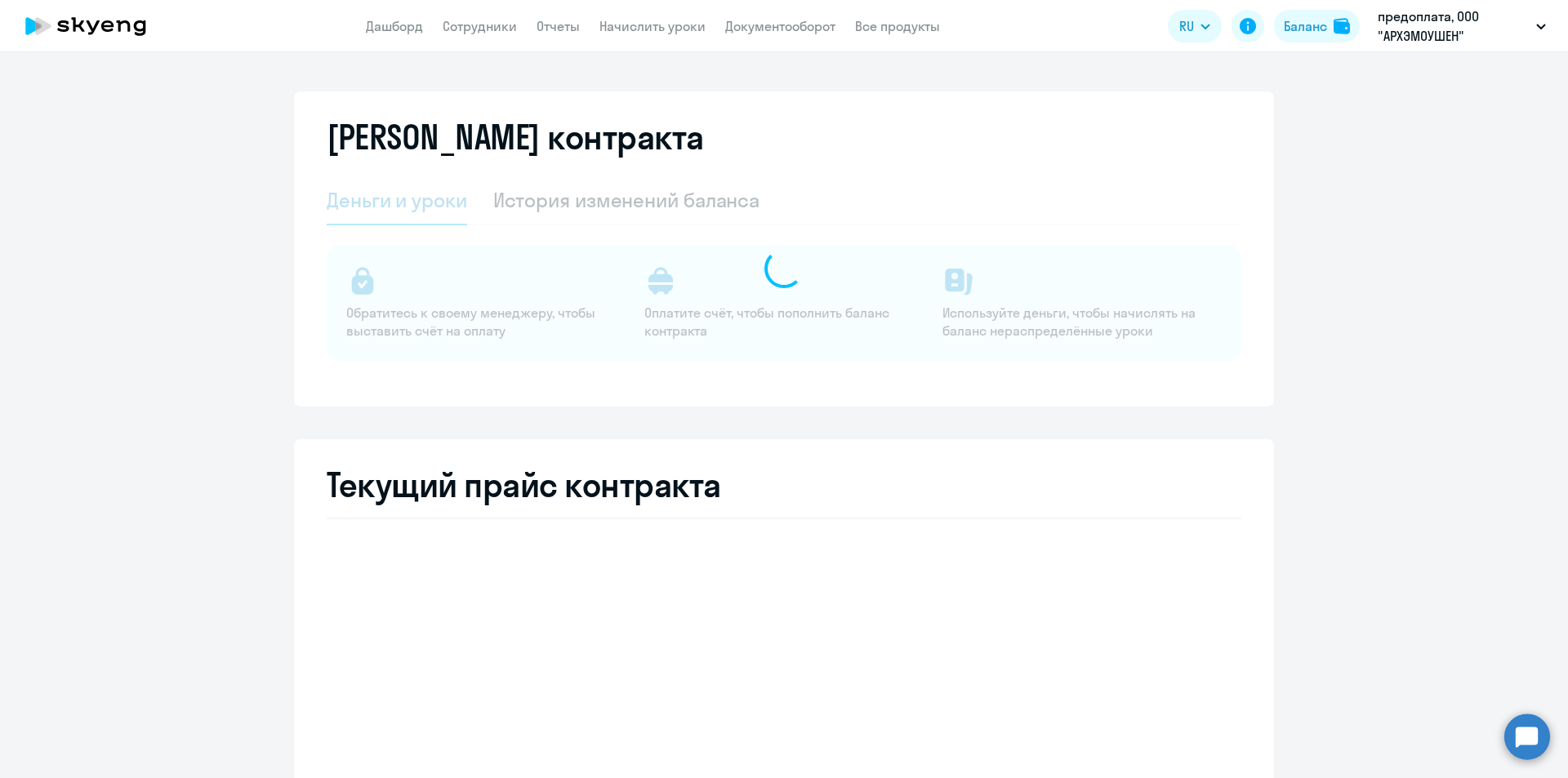
select select "english_adult_not_native_speaker"
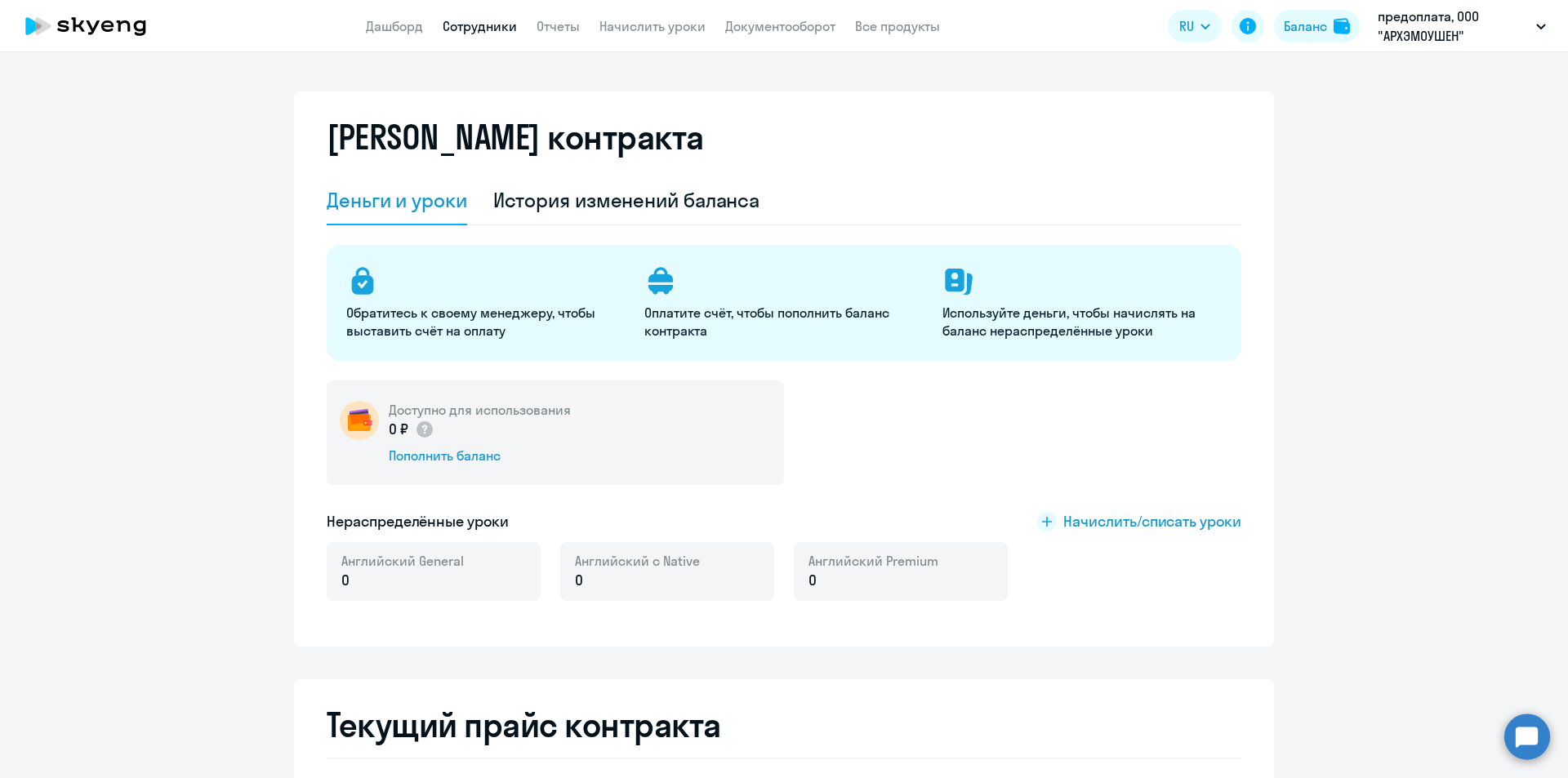
click at [494, 28] on link "Сотрудники" at bounding box center [480, 26] width 74 height 16
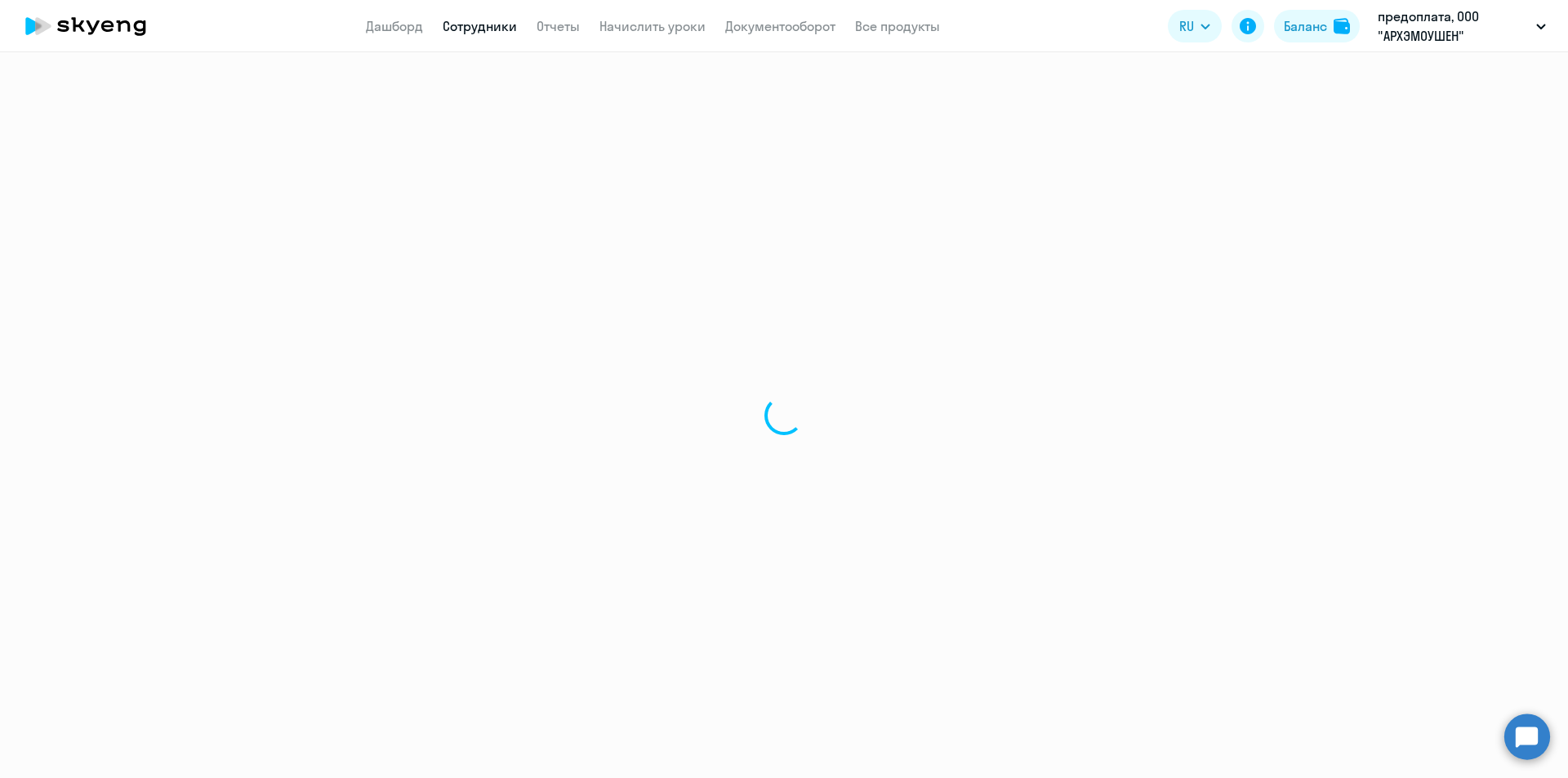
select select "30"
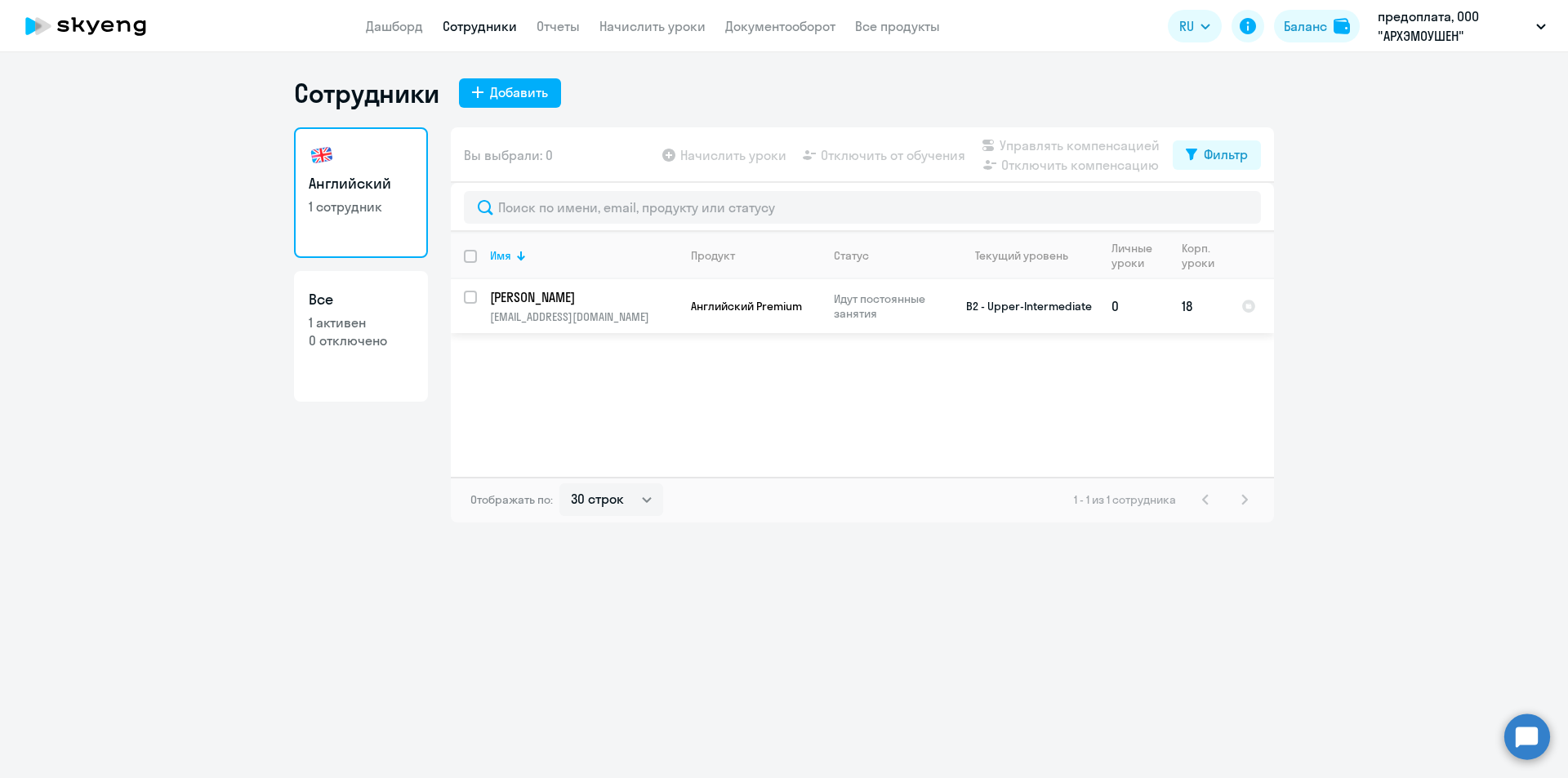
click at [684, 301] on td "Английский Premium" at bounding box center [749, 307] width 143 height 54
select select "english"
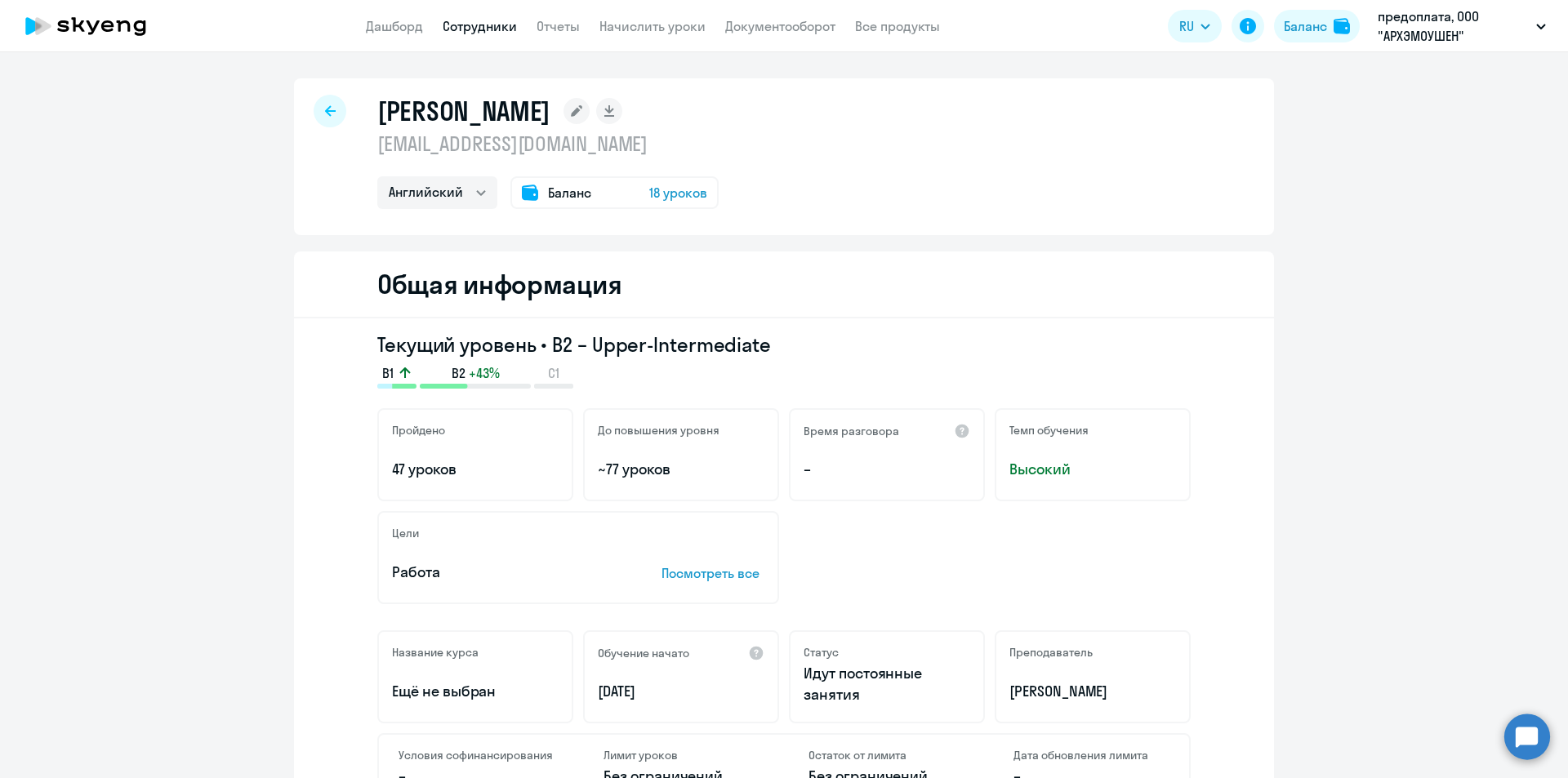
click at [666, 194] on span "18 уроков" at bounding box center [678, 192] width 58 height 20
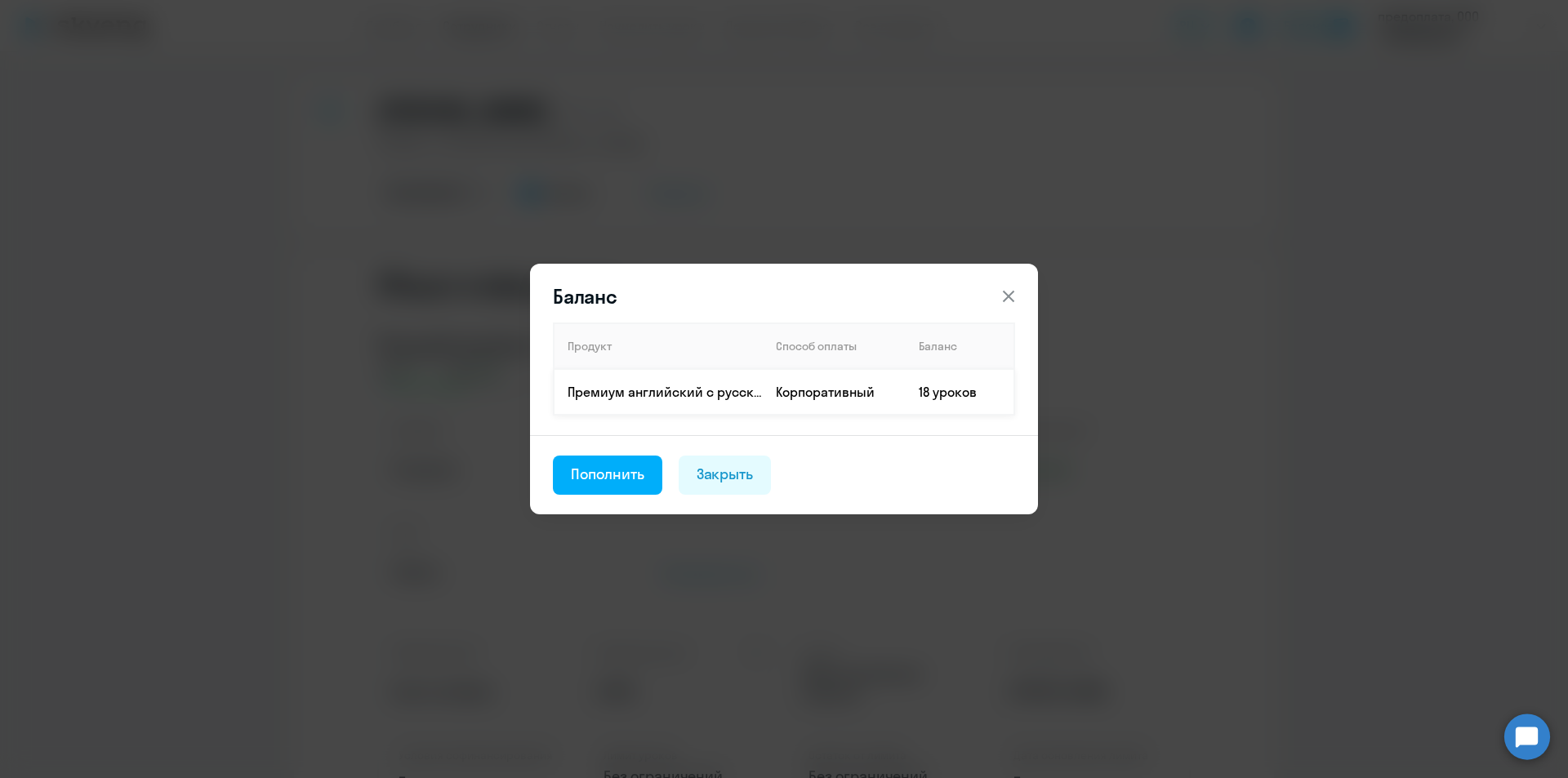
click at [828, 392] on td "Корпоративный" at bounding box center [834, 392] width 143 height 46
click at [1009, 296] on icon at bounding box center [1009, 296] width 12 height 12
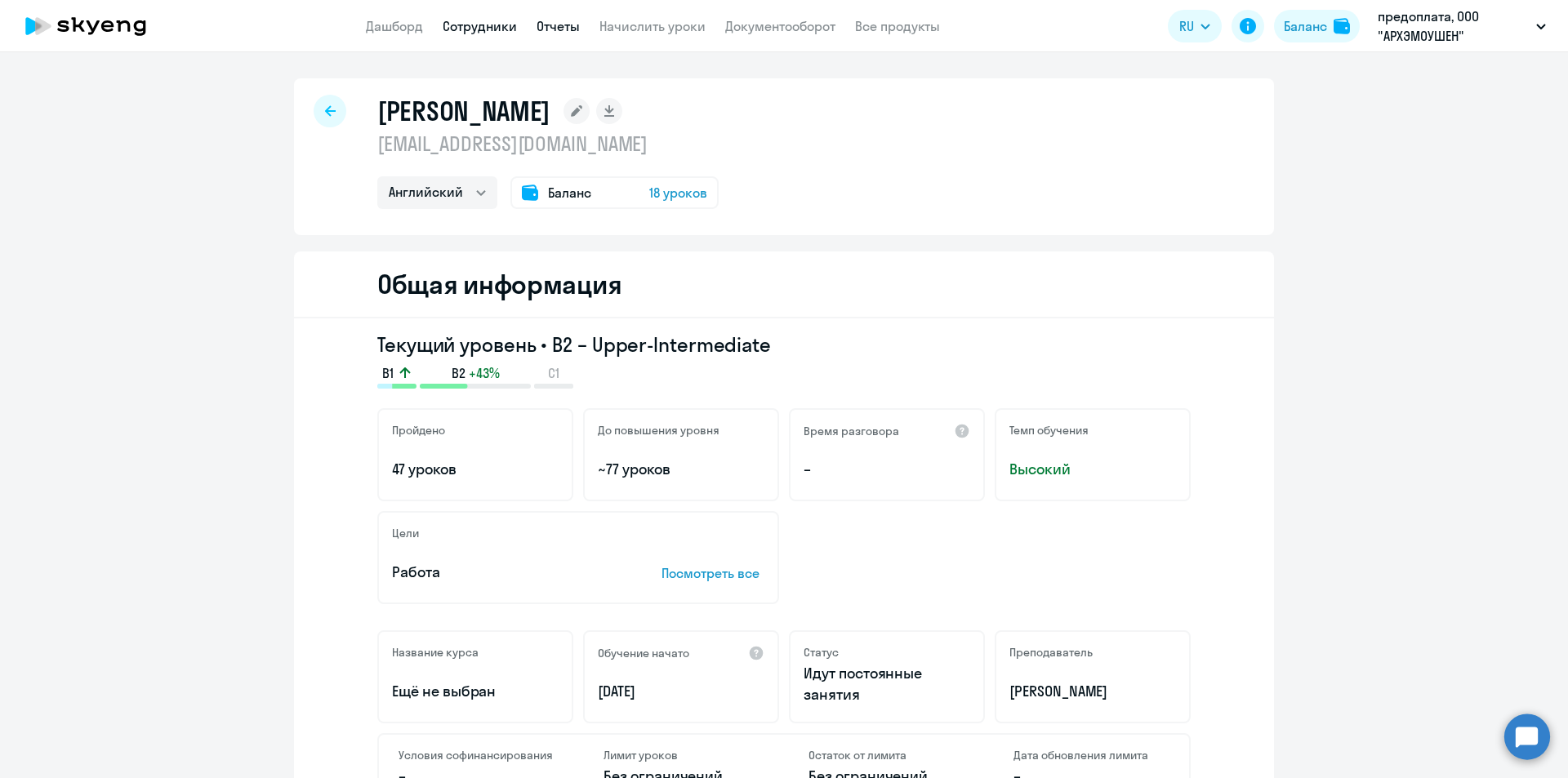
click at [554, 30] on link "Отчеты" at bounding box center [558, 26] width 44 height 16
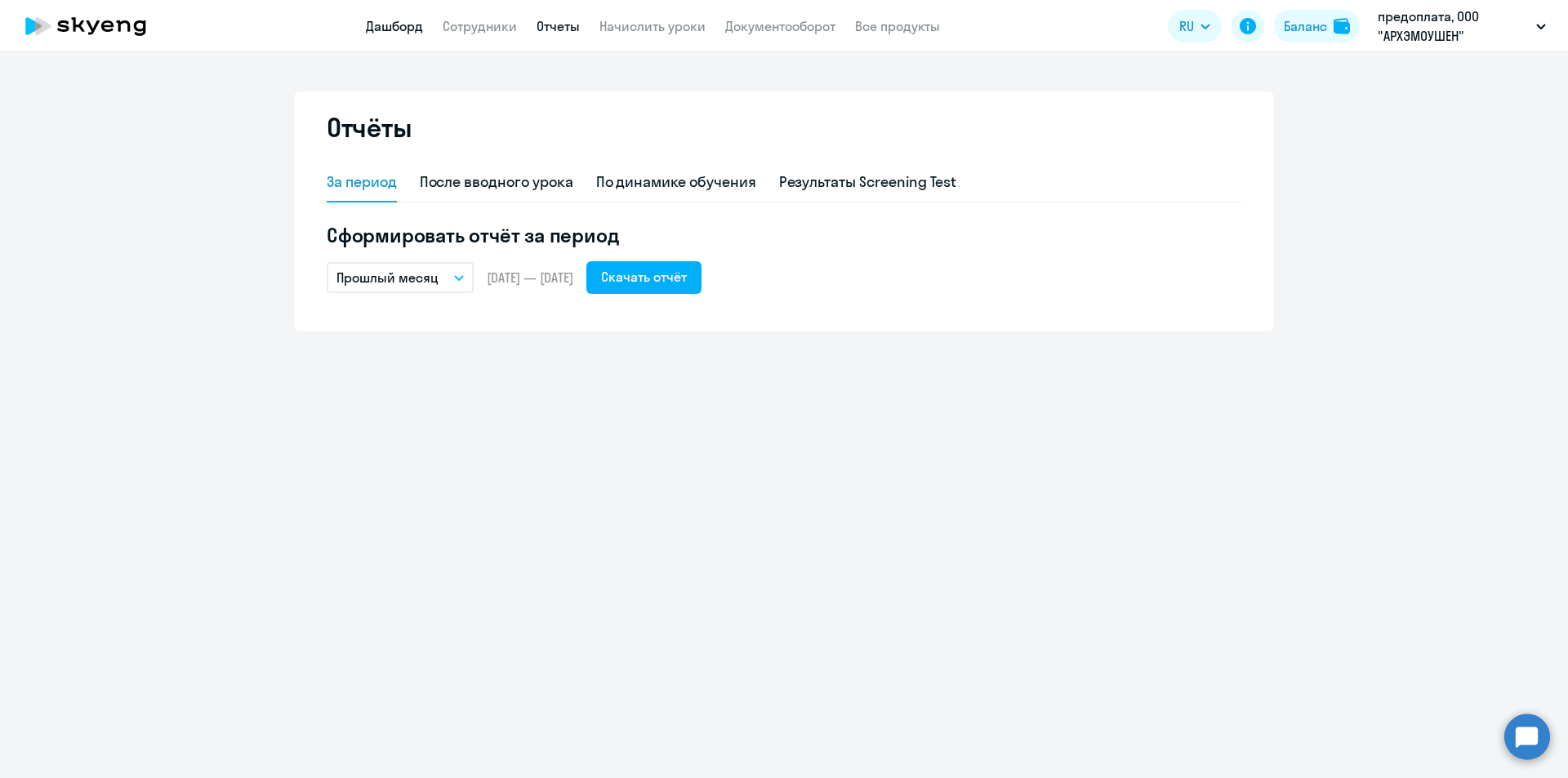
click at [406, 25] on link "Дашборд" at bounding box center [394, 26] width 57 height 16
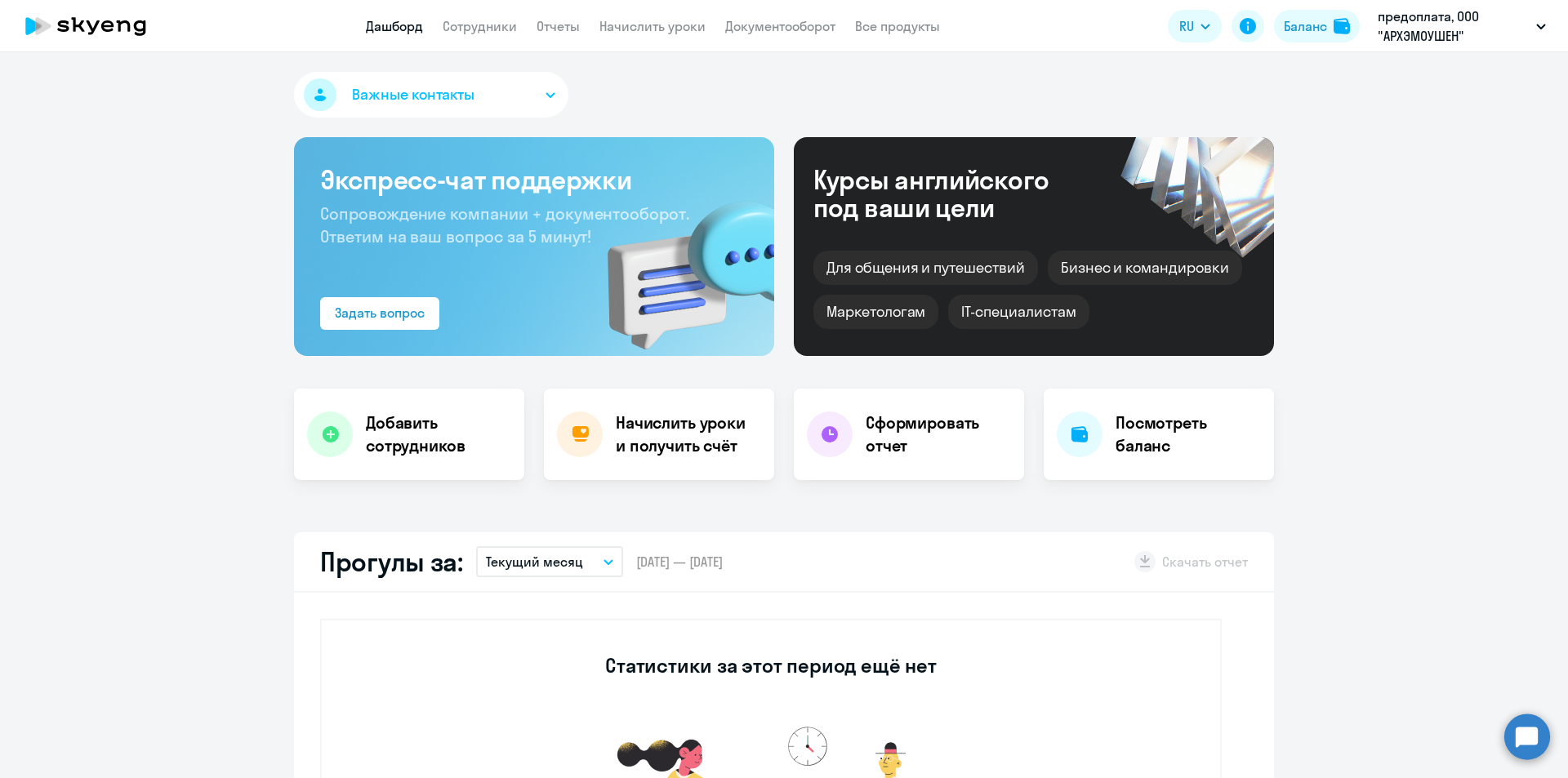
select select "30"
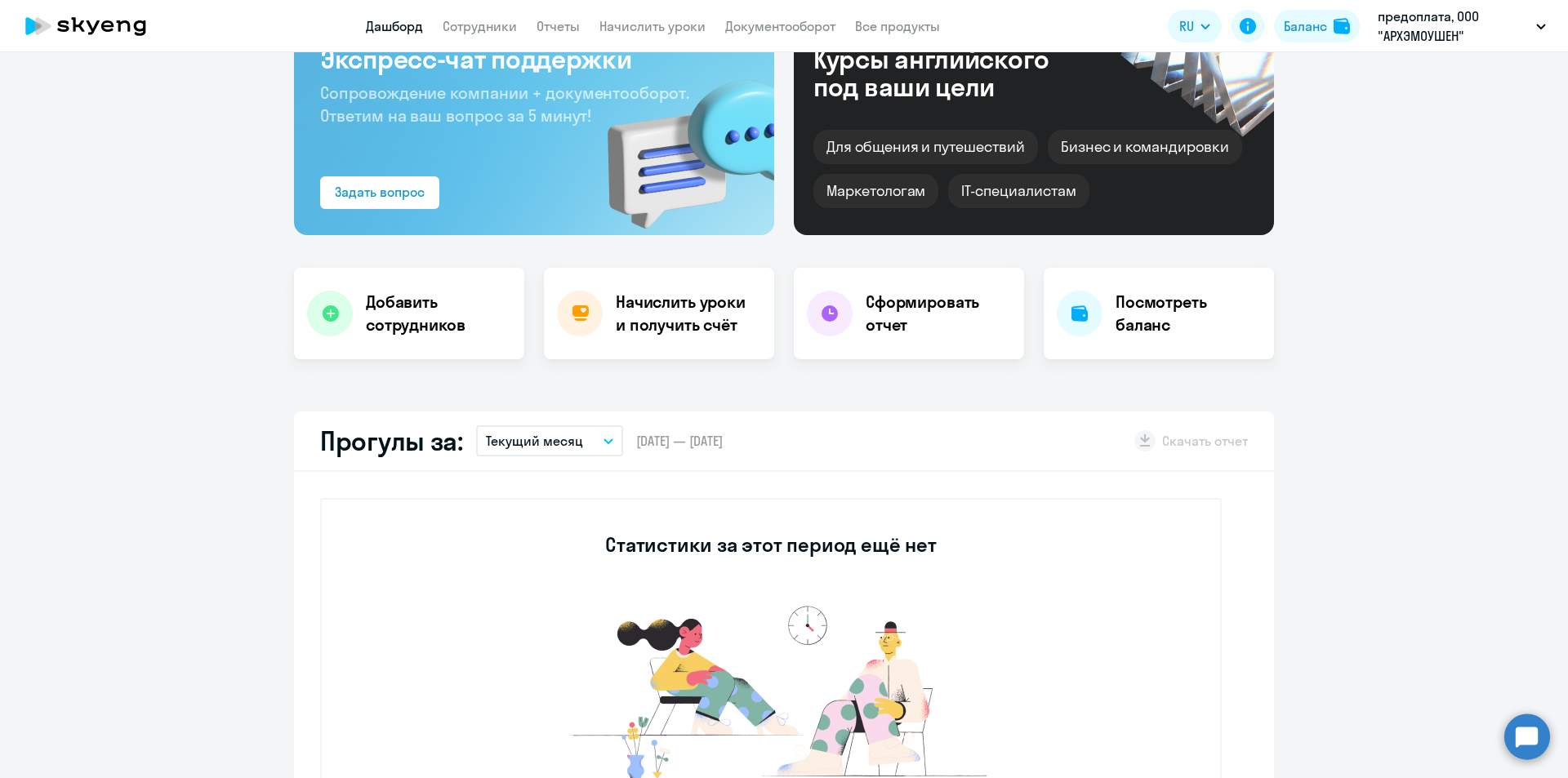
scroll to position [245, 0]
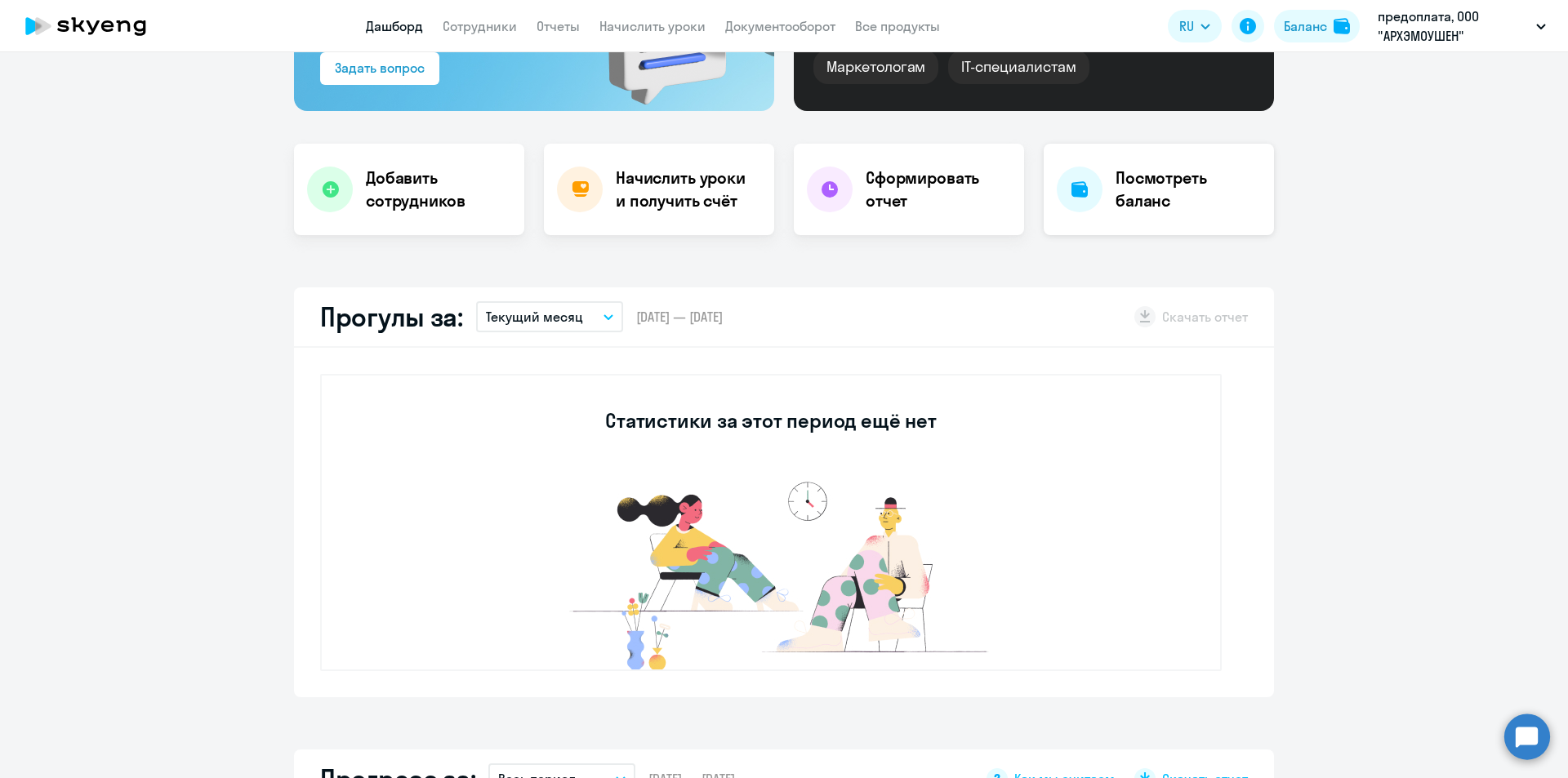
click at [1187, 183] on h4 "Посмотреть баланс" at bounding box center [1188, 190] width 146 height 46
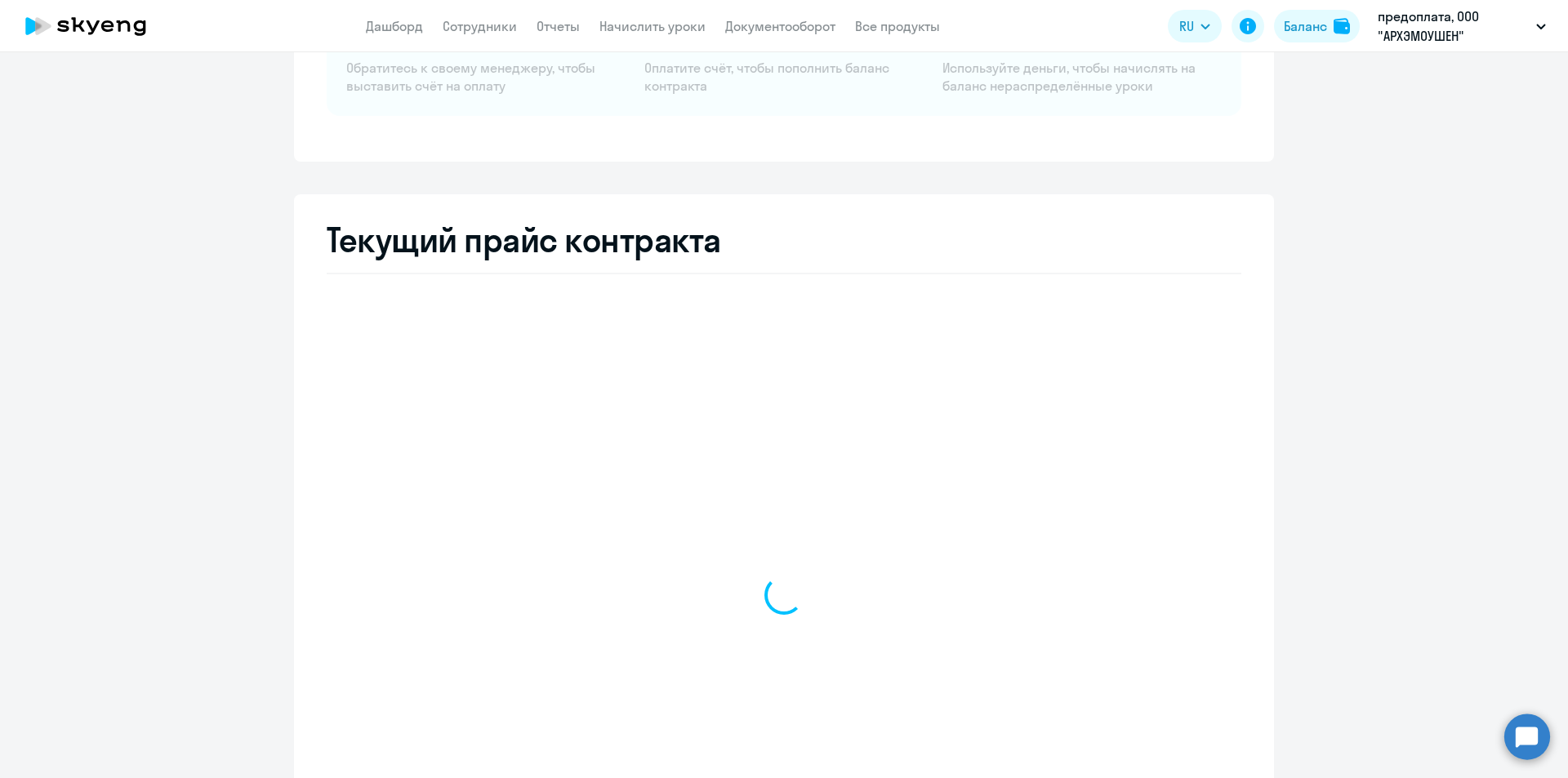
select select "english_adult_not_native_speaker"
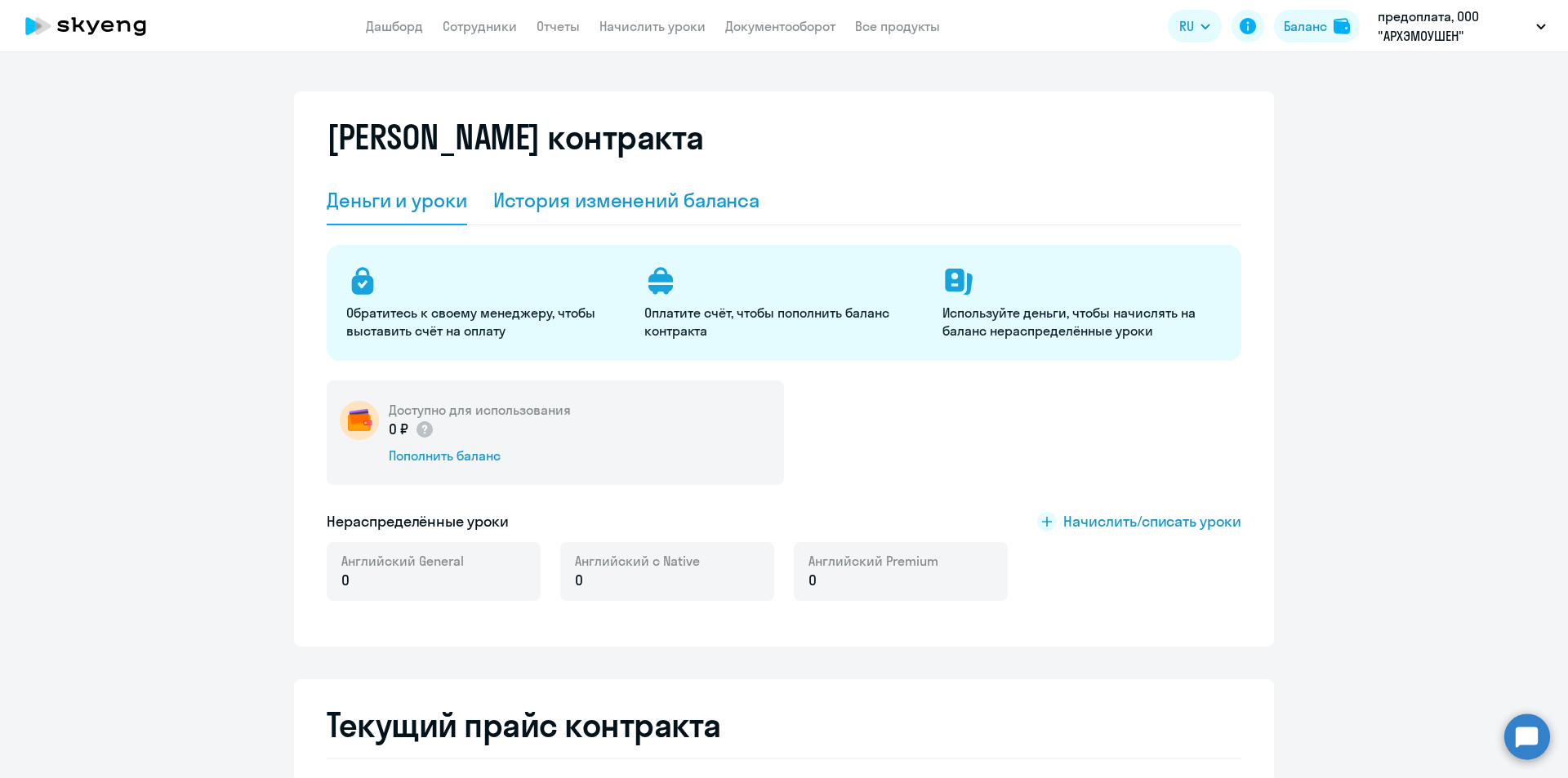
click at [619, 205] on div "История изменений баланса" at bounding box center [627, 200] width 267 height 26
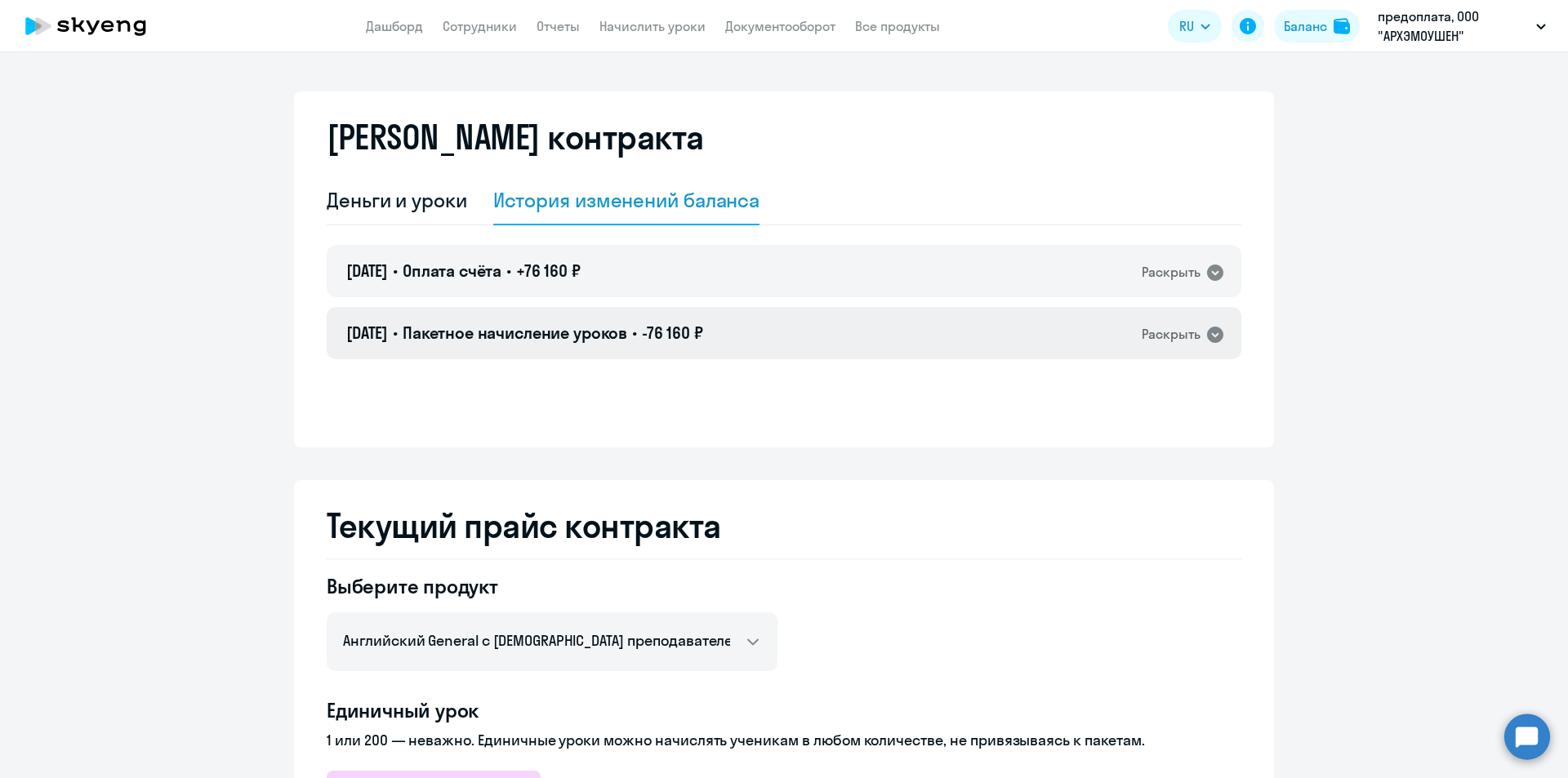
click at [1206, 334] on icon at bounding box center [1215, 335] width 20 height 20
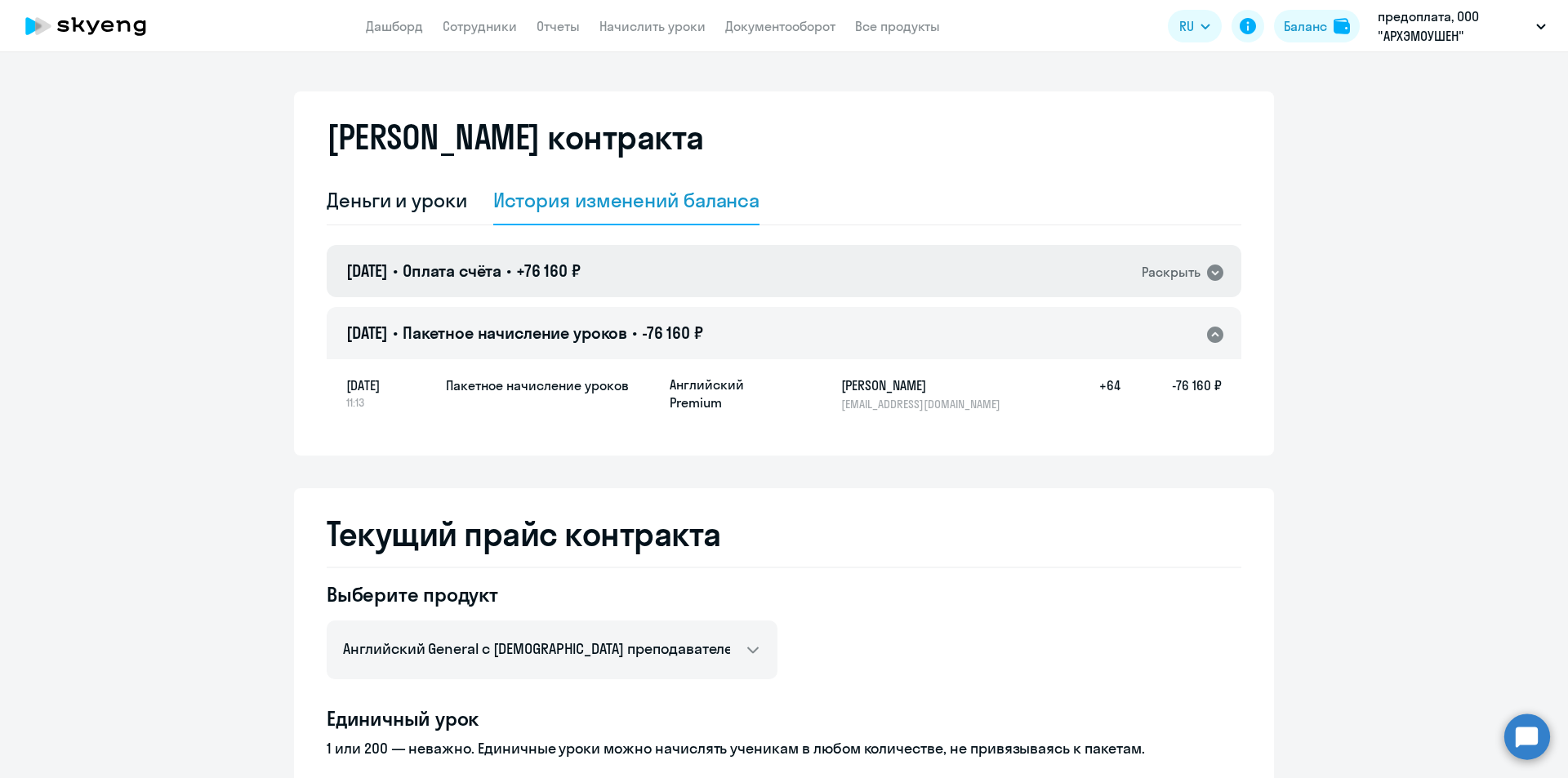
click at [1216, 277] on icon at bounding box center [1215, 273] width 16 height 16
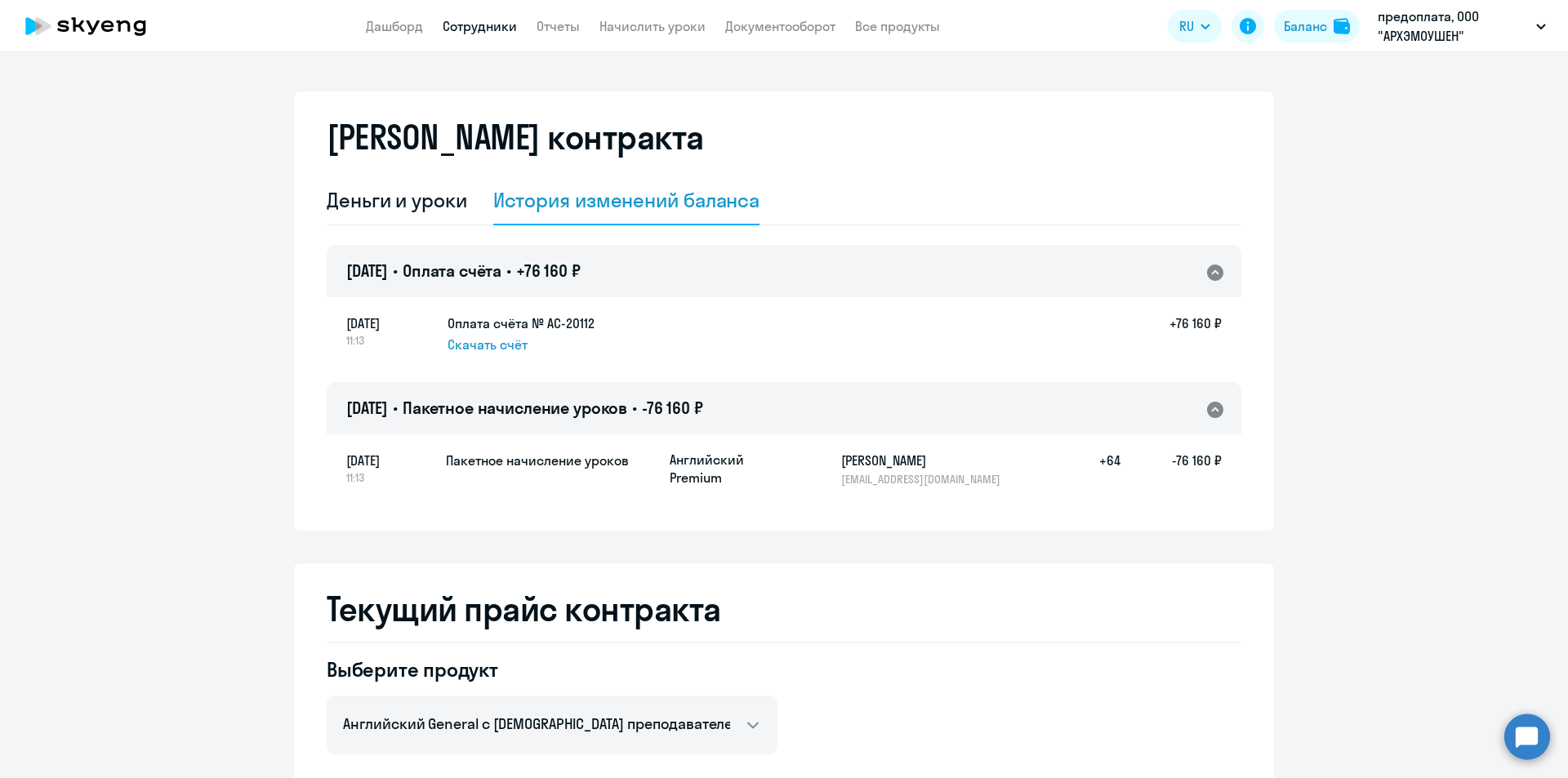
click at [498, 23] on link "Сотрудники" at bounding box center [480, 26] width 74 height 16
select select "30"
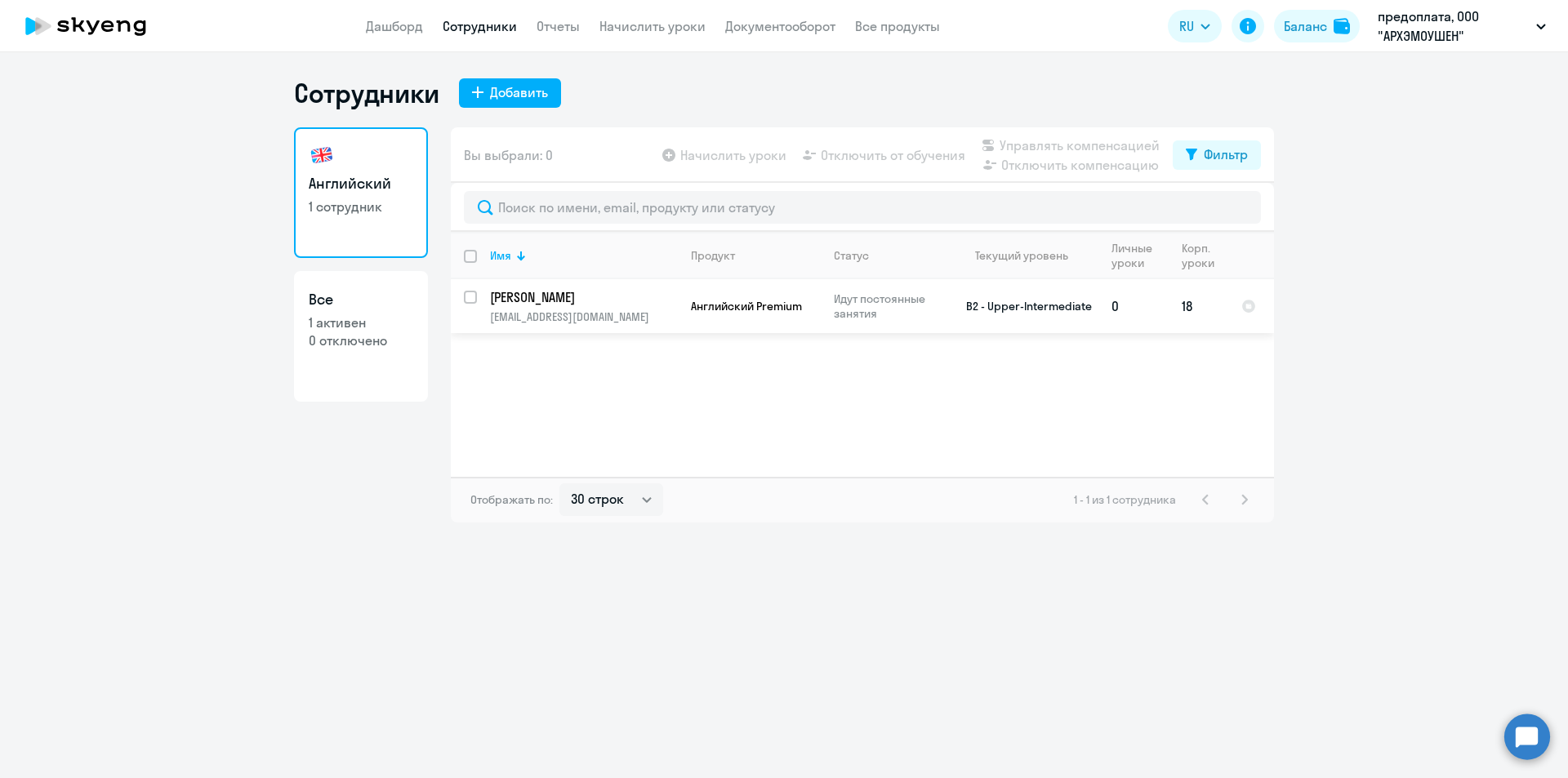
click at [754, 292] on td "Английский Premium" at bounding box center [749, 307] width 143 height 54
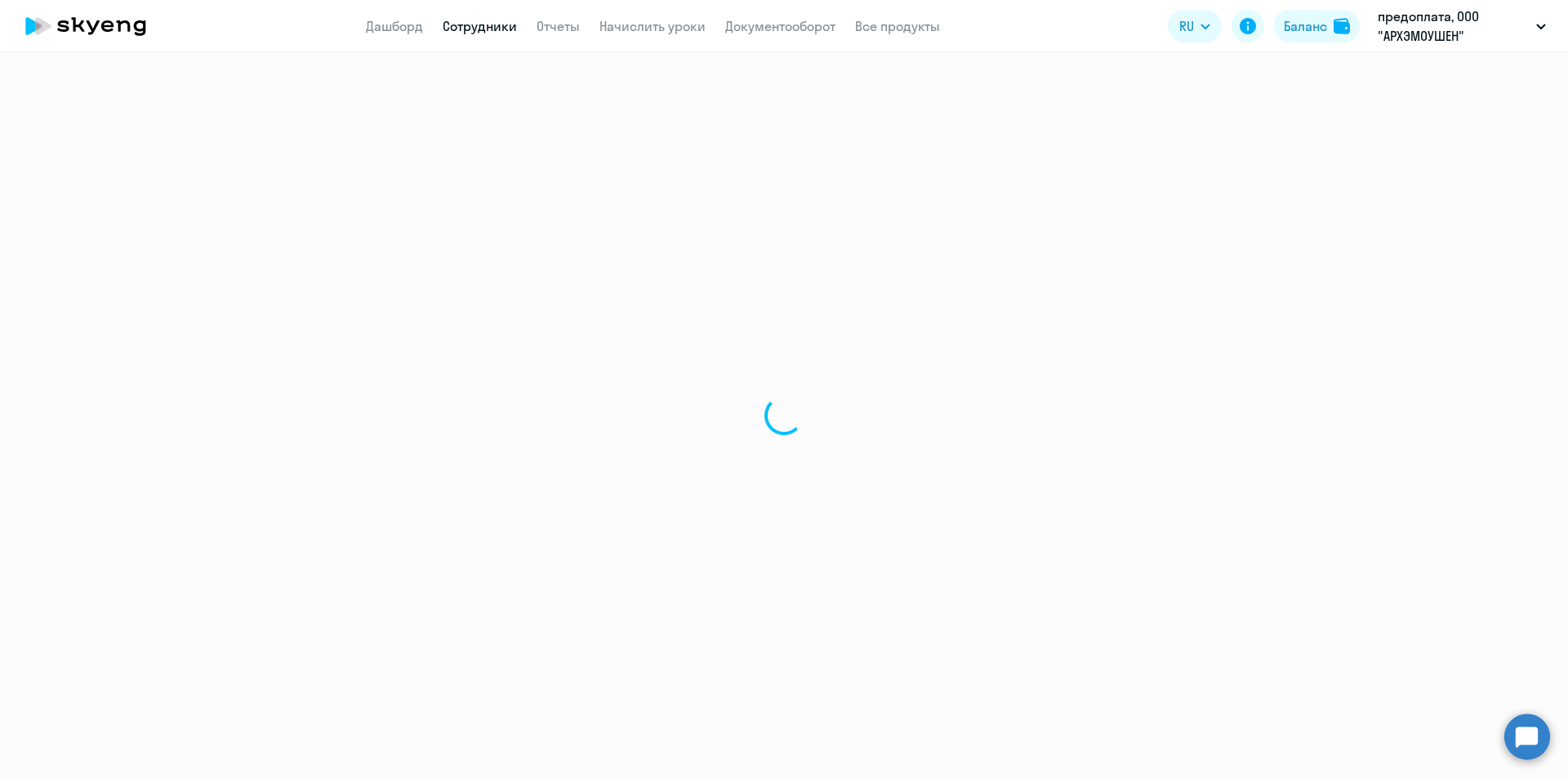
select select "english"
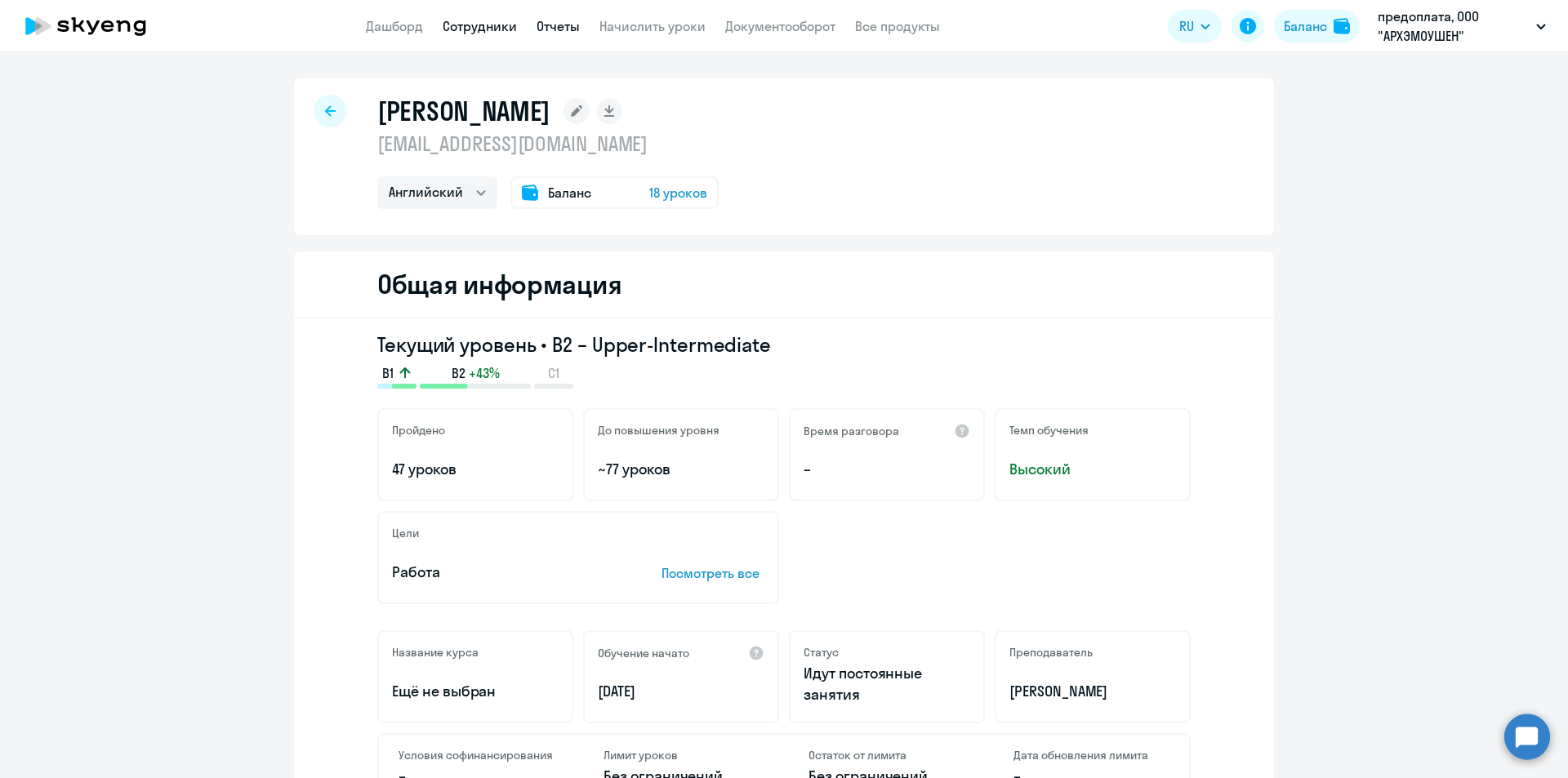
click at [571, 23] on link "Отчеты" at bounding box center [558, 26] width 44 height 16
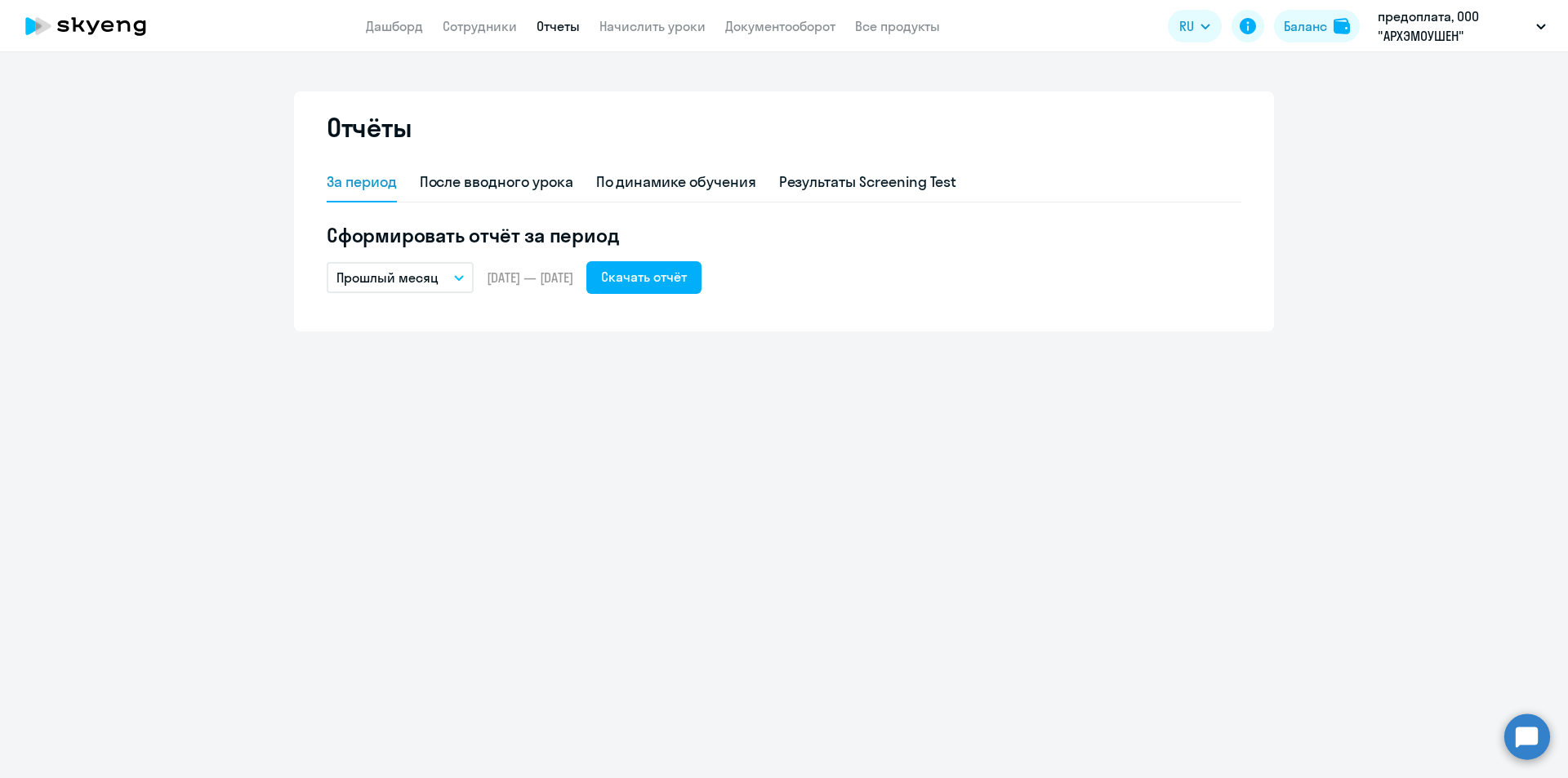
click at [462, 283] on button "Прошлый месяц" at bounding box center [400, 278] width 147 height 31
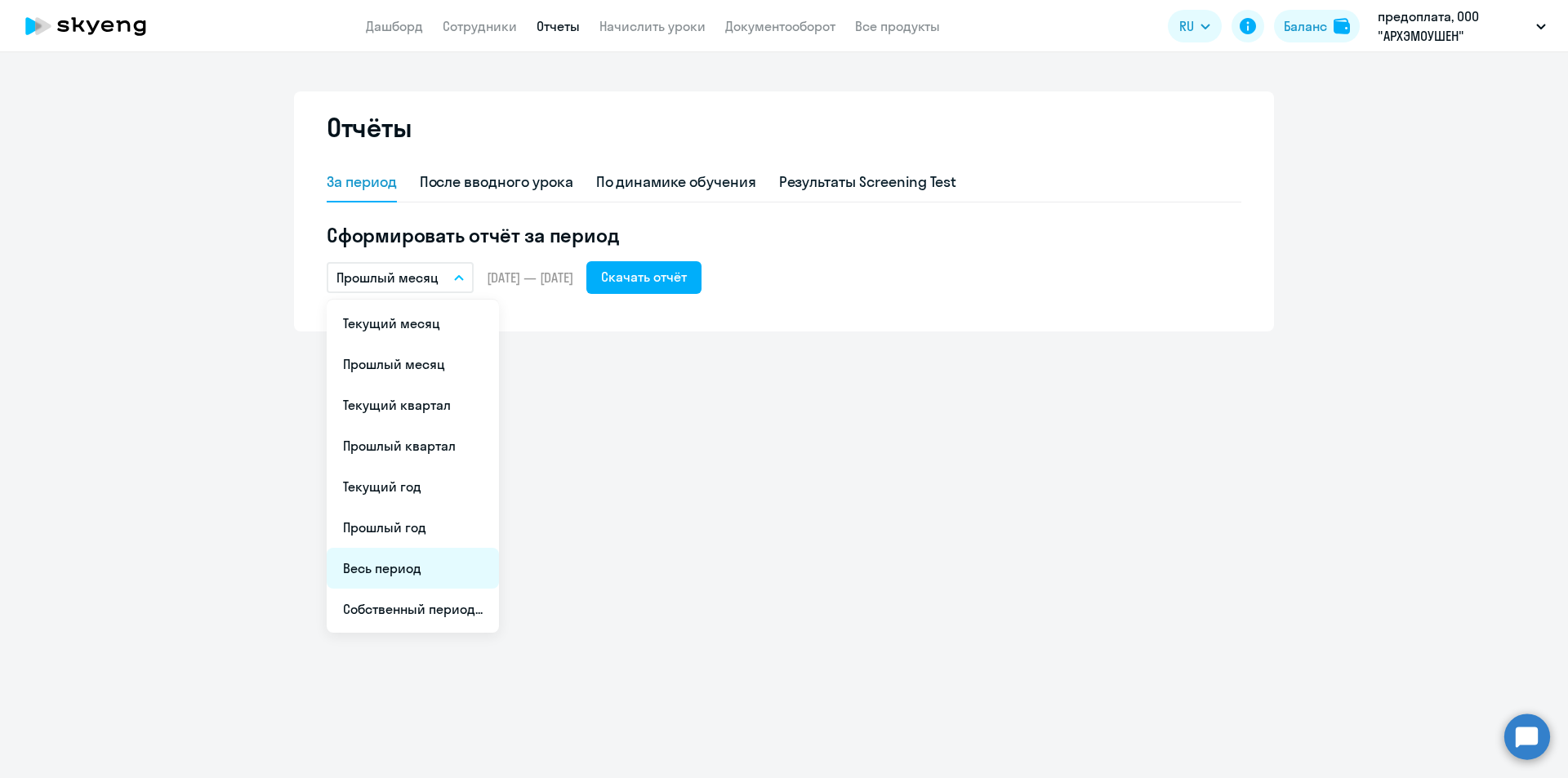
click at [396, 578] on li "Весь период" at bounding box center [412, 568] width 172 height 41
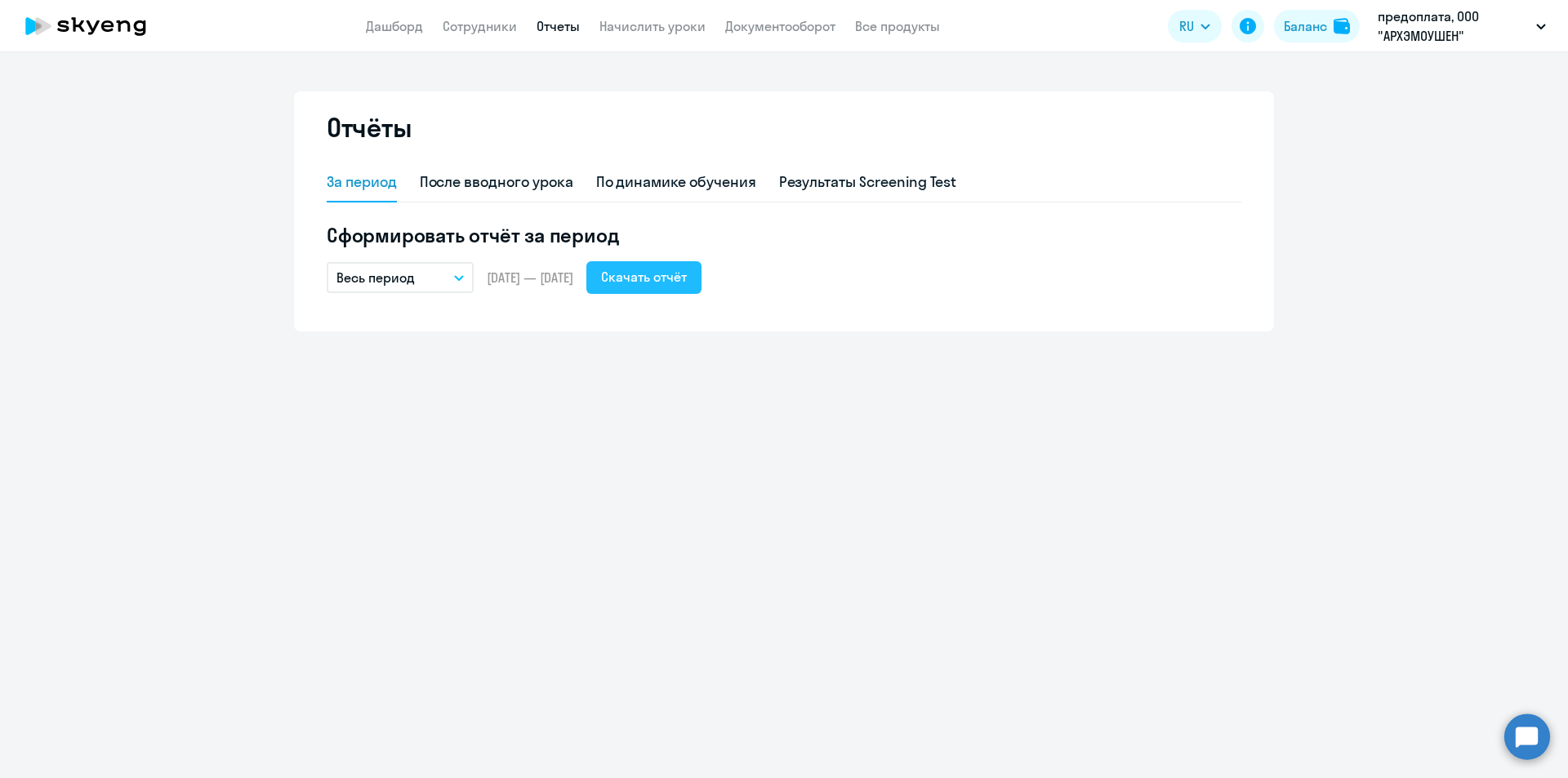
click at [683, 280] on div "Скачать отчёт" at bounding box center [644, 277] width 86 height 20
click at [479, 32] on link "Сотрудники" at bounding box center [480, 26] width 74 height 16
select select "30"
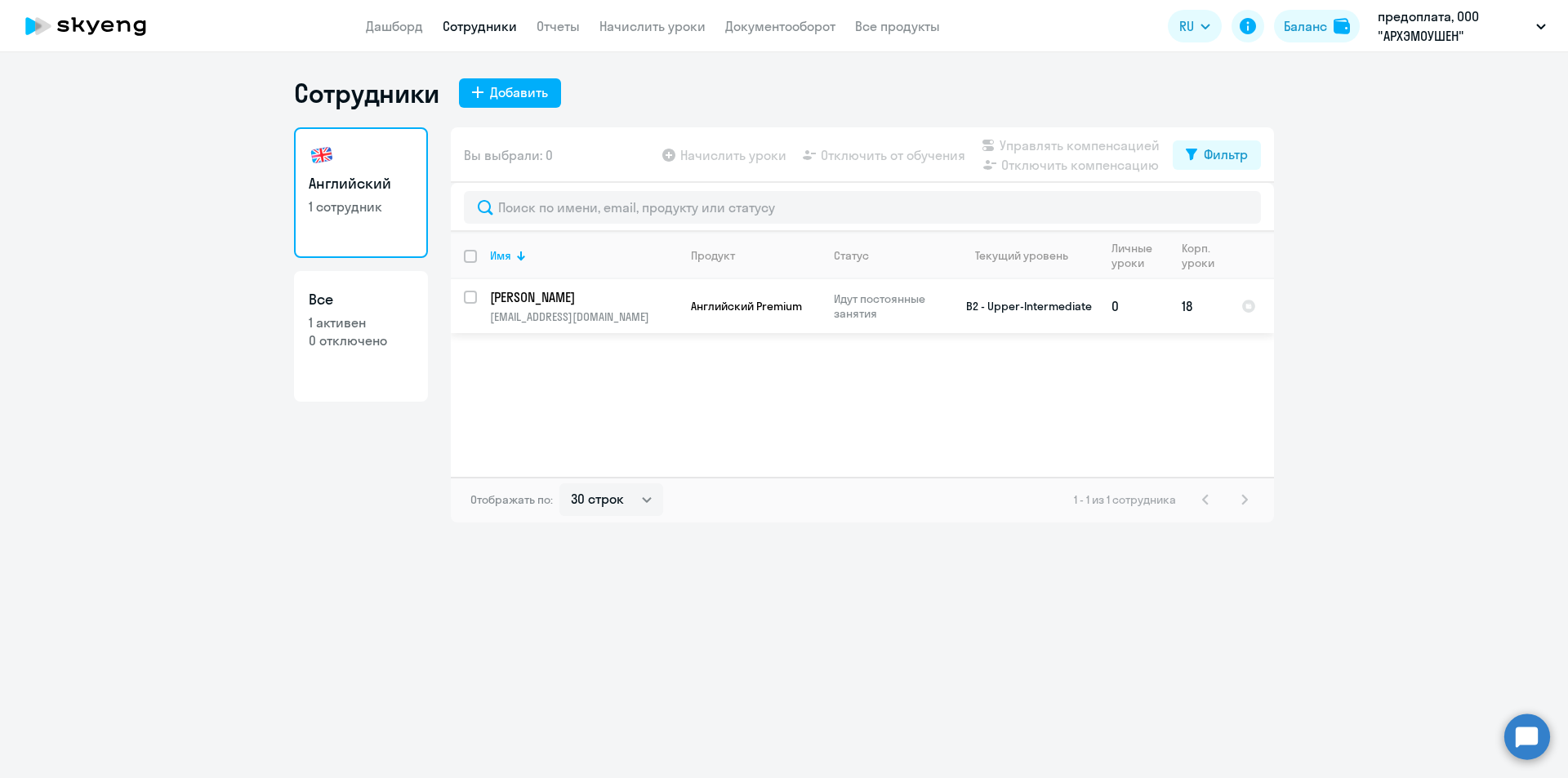
click at [471, 299] on input "select row 24155454" at bounding box center [480, 307] width 33 height 33
checkbox input "true"
click at [912, 155] on span "Отключить от обучения" at bounding box center [893, 155] width 145 height 20
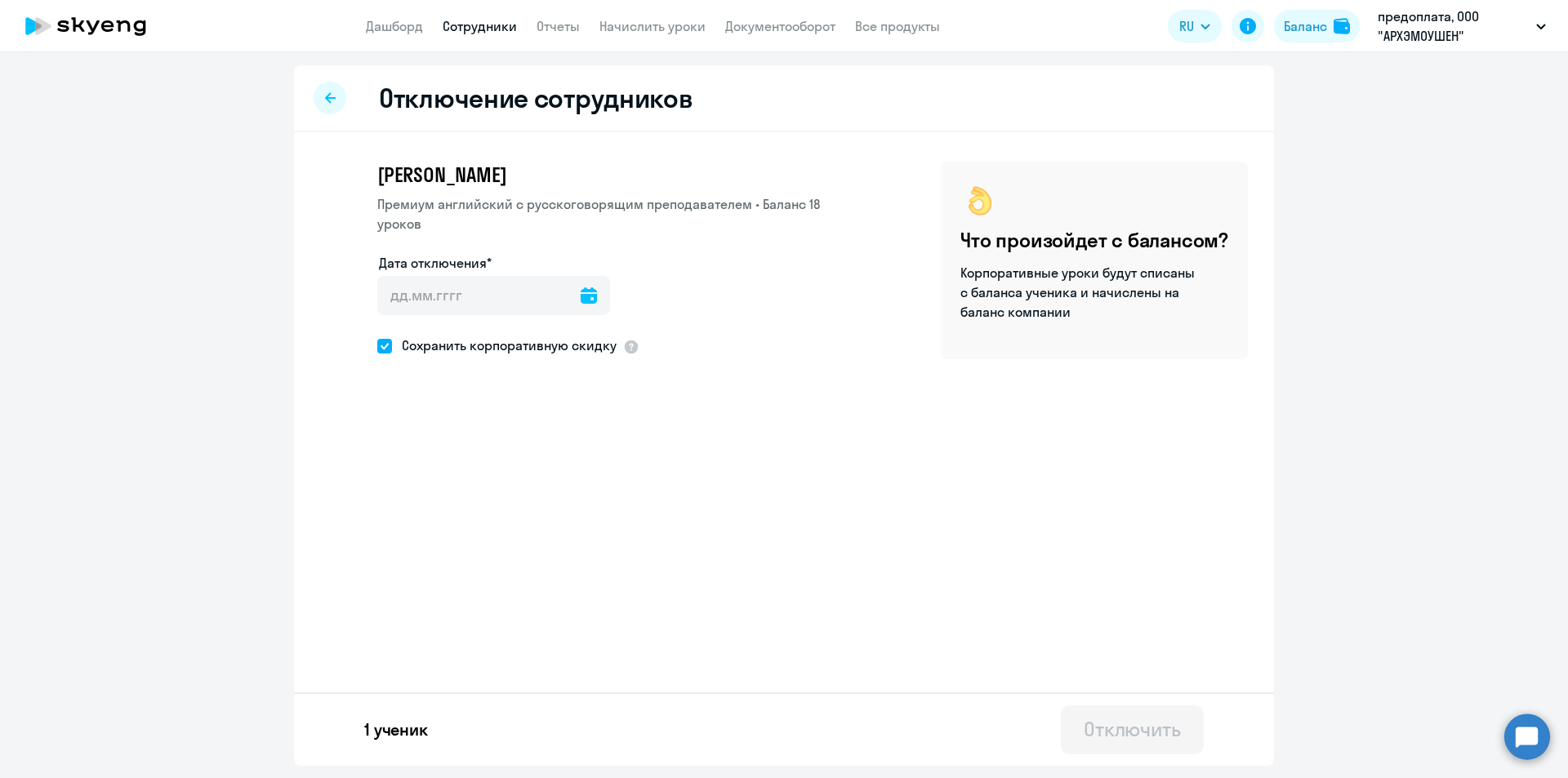
click at [581, 299] on icon at bounding box center [589, 295] width 16 height 16
click at [430, 484] on span "12" at bounding box center [433, 486] width 30 height 30
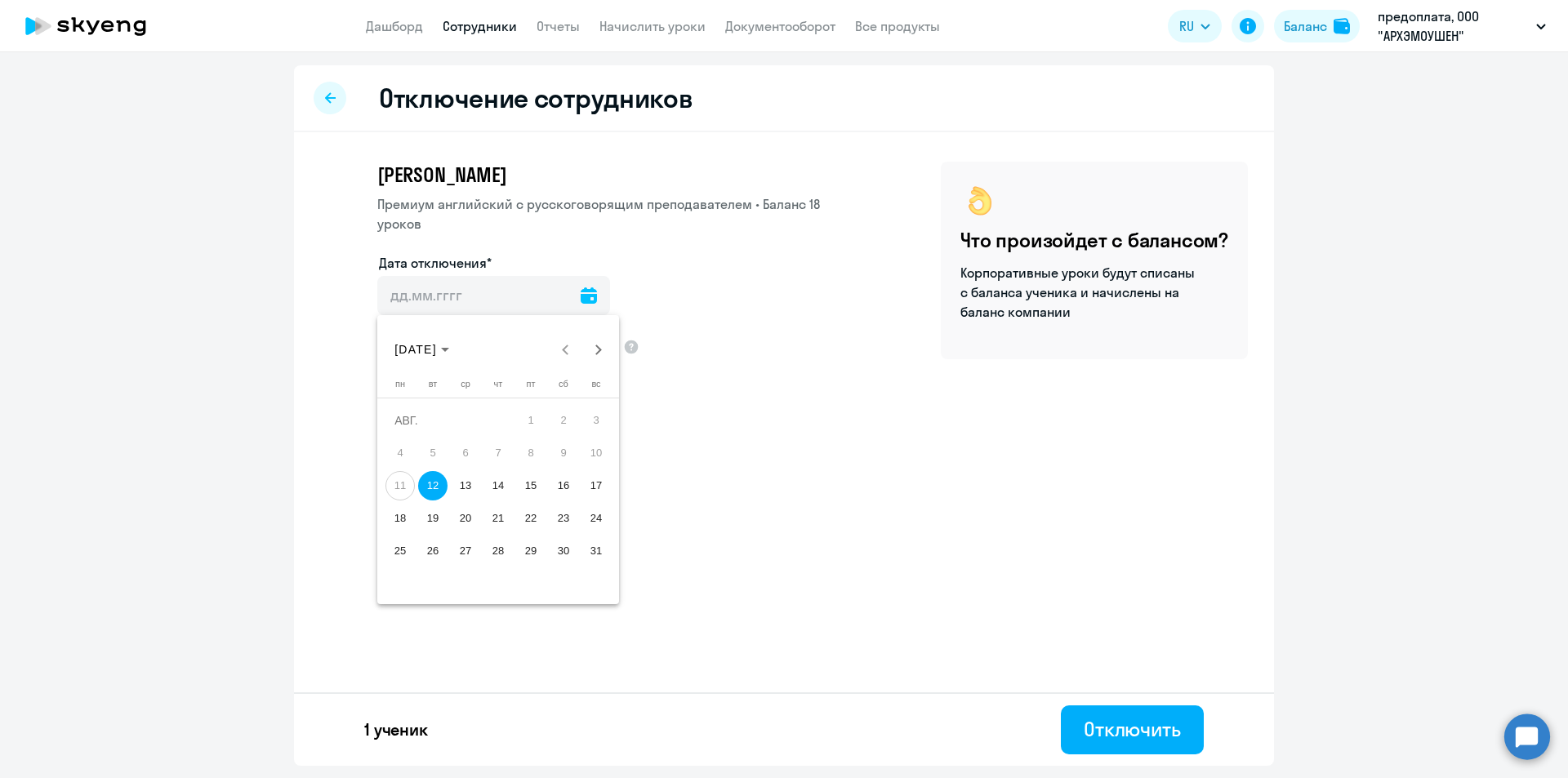
type input "[DATE]"
drag, startPoint x: 1131, startPoint y: 727, endPoint x: 870, endPoint y: 533, distance: 325.2
click at [870, 535] on div "Отключение сотрудников [PERSON_NAME] Премиум [DEMOGRAPHIC_DATA] с русскоговорящ…" at bounding box center [783, 415] width 980 height 701
click at [386, 346] on span at bounding box center [385, 346] width 15 height 15
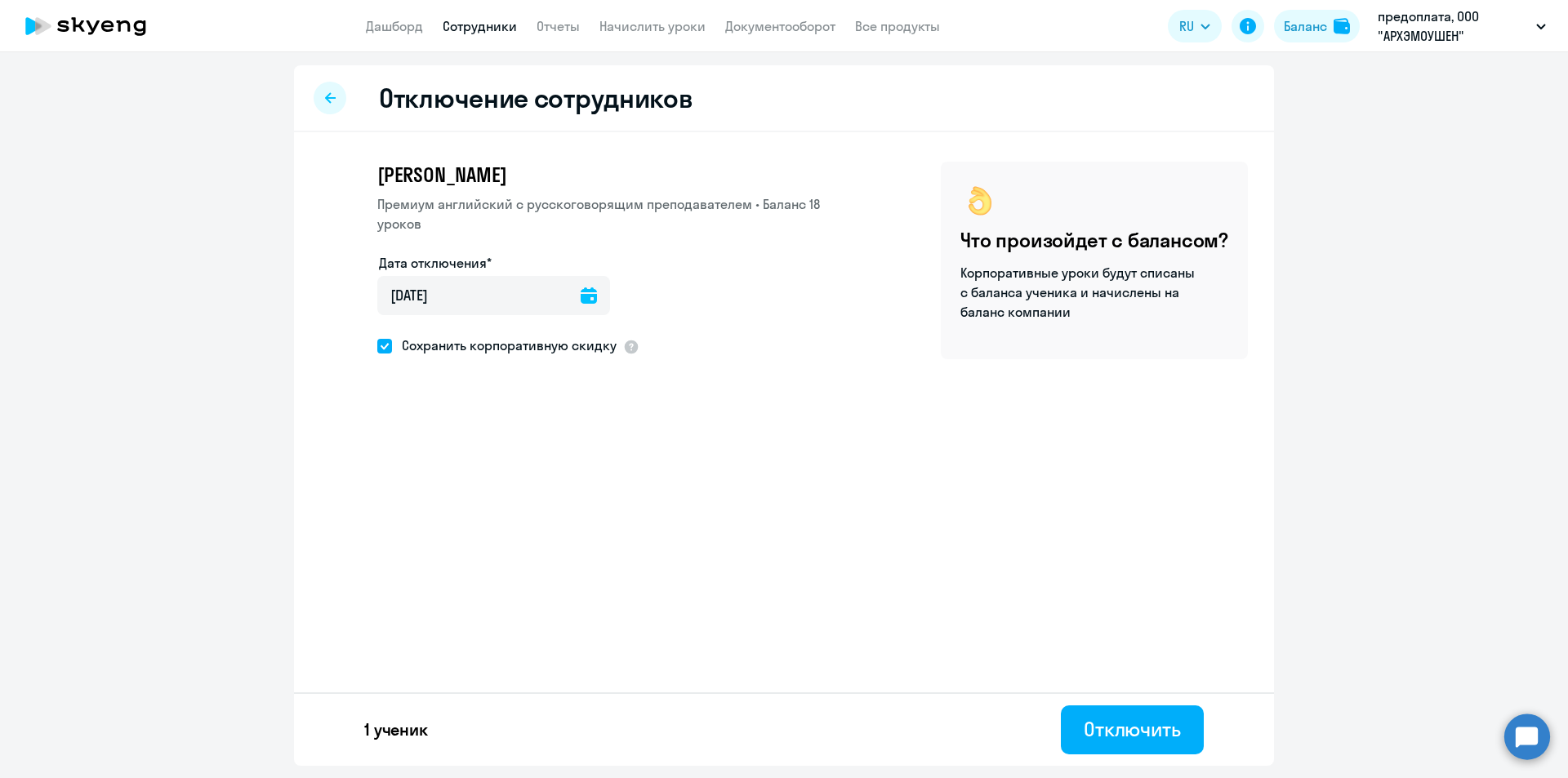
click at [378, 346] on input "Сохранить корпоративную скидку" at bounding box center [377, 345] width 1 height 1
checkbox input "false"
click at [485, 544] on div "Отключение сотрудников [PERSON_NAME] Премиум [DEMOGRAPHIC_DATA] с русскоговорящ…" at bounding box center [783, 415] width 980 height 701
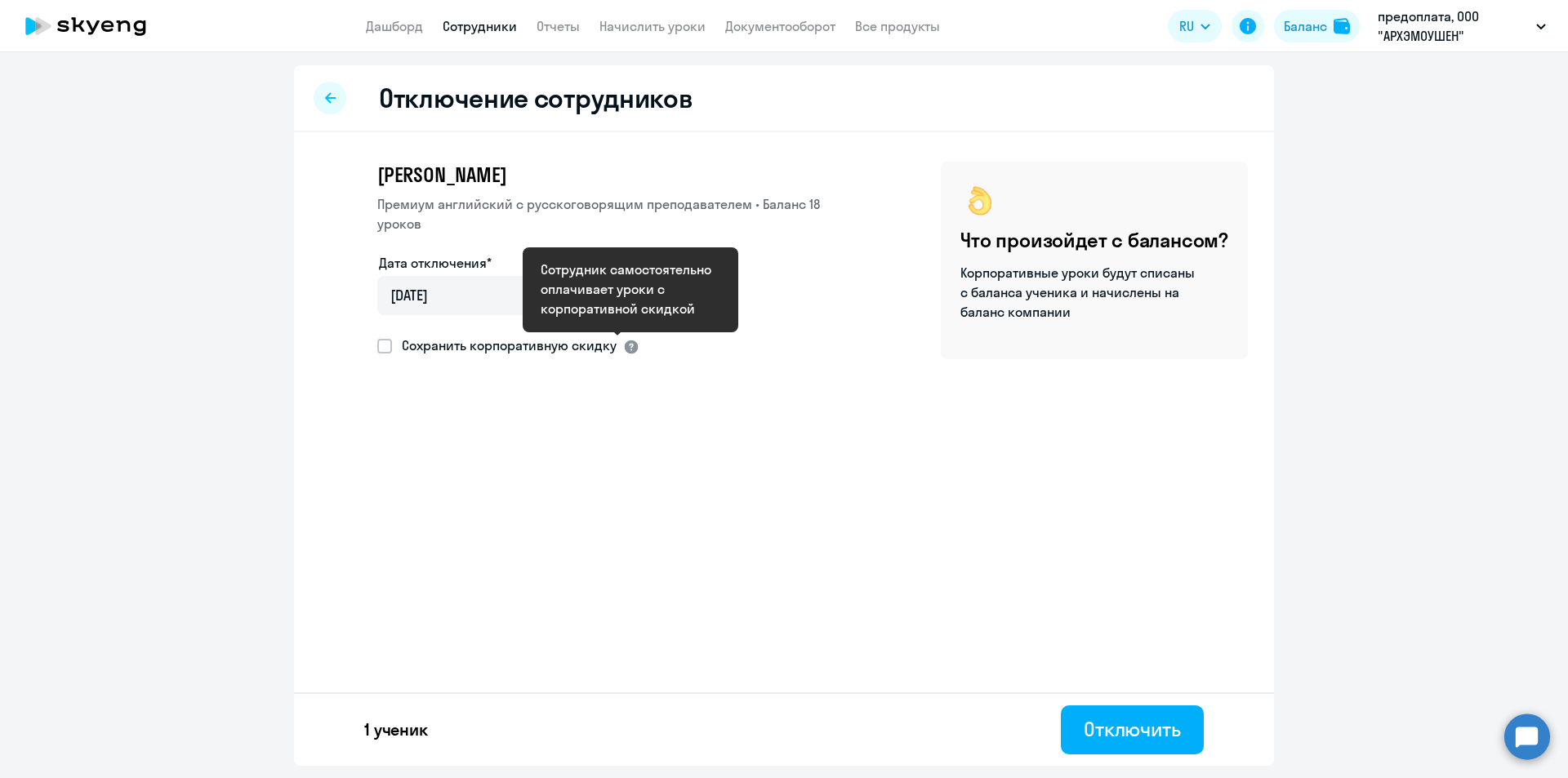
click at [632, 346] on div at bounding box center [632, 347] width 16 height 16
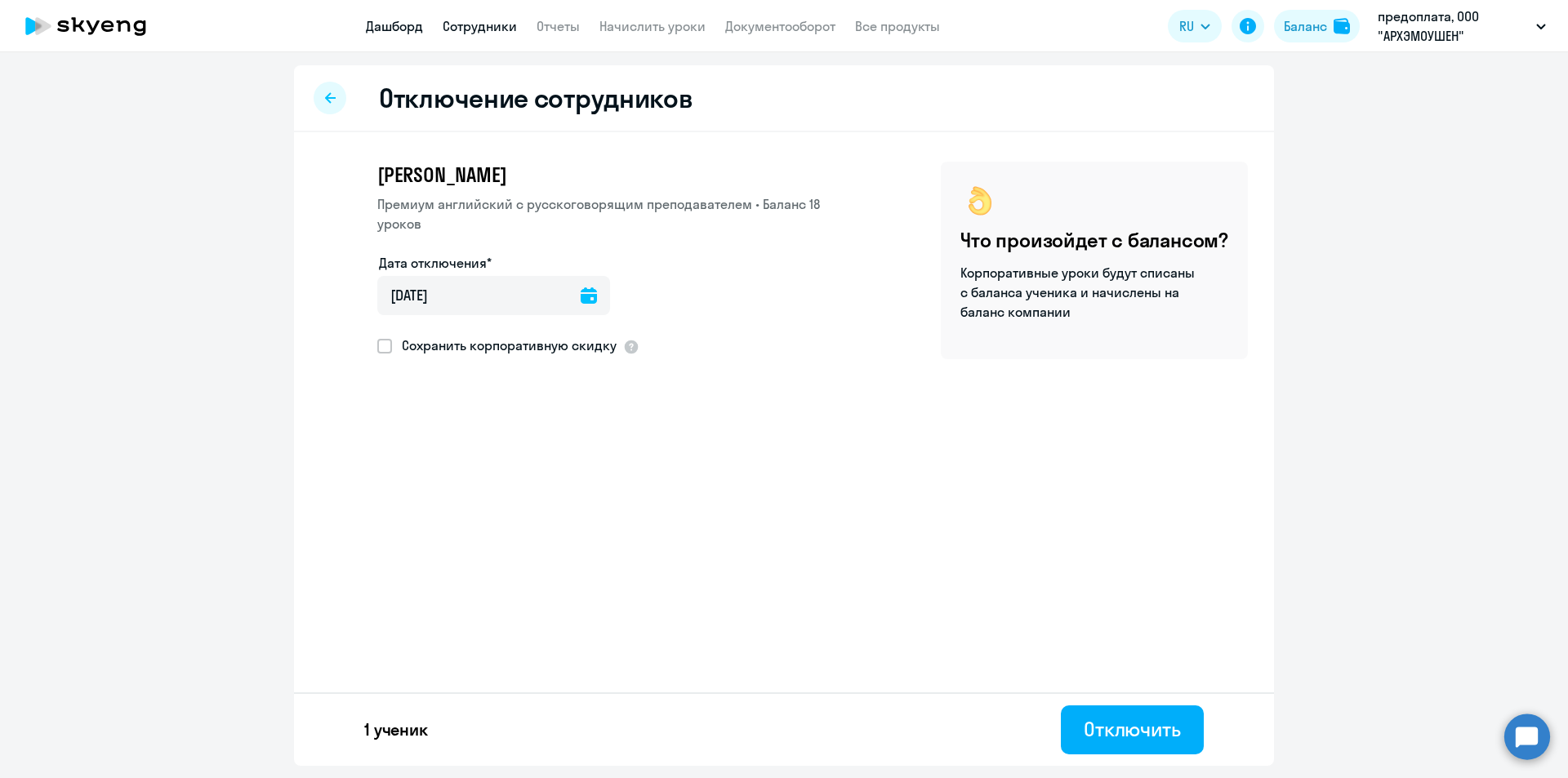
click at [392, 24] on link "Дашборд" at bounding box center [394, 26] width 57 height 16
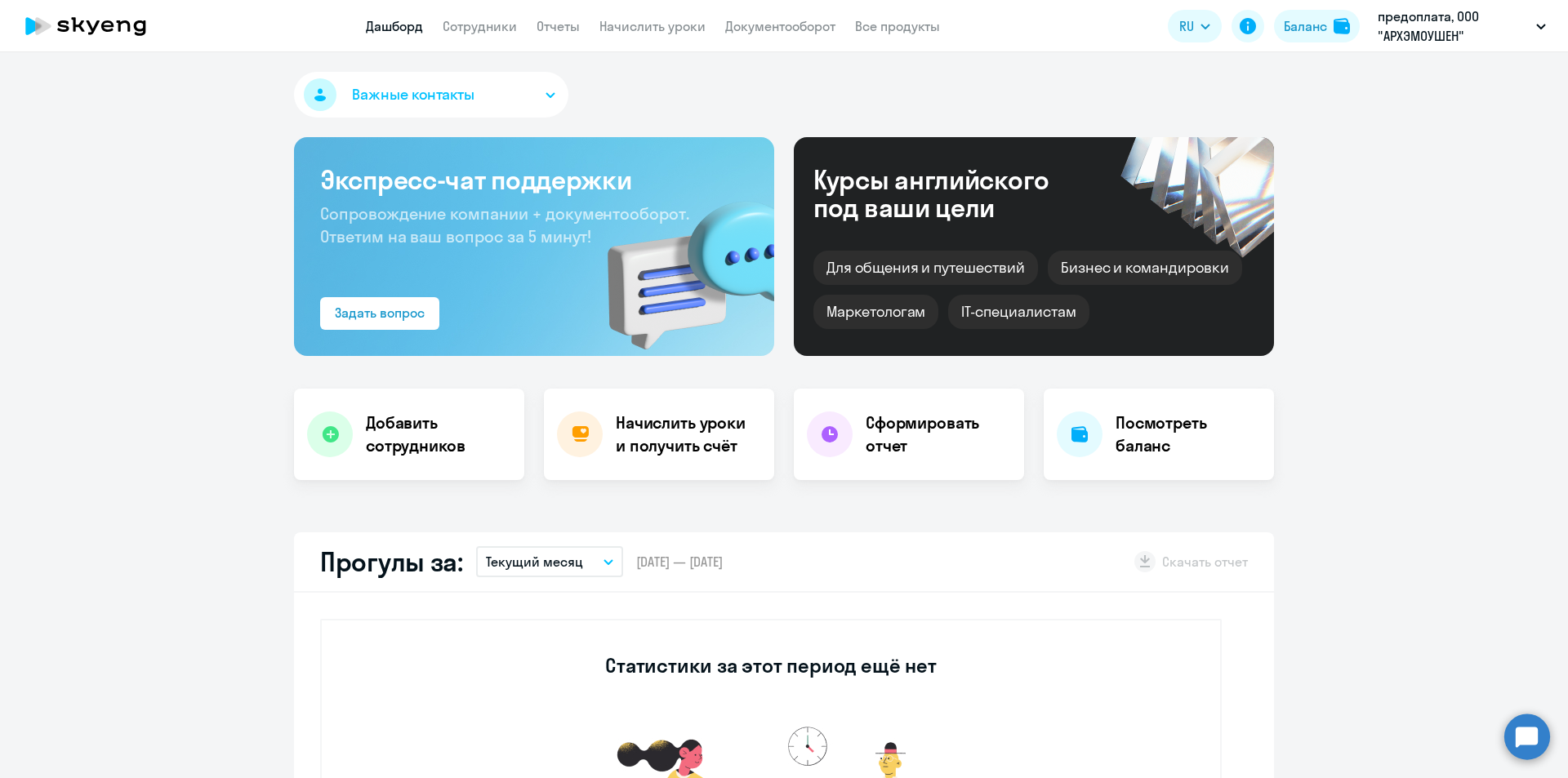
select select "30"
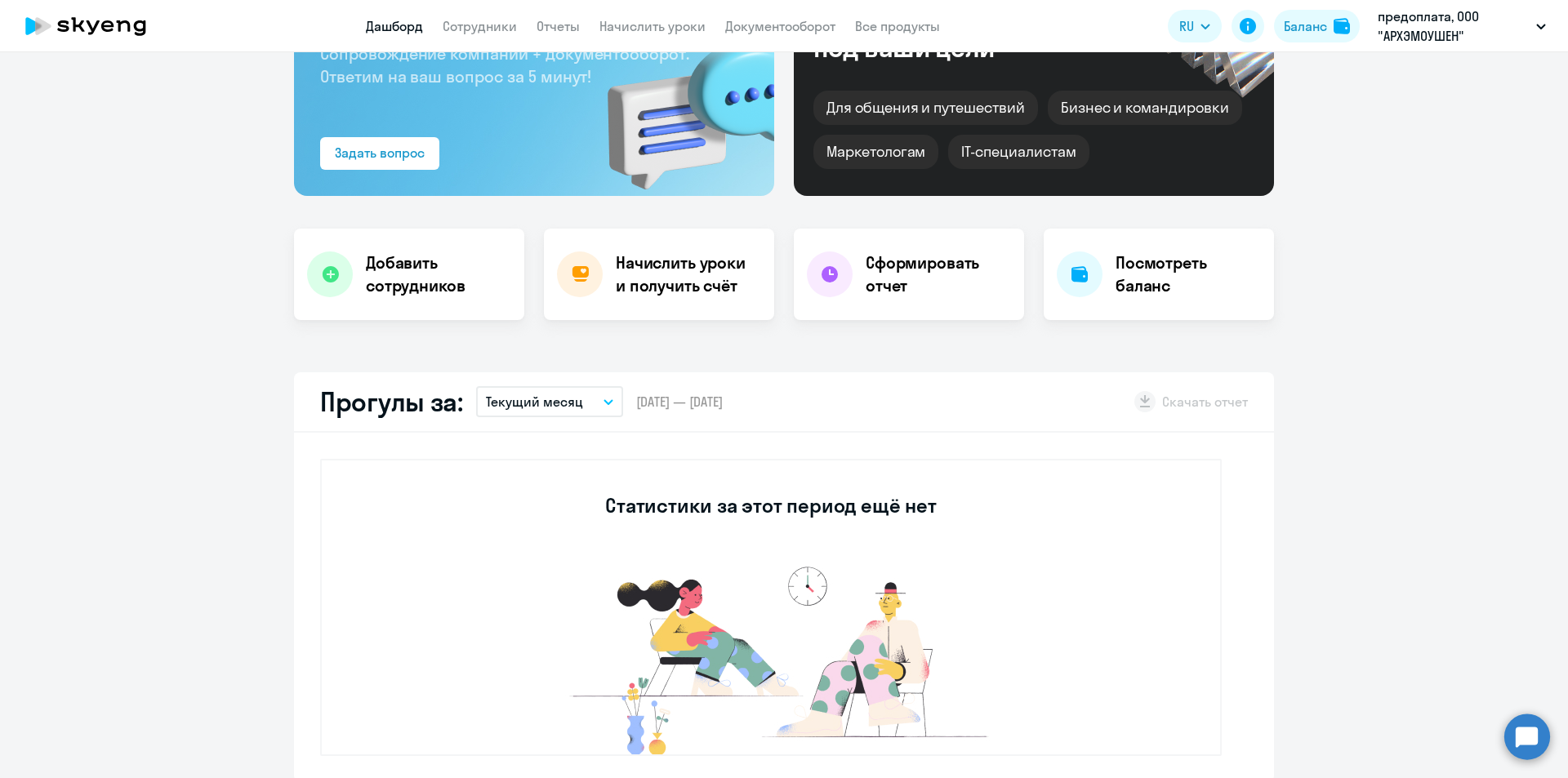
scroll to position [164, 0]
